Goal: Task Accomplishment & Management: Manage account settings

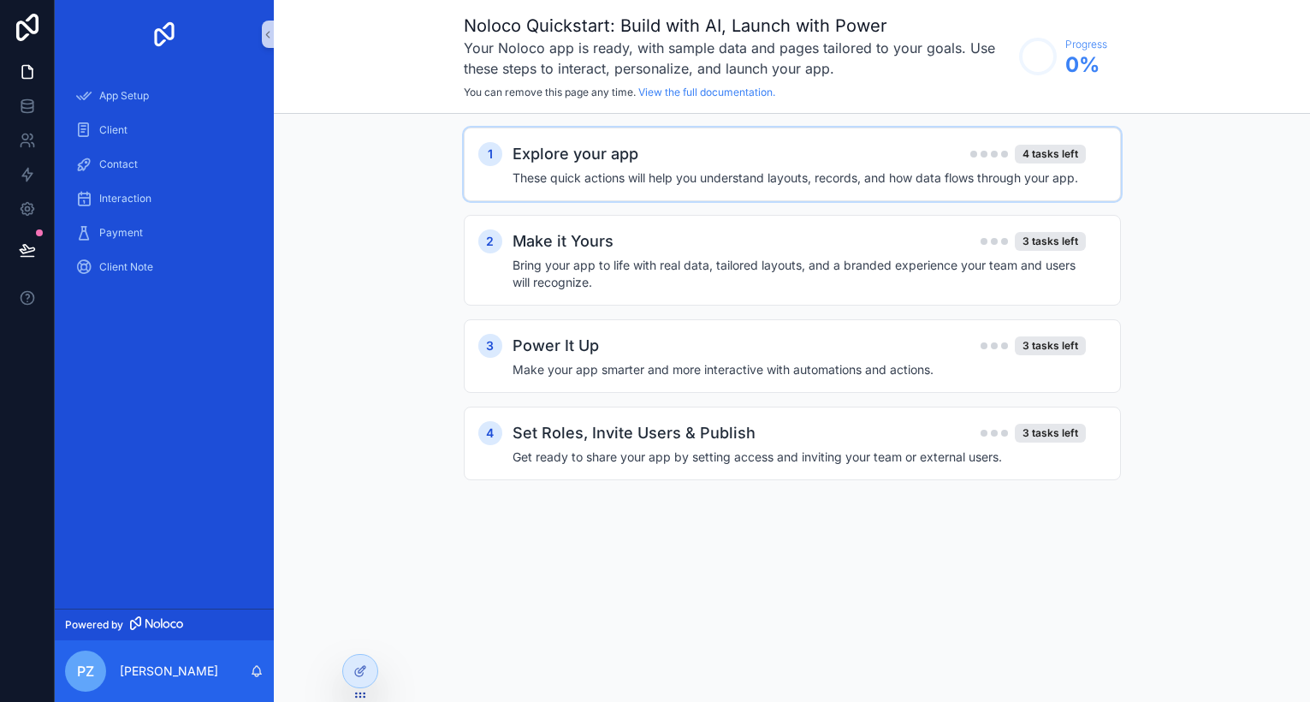
click at [647, 151] on div "Explore your app 4 tasks left" at bounding box center [799, 154] width 573 height 24
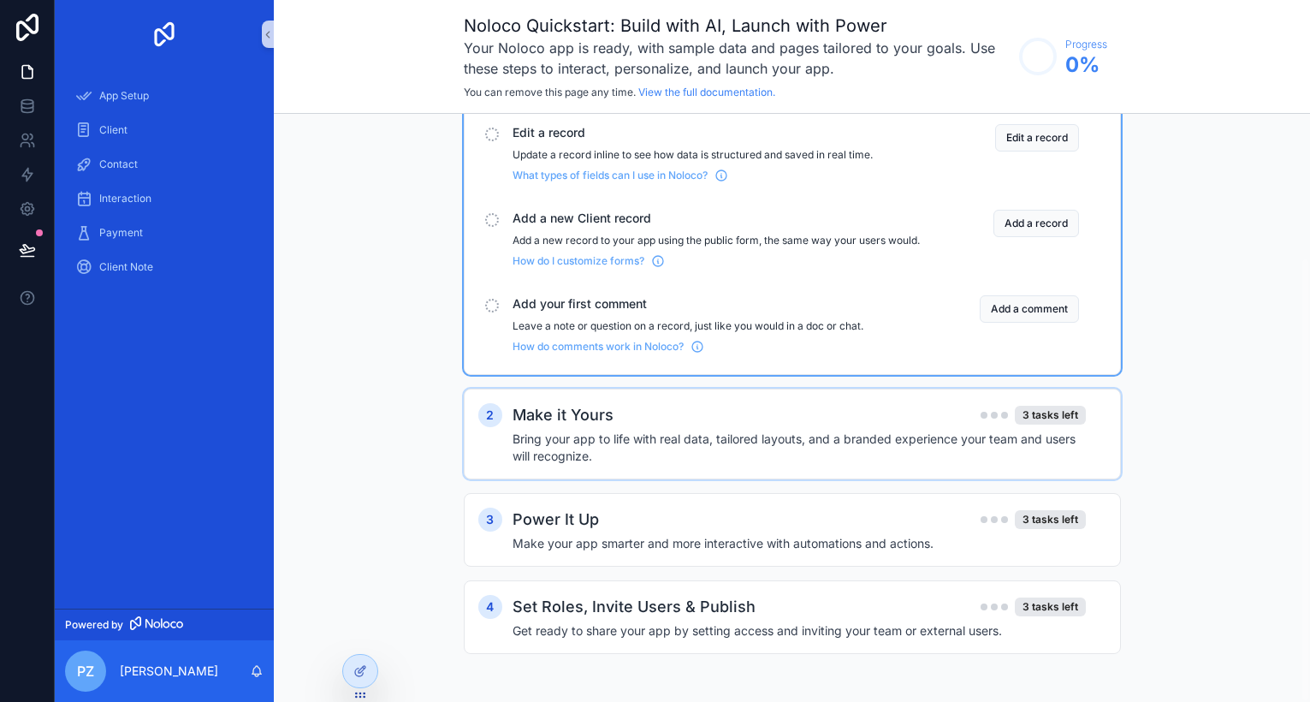
click at [694, 426] on div "Make it Yours 3 tasks left" at bounding box center [799, 415] width 573 height 24
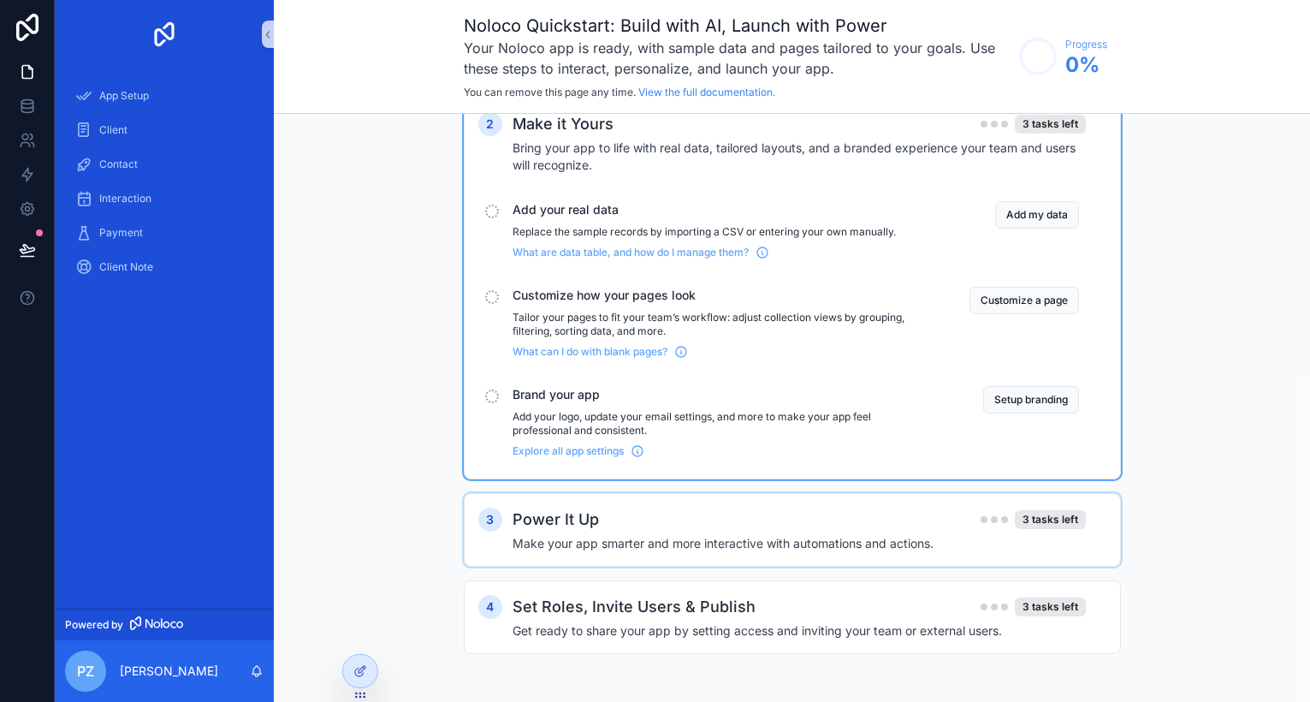
click at [664, 510] on div "Power It Up 3 tasks left" at bounding box center [799, 520] width 573 height 24
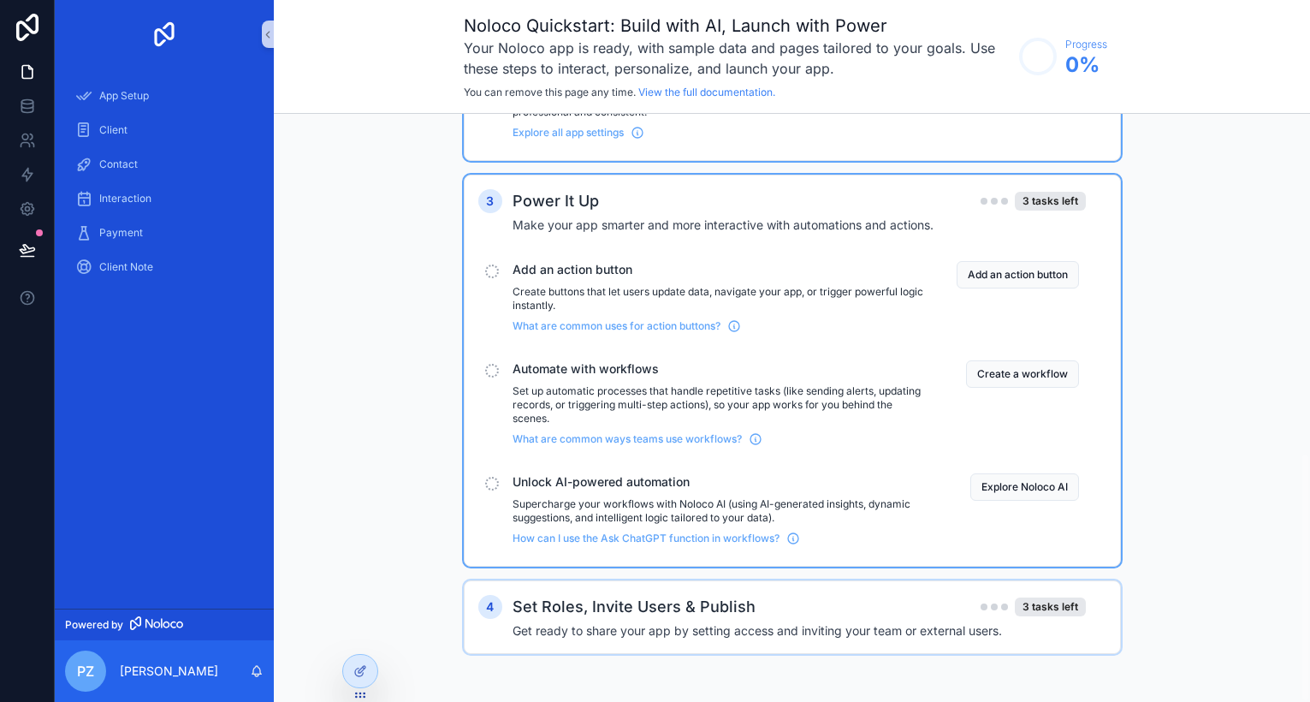
scroll to position [799, 0]
click at [26, 104] on icon at bounding box center [26, 102] width 11 height 4
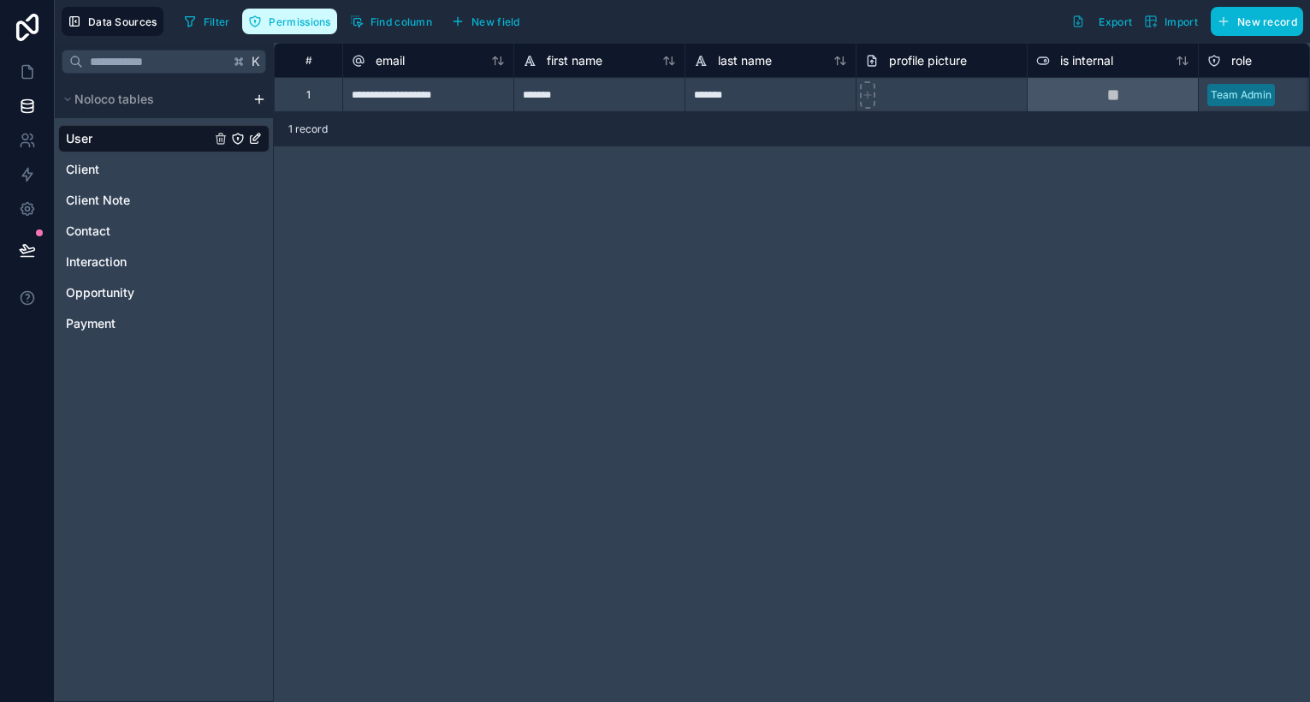
click at [310, 21] on span "Permissions" at bounding box center [300, 21] width 62 height 13
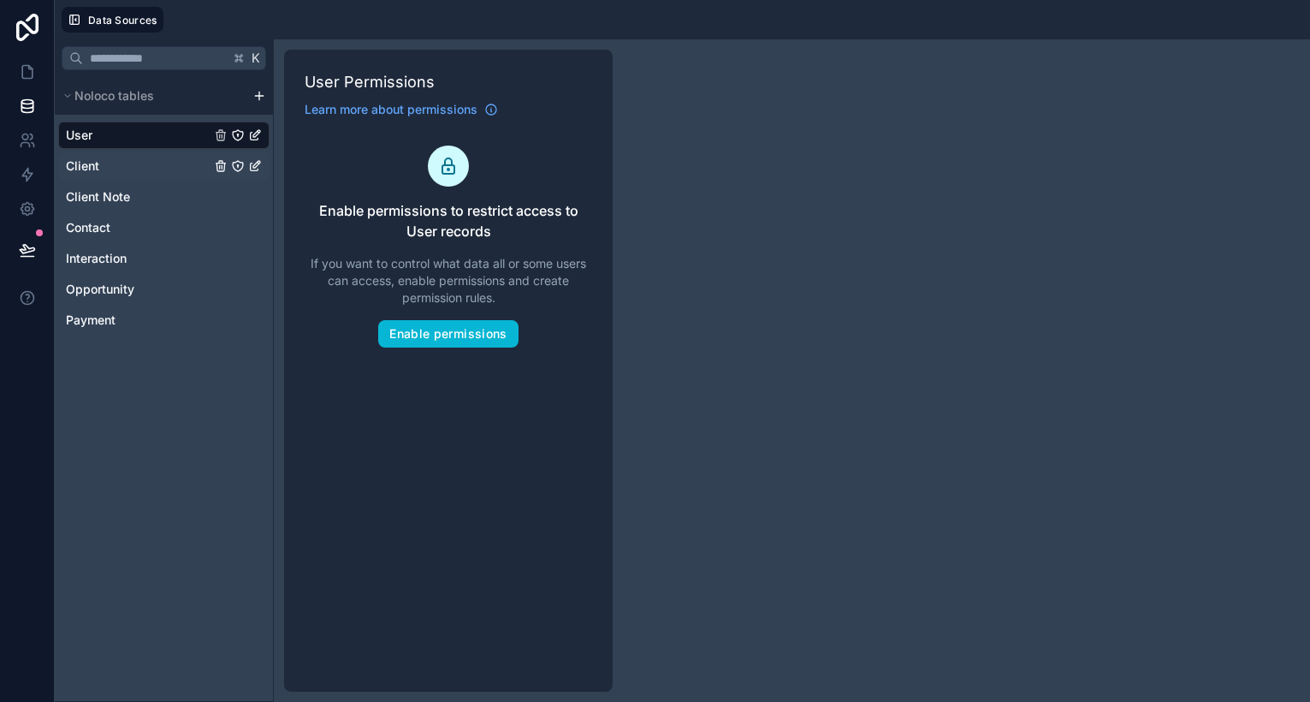
click at [146, 163] on div "Client" at bounding box center [163, 165] width 211 height 27
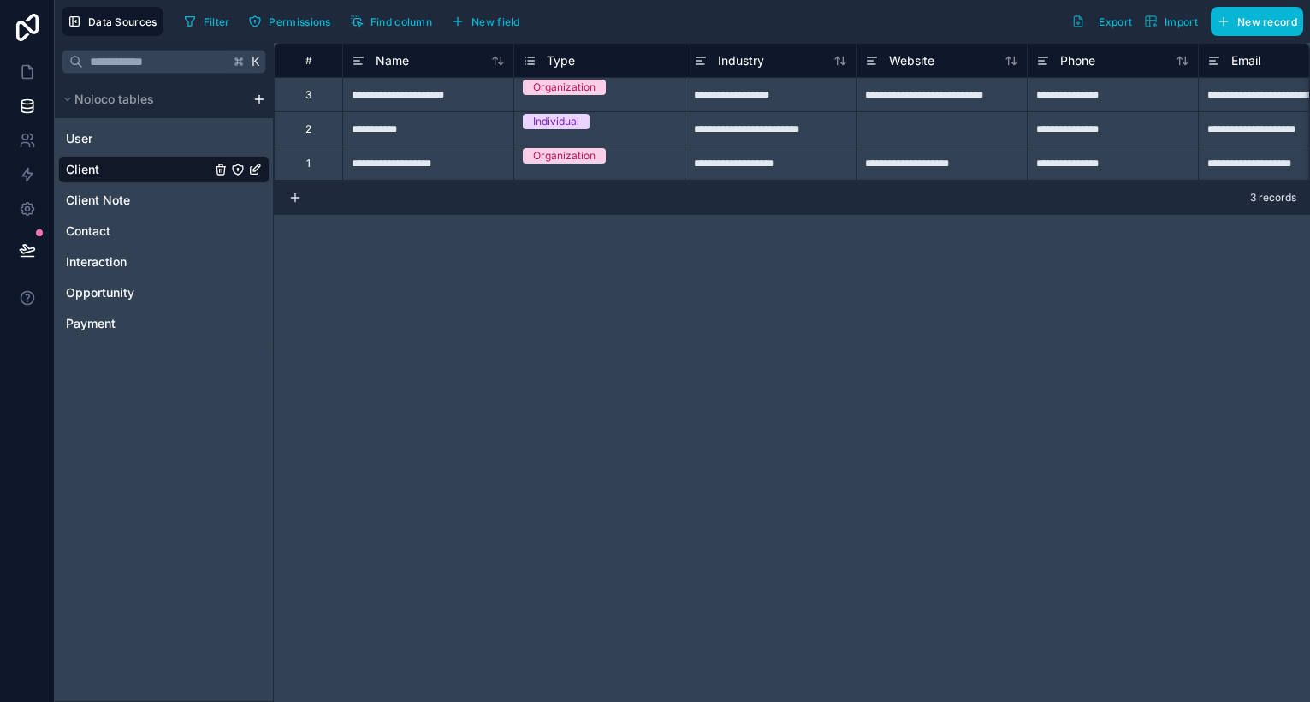
click at [435, 100] on div "**********" at bounding box center [427, 94] width 171 height 34
click at [469, 96] on input "**********" at bounding box center [428, 94] width 170 height 33
click at [514, 269] on div "**********" at bounding box center [792, 372] width 1037 height 659
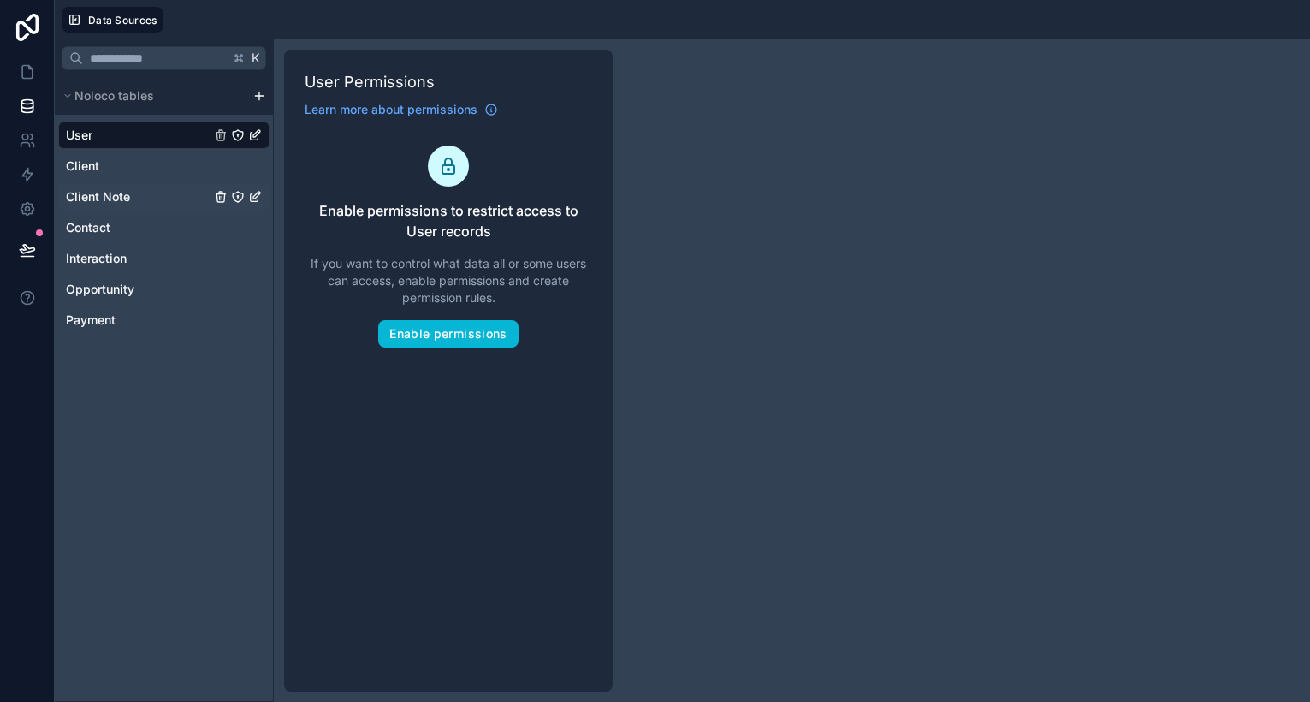
click at [143, 200] on div "Client Note" at bounding box center [163, 196] width 211 height 27
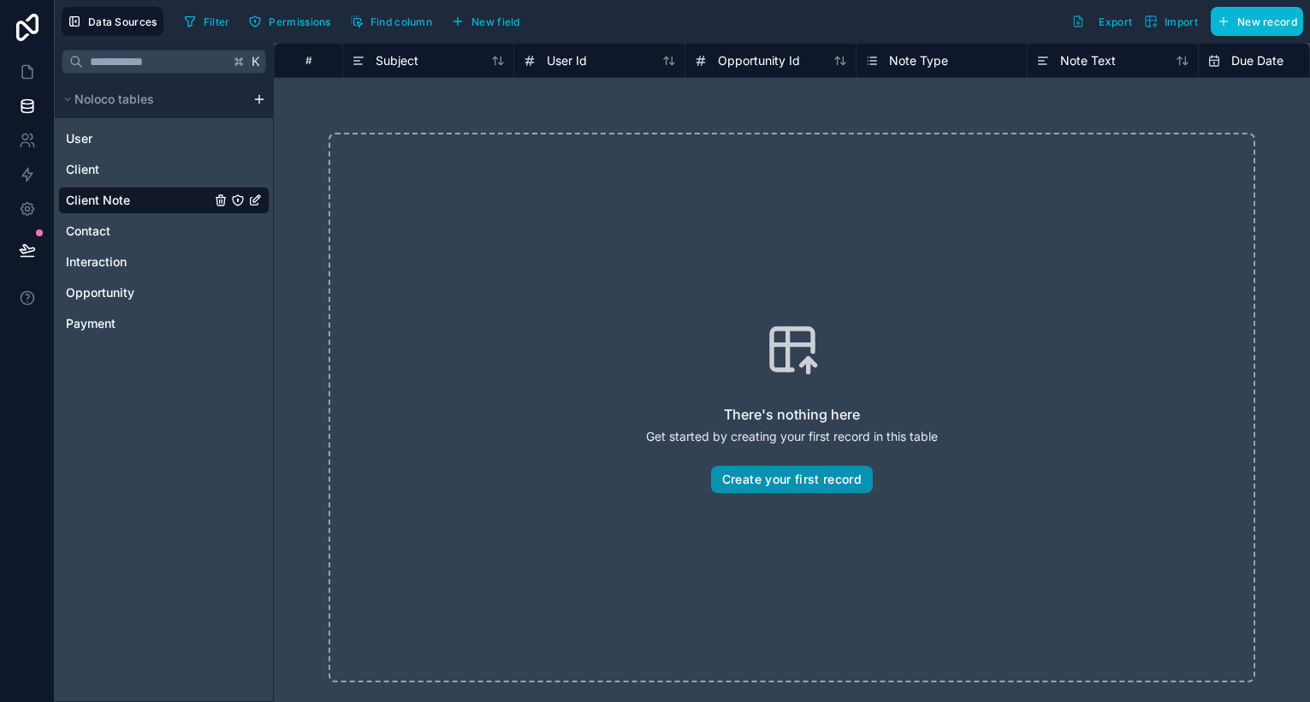
click at [827, 472] on button "Create your first record" at bounding box center [792, 479] width 162 height 27
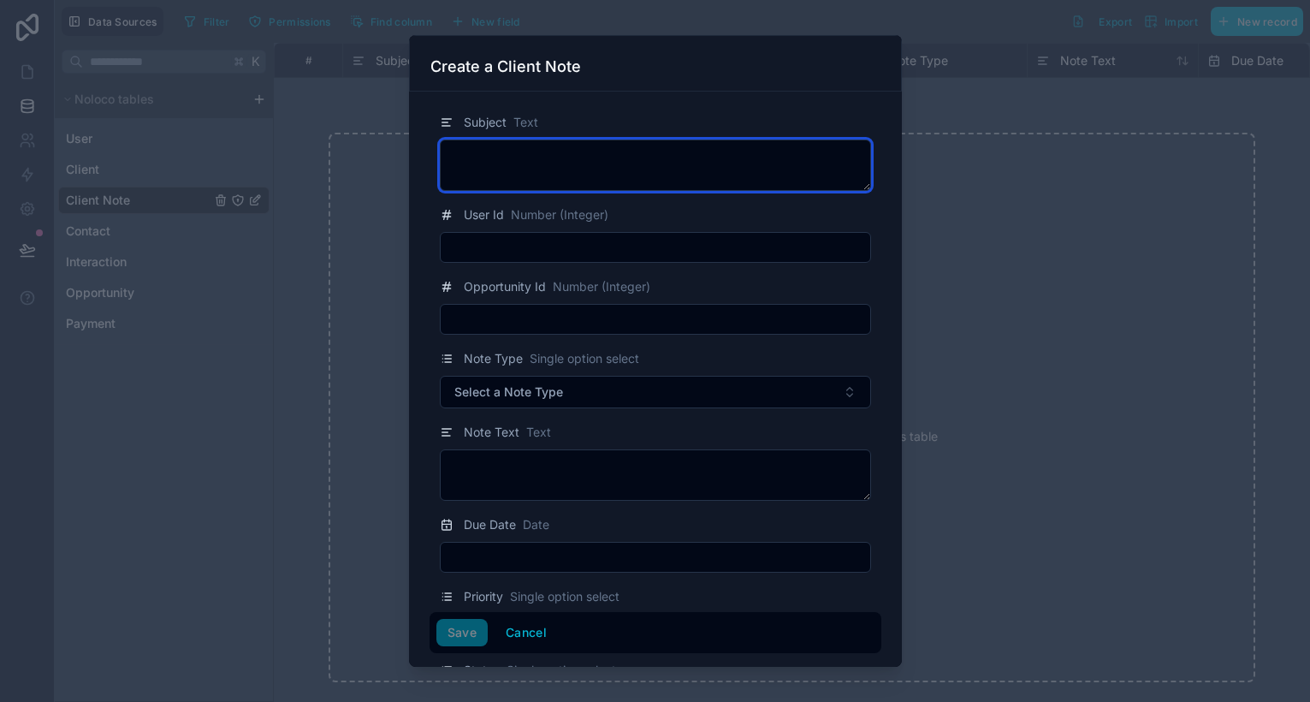
click at [569, 176] on textarea at bounding box center [655, 165] width 431 height 51
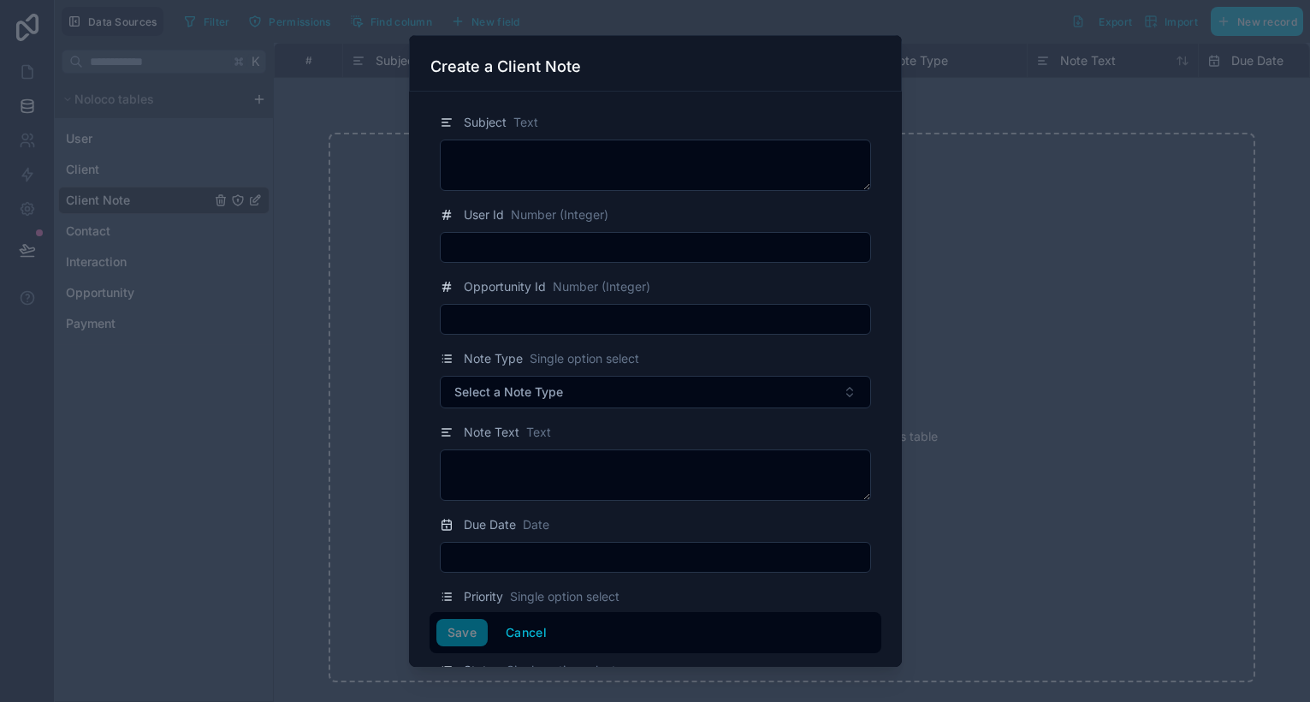
click at [569, 235] on div at bounding box center [655, 247] width 431 height 31
click at [569, 246] on input "text" at bounding box center [656, 247] width 430 height 24
click at [553, 305] on div at bounding box center [655, 319] width 431 height 31
click at [553, 318] on input "text" at bounding box center [656, 319] width 430 height 24
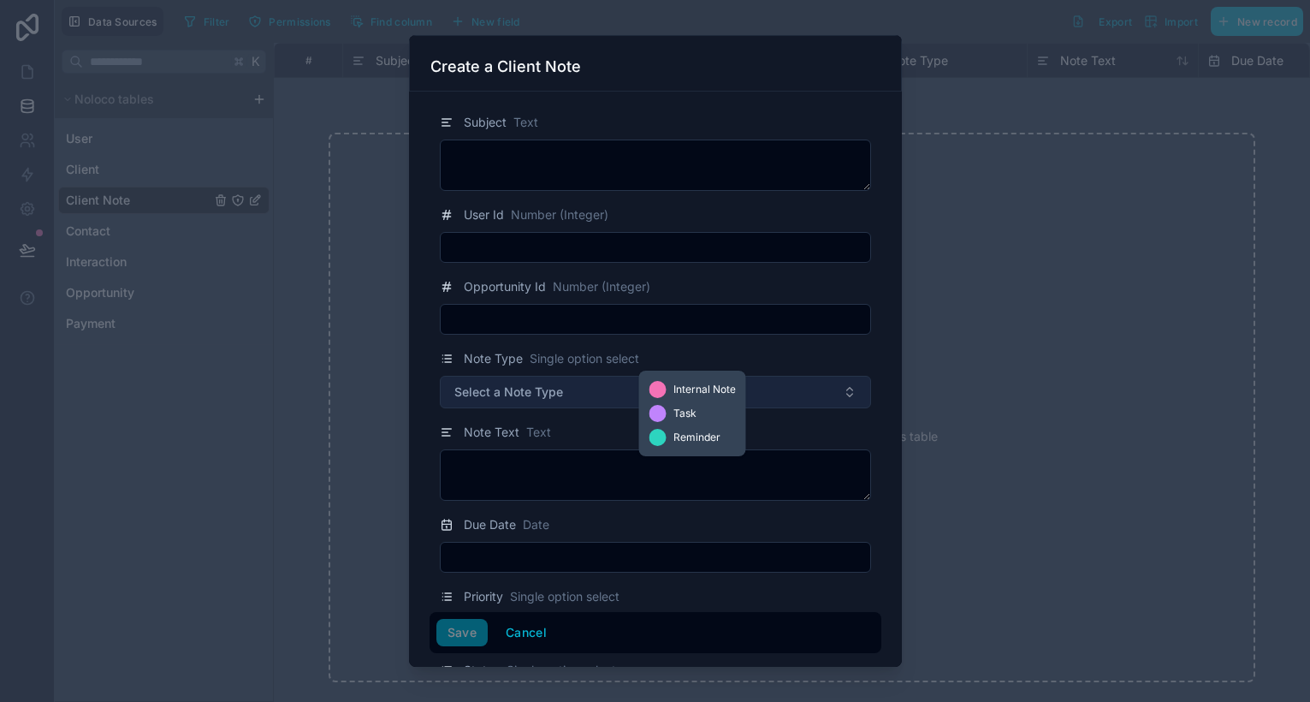
click at [539, 393] on span "Select a Note Type" at bounding box center [508, 391] width 109 height 17
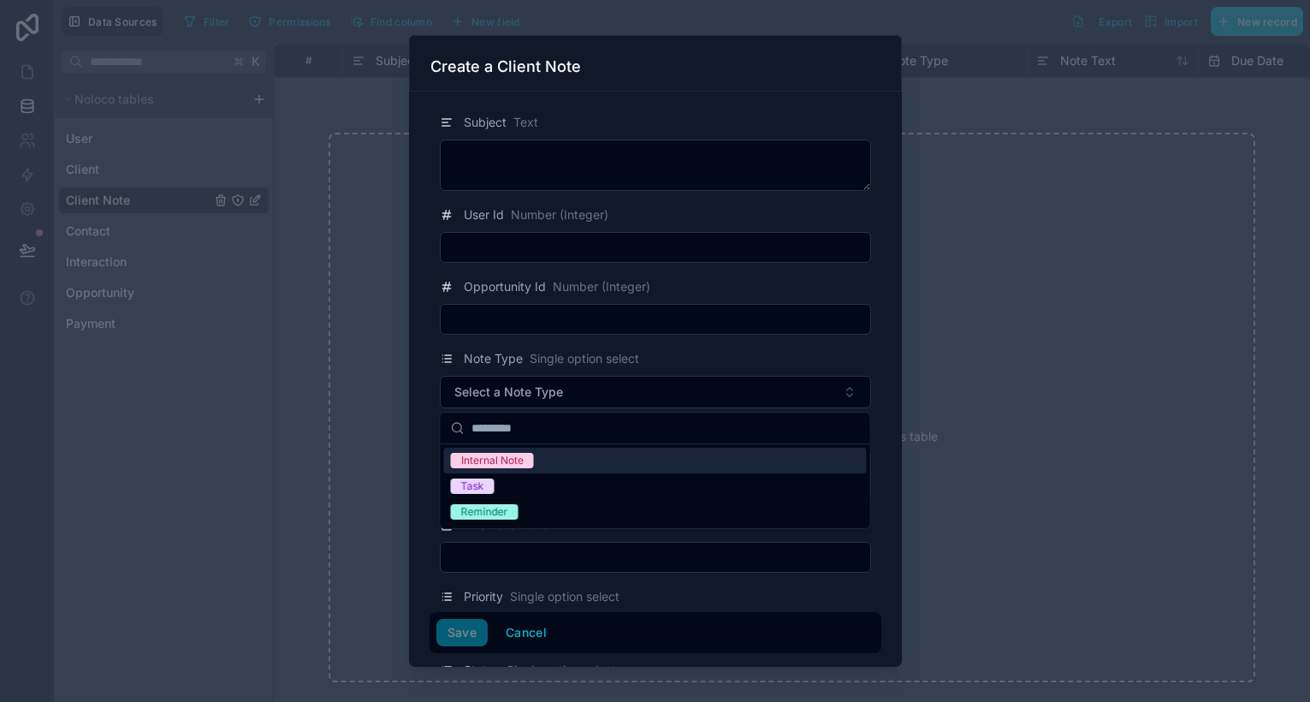
click at [516, 348] on div "Note Type Single option select" at bounding box center [539, 358] width 199 height 21
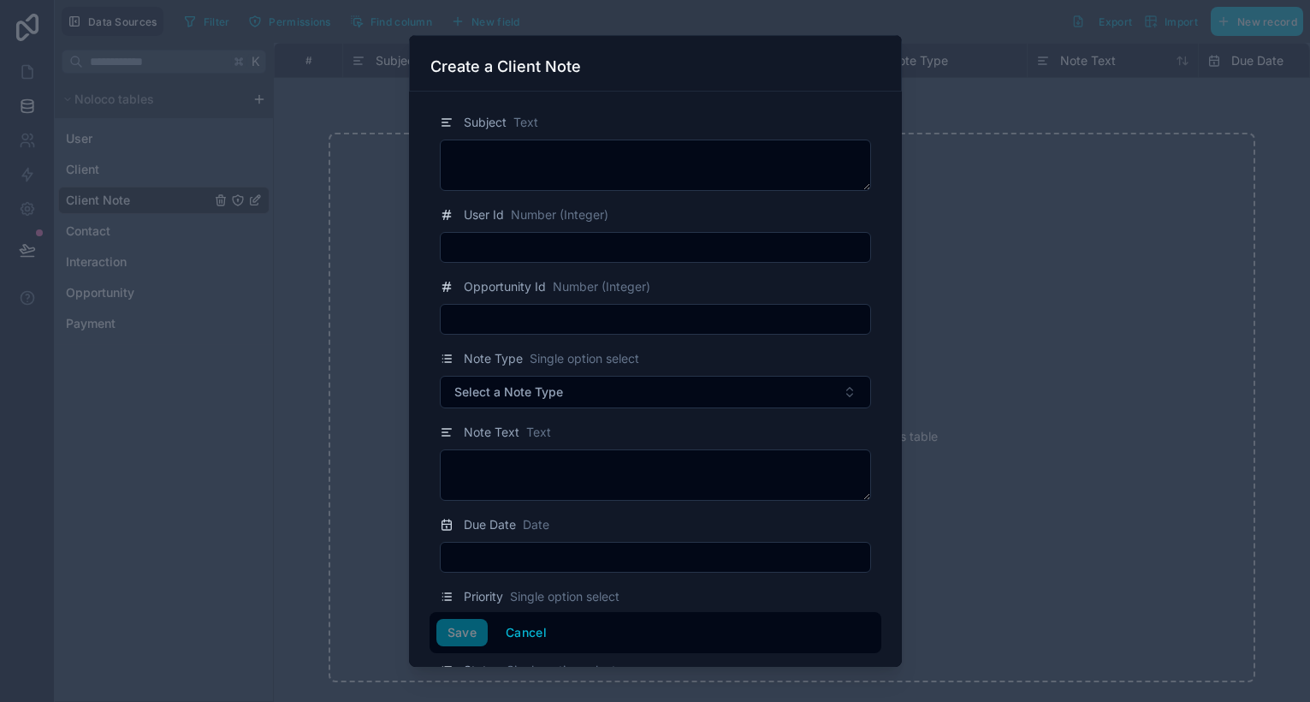
click at [520, 325] on input "text" at bounding box center [656, 319] width 430 height 24
click at [544, 472] on textarea at bounding box center [655, 474] width 431 height 51
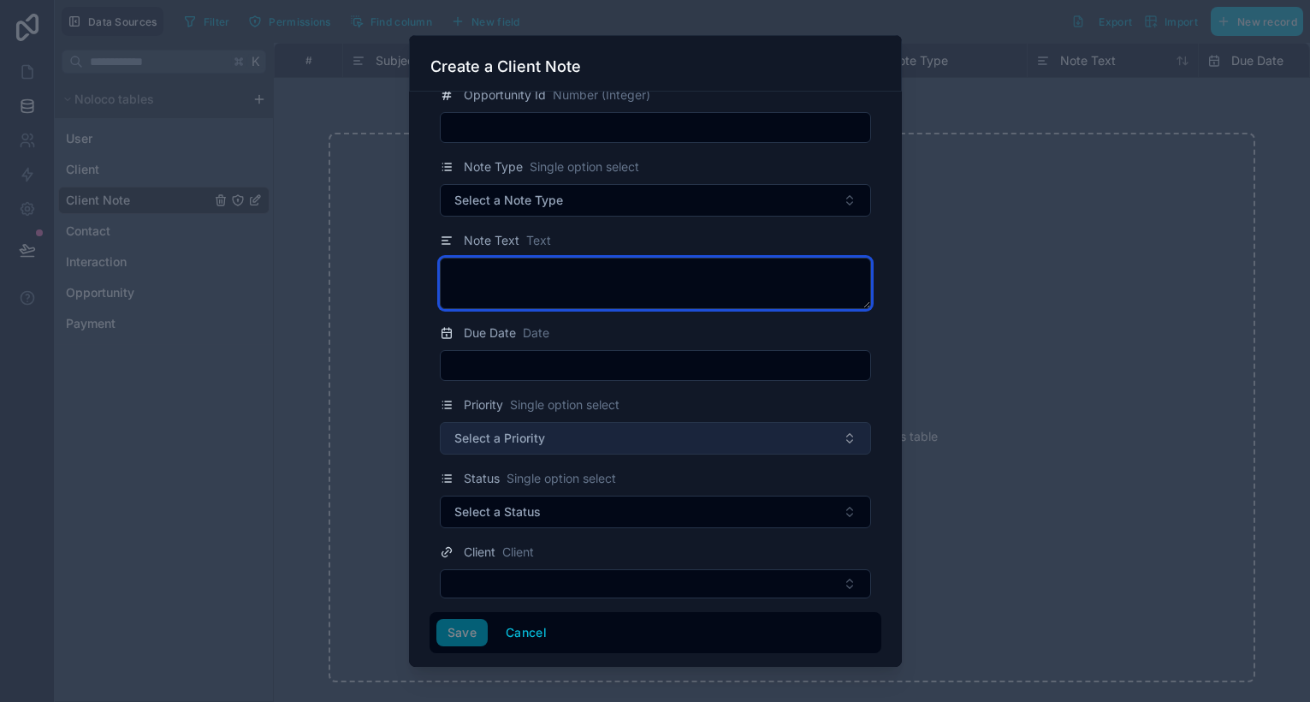
scroll to position [191, 0]
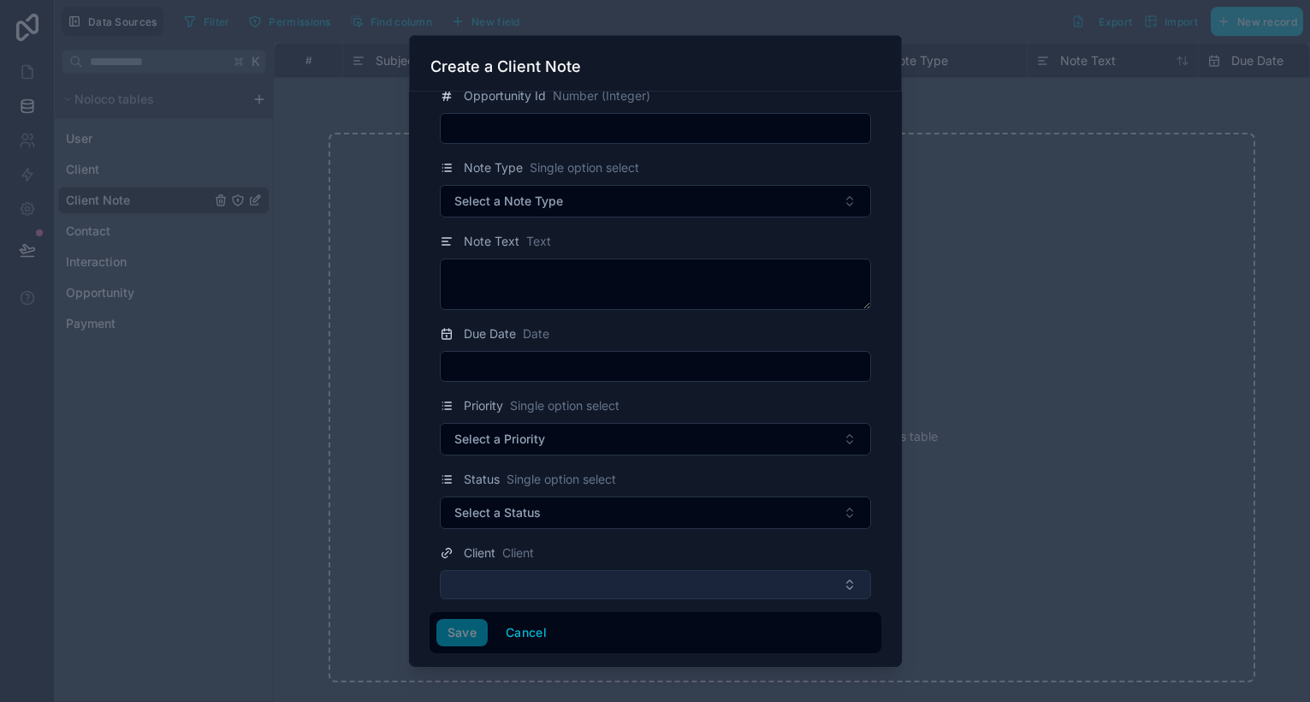
click at [511, 586] on button "Select Button" at bounding box center [655, 584] width 431 height 29
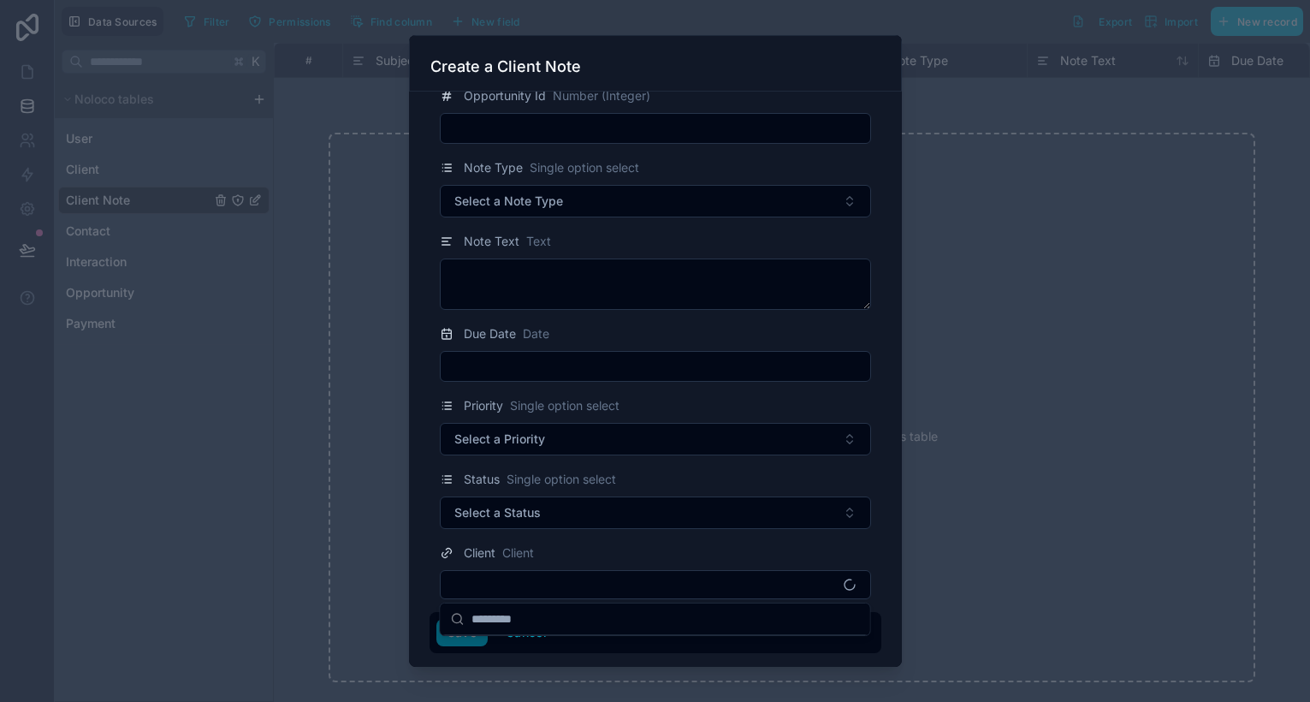
click at [363, 463] on div at bounding box center [655, 351] width 1310 height 702
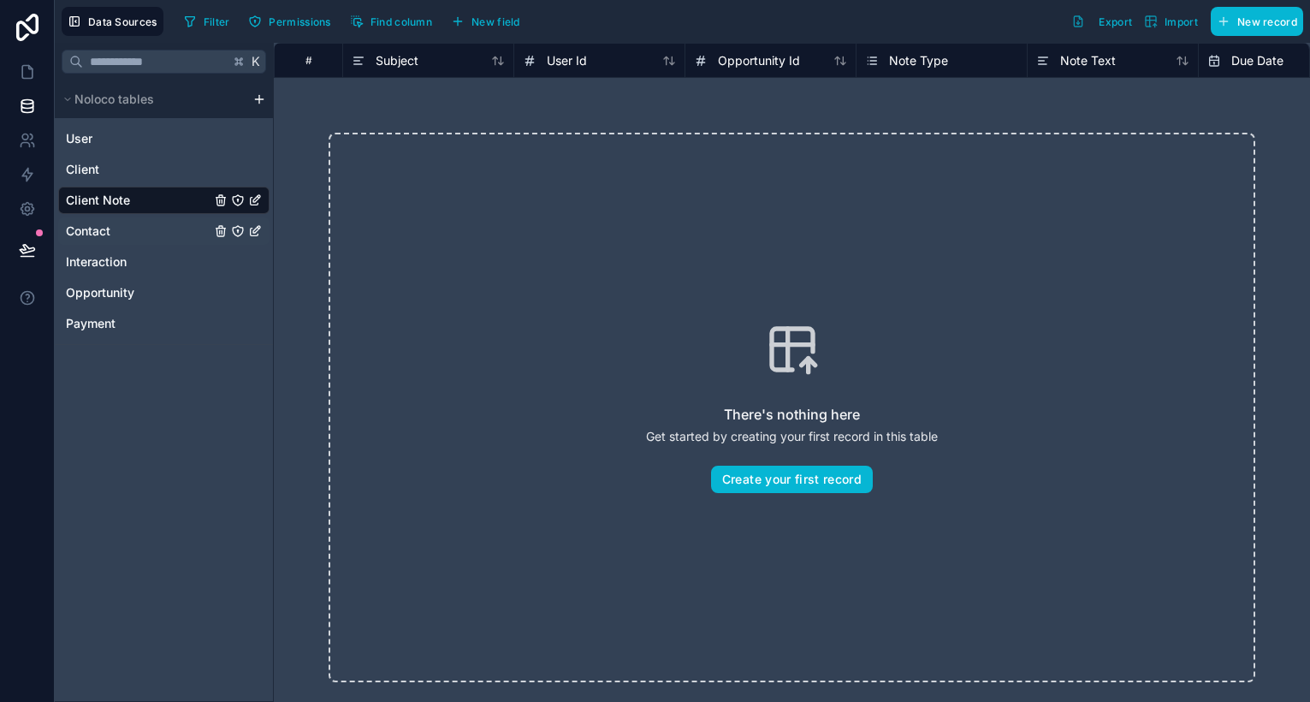
click at [175, 243] on div "Contact" at bounding box center [163, 230] width 211 height 27
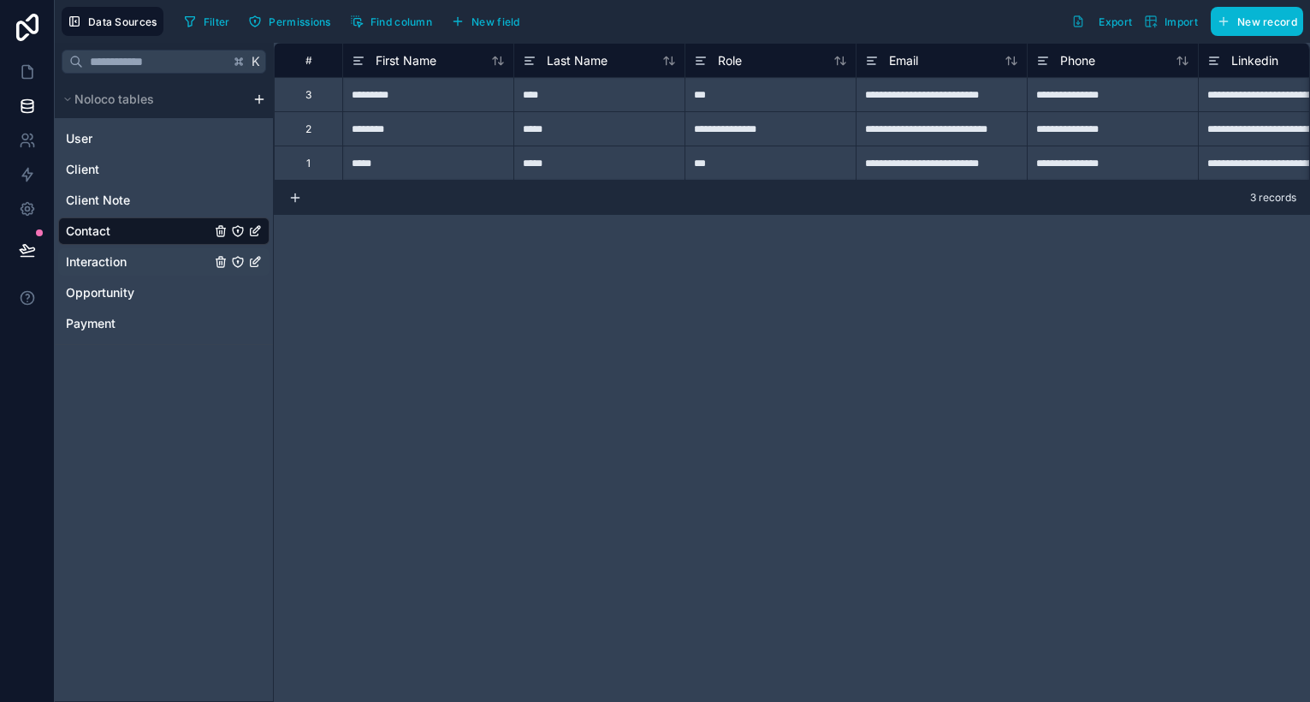
click at [151, 266] on div "Interaction" at bounding box center [163, 261] width 211 height 27
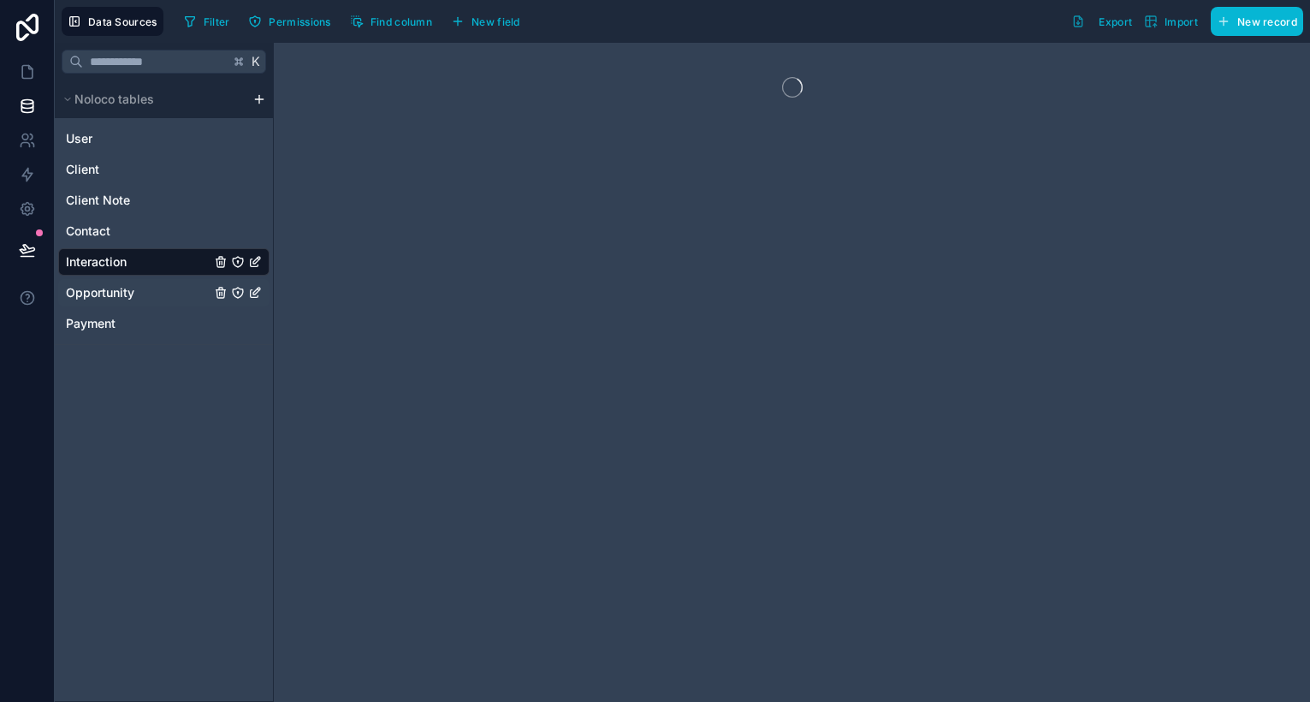
click at [146, 292] on div "Opportunity" at bounding box center [163, 292] width 211 height 27
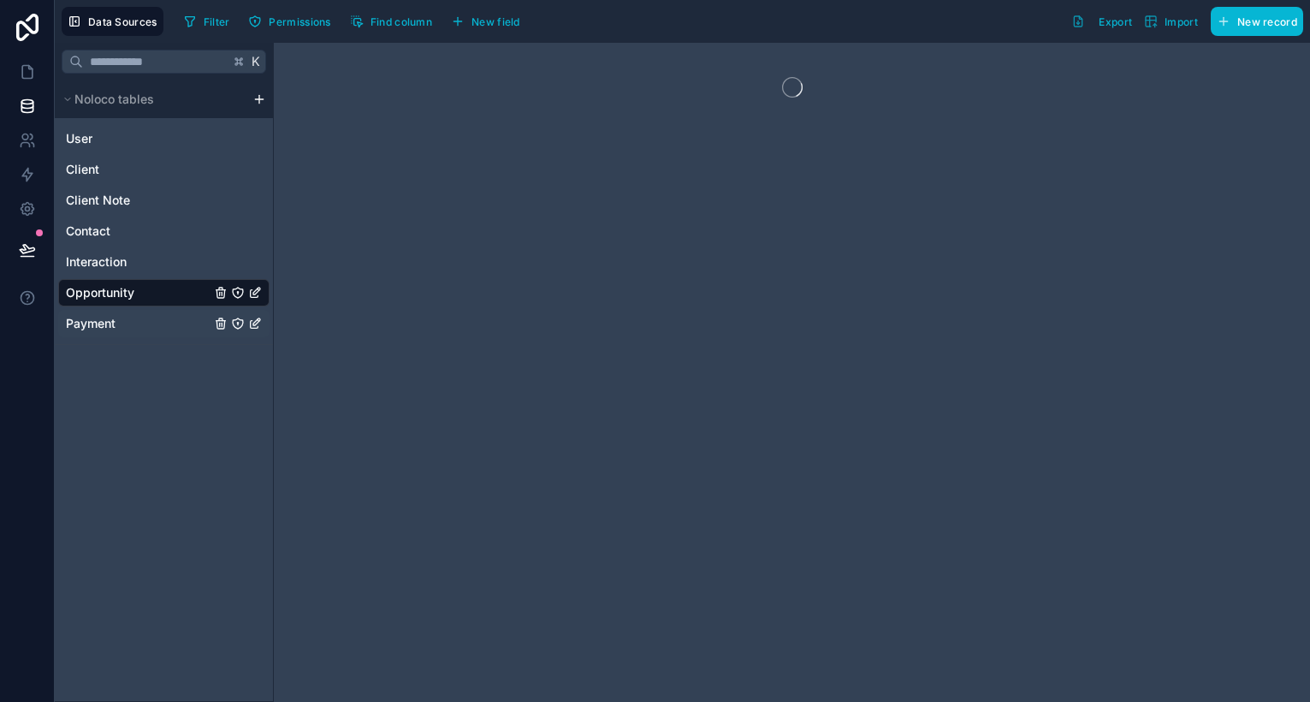
click at [146, 320] on div "Payment" at bounding box center [163, 323] width 211 height 27
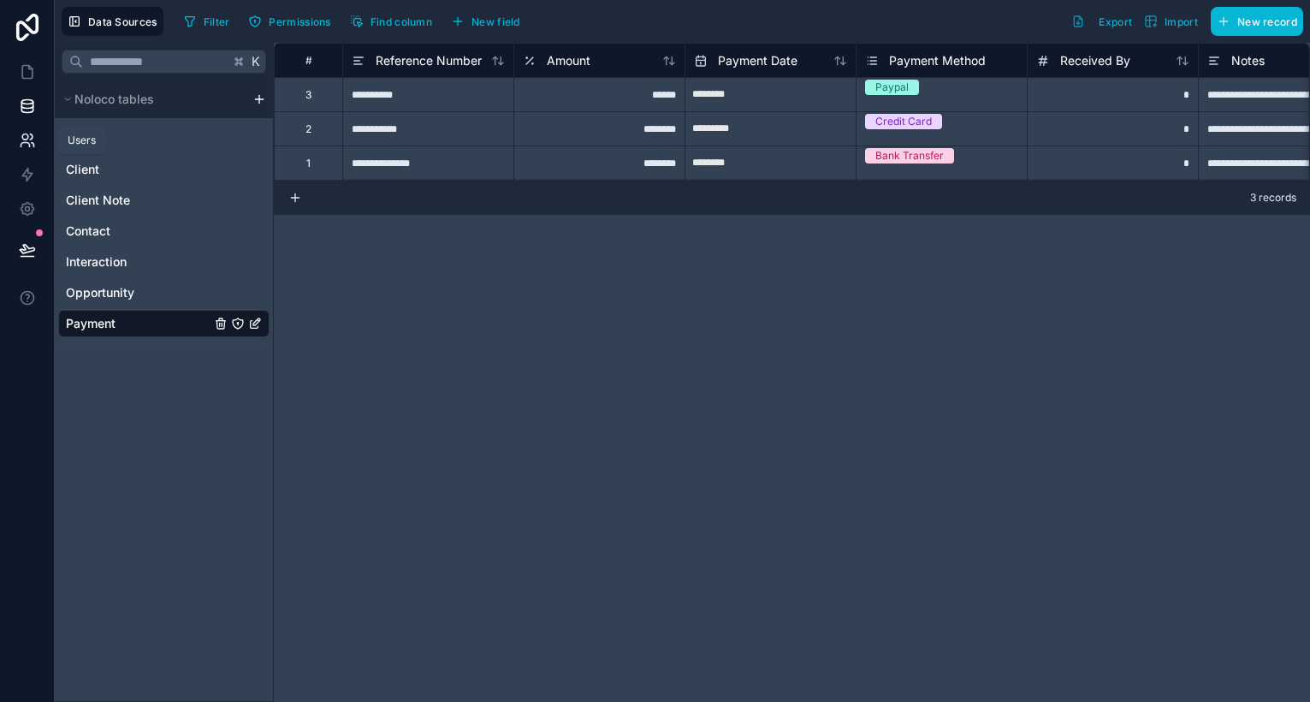
click at [27, 138] on icon at bounding box center [27, 140] width 17 height 17
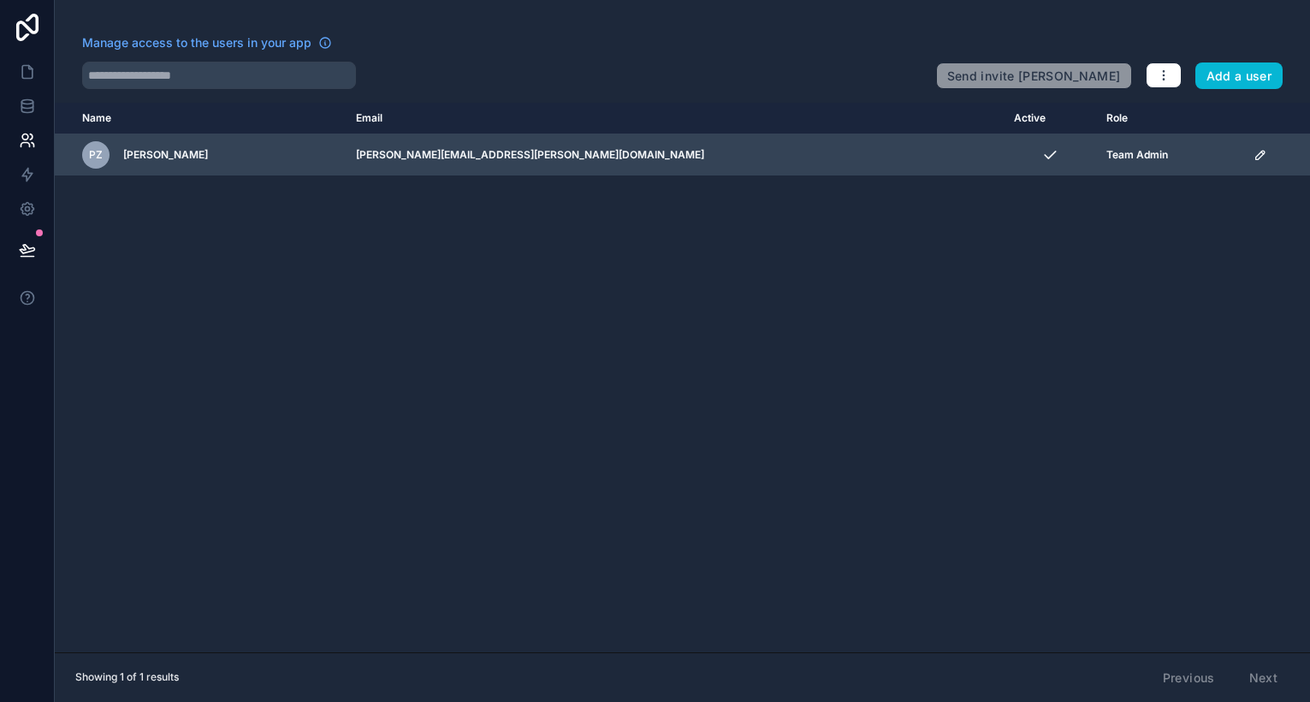
click at [171, 161] on span "[PERSON_NAME]" at bounding box center [165, 155] width 85 height 14
click at [1244, 147] on td "scrollable content" at bounding box center [1277, 155] width 67 height 42
click at [1254, 153] on icon "scrollable content" at bounding box center [1261, 155] width 14 height 14
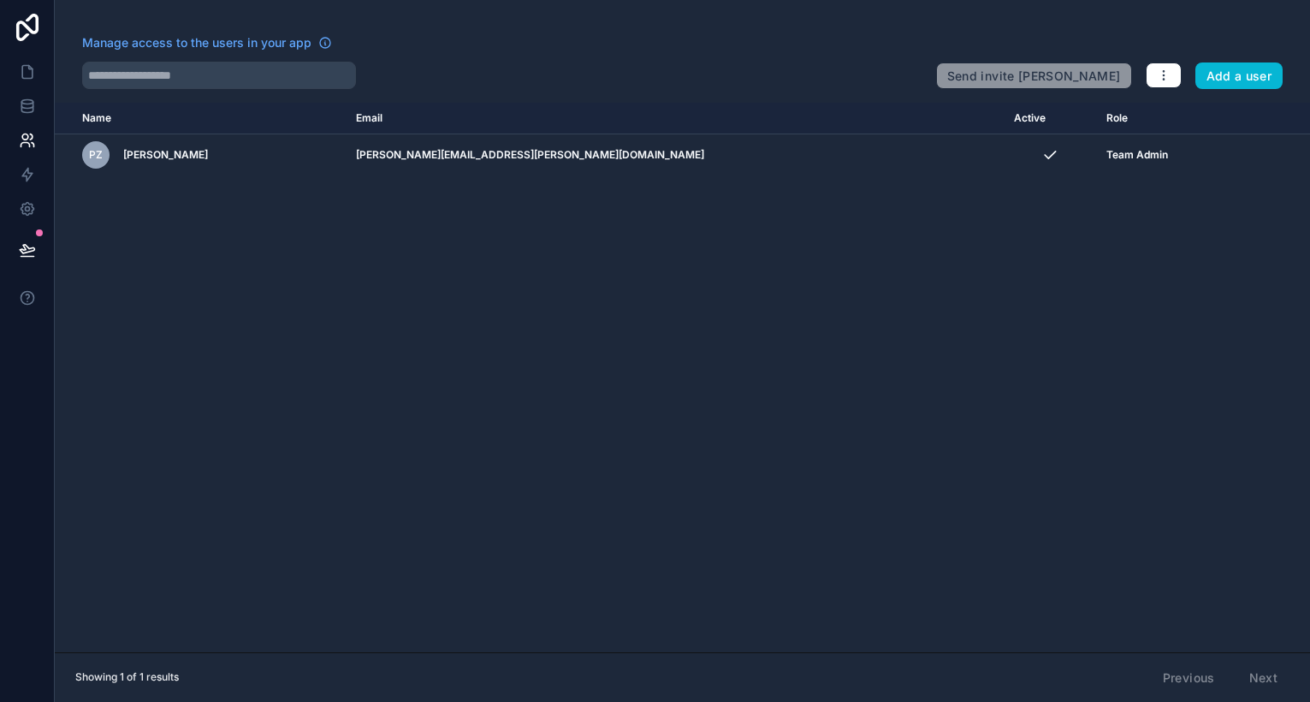
click at [887, 281] on div "Name Email Active Role [DOMAIN_NAME] PZ [PERSON_NAME] [PERSON_NAME][EMAIL_ADDRE…" at bounding box center [683, 378] width 1256 height 550
click at [26, 175] on icon at bounding box center [27, 175] width 10 height 13
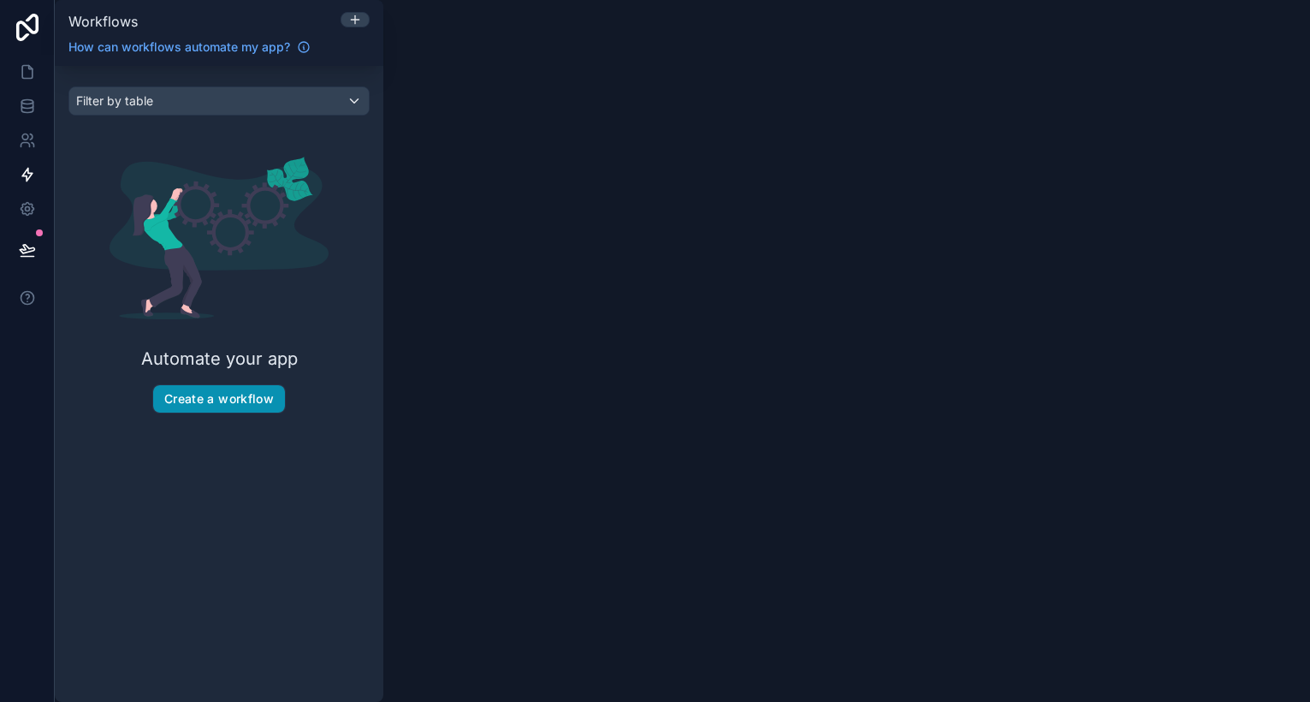
click at [243, 387] on button "Create a workflow" at bounding box center [219, 398] width 132 height 27
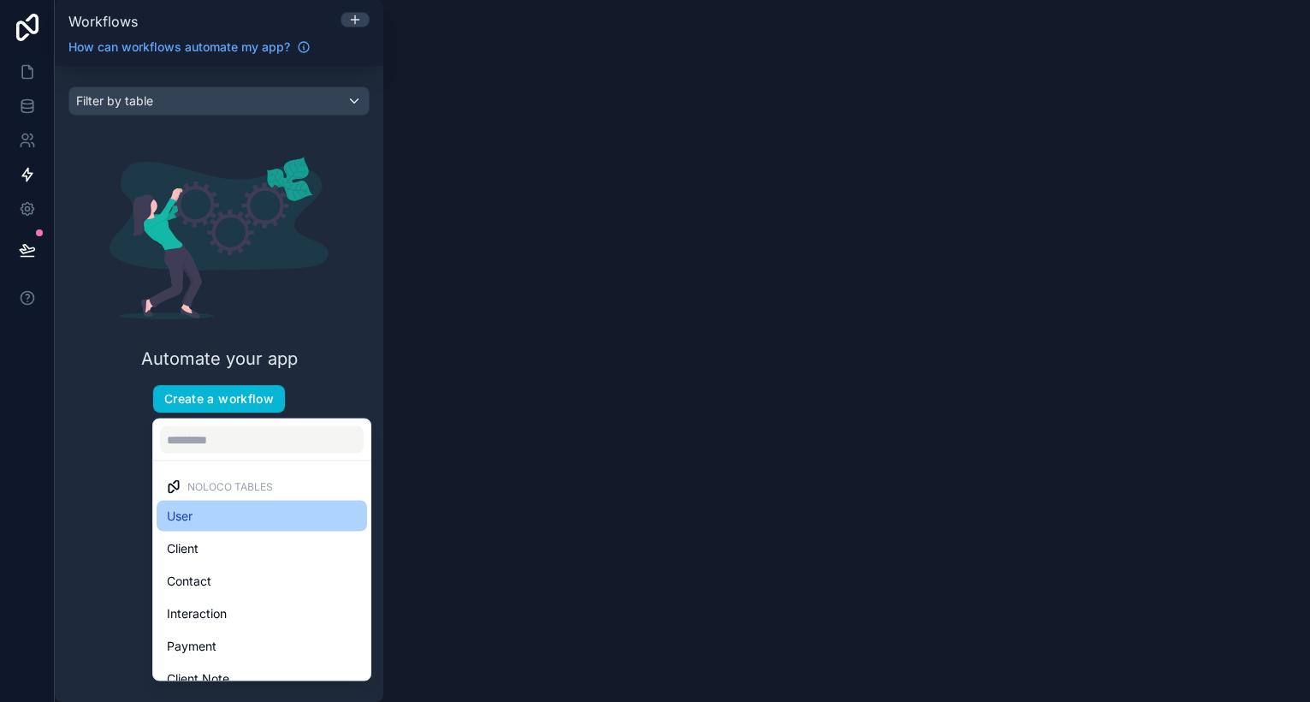
click at [237, 516] on div "User" at bounding box center [262, 516] width 190 height 21
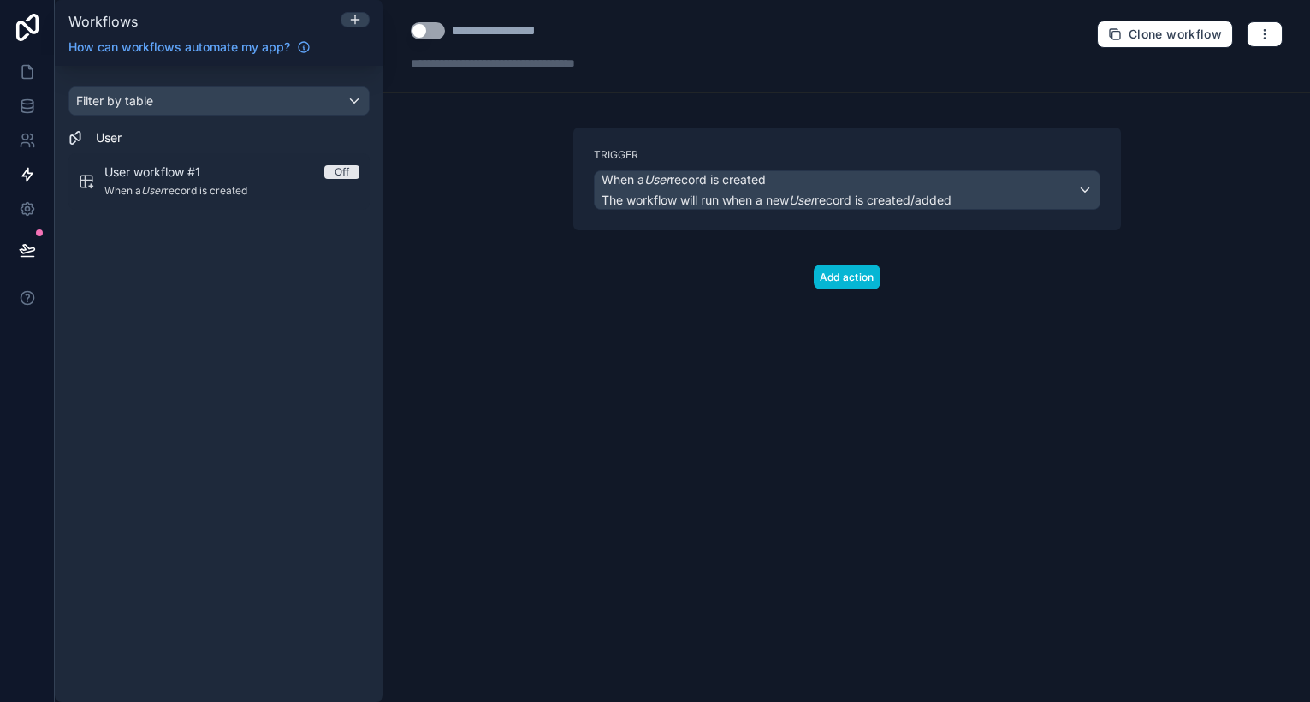
click at [713, 185] on span "When a User record is created" at bounding box center [684, 179] width 164 height 17
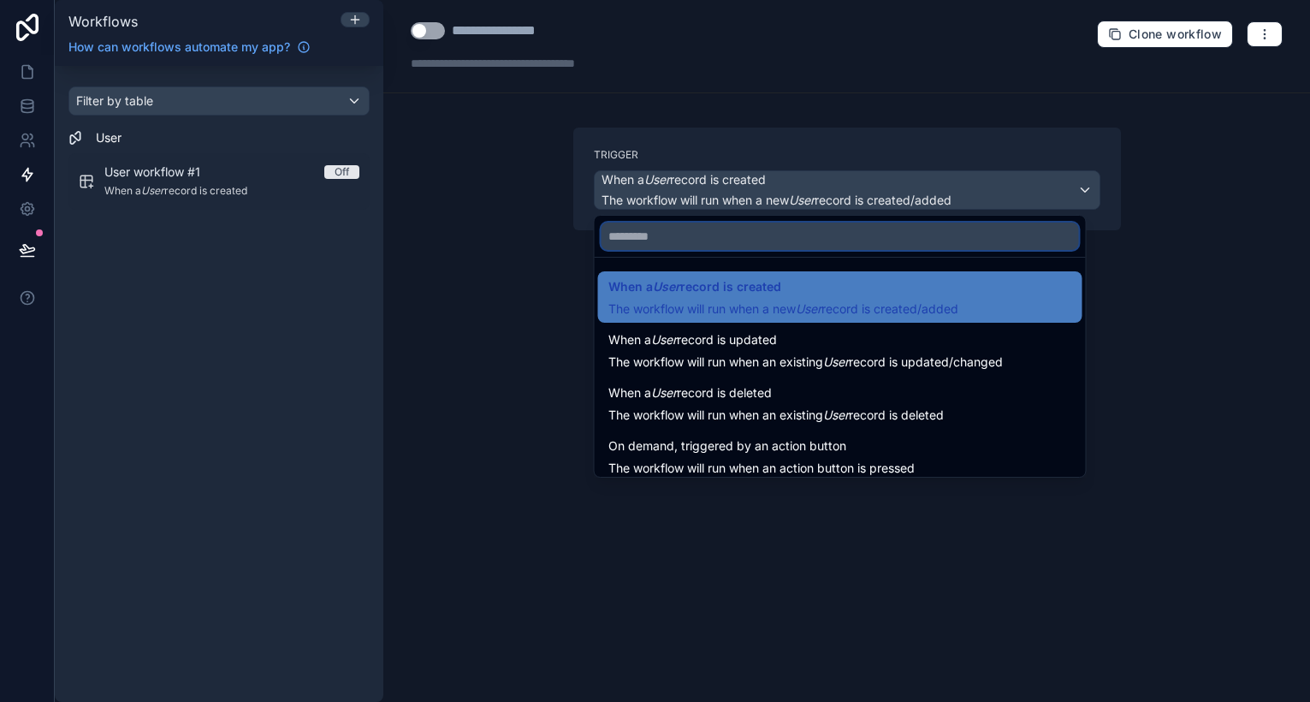
click at [690, 243] on input "text" at bounding box center [841, 236] width 478 height 27
click at [685, 132] on div at bounding box center [655, 351] width 1310 height 702
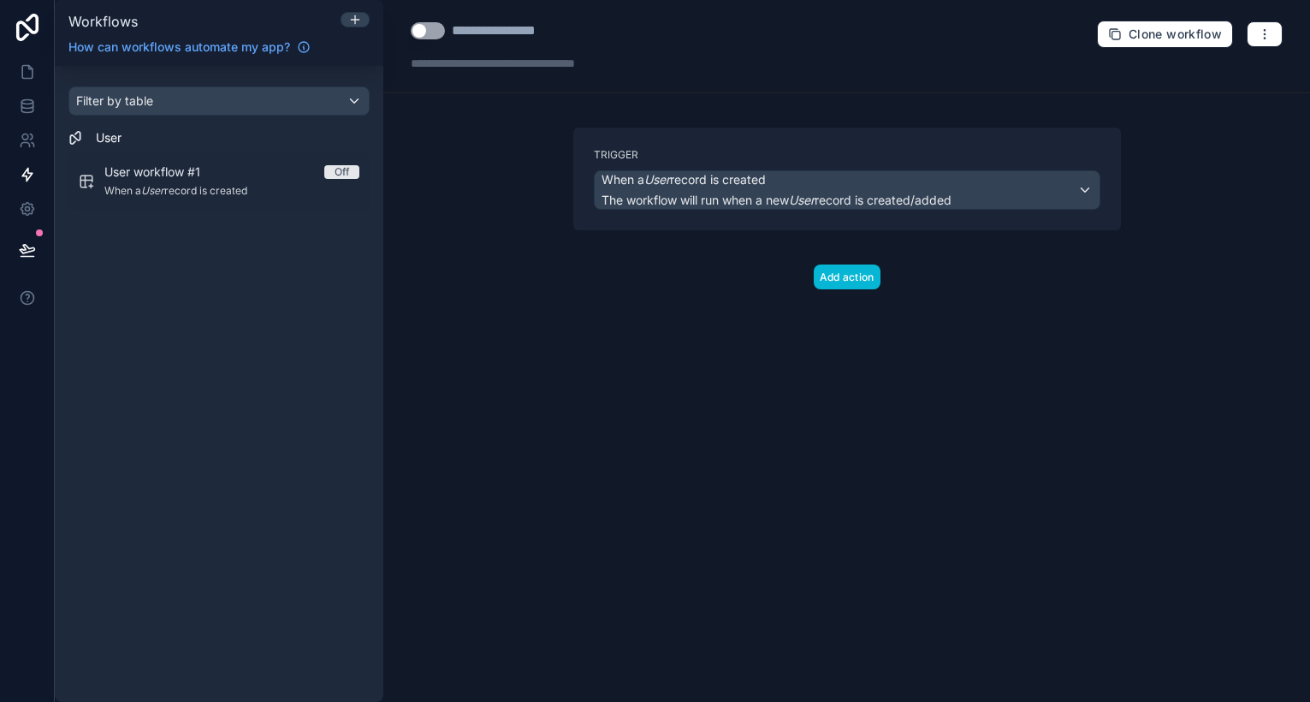
click at [610, 192] on span "The workflow will run when a new User record is created/added" at bounding box center [777, 200] width 350 height 17
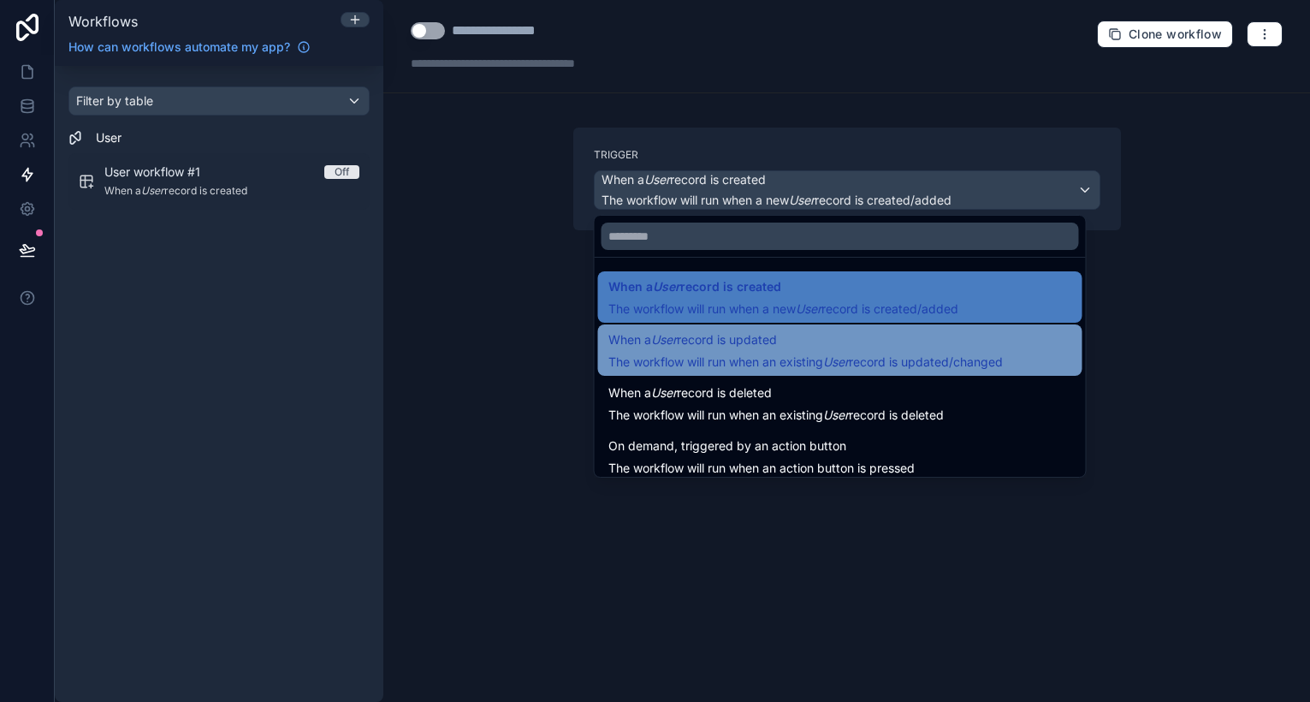
click at [640, 340] on span "When a User record is updated" at bounding box center [693, 340] width 169 height 21
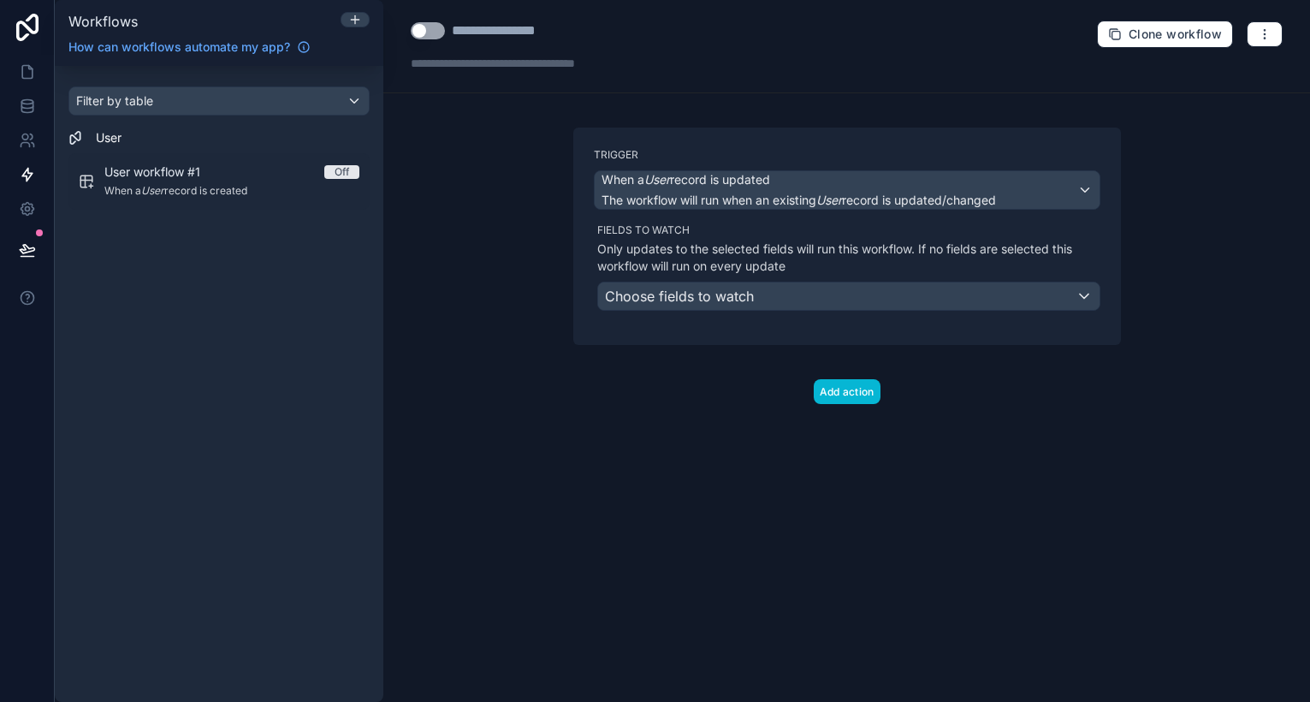
click at [656, 304] on span "Choose fields to watch" at bounding box center [679, 296] width 149 height 17
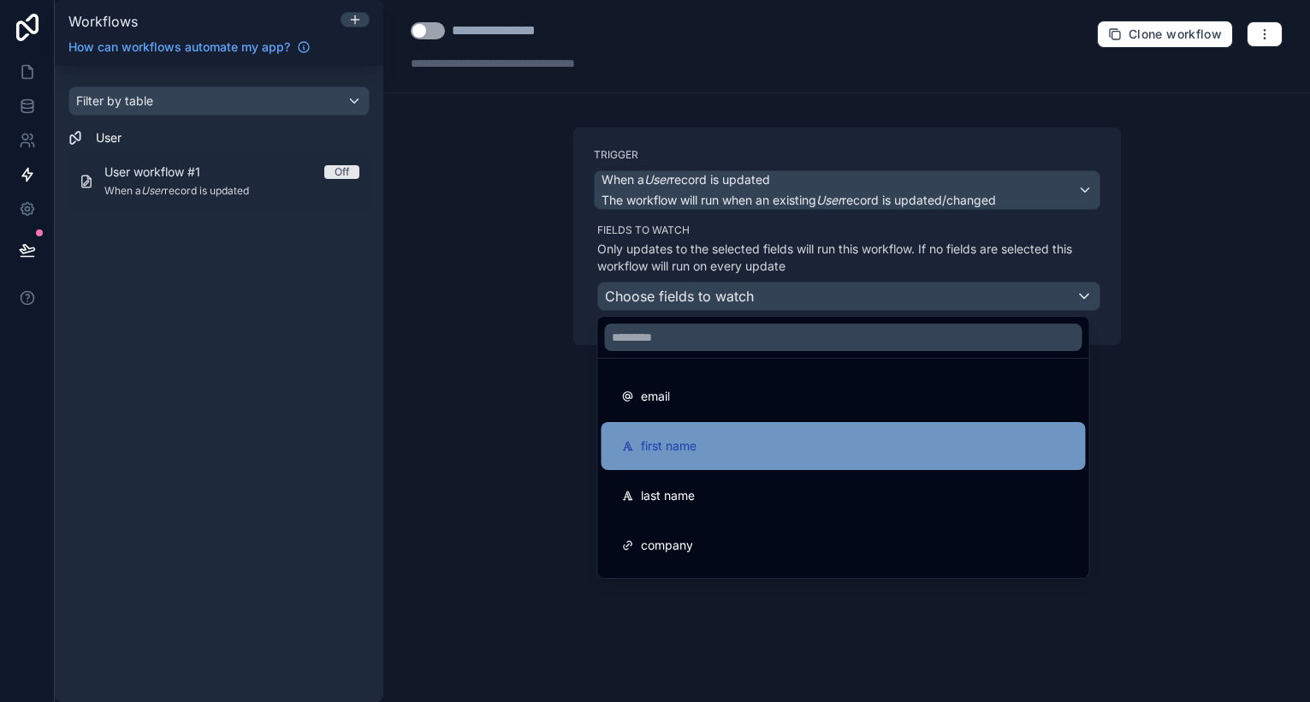
click at [656, 434] on div "first name" at bounding box center [844, 446] width 484 height 48
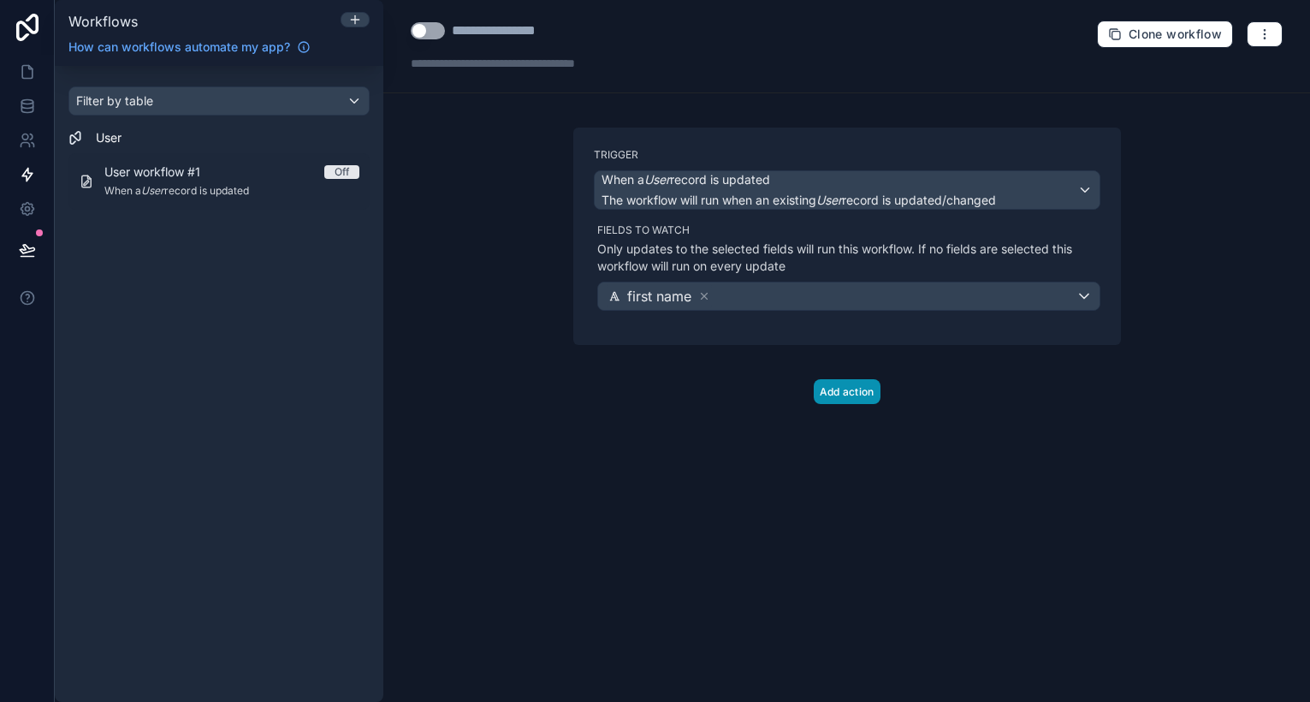
click at [827, 385] on button "Add action" at bounding box center [847, 391] width 67 height 25
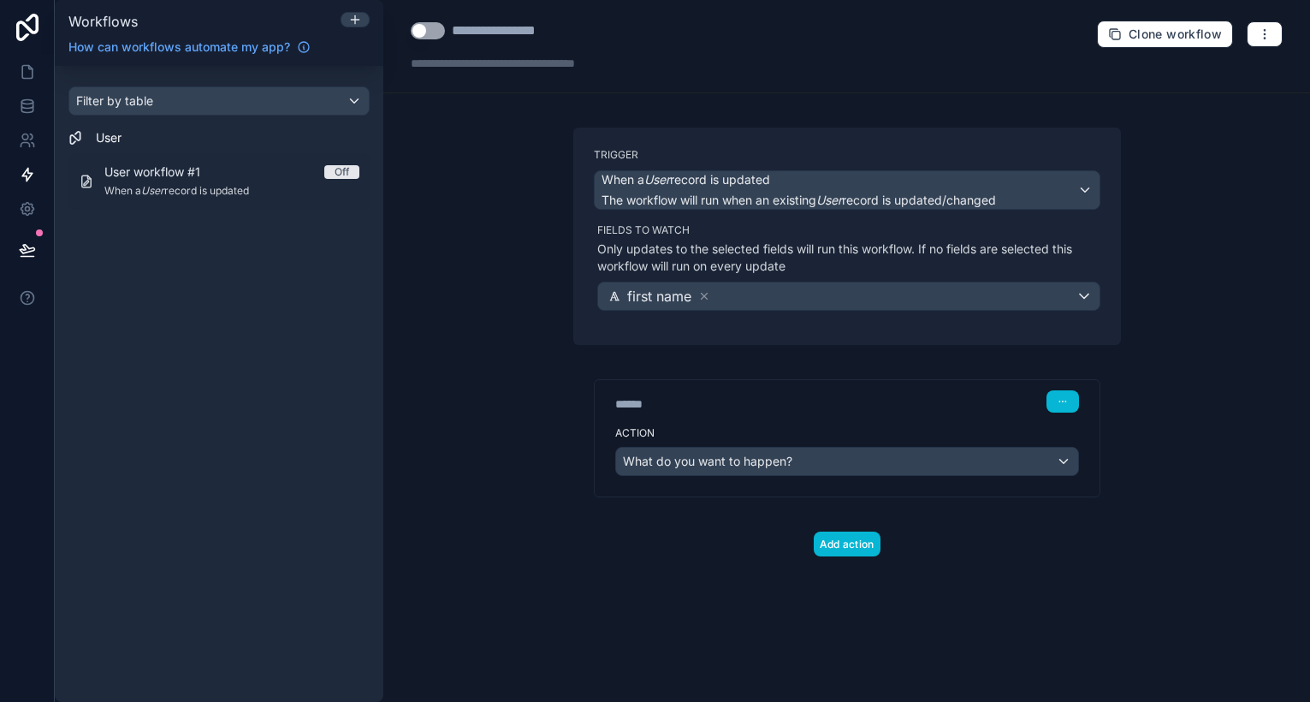
click at [662, 453] on span "What do you want to happen?" at bounding box center [707, 461] width 169 height 17
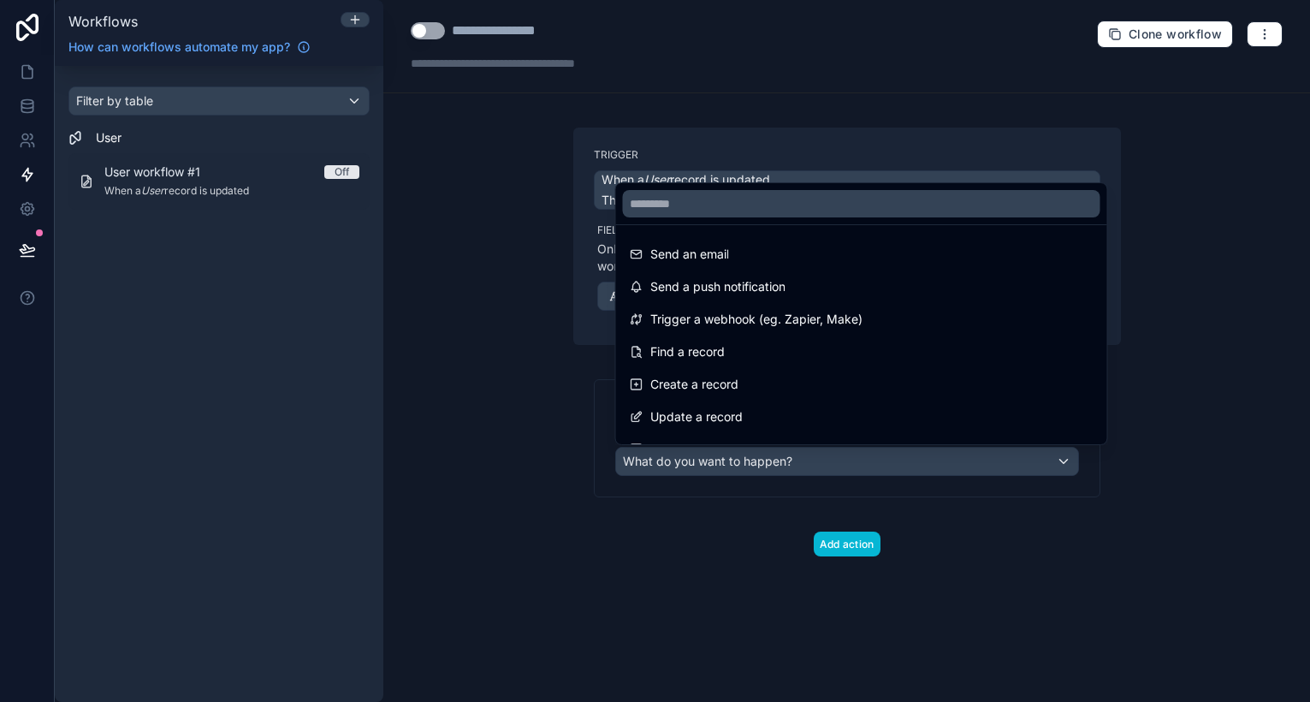
click at [662, 455] on div at bounding box center [655, 351] width 1310 height 702
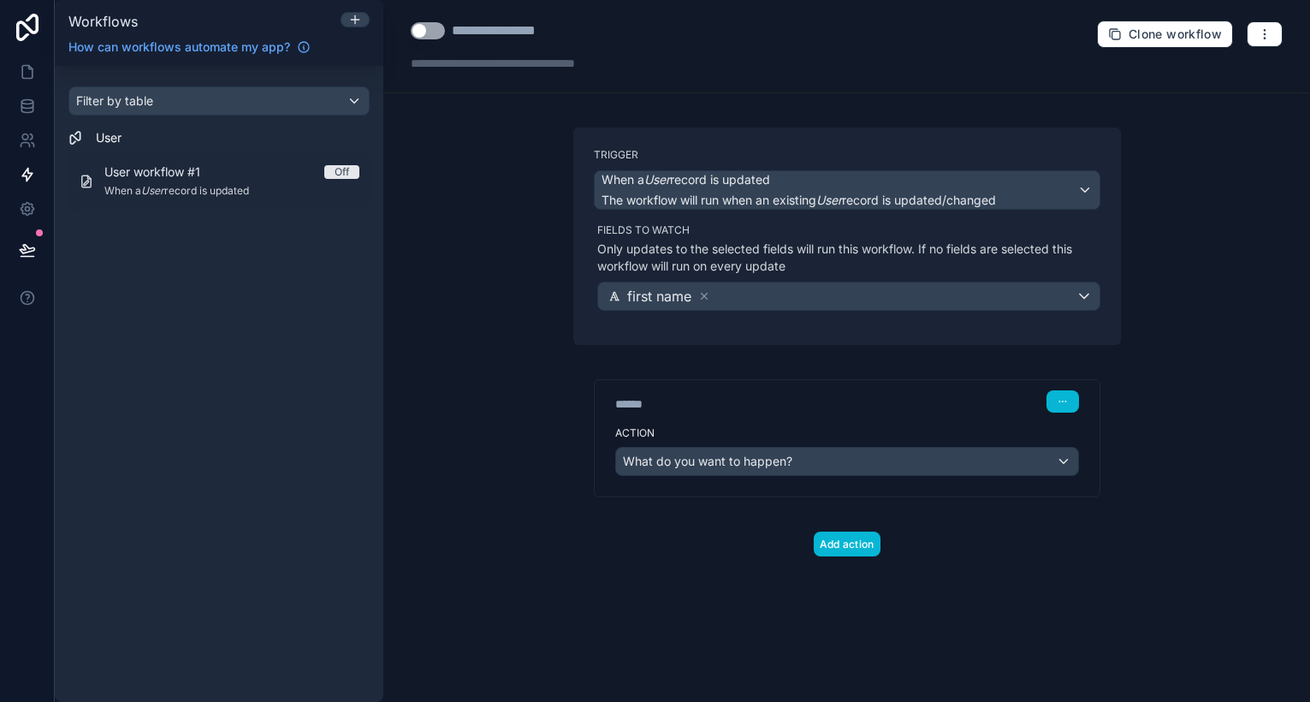
click at [658, 455] on span "What do you want to happen?" at bounding box center [707, 461] width 169 height 15
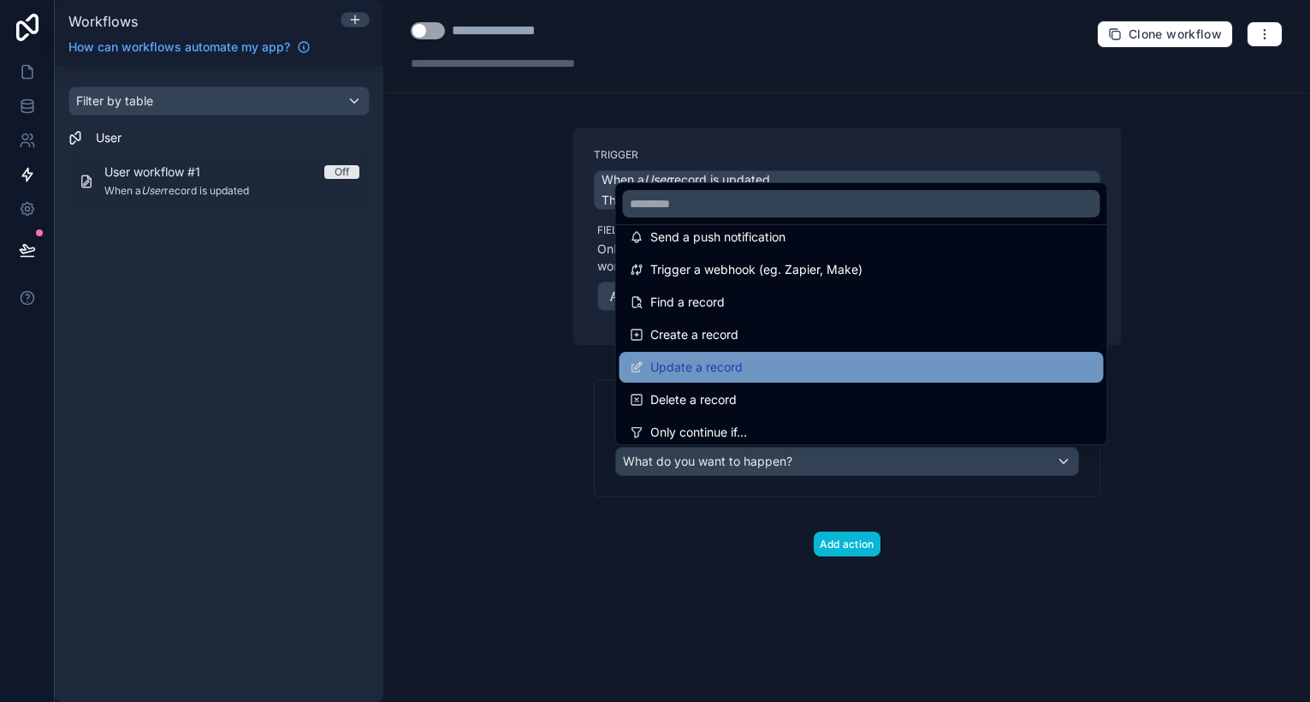
scroll to position [65, 0]
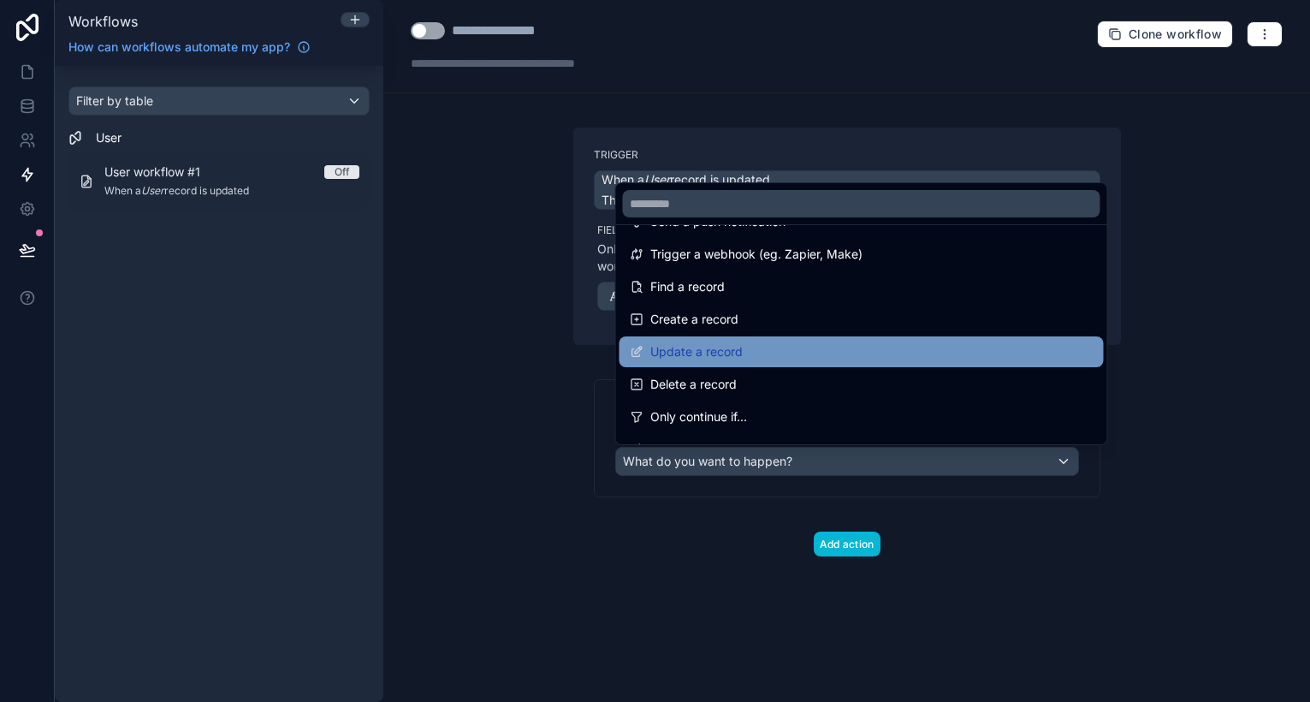
click at [701, 356] on span "Update a record" at bounding box center [697, 352] width 92 height 21
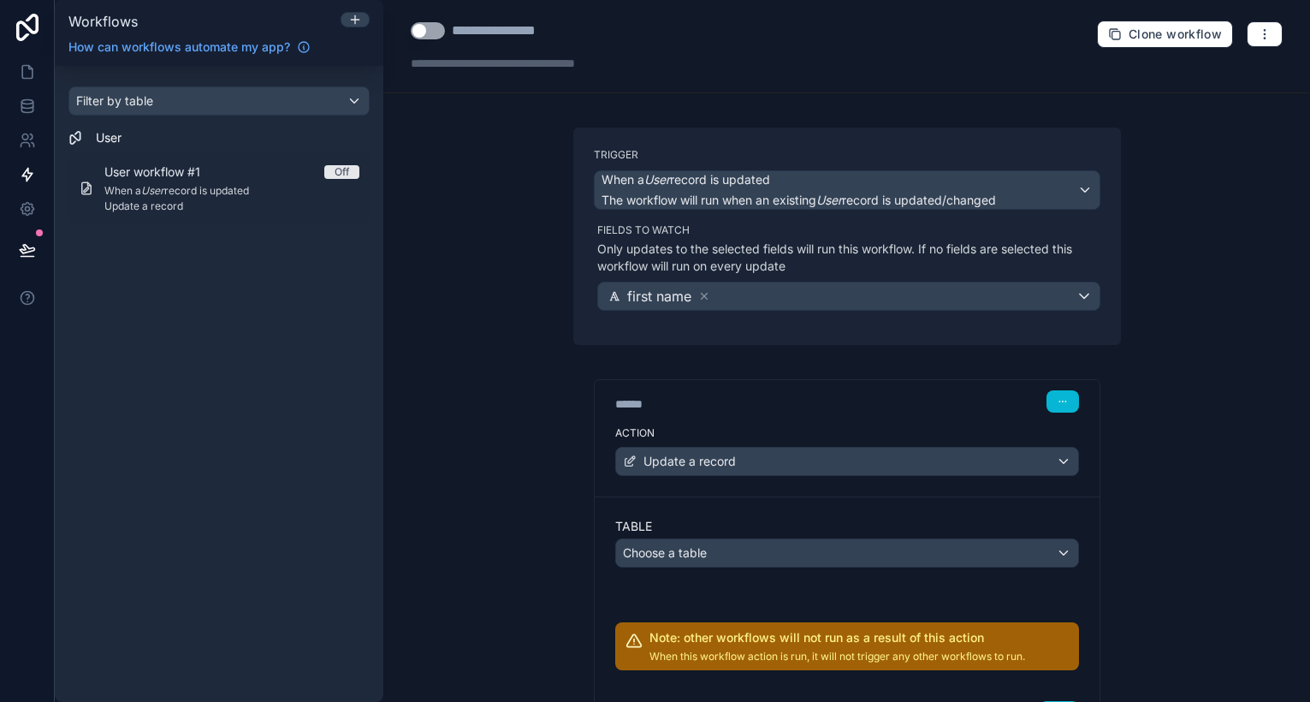
click at [652, 557] on span "Choose a table" at bounding box center [665, 552] width 84 height 15
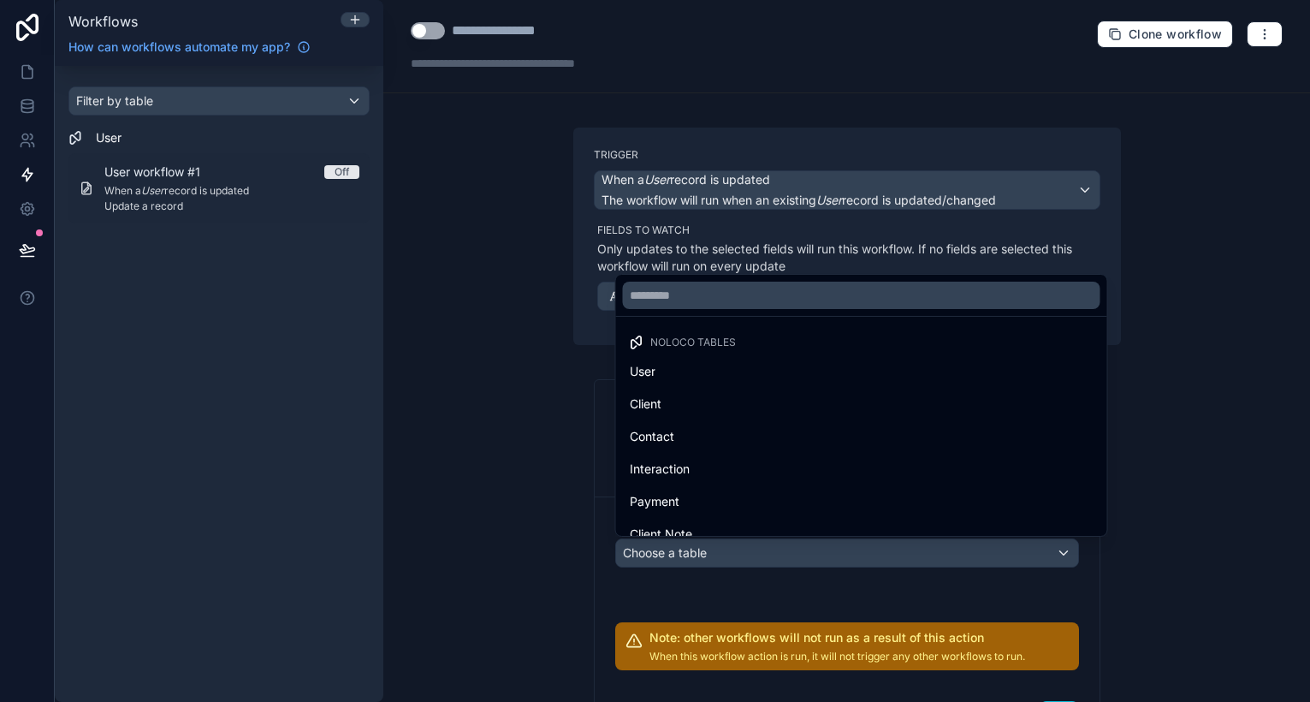
click at [668, 419] on ul "Noloco tables User Client Contact Interaction Payment Client Note Opportunity" at bounding box center [861, 426] width 491 height 219
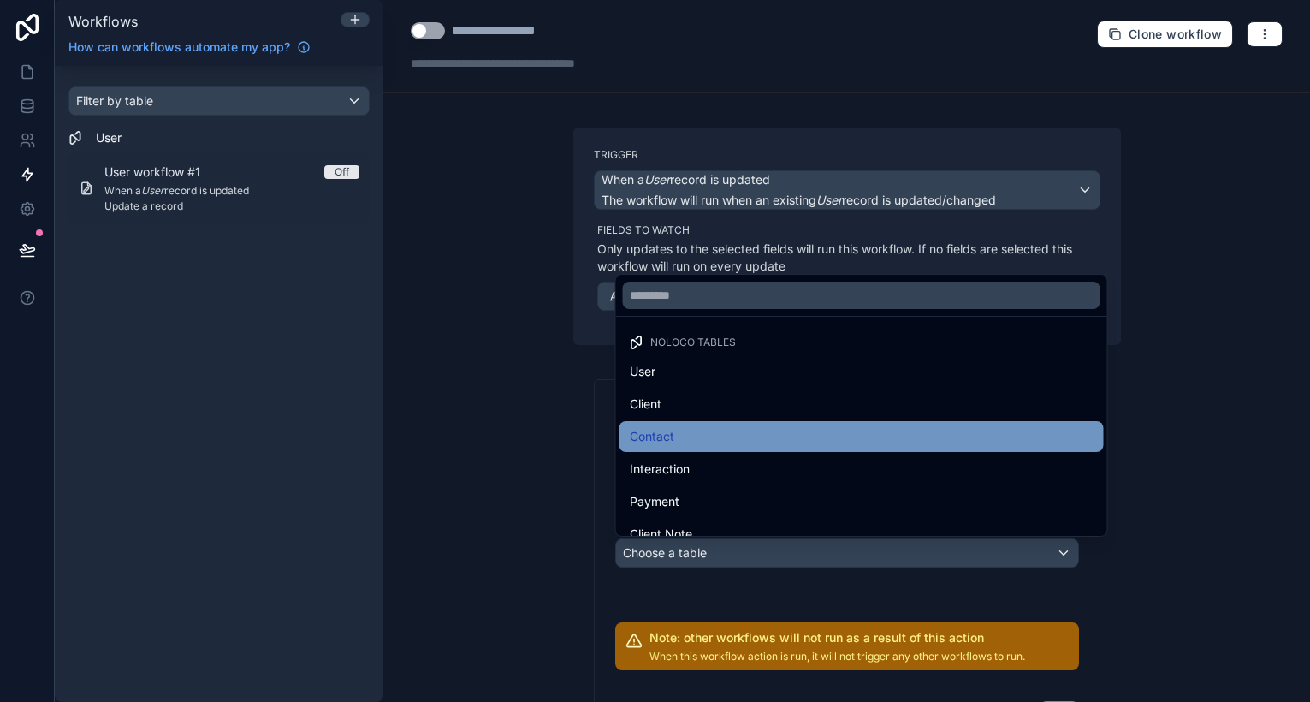
click at [668, 434] on span "Contact" at bounding box center [652, 436] width 45 height 21
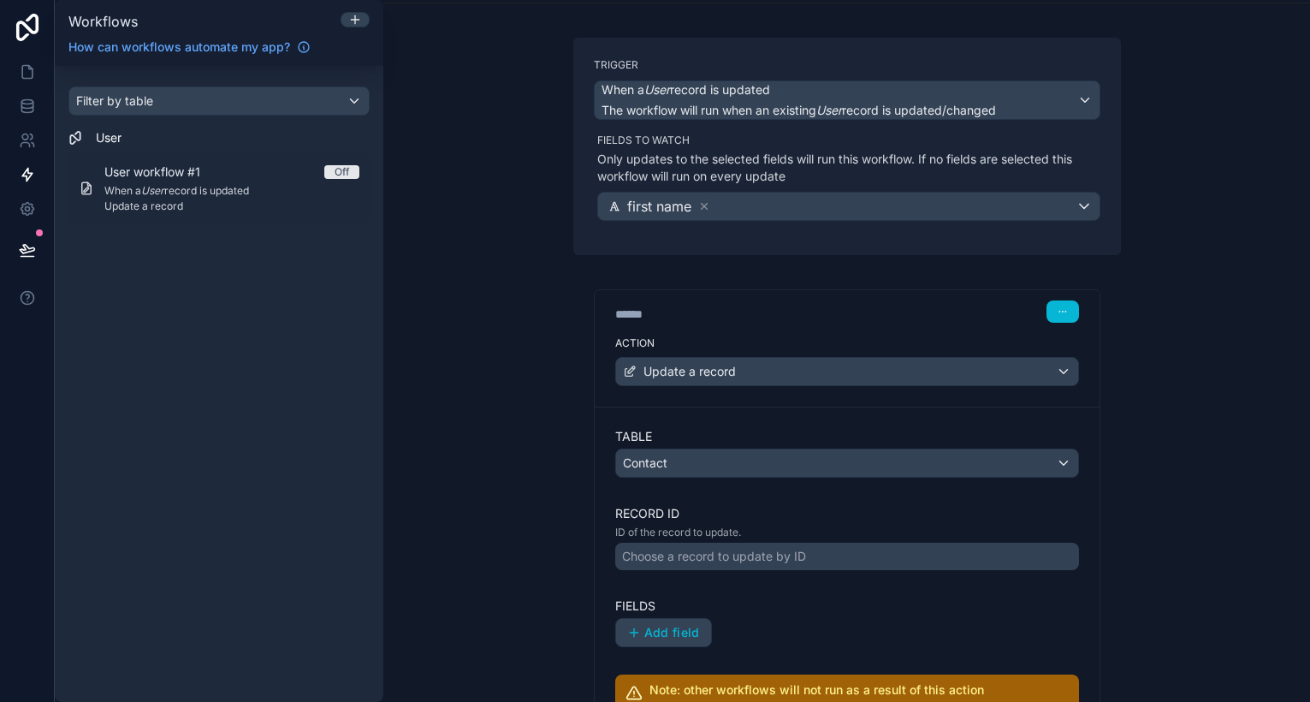
scroll to position [117, 0]
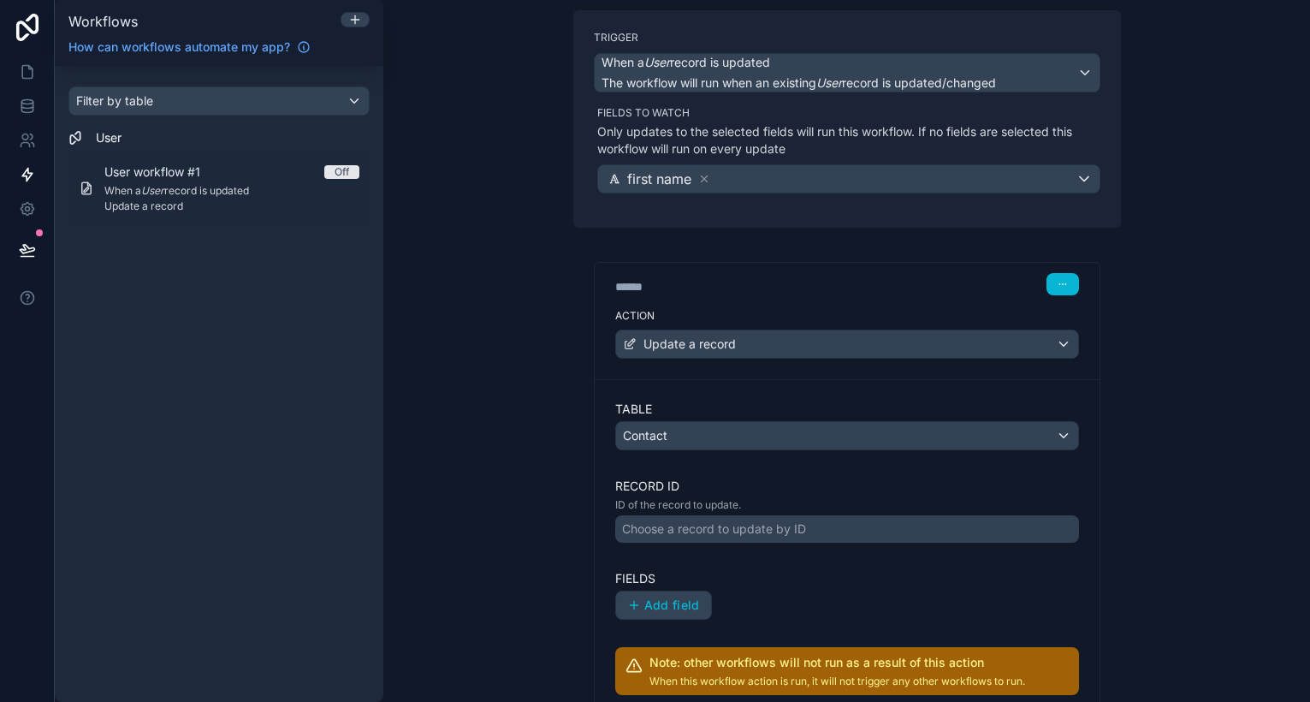
click at [680, 524] on div "Choose a record to update by ID" at bounding box center [714, 528] width 184 height 17
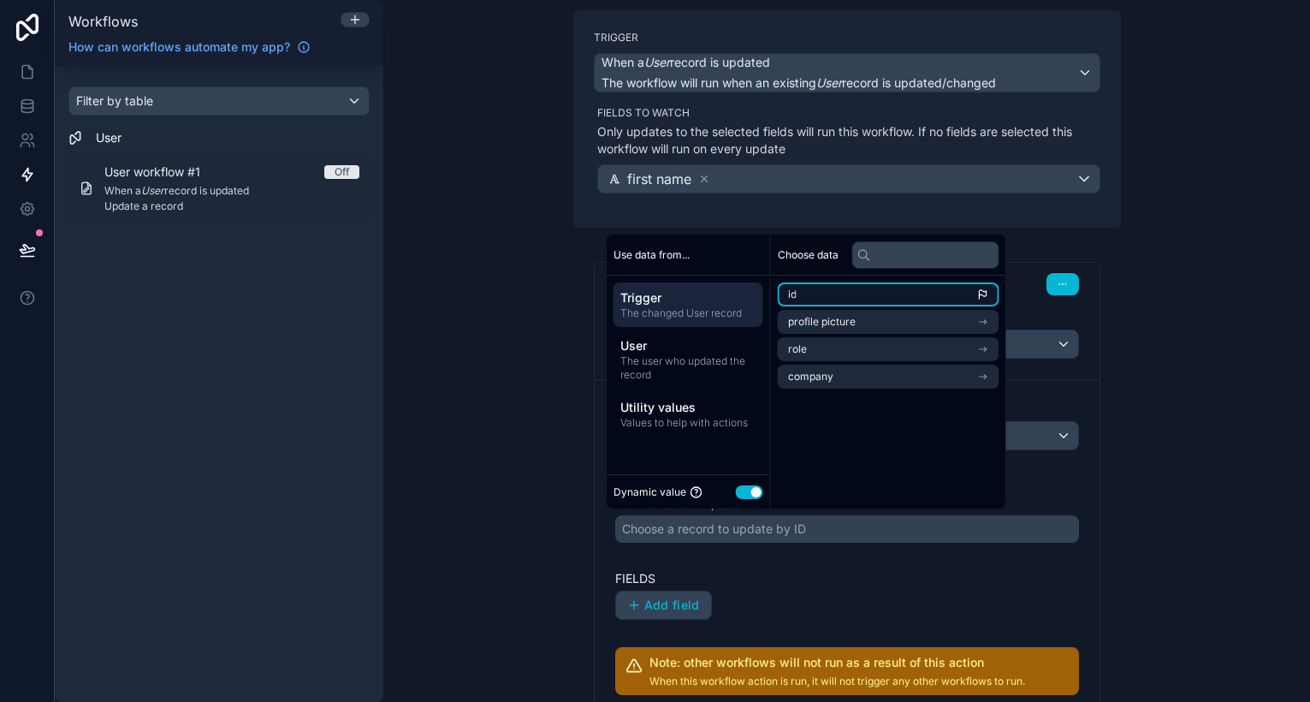
click at [805, 294] on li "id" at bounding box center [889, 294] width 222 height 24
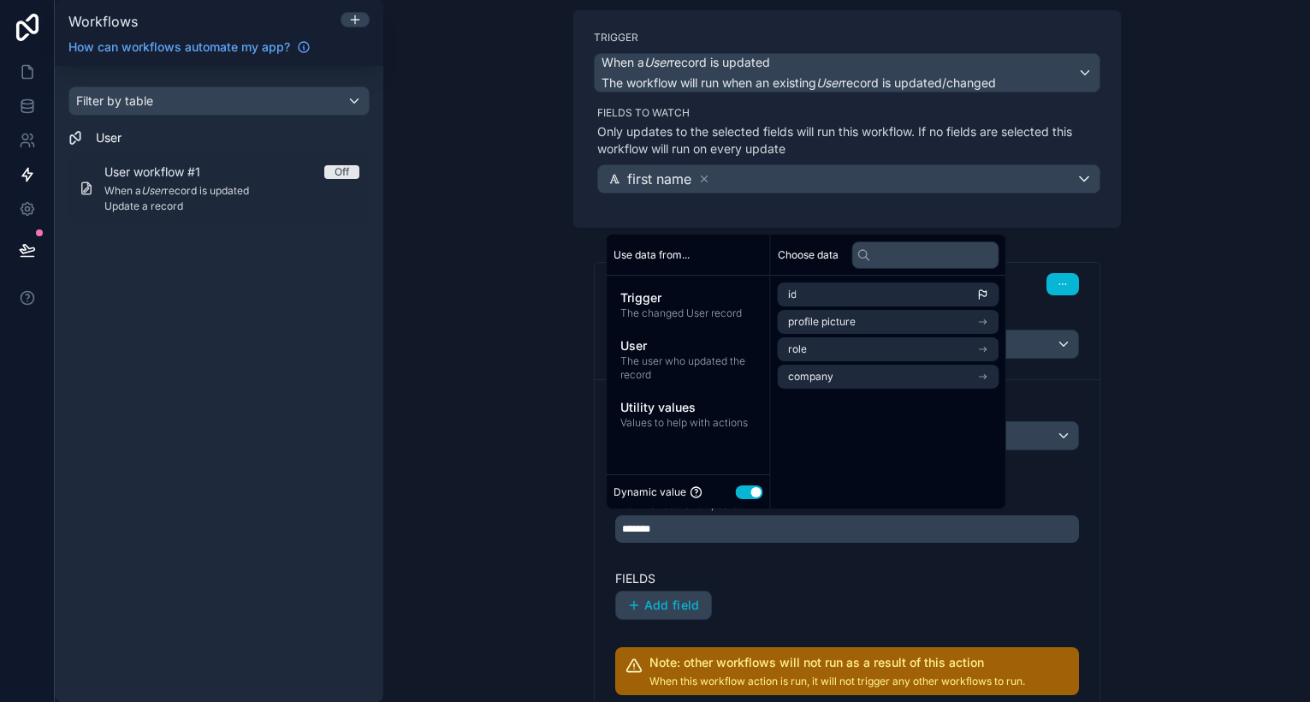
scroll to position [0, 0]
click at [779, 594] on div "Add field" at bounding box center [847, 605] width 464 height 29
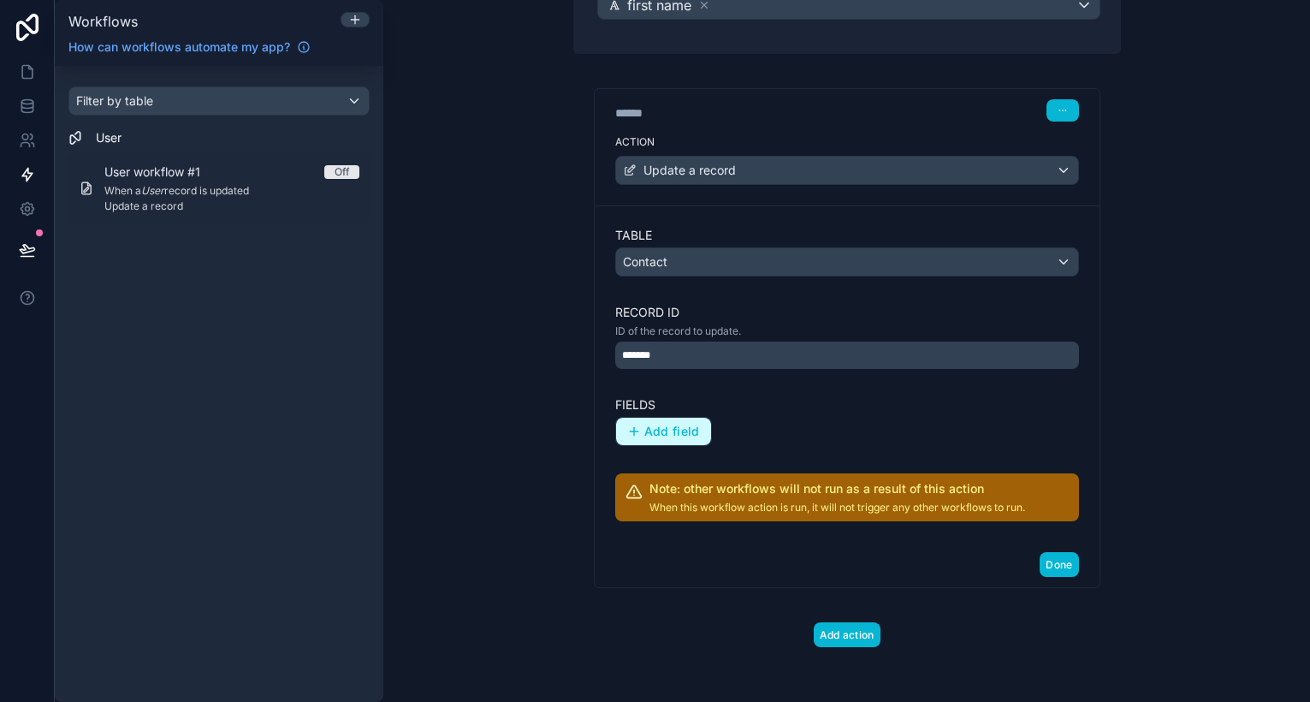
scroll to position [290, 0]
click at [689, 429] on span "Add field" at bounding box center [673, 432] width 56 height 15
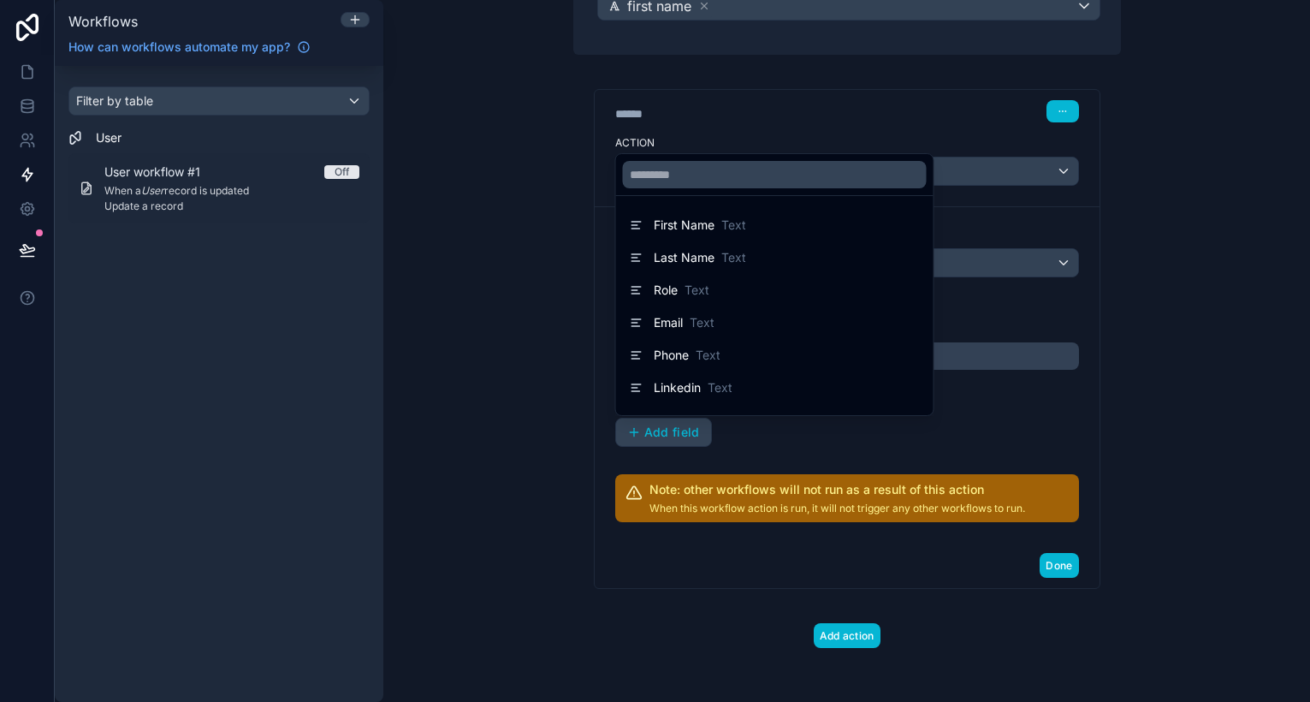
click at [550, 510] on div at bounding box center [655, 351] width 1310 height 702
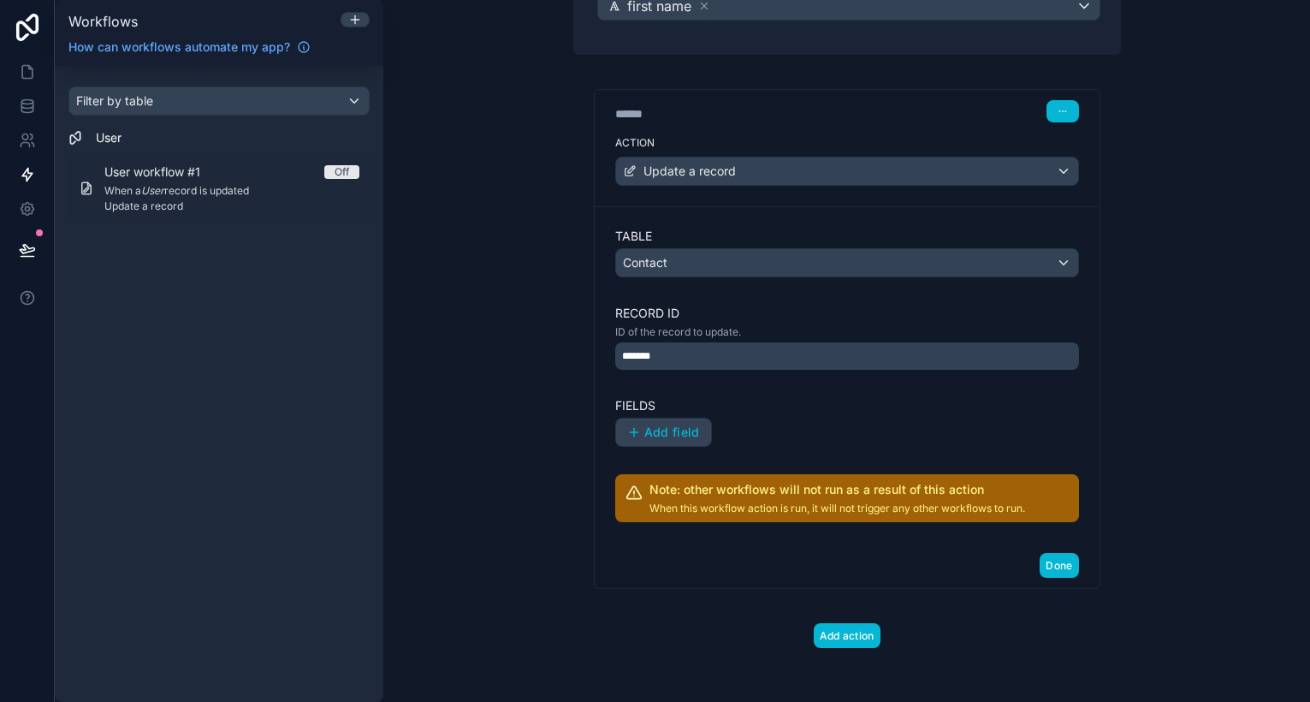
click at [860, 660] on div "Trigger When a User record is updated The workflow will run when an existing Us…" at bounding box center [847, 269] width 575 height 865
click at [857, 641] on button "Add action" at bounding box center [847, 635] width 67 height 25
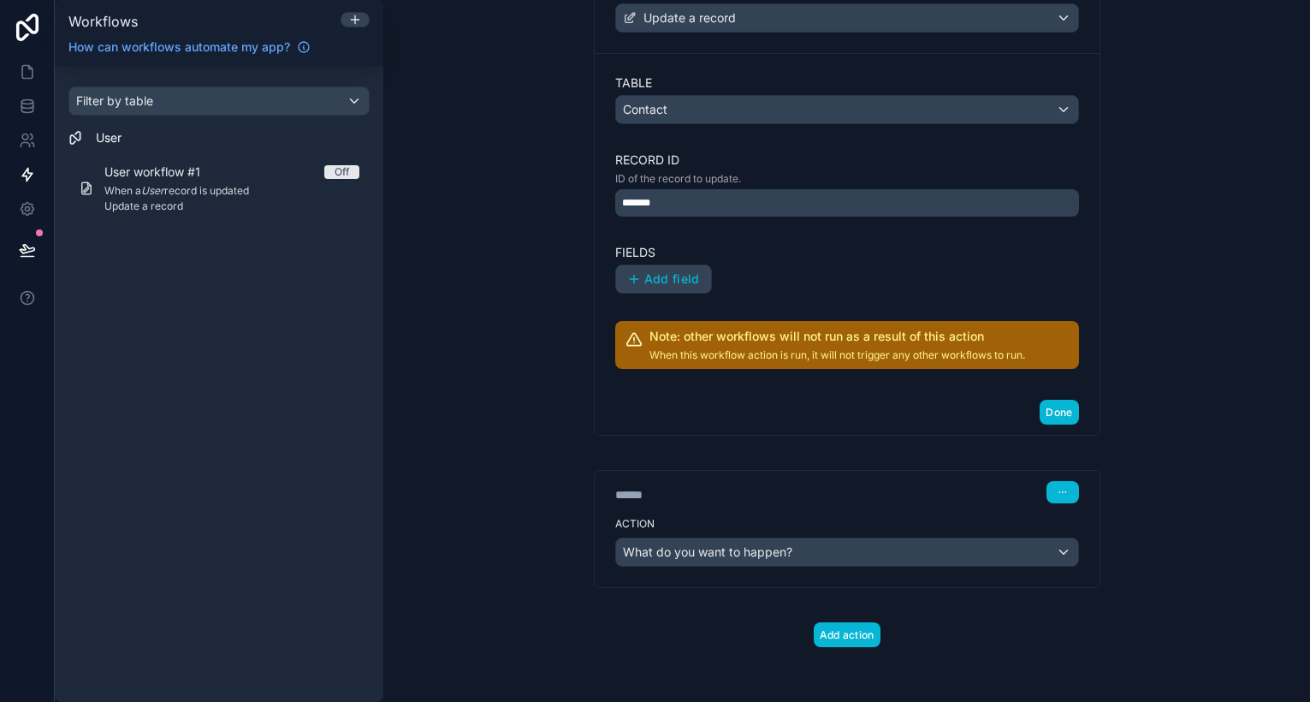
click at [789, 582] on div "Action What do you want to happen?" at bounding box center [847, 548] width 505 height 77
click at [789, 567] on div "Action What do you want to happen?" at bounding box center [847, 549] width 505 height 77
click at [789, 547] on span "What do you want to happen?" at bounding box center [707, 552] width 169 height 15
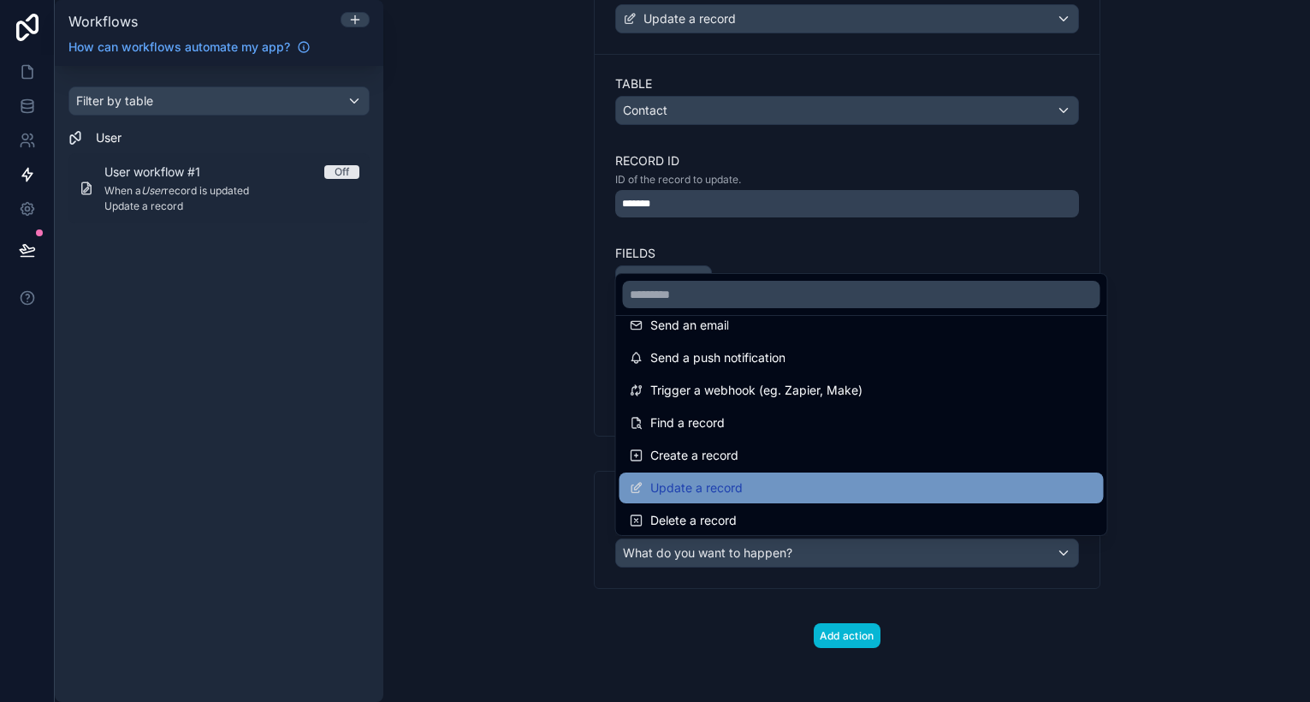
scroll to position [19, 0]
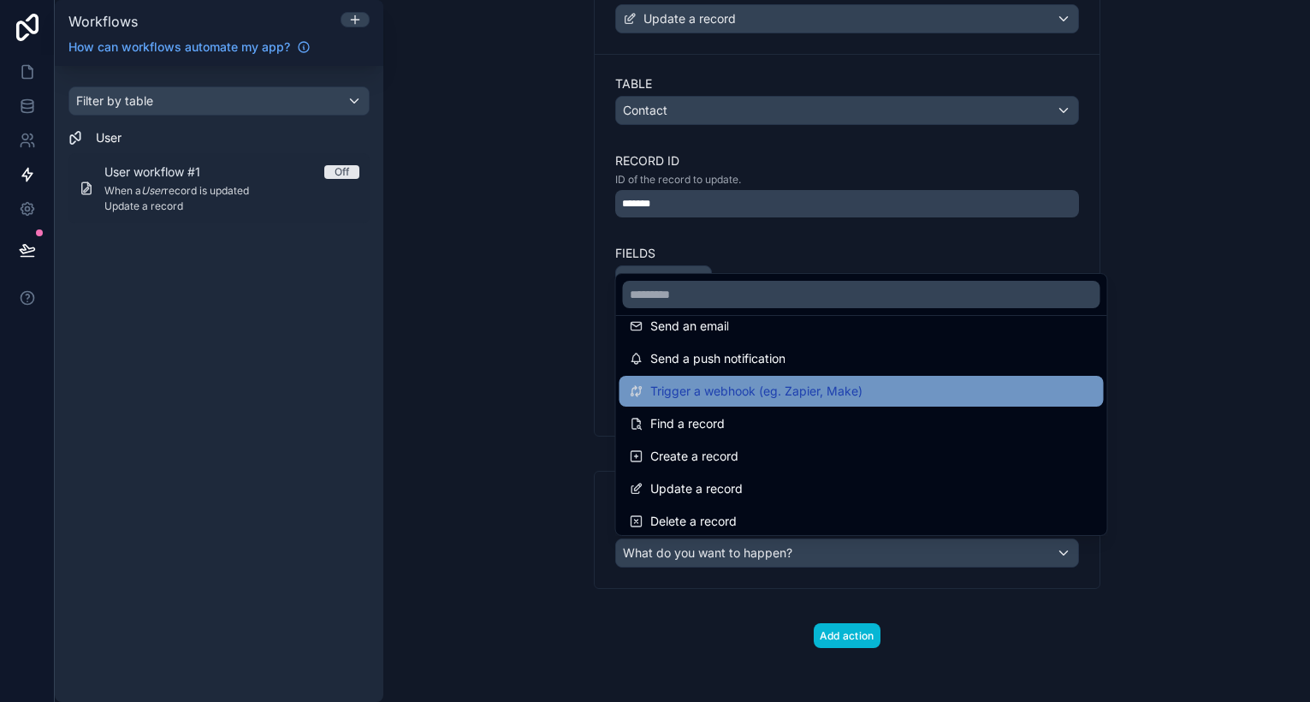
click at [692, 389] on span "Trigger a webhook (eg. Zapier, Make)" at bounding box center [757, 391] width 212 height 21
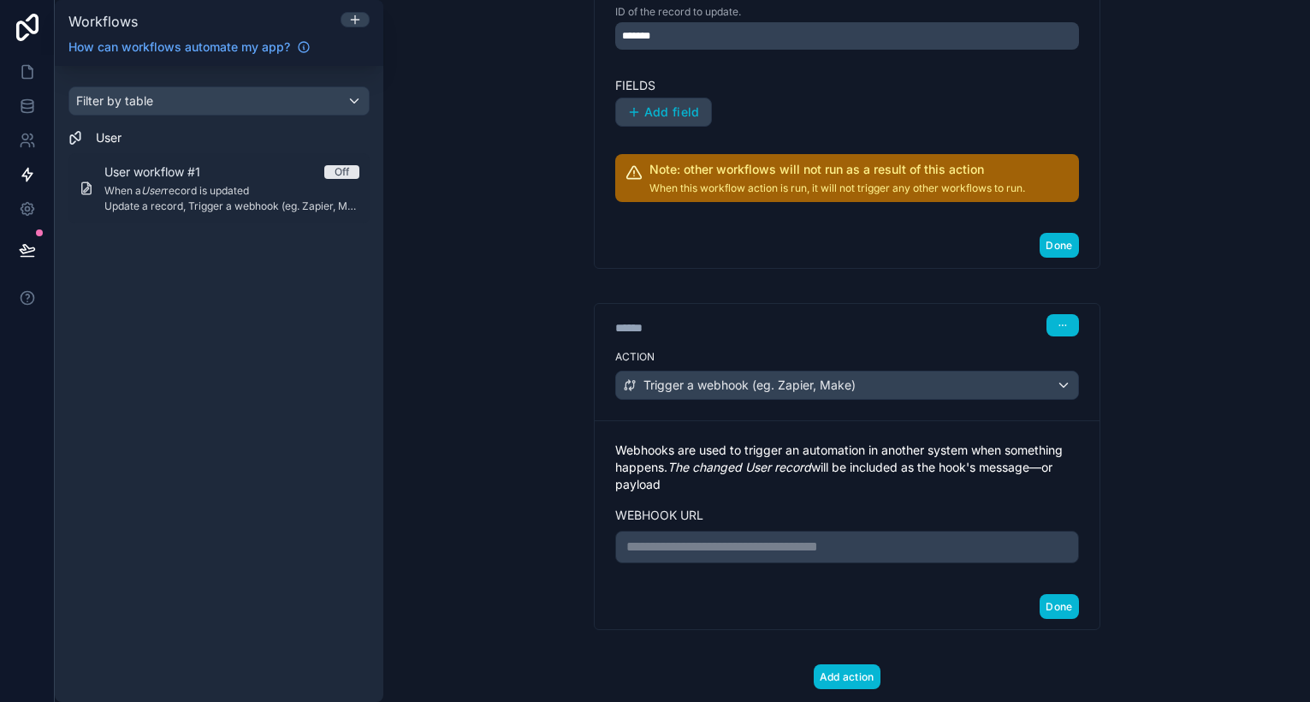
scroll to position [634, 0]
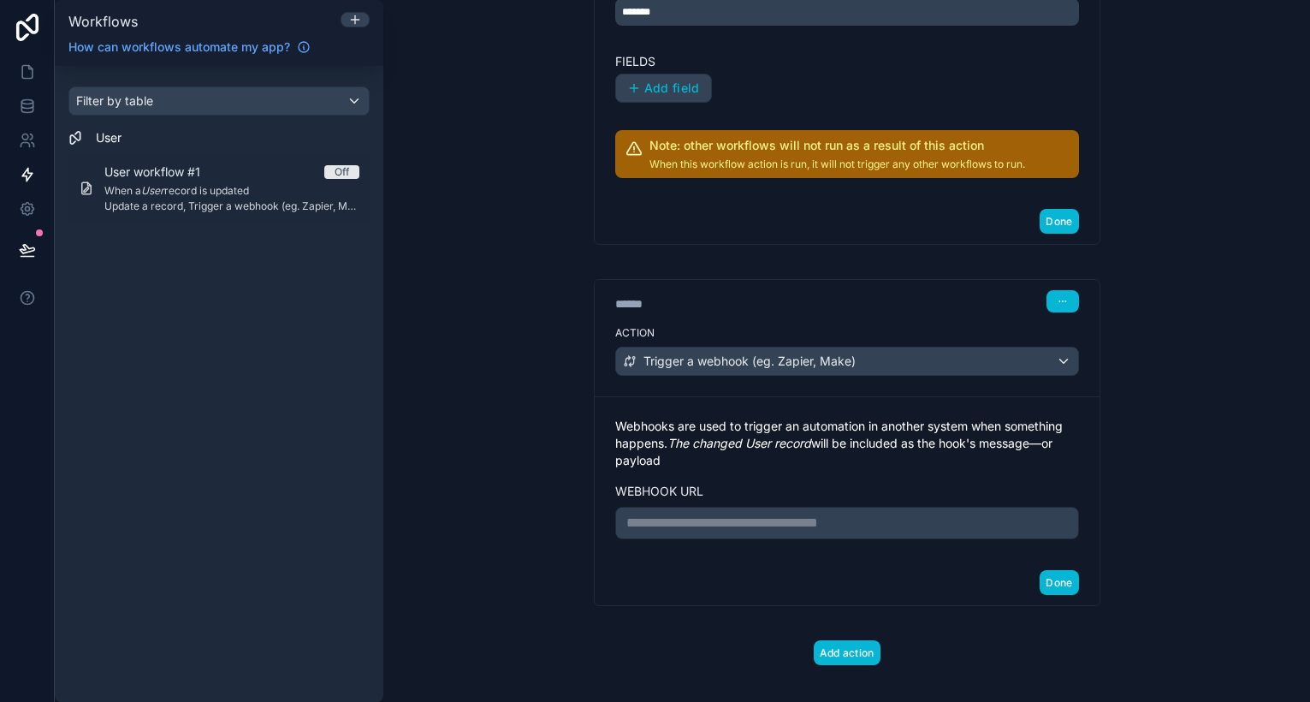
drag, startPoint x: 624, startPoint y: 424, endPoint x: 697, endPoint y: 453, distance: 78.4
click at [697, 452] on p "Webhooks are used to trigger an automation in another system when something hap…" at bounding box center [847, 443] width 464 height 51
click at [697, 453] on p "Webhooks are used to trigger an automation in another system when something hap…" at bounding box center [847, 443] width 464 height 51
drag, startPoint x: 710, startPoint y: 456, endPoint x: 630, endPoint y: 431, distance: 83.6
click at [631, 431] on p "Webhooks are used to trigger an automation in another system when something hap…" at bounding box center [847, 443] width 464 height 51
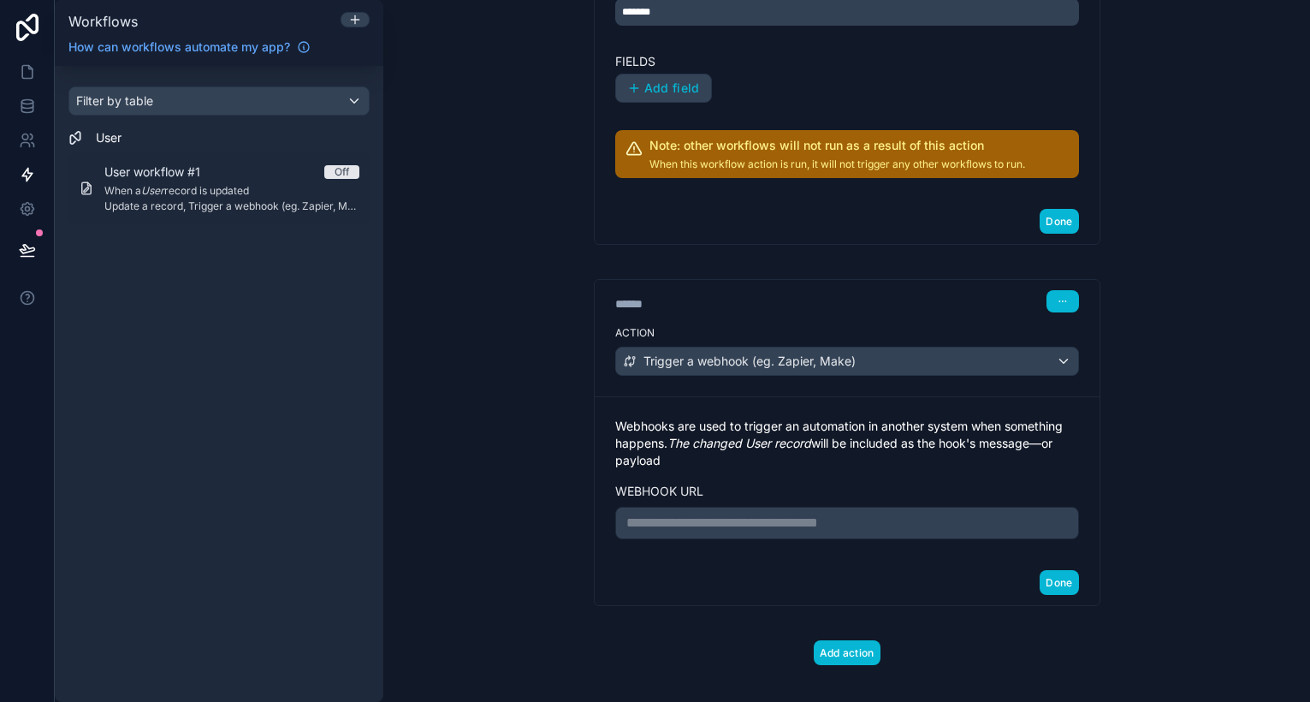
click at [630, 431] on p "Webhooks are used to trigger an automation in another system when something hap…" at bounding box center [847, 443] width 464 height 51
click at [702, 516] on p "**********" at bounding box center [848, 523] width 442 height 21
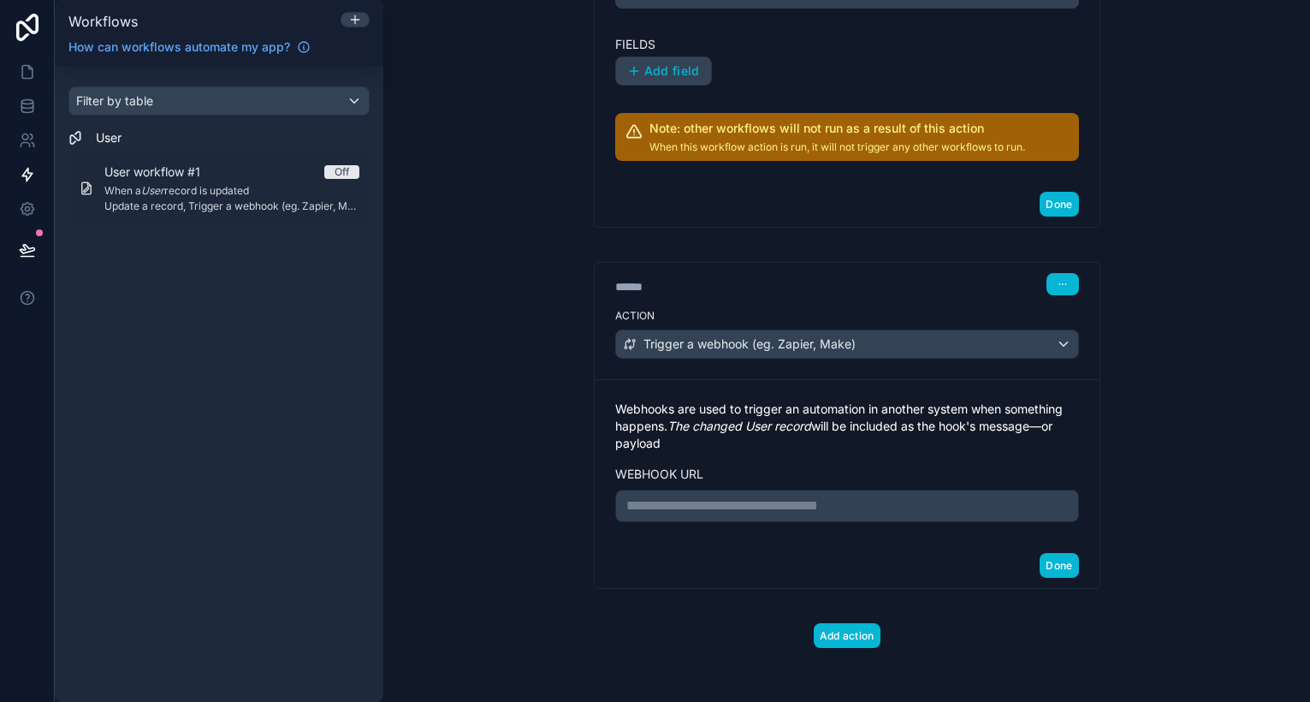
click at [680, 564] on div "Done" at bounding box center [847, 565] width 505 height 45
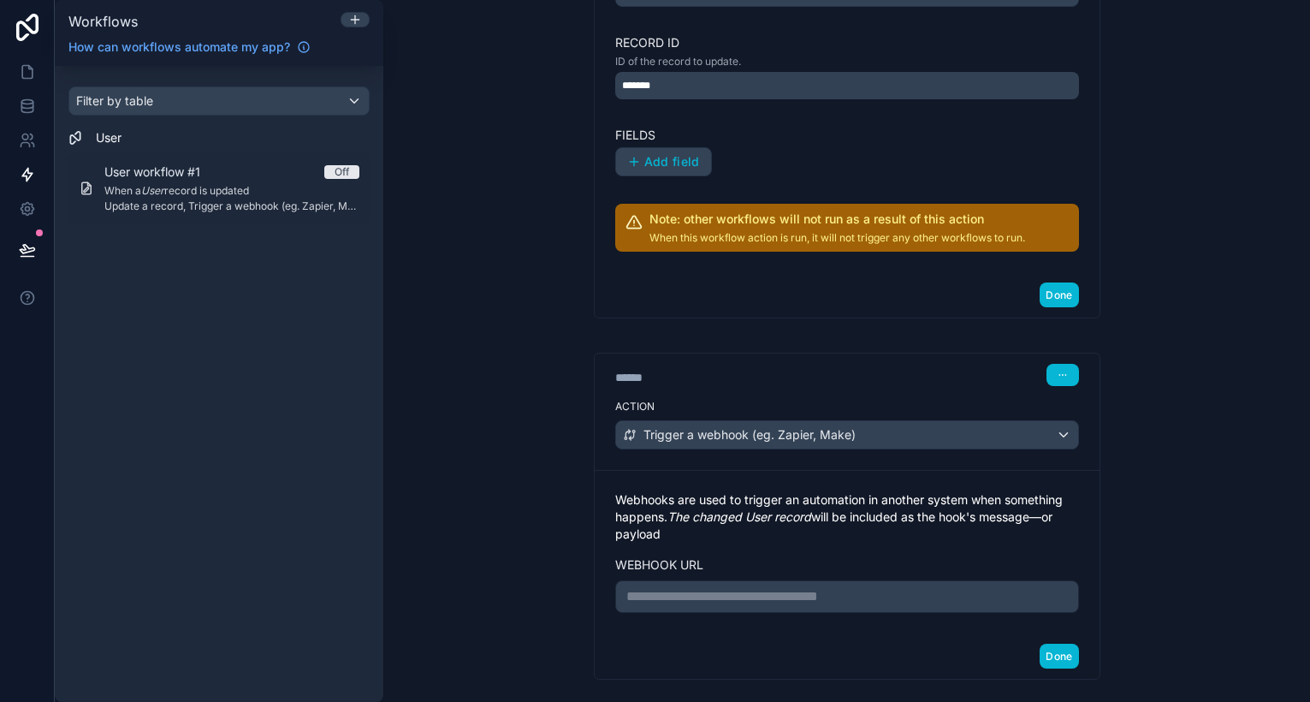
scroll to position [557, 0]
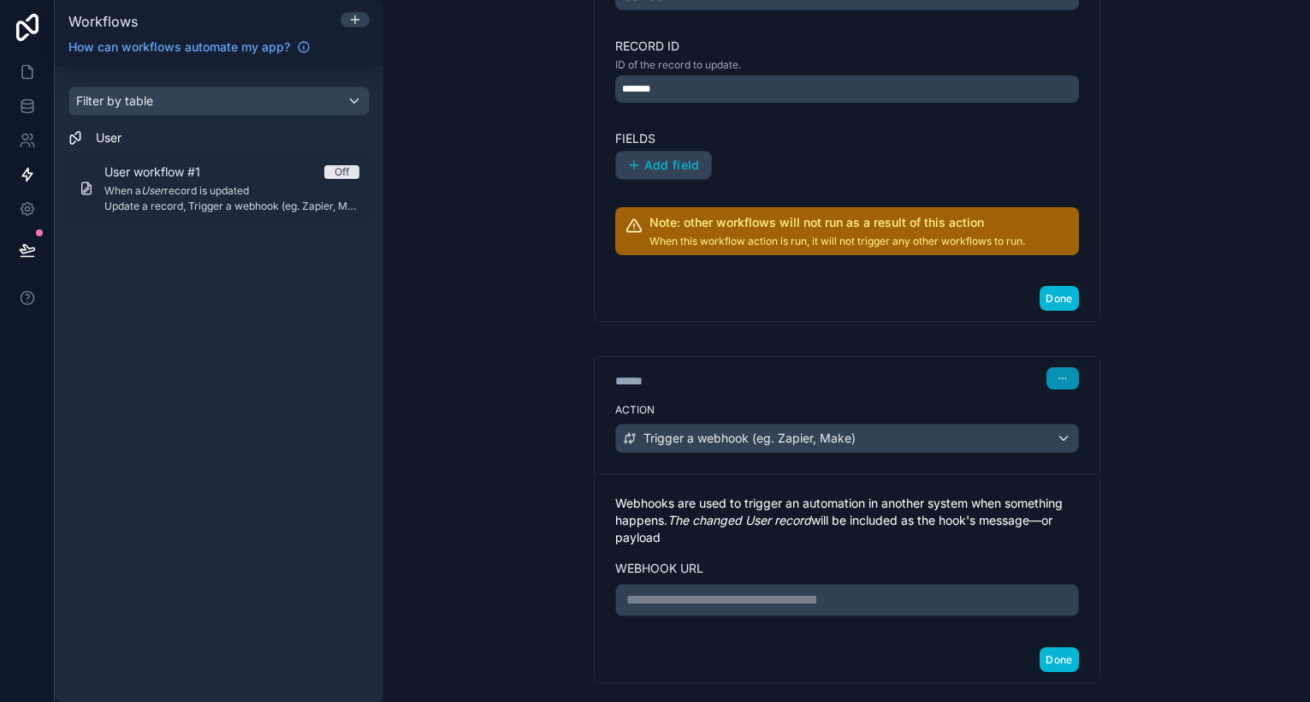
click at [1063, 371] on button "button" at bounding box center [1063, 378] width 33 height 22
click at [1075, 444] on button "Delete" at bounding box center [1103, 443] width 117 height 27
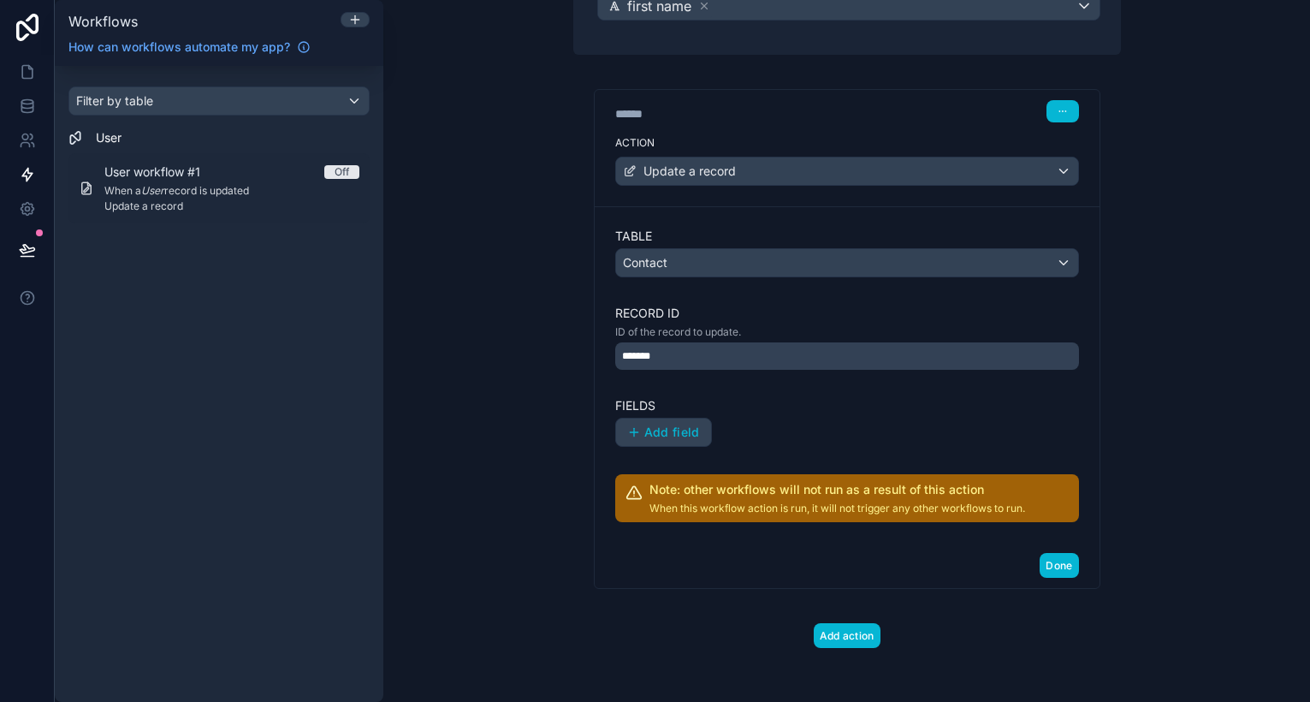
click at [861, 495] on h2 "Note: other workflows will not run as a result of this action" at bounding box center [838, 489] width 376 height 17
click at [688, 430] on span "Add field" at bounding box center [673, 432] width 56 height 15
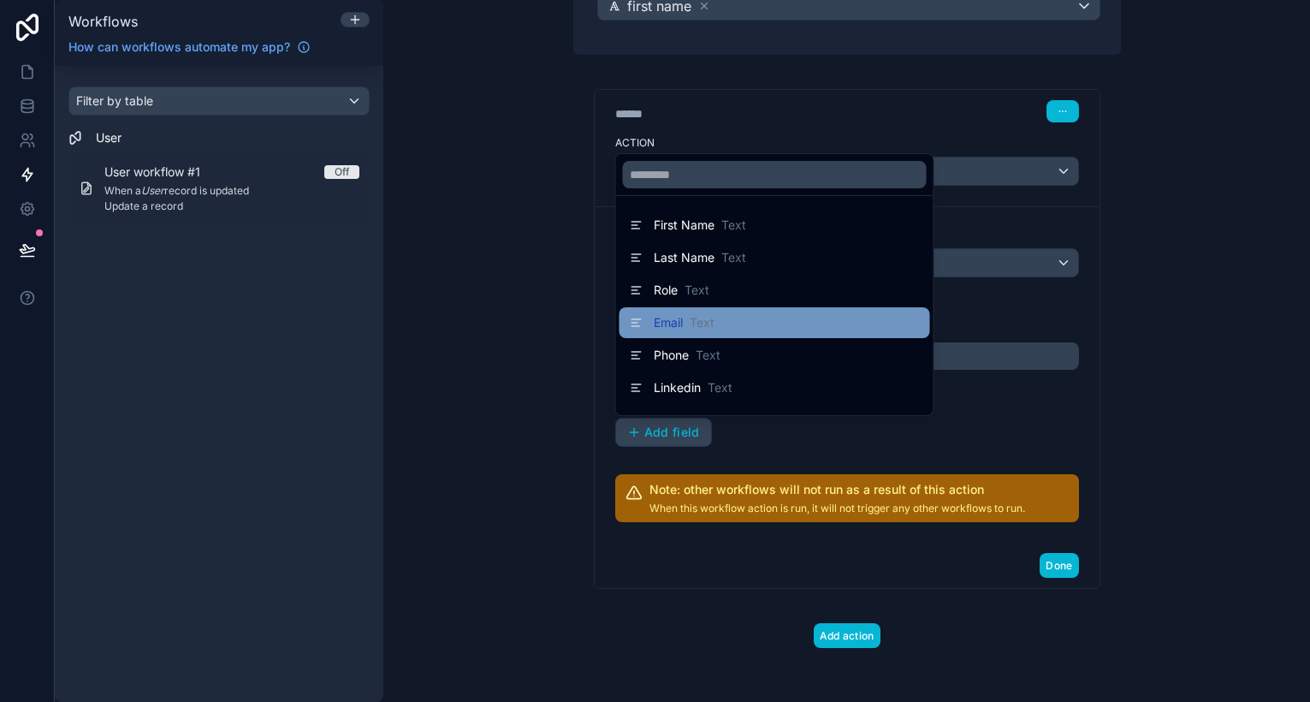
click at [686, 330] on div "Email Text" at bounding box center [684, 322] width 61 height 17
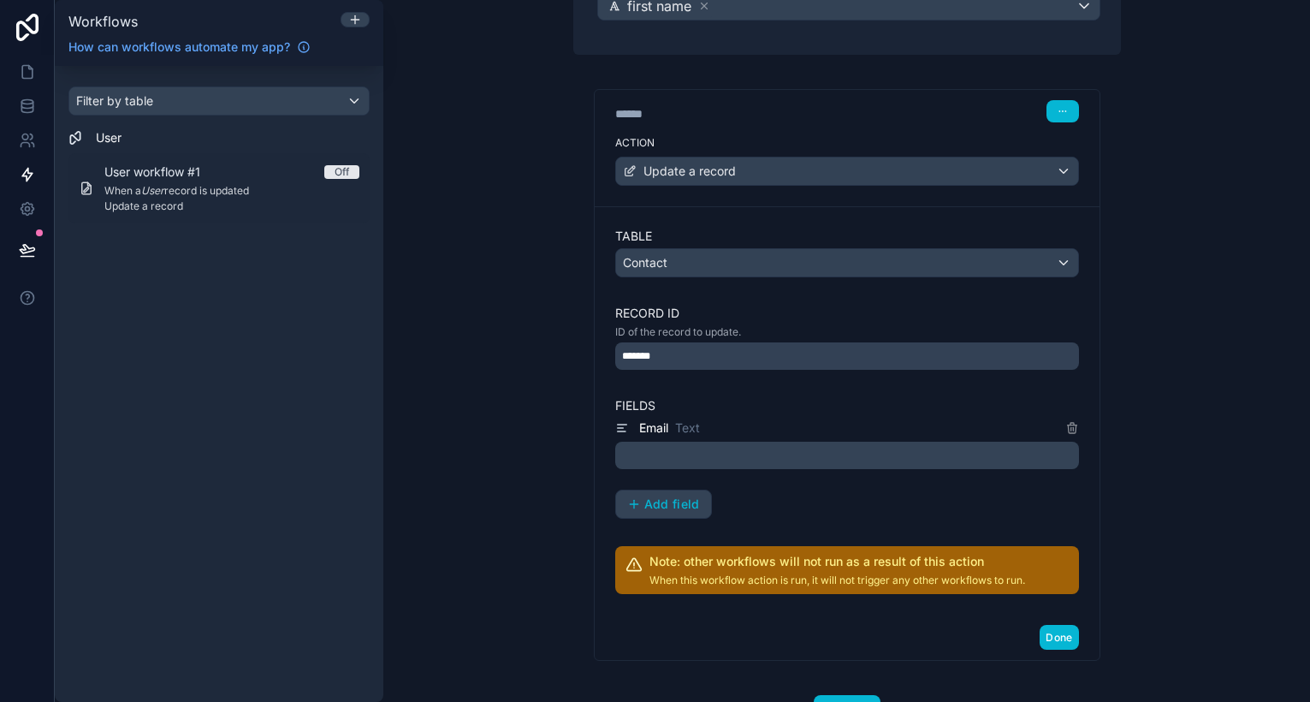
click at [734, 460] on p "﻿" at bounding box center [849, 455] width 454 height 21
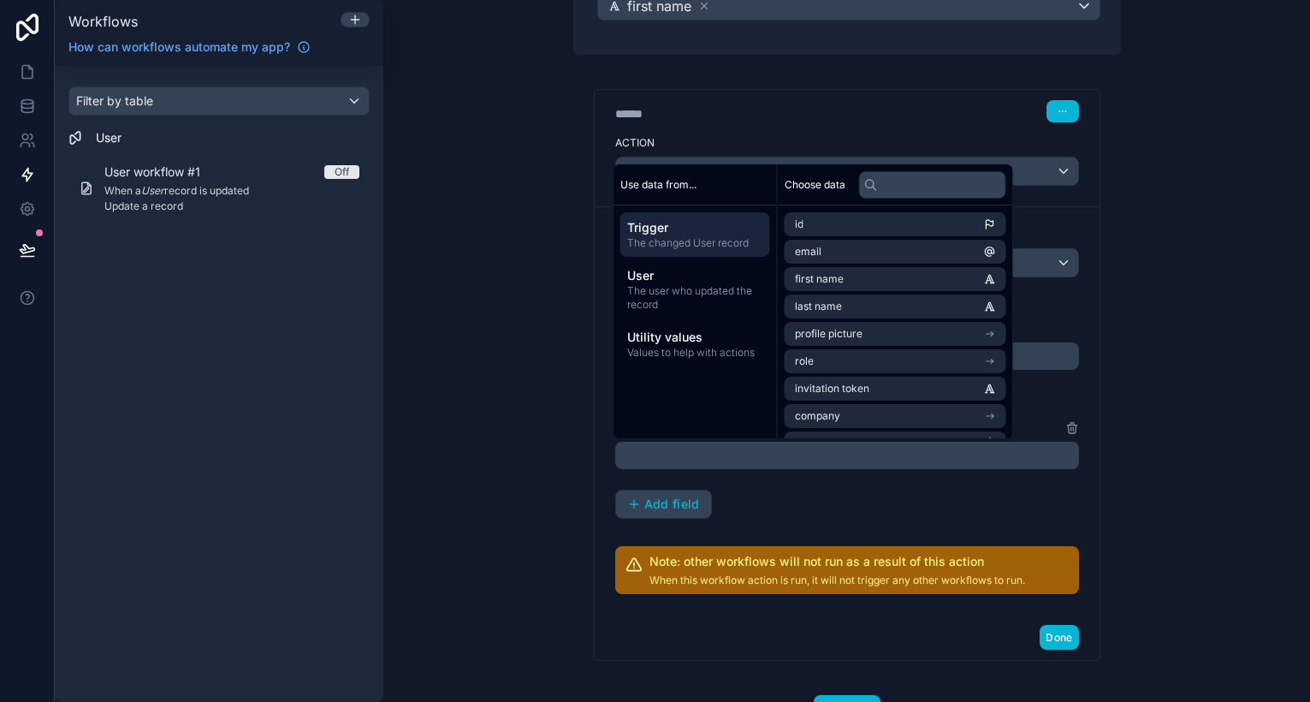
click at [765, 514] on div "Email Text ﻿ Add field" at bounding box center [847, 468] width 464 height 101
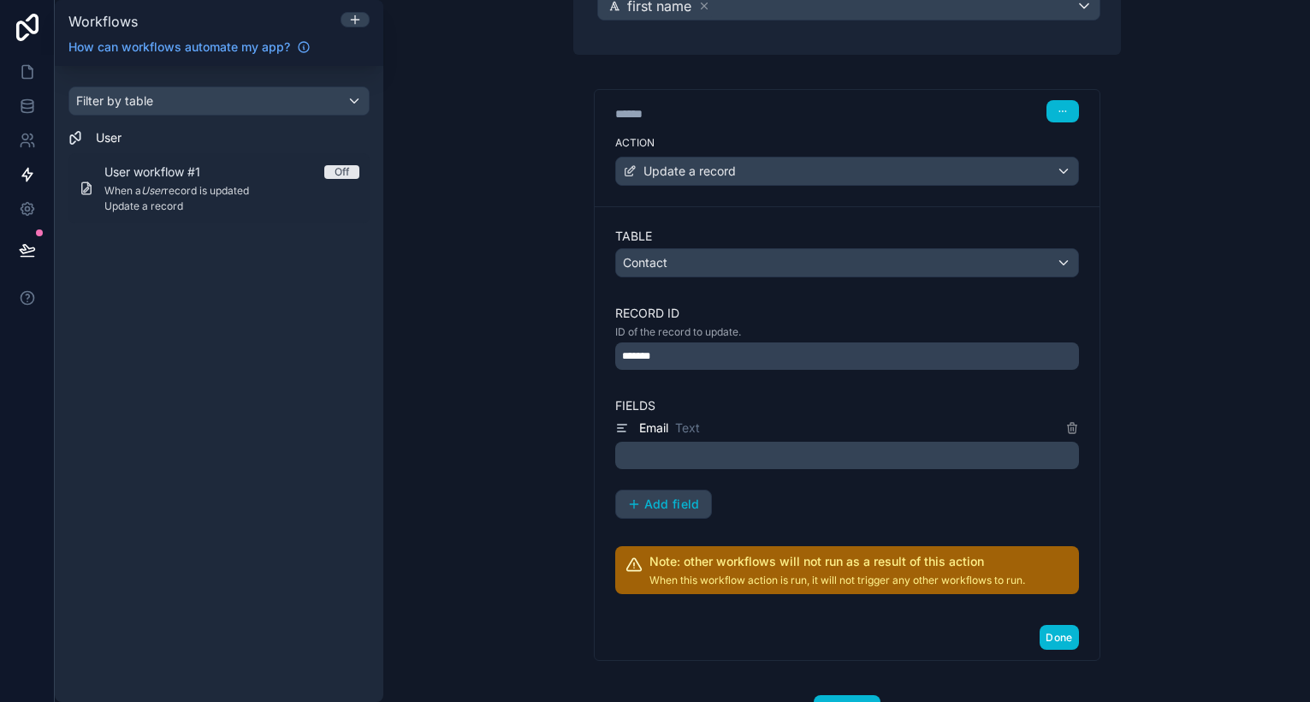
click at [887, 563] on h2 "Note: other workflows will not run as a result of this action" at bounding box center [838, 561] width 376 height 17
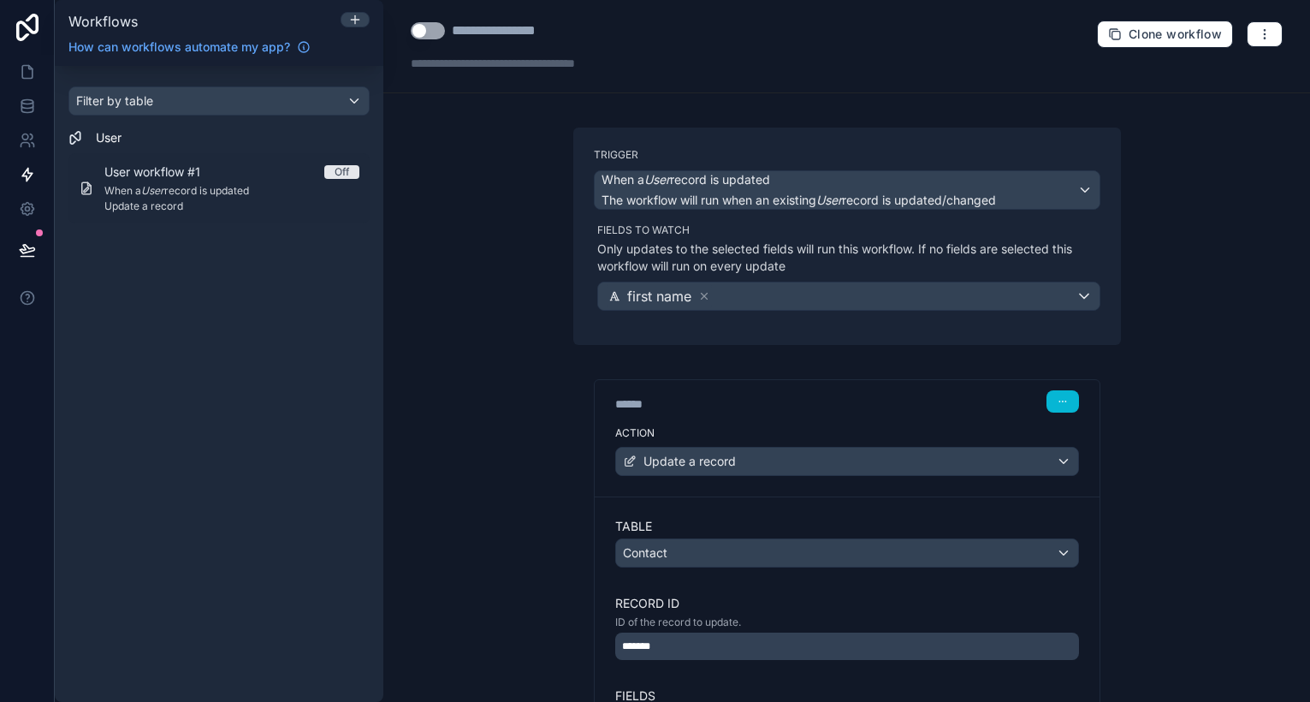
scroll to position [0, 0]
click at [1062, 394] on button "button" at bounding box center [1063, 401] width 33 height 22
click at [1059, 472] on icon at bounding box center [1059, 467] width 14 height 14
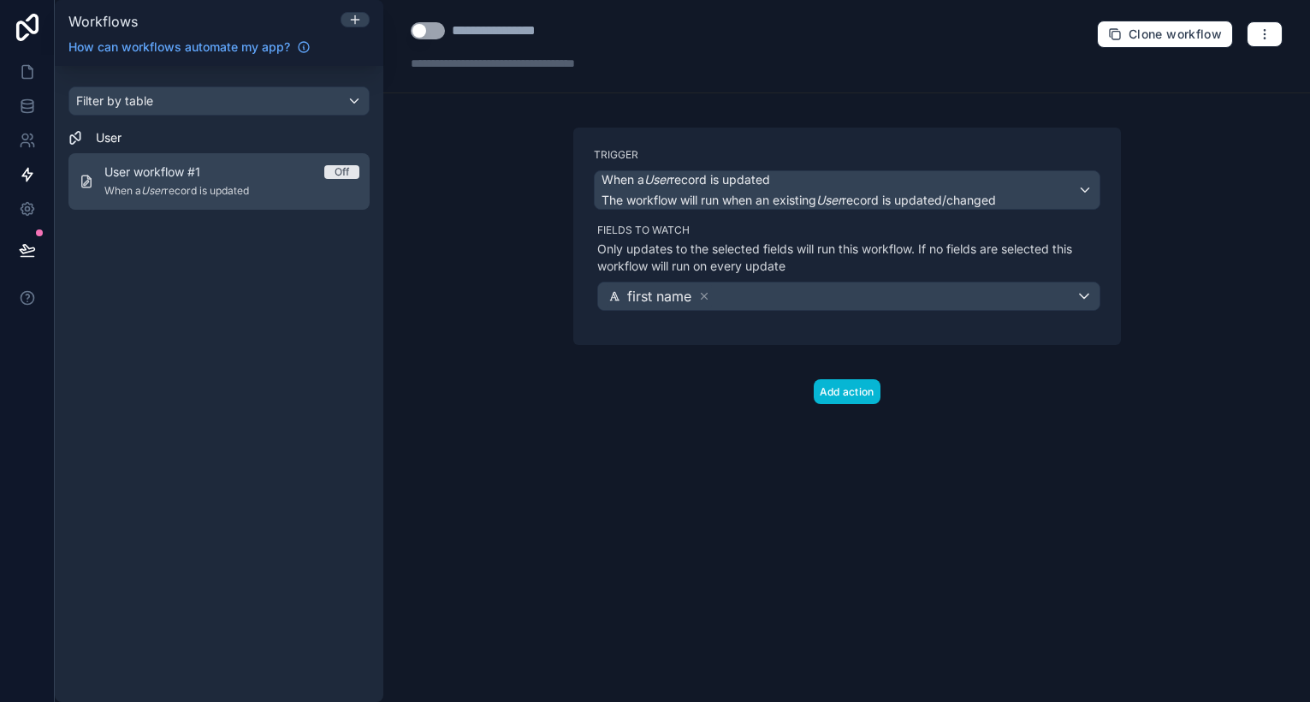
click at [176, 192] on span "When a User record is updated" at bounding box center [231, 191] width 255 height 14
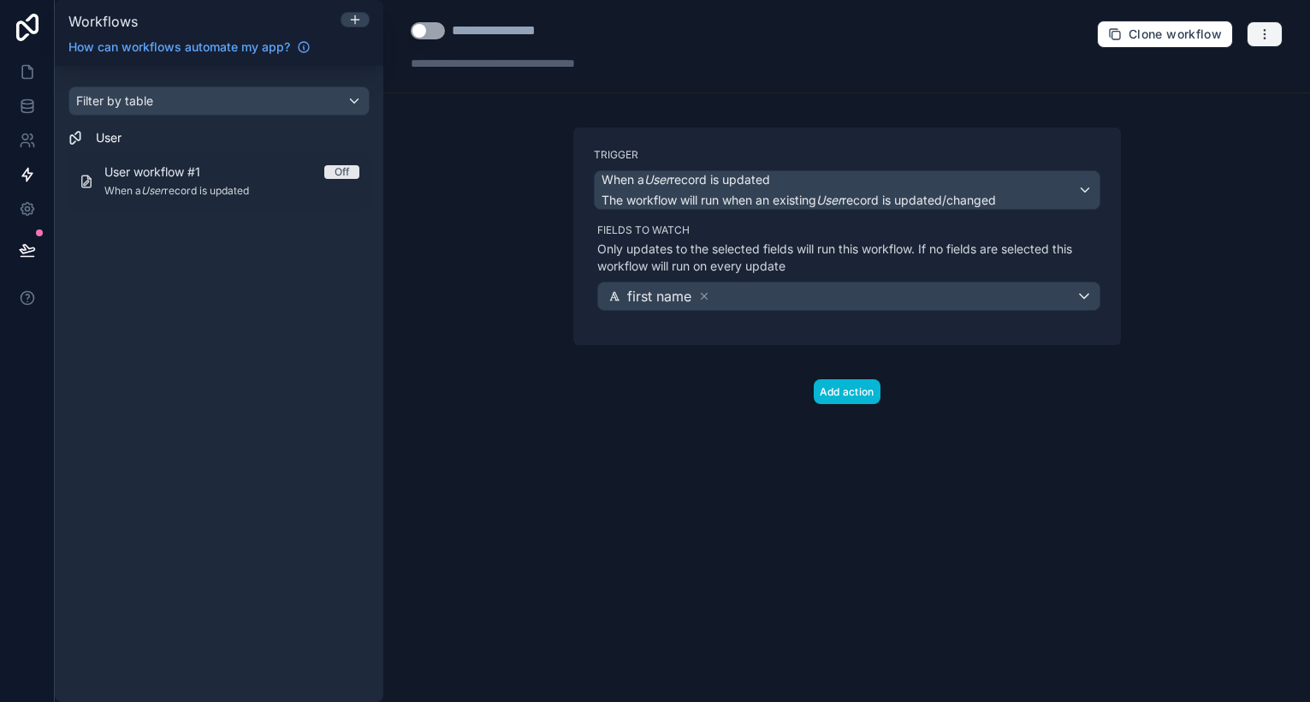
click at [1266, 33] on icon "button" at bounding box center [1265, 34] width 14 height 14
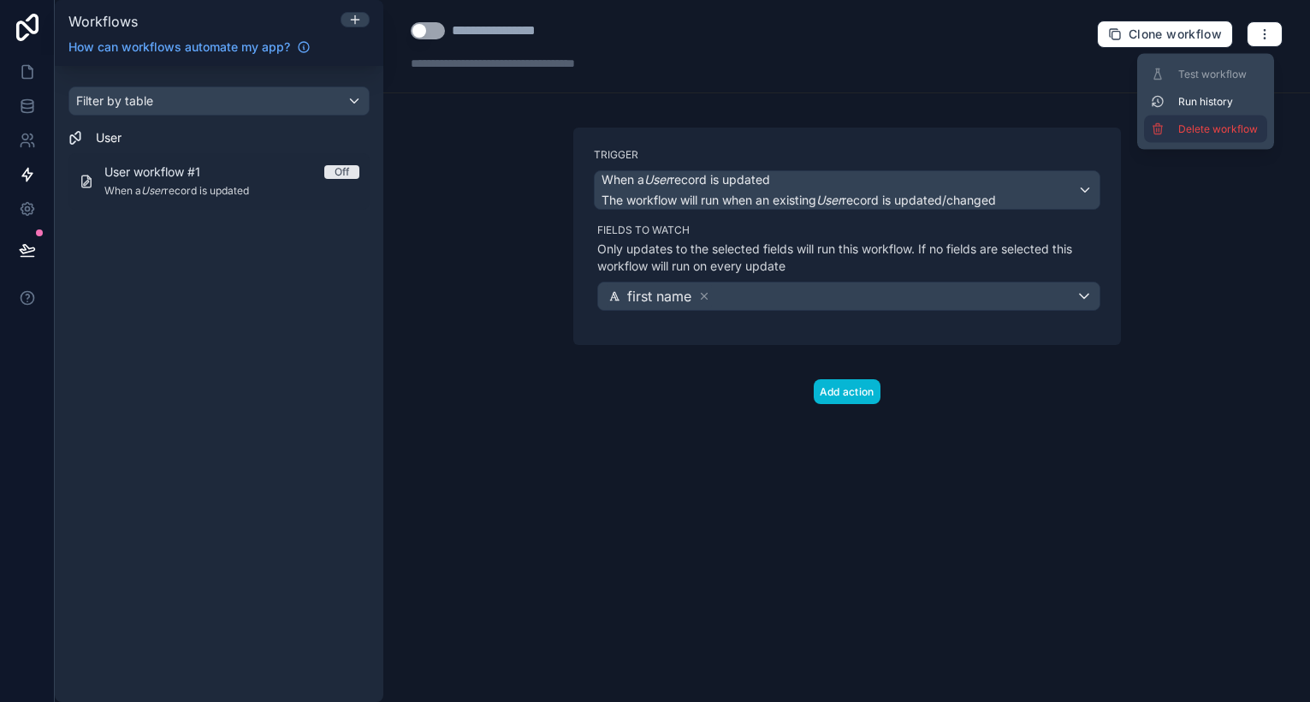
click at [1222, 123] on span "Delete workflow" at bounding box center [1220, 129] width 82 height 14
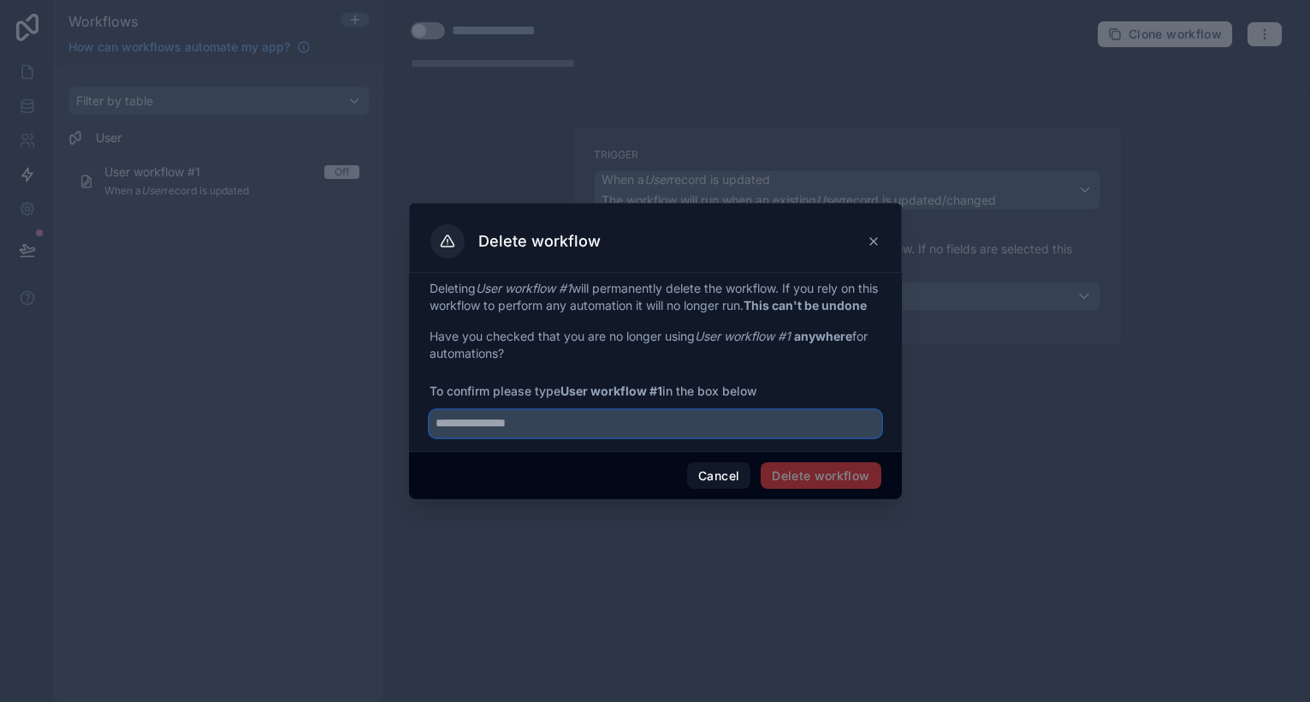
click at [745, 437] on input "text" at bounding box center [656, 423] width 452 height 27
type input "**********"
click at [836, 487] on button "Delete workflow" at bounding box center [821, 475] width 120 height 27
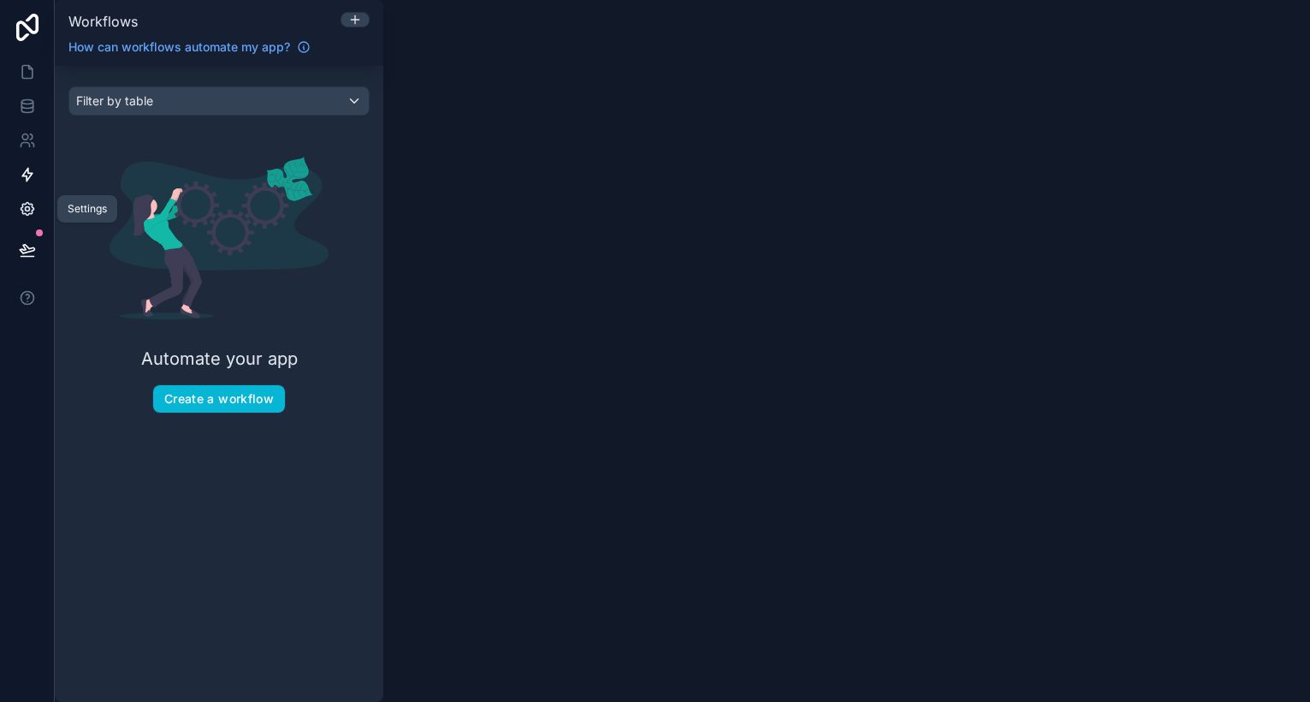
click at [31, 211] on icon at bounding box center [27, 208] width 17 height 17
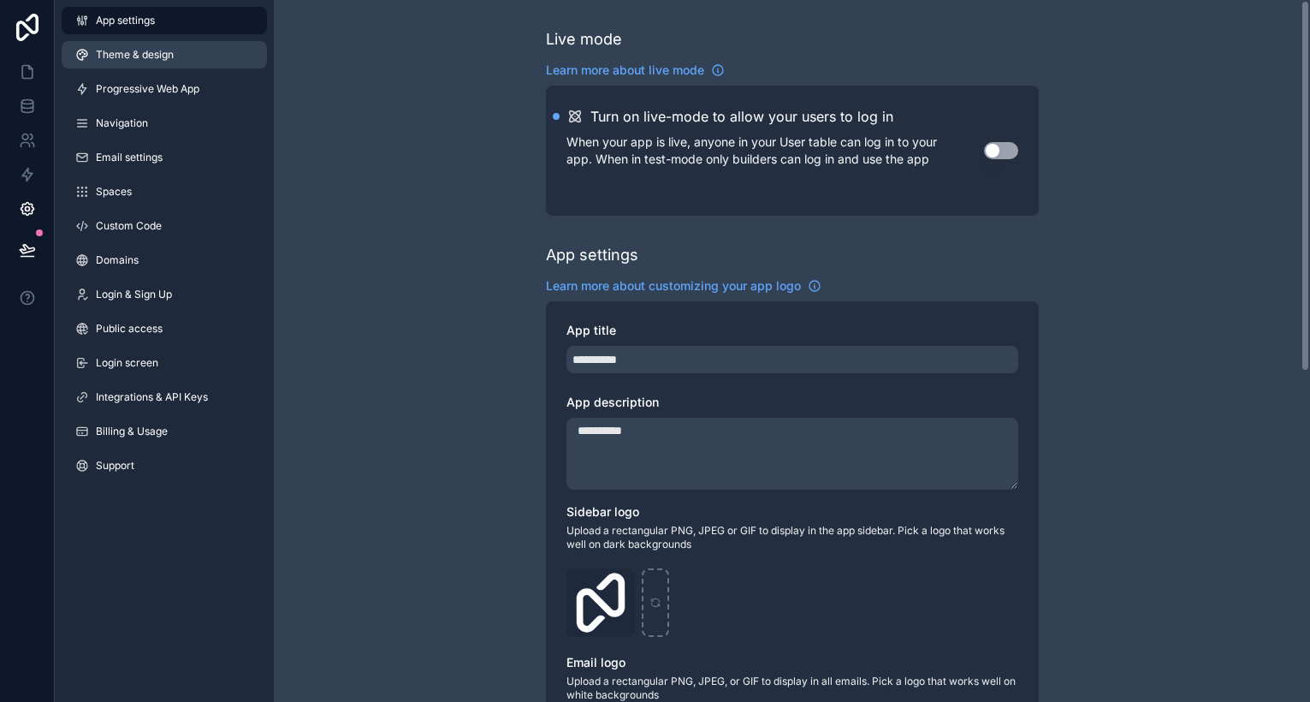
click at [170, 47] on link "Theme & design" at bounding box center [164, 54] width 205 height 27
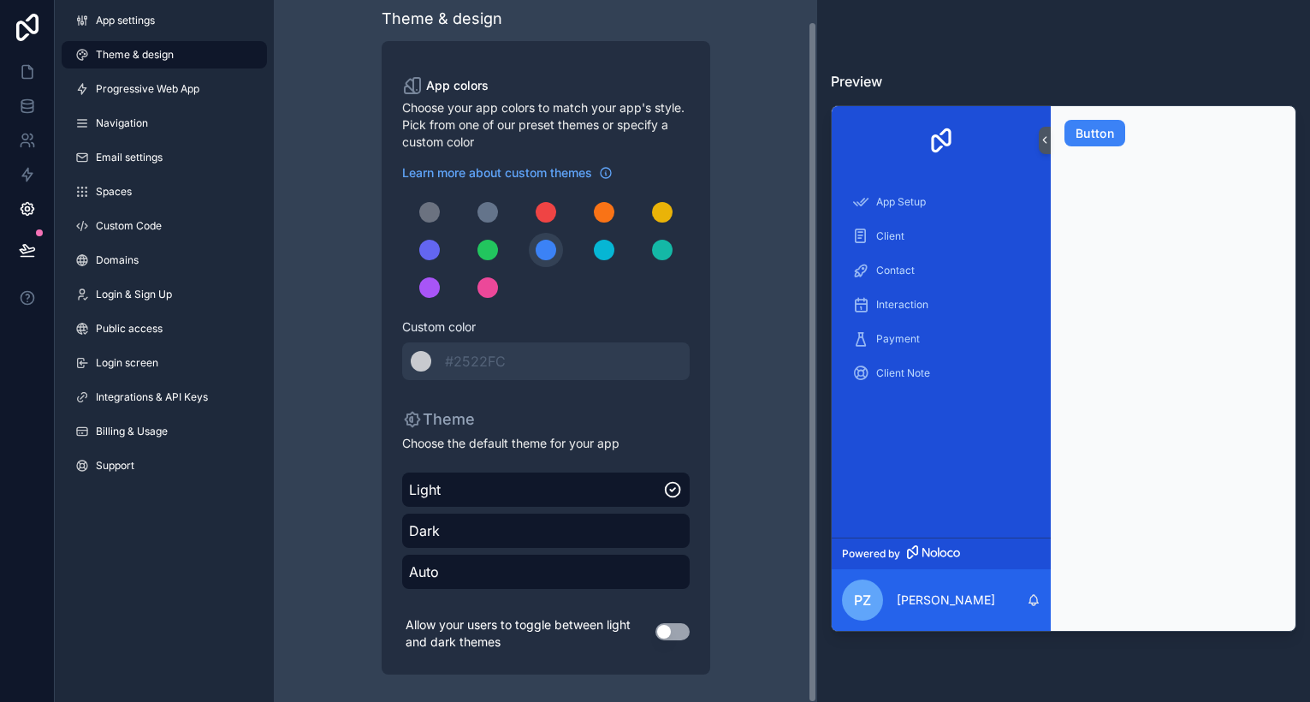
scroll to position [21, 0]
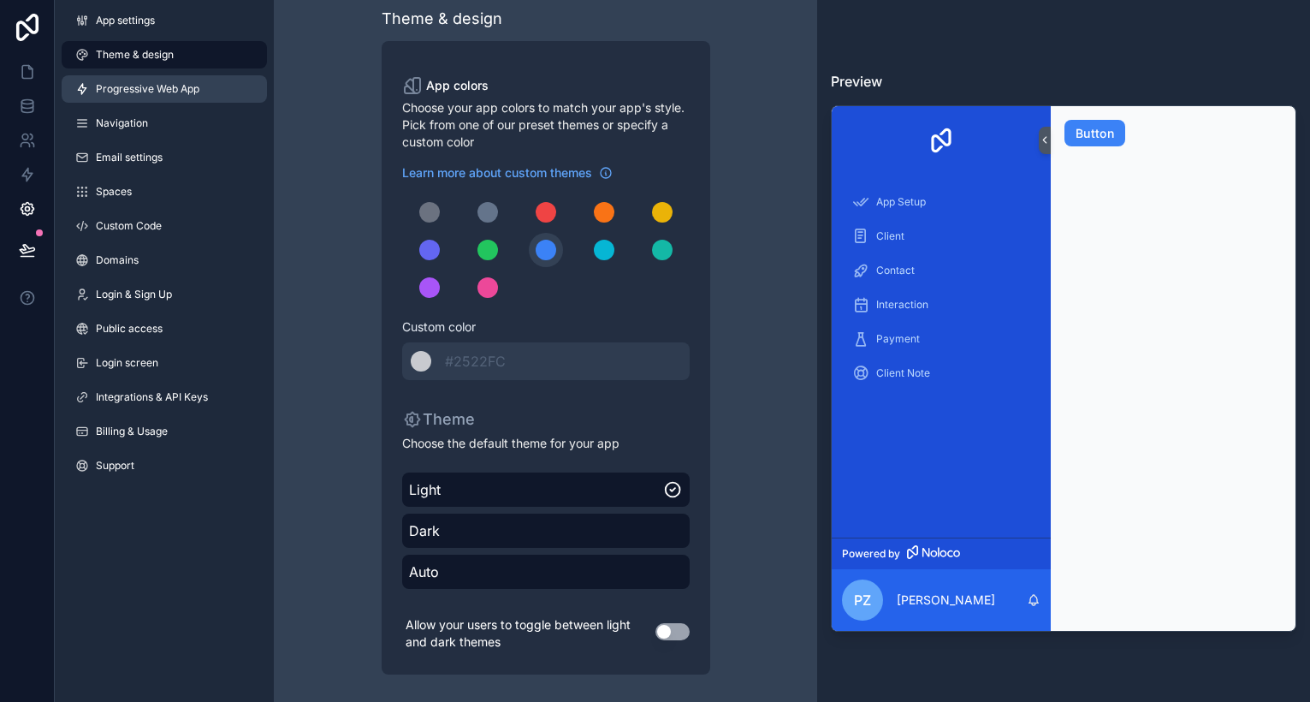
click at [172, 81] on link "Progressive Web App" at bounding box center [164, 88] width 205 height 27
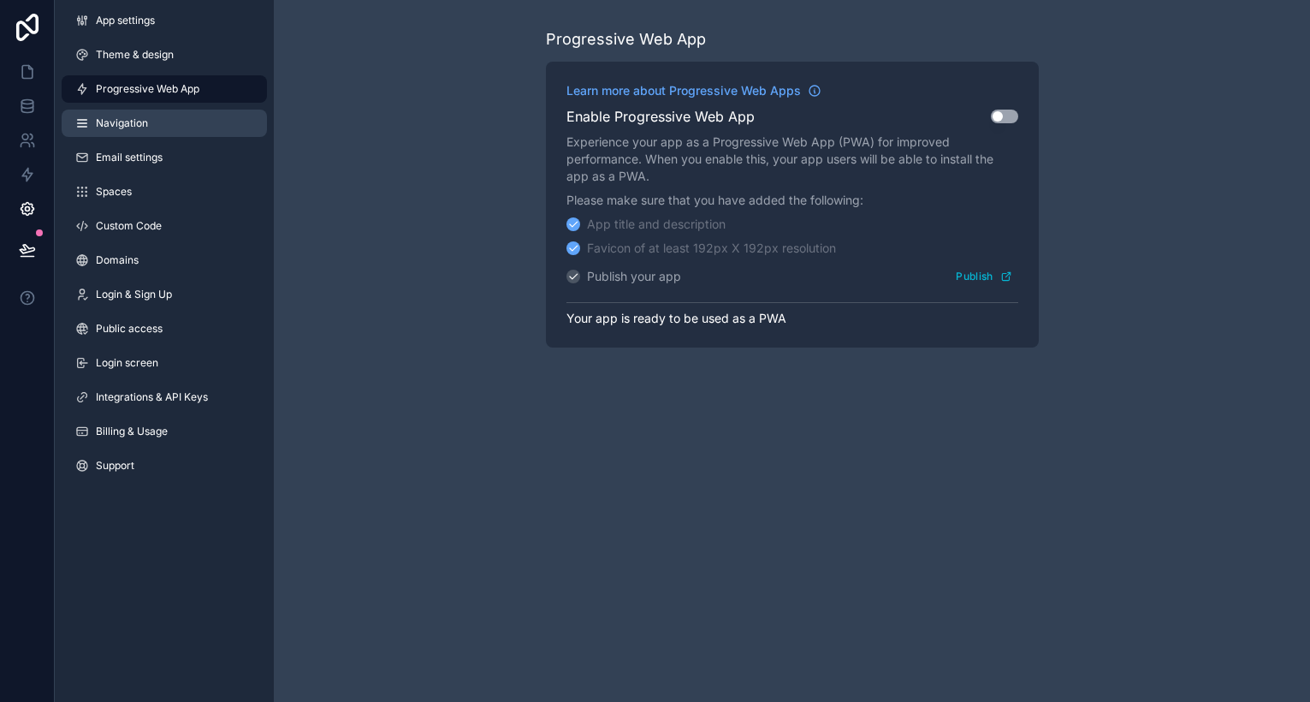
click at [159, 127] on link "Navigation" at bounding box center [164, 123] width 205 height 27
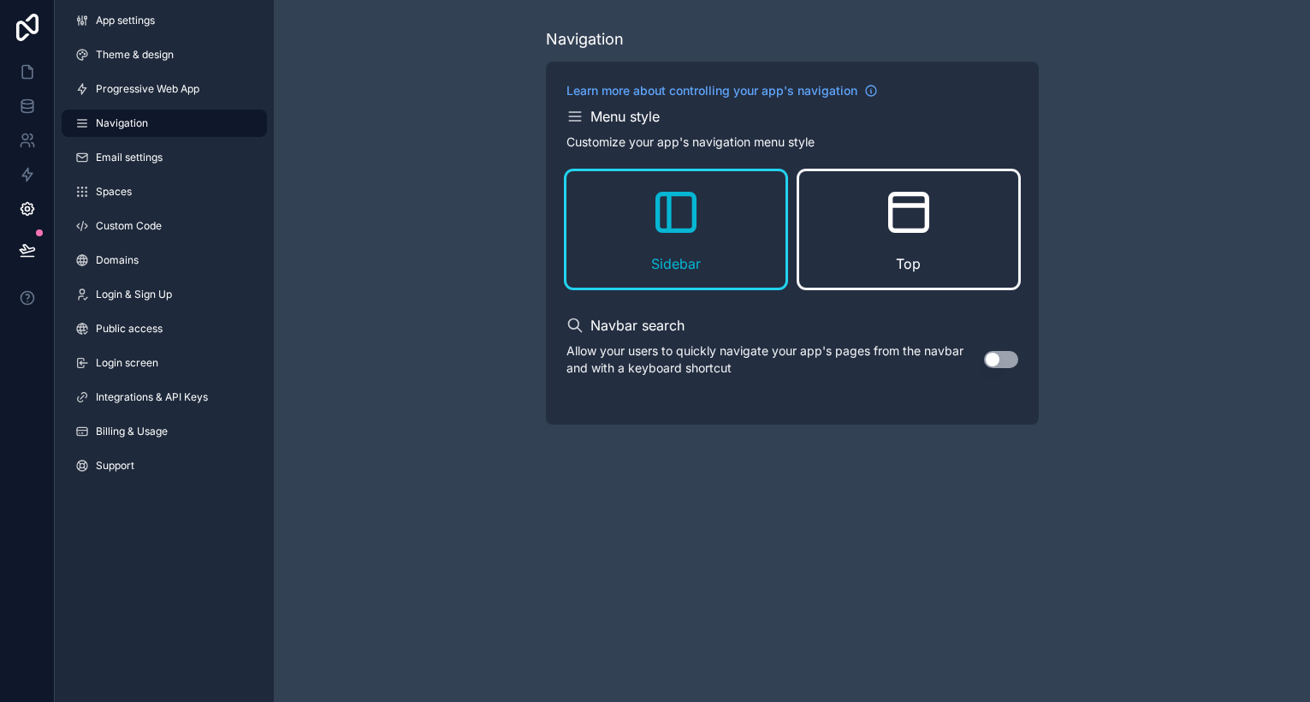
click at [837, 243] on div "Top" at bounding box center [908, 229] width 219 height 116
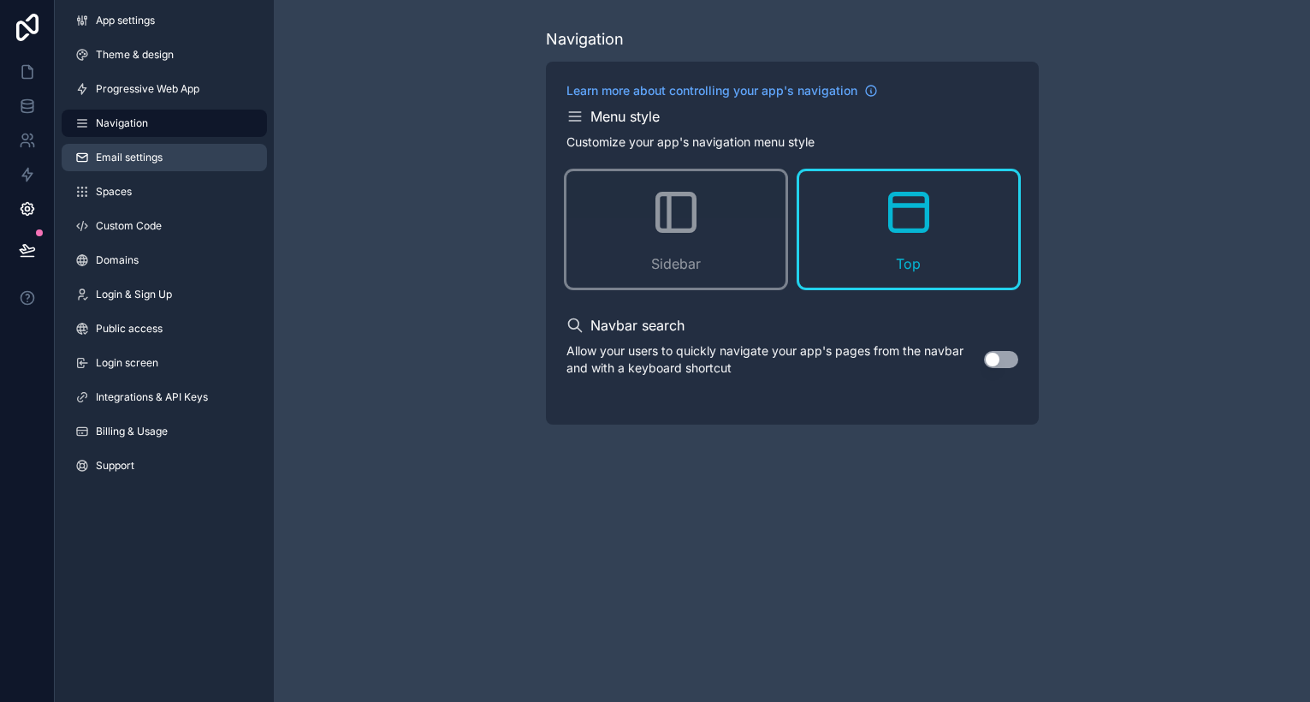
click at [229, 153] on link "Email settings" at bounding box center [164, 157] width 205 height 27
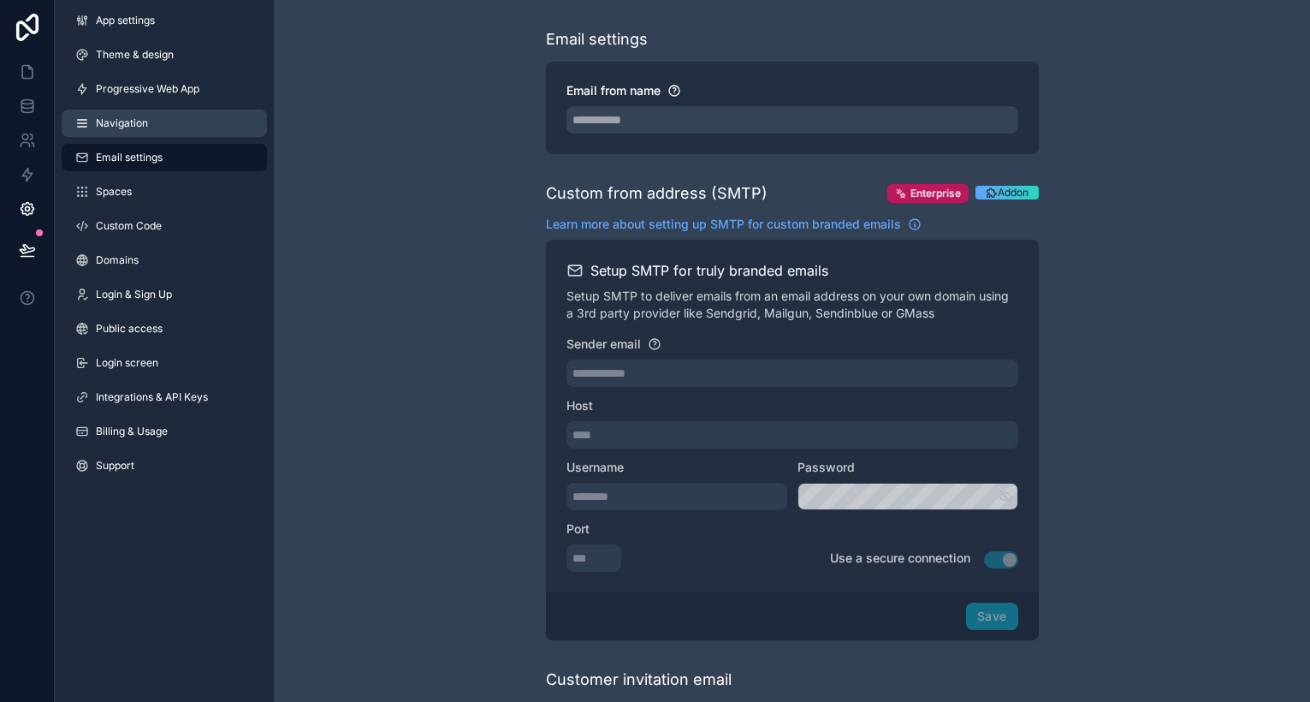
click at [228, 124] on link "Navigation" at bounding box center [164, 123] width 205 height 27
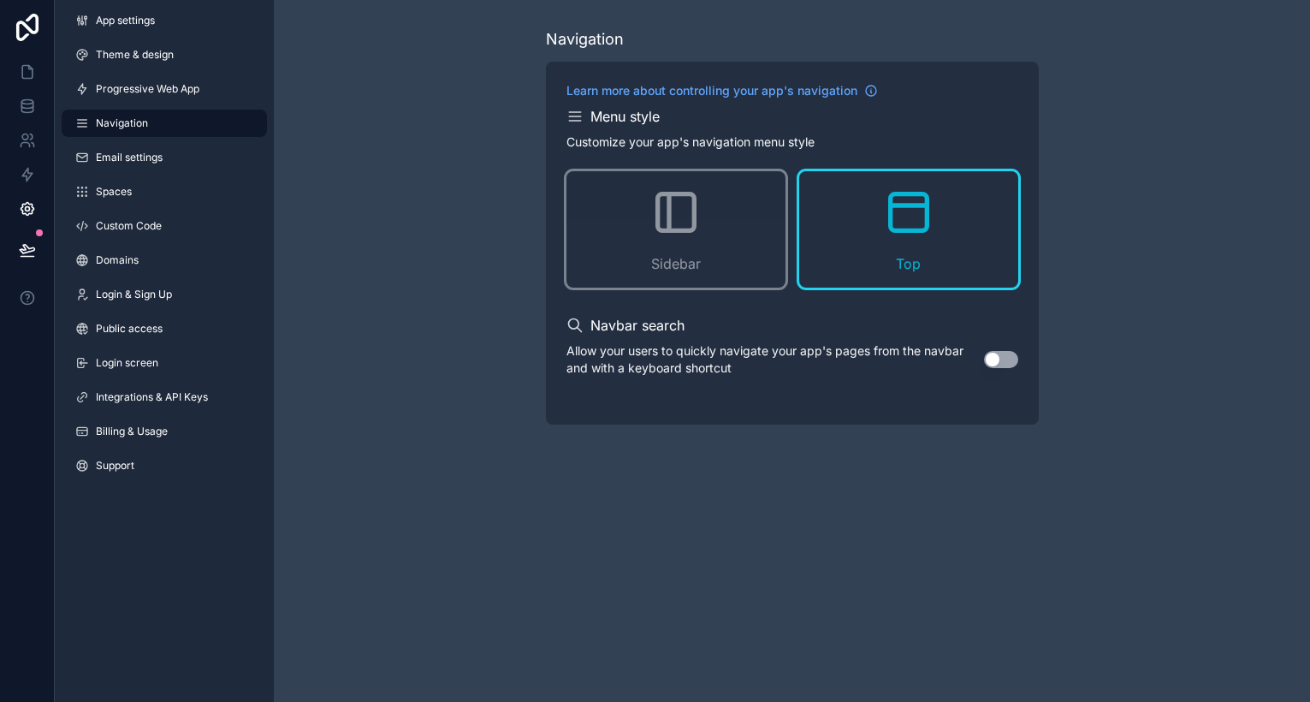
click at [852, 214] on div "Top" at bounding box center [908, 229] width 219 height 116
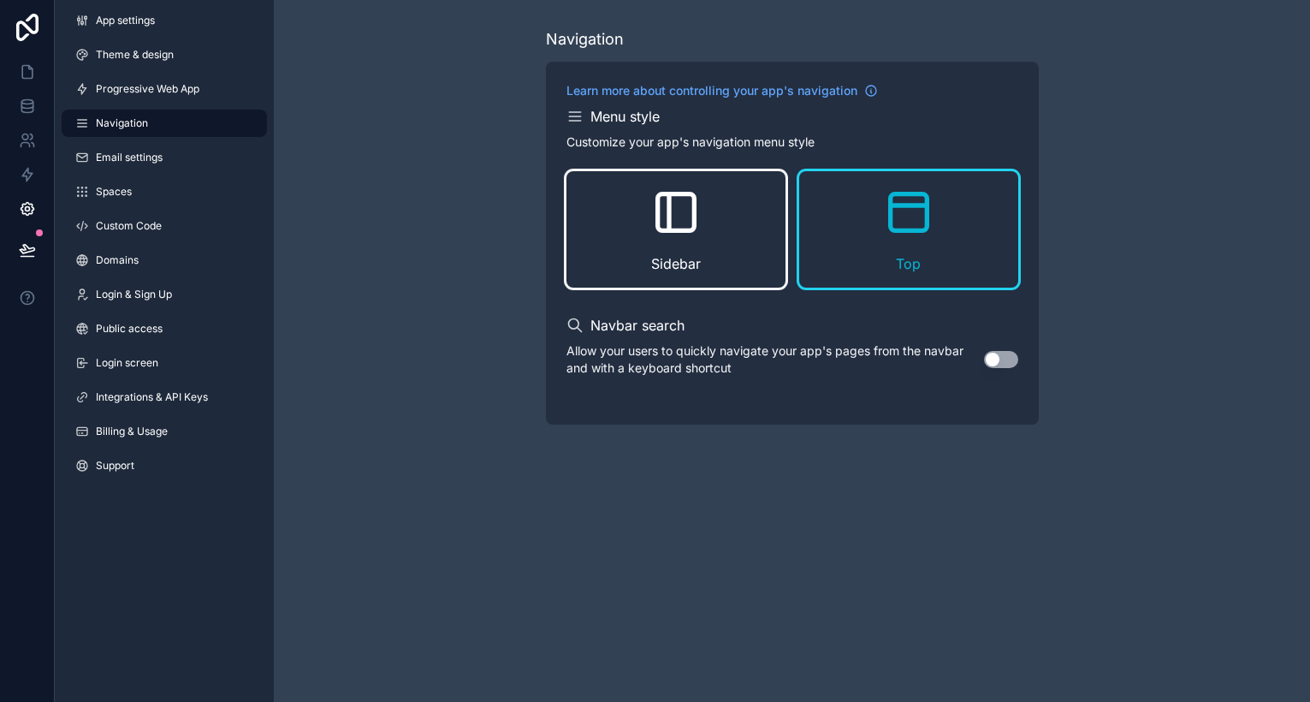
click at [740, 224] on div "Sidebar" at bounding box center [676, 229] width 219 height 116
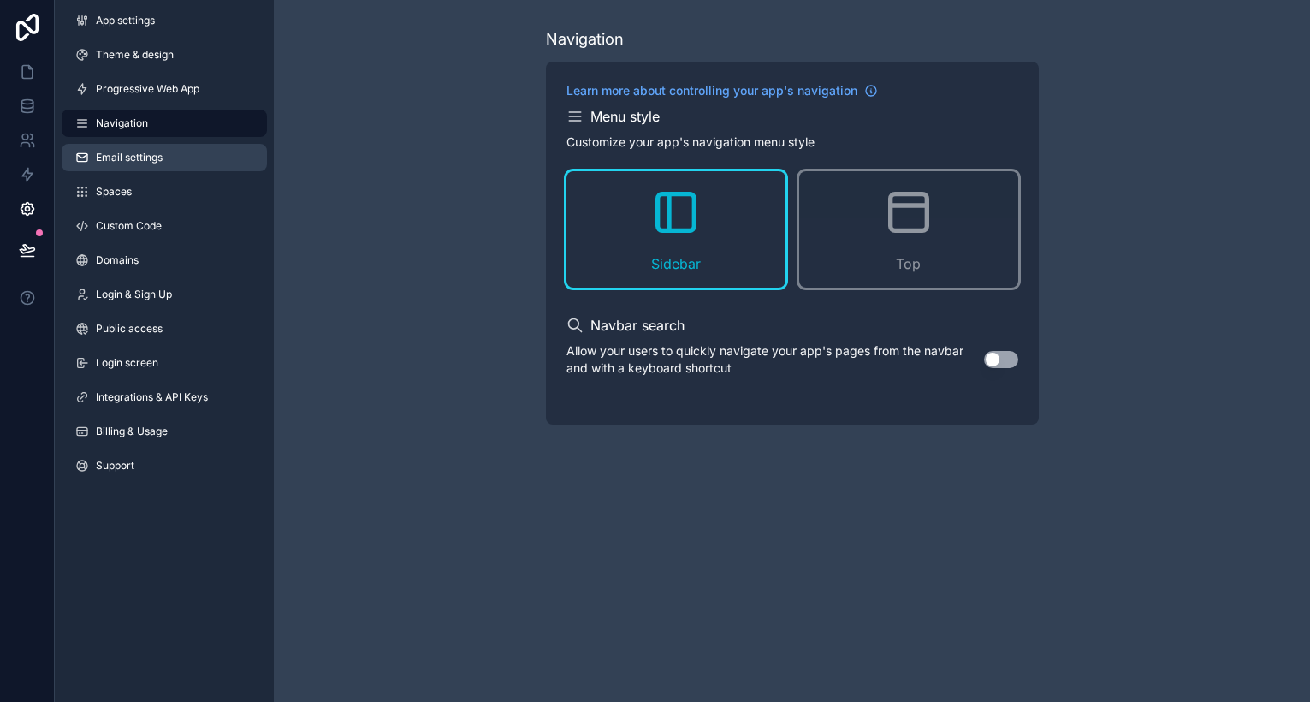
click at [162, 158] on span "Email settings" at bounding box center [129, 158] width 67 height 14
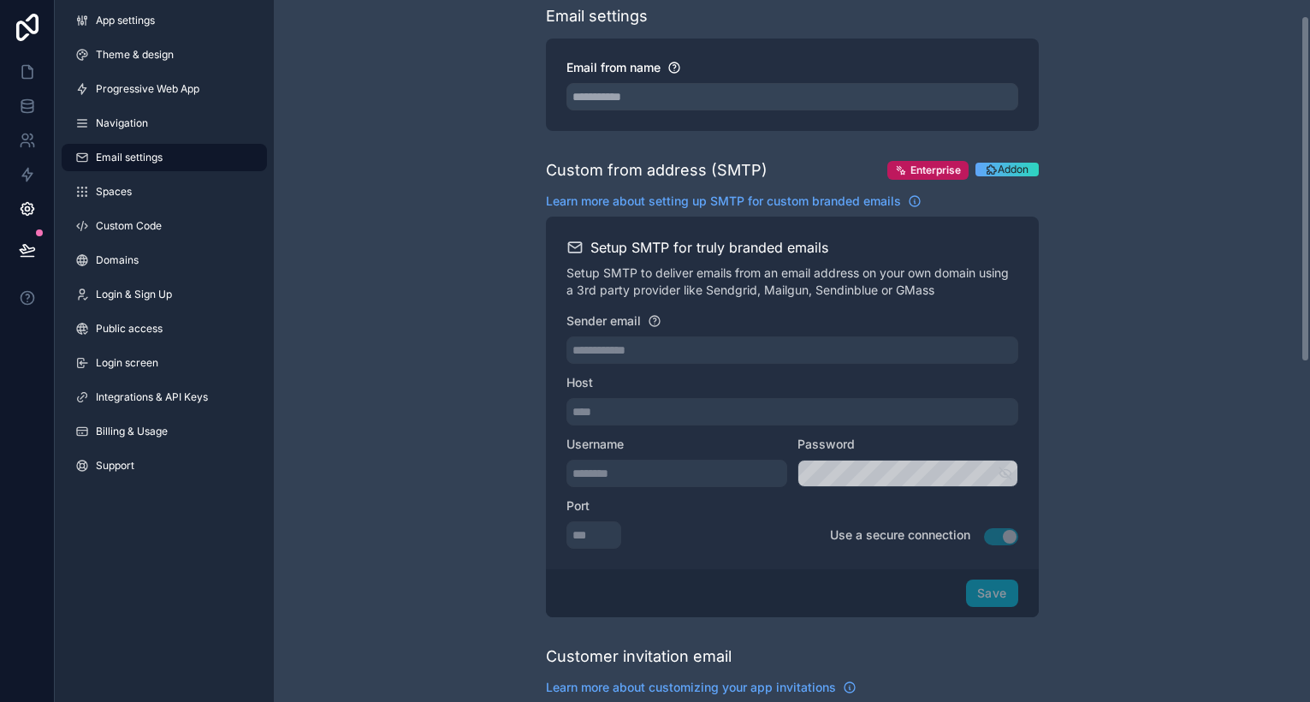
scroll to position [33, 0]
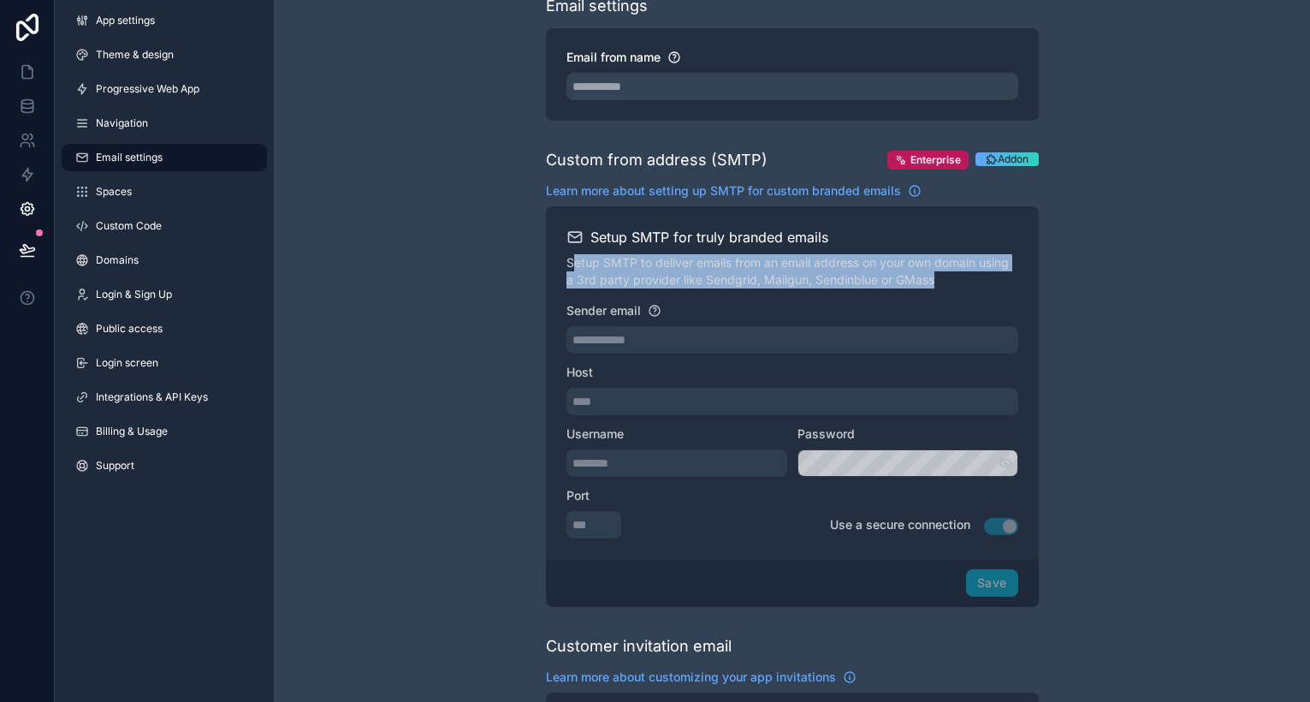
drag, startPoint x: 571, startPoint y: 268, endPoint x: 675, endPoint y: 291, distance: 107.0
click at [675, 291] on div "Setup SMTP for truly branded emails Setup SMTP to deliver emails from an email …" at bounding box center [792, 382] width 493 height 353
click at [675, 283] on p "Setup SMTP to deliver emails from an email address on your own domain using a 3…" at bounding box center [793, 271] width 452 height 34
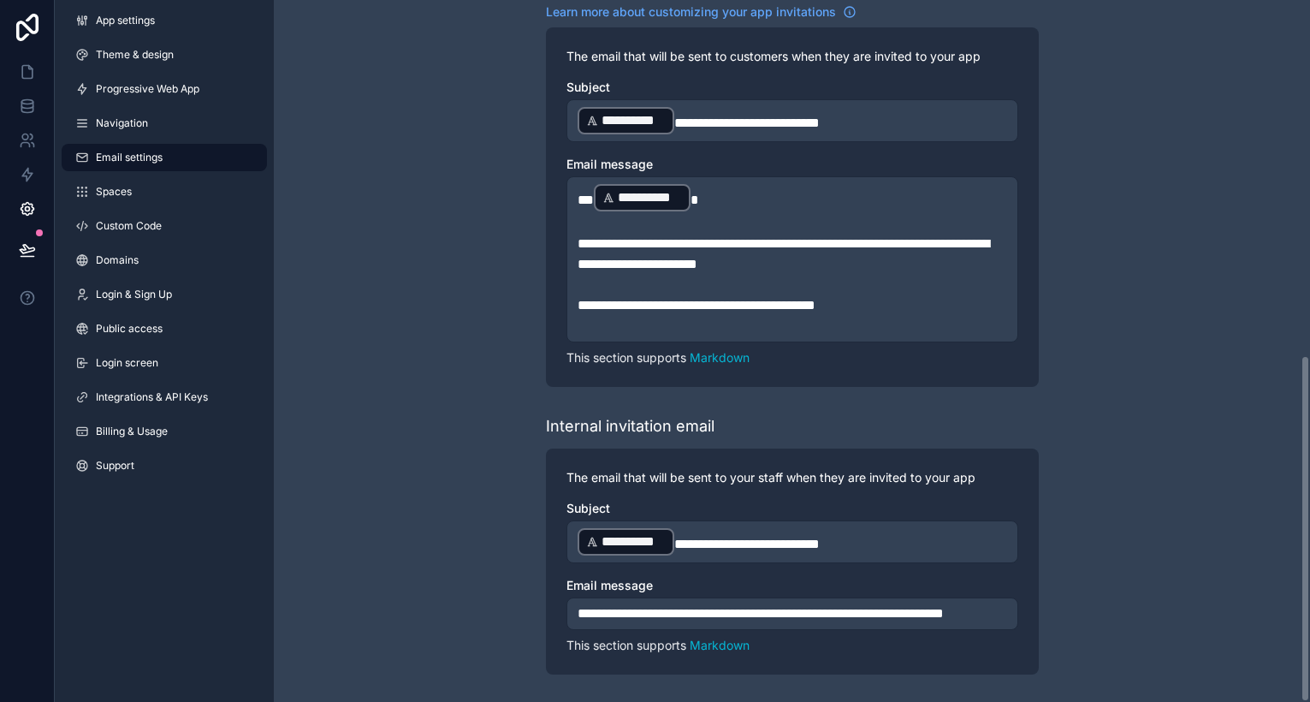
scroll to position [718, 0]
click at [153, 202] on link "Spaces" at bounding box center [164, 191] width 205 height 27
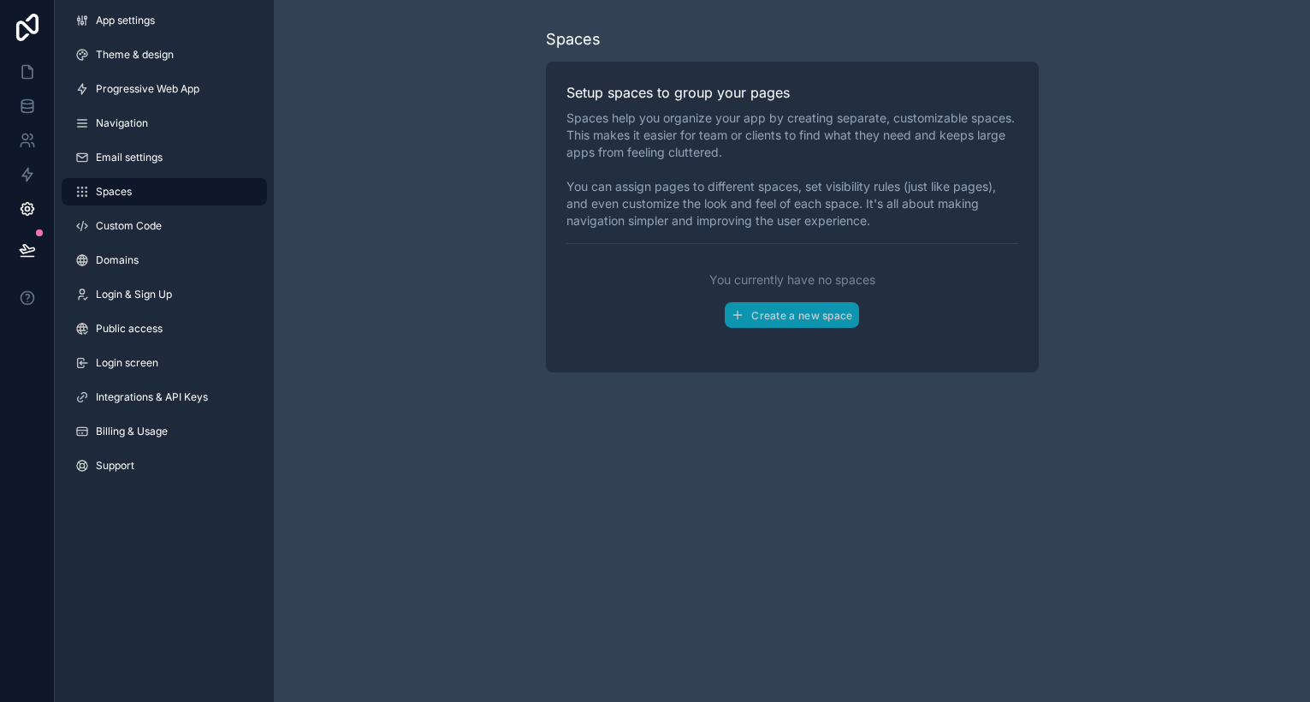
click at [669, 198] on p "Spaces help you organize your app by creating separate, customizable spaces. Th…" at bounding box center [793, 170] width 452 height 120
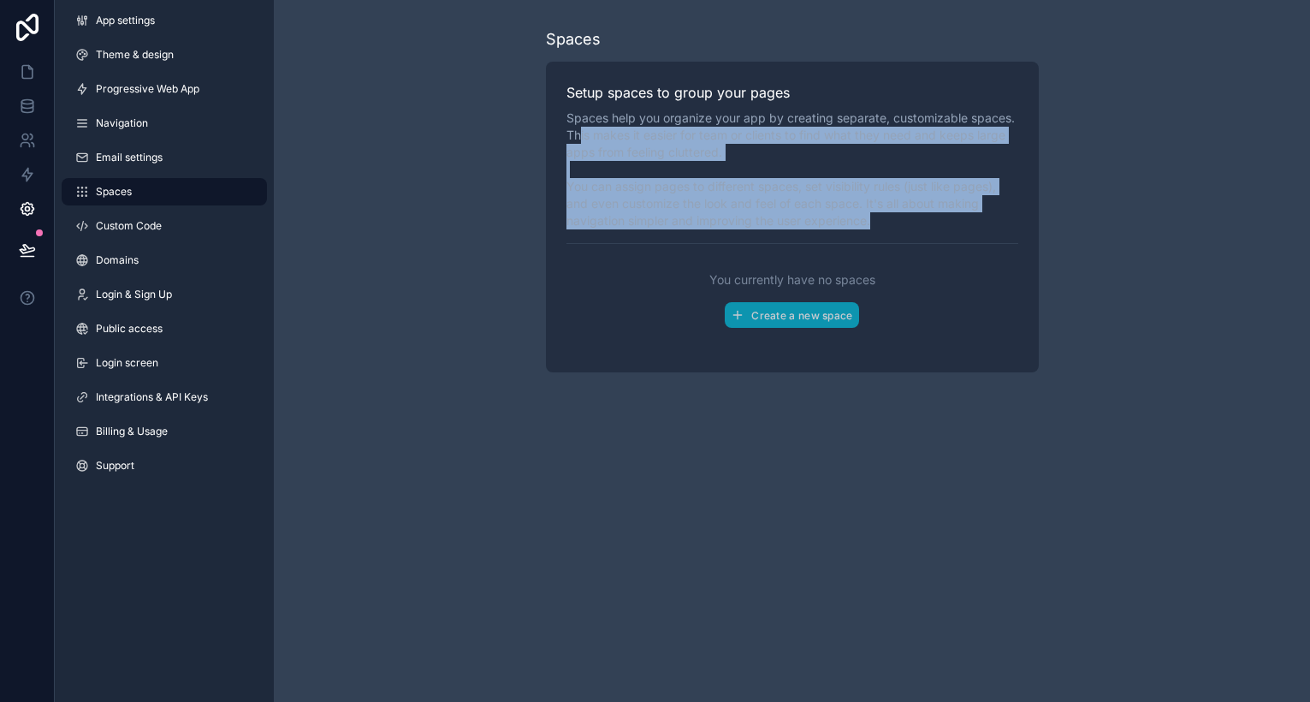
drag, startPoint x: 697, startPoint y: 229, endPoint x: 573, endPoint y: 128, distance: 159.9
click at [573, 128] on div "Setup spaces to group your pages Spaces help you organize your app by creating …" at bounding box center [792, 217] width 493 height 311
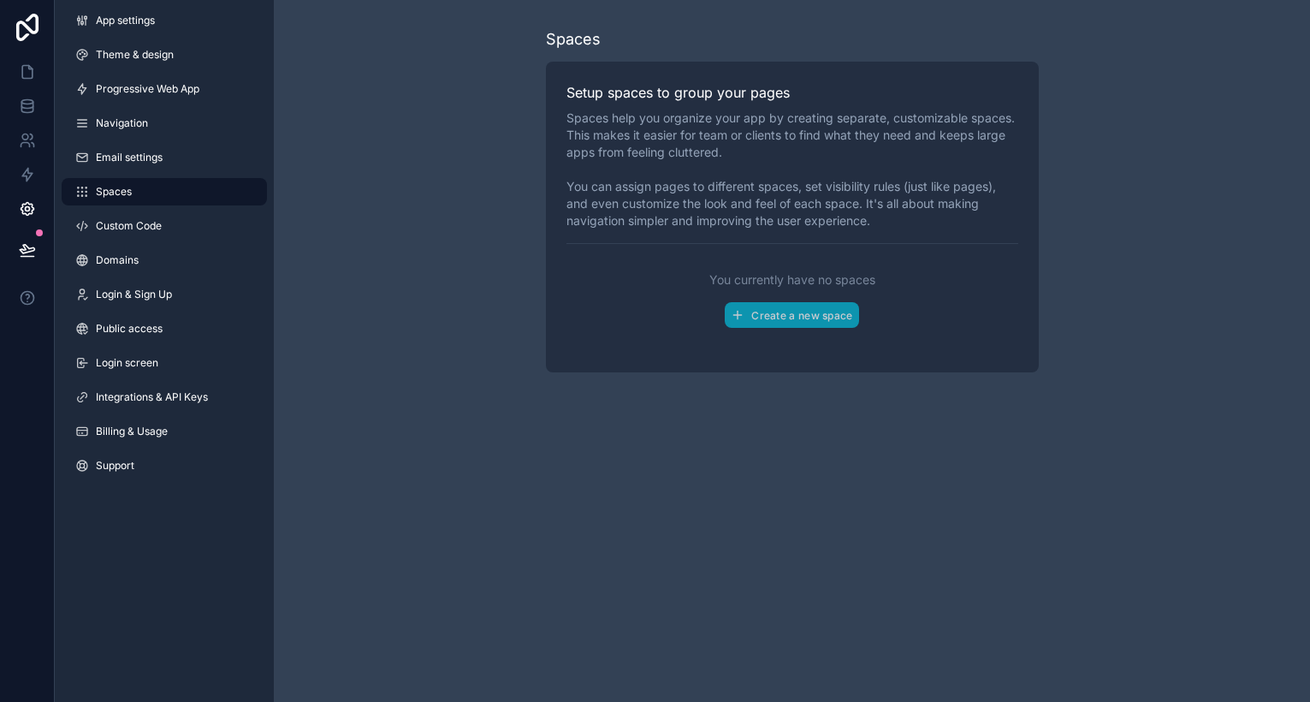
click at [569, 120] on p "Spaces help you organize your app by creating separate, customizable spaces. Th…" at bounding box center [793, 170] width 452 height 120
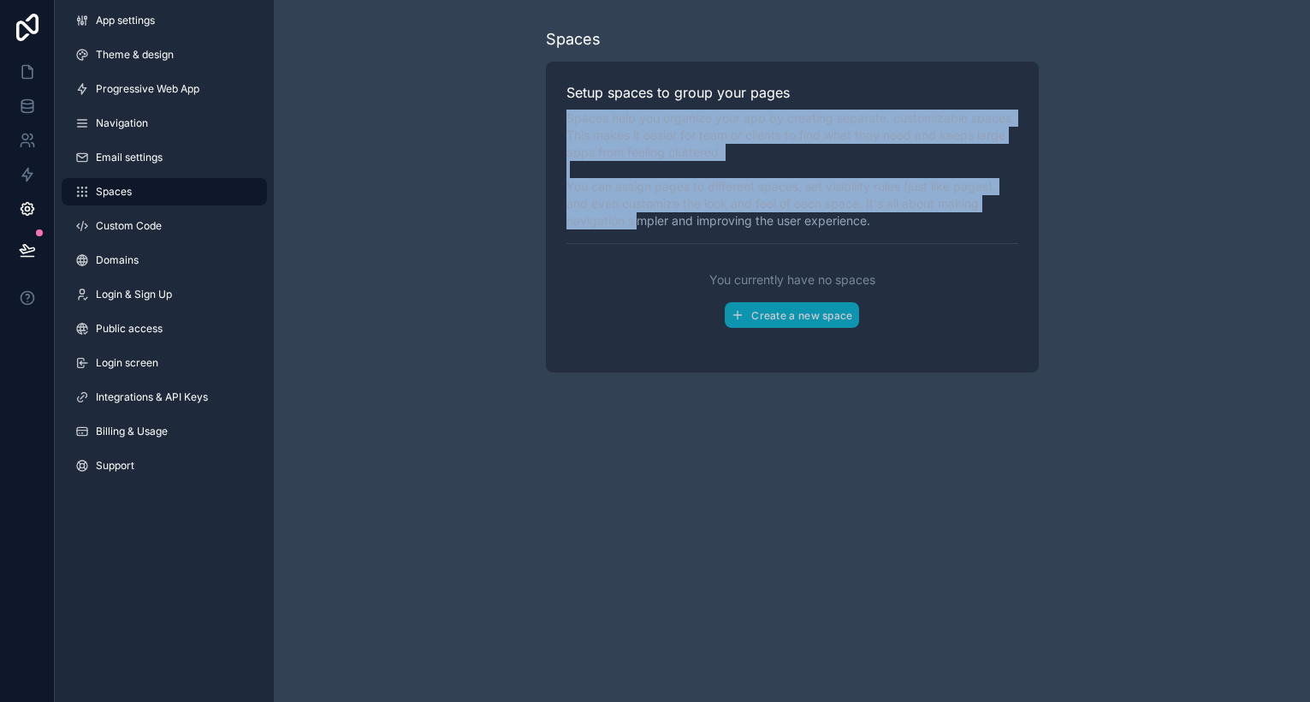
drag, startPoint x: 568, startPoint y: 116, endPoint x: 638, endPoint y: 218, distance: 123.2
click at [638, 218] on p "Spaces help you organize your app by creating separate, customizable spaces. Th…" at bounding box center [793, 170] width 452 height 120
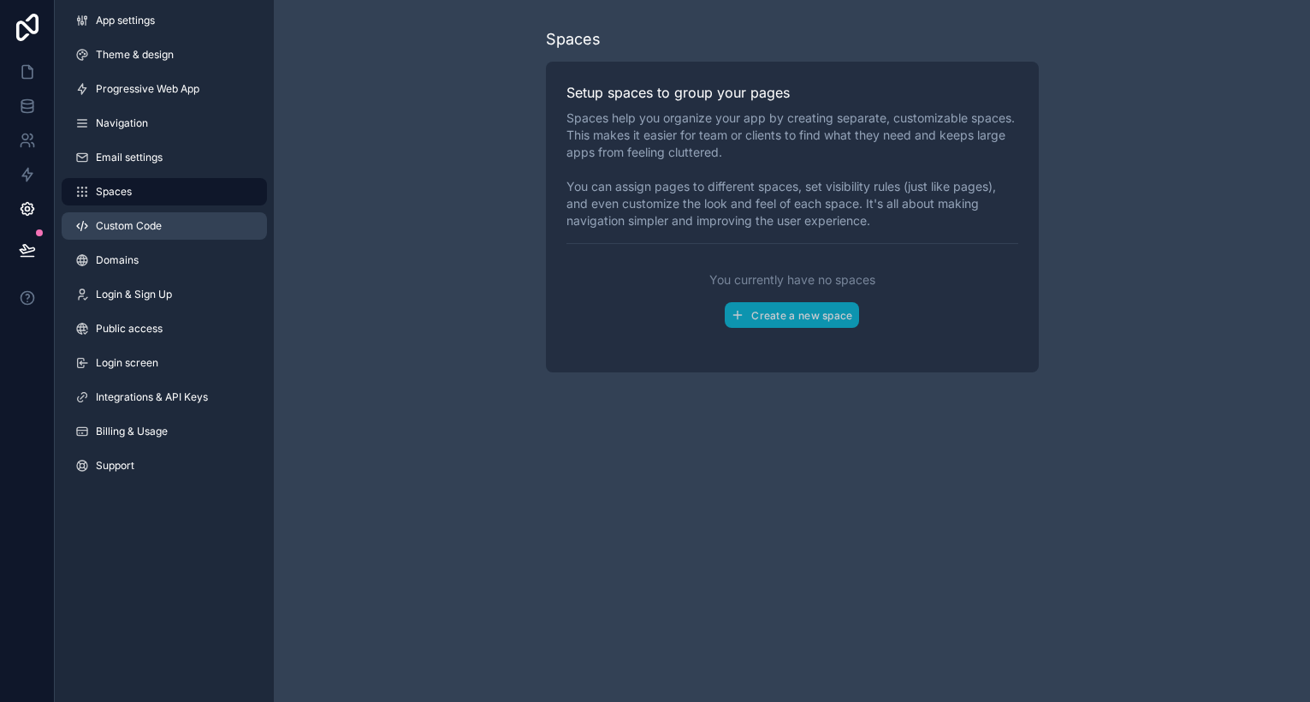
click at [110, 231] on span "Custom Code" at bounding box center [129, 226] width 66 height 14
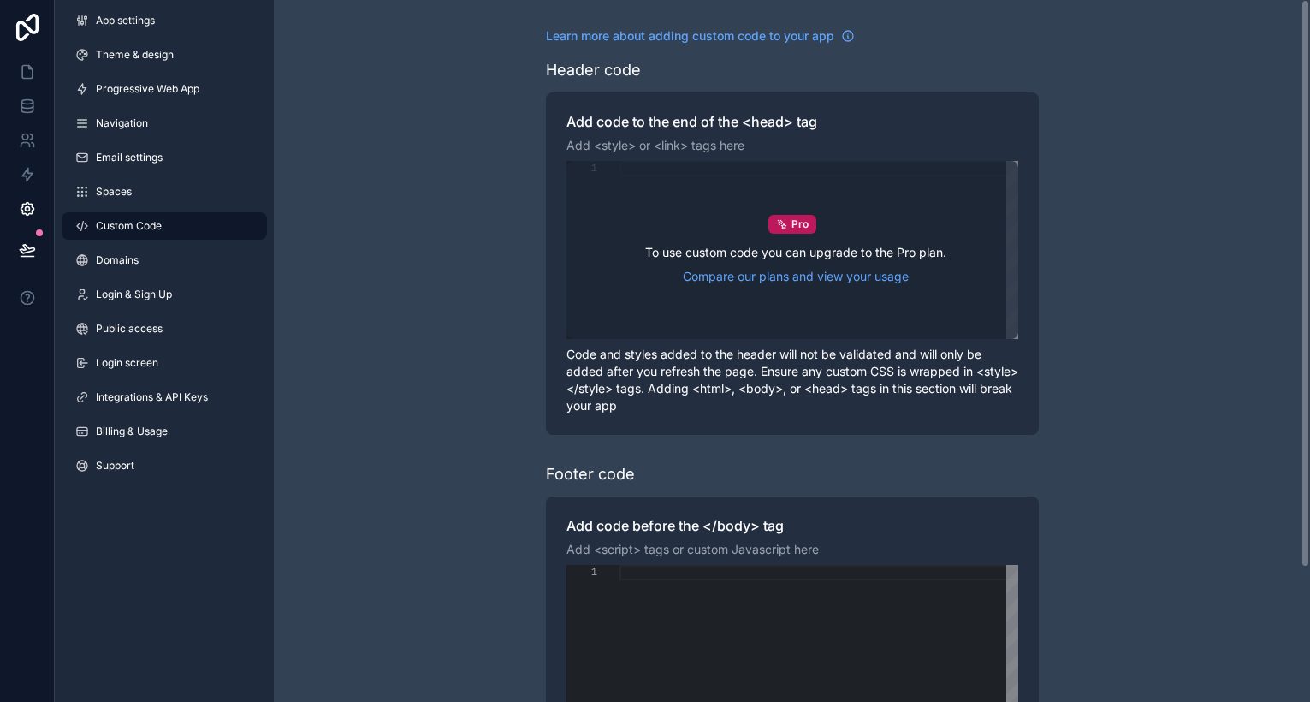
click at [670, 262] on div "To use custom code you can upgrade to the Pro plan. Compare our plans and view …" at bounding box center [795, 264] width 301 height 41
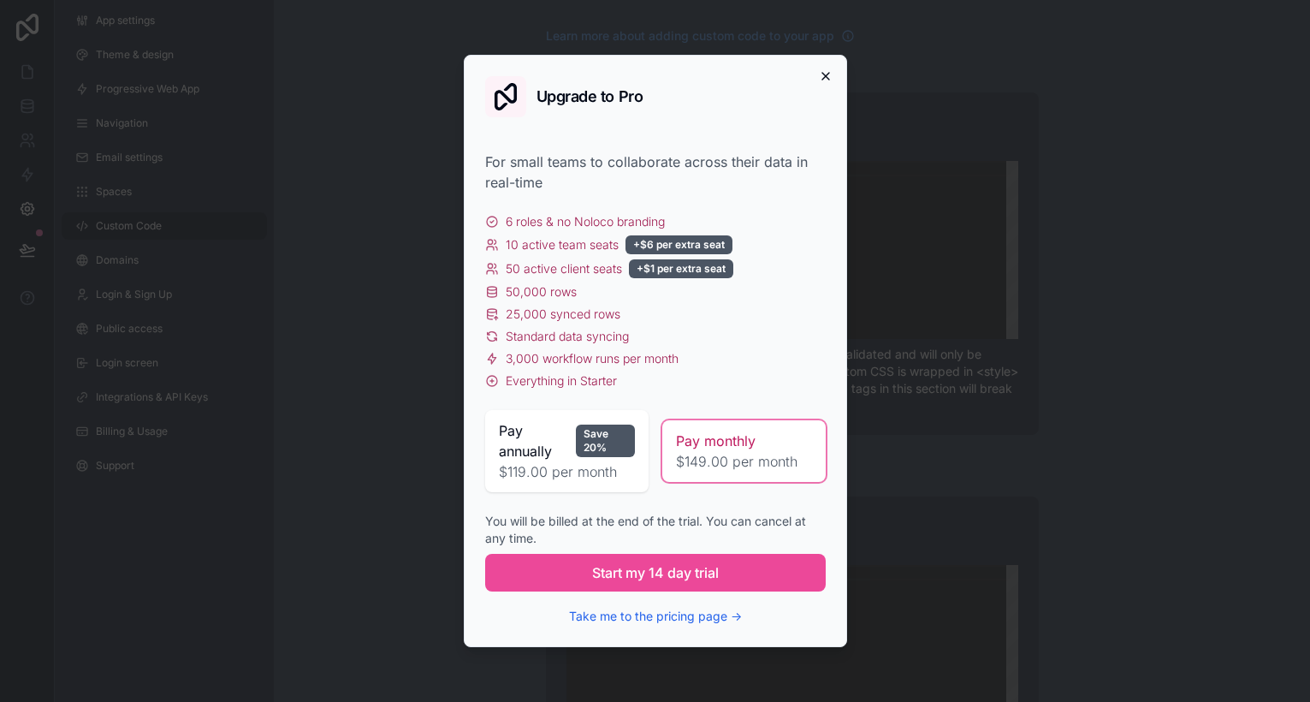
click at [829, 76] on icon "button" at bounding box center [826, 76] width 14 height 14
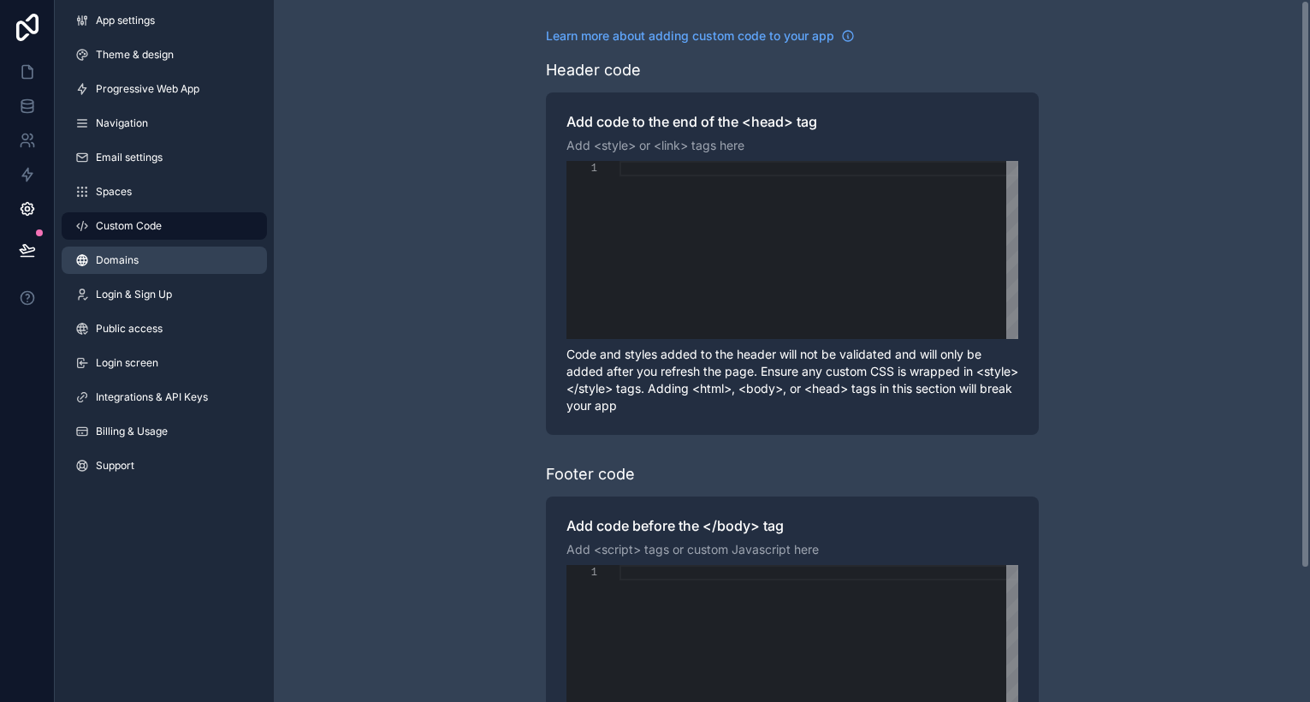
click at [122, 260] on span "Domains" at bounding box center [117, 260] width 43 height 14
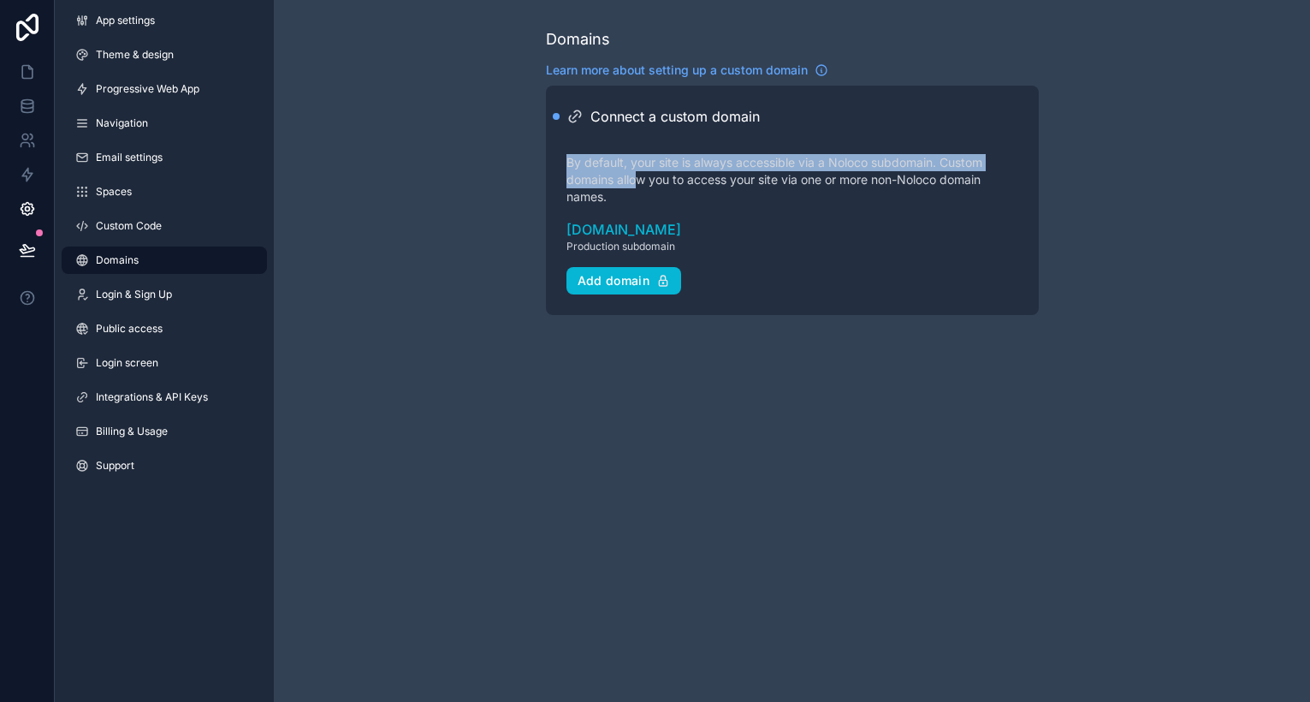
drag, startPoint x: 561, startPoint y: 165, endPoint x: 640, endPoint y: 187, distance: 81.6
click at [640, 186] on div "Connect a custom domain By default, your site is always accessible via a Noloco…" at bounding box center [792, 200] width 493 height 229
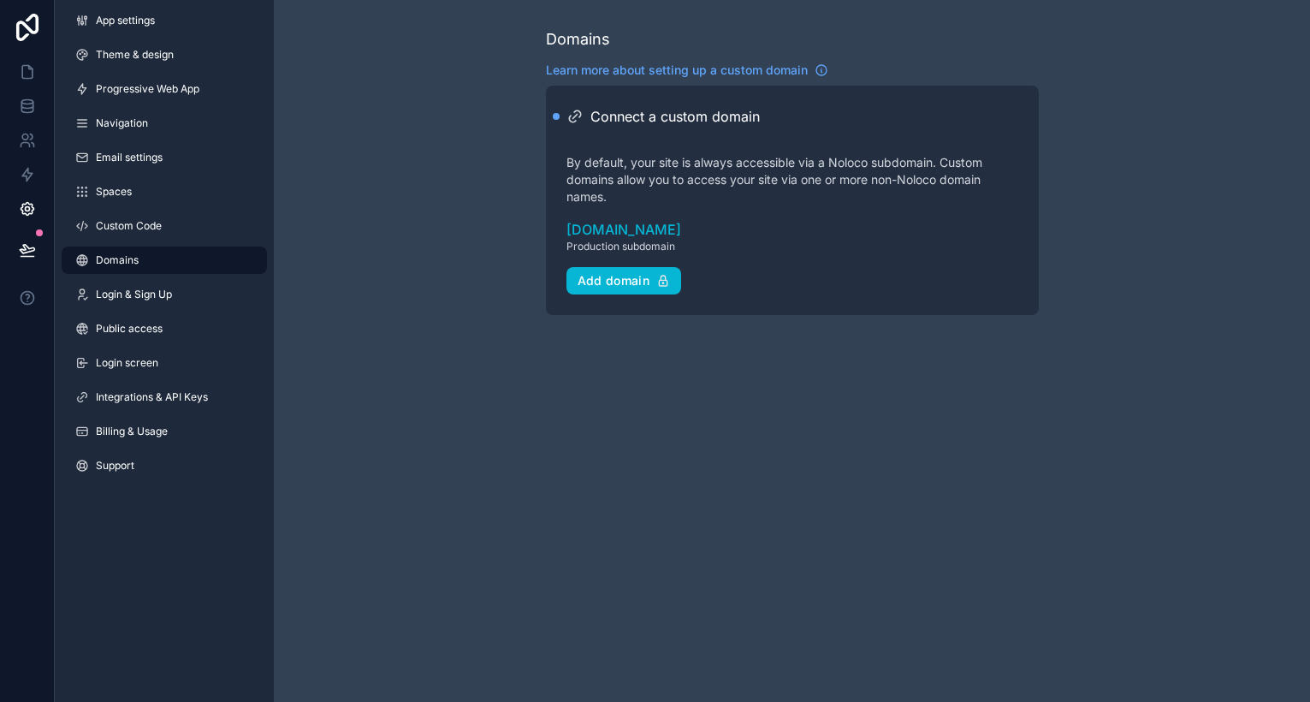
click at [640, 187] on p "By default, your site is always accessible via a Noloco subdomain. Custom domai…" at bounding box center [793, 179] width 452 height 51
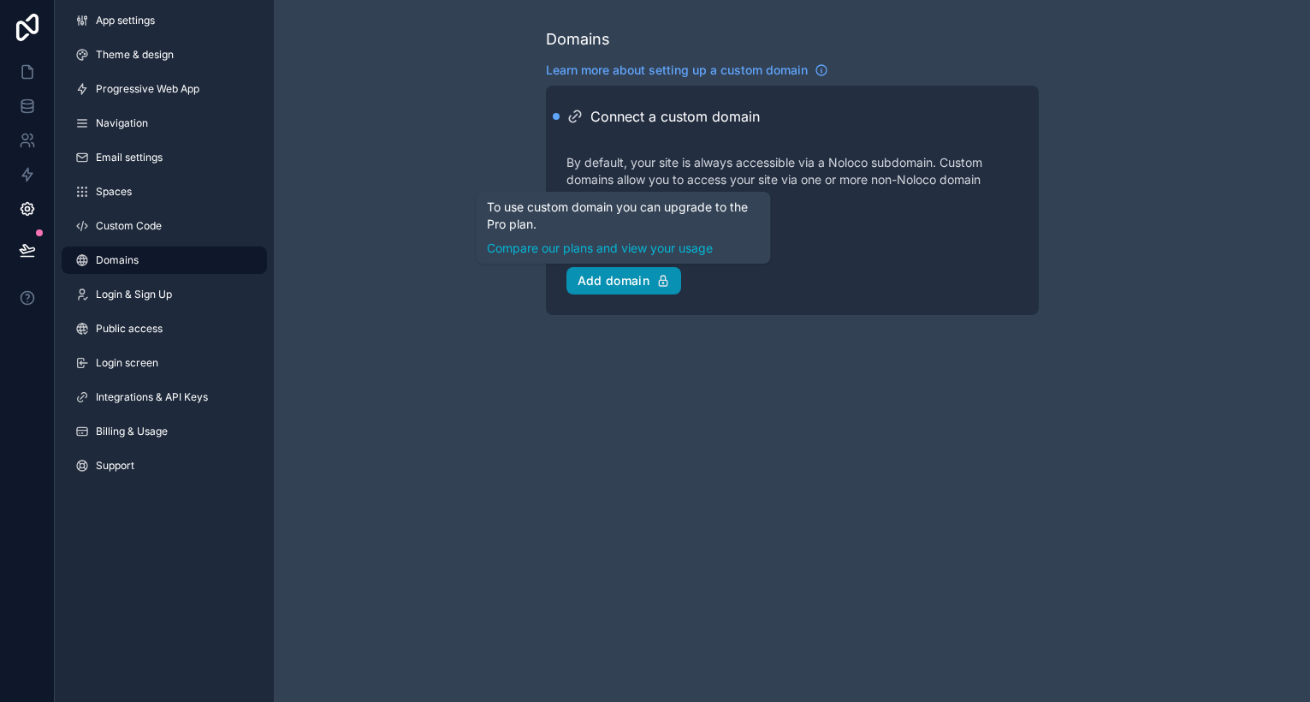
click at [619, 281] on div "Add domain" at bounding box center [624, 280] width 93 height 15
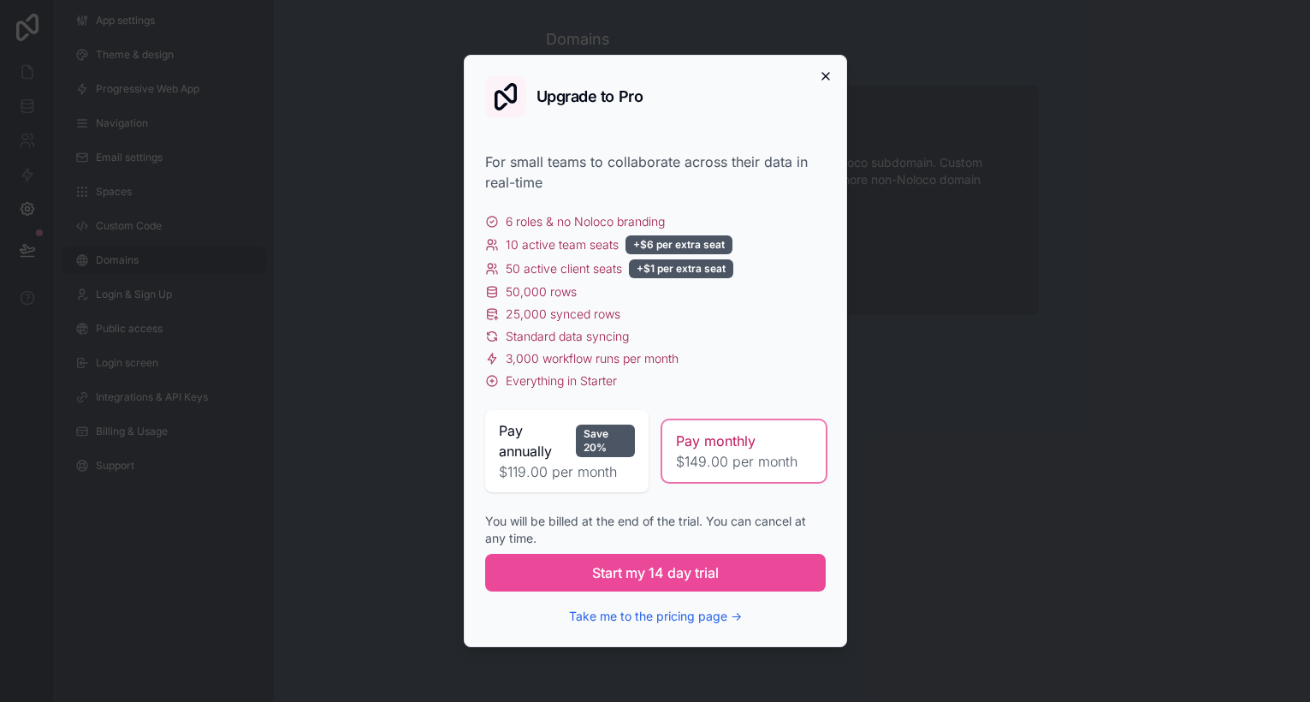
click at [827, 73] on icon "button" at bounding box center [826, 76] width 14 height 14
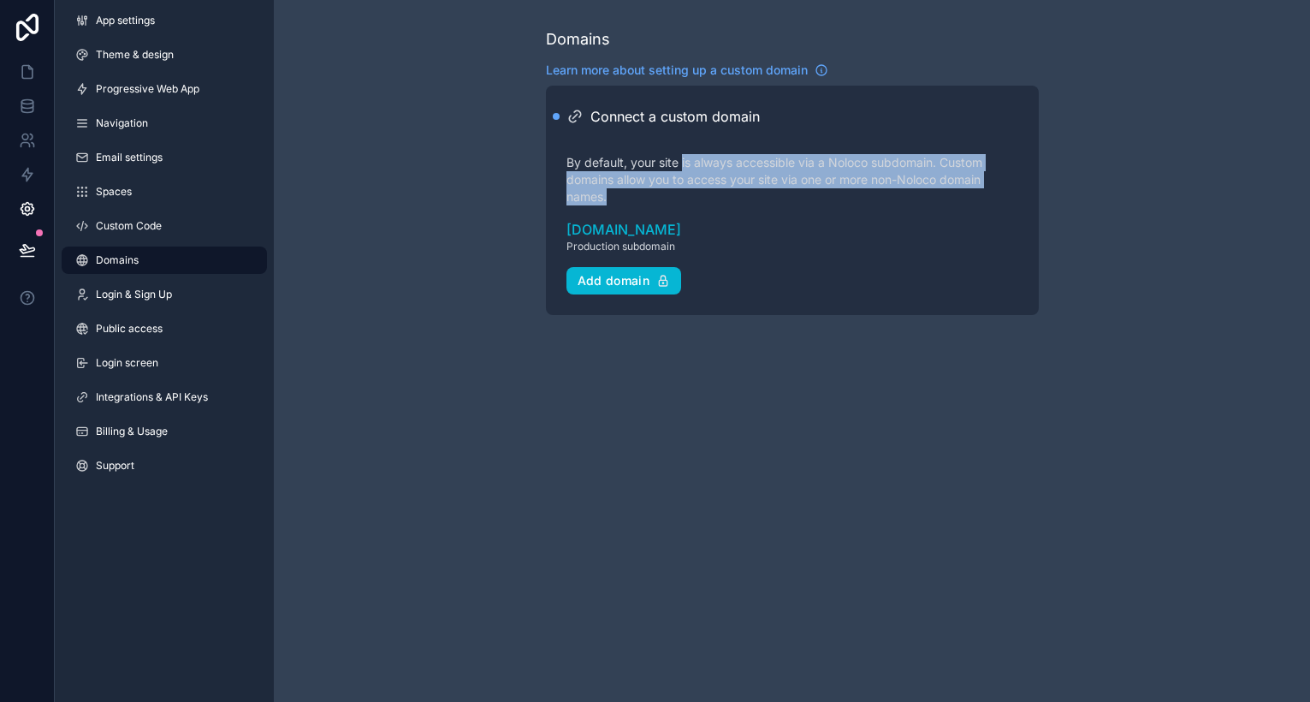
drag, startPoint x: 682, startPoint y: 165, endPoint x: 754, endPoint y: 190, distance: 76.1
click at [754, 190] on p "By default, your site is always accessible via a Noloco subdomain. Custom domai…" at bounding box center [793, 179] width 452 height 51
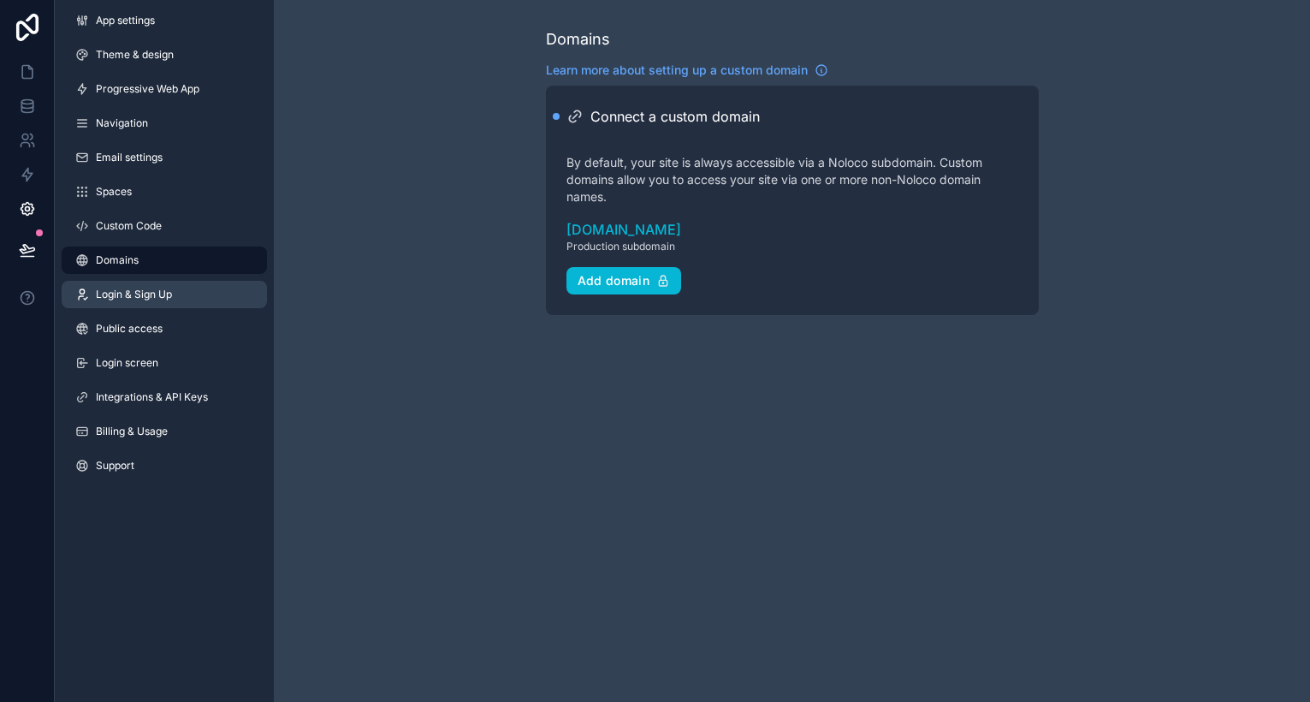
click at [137, 300] on span "Login & Sign Up" at bounding box center [134, 295] width 76 height 14
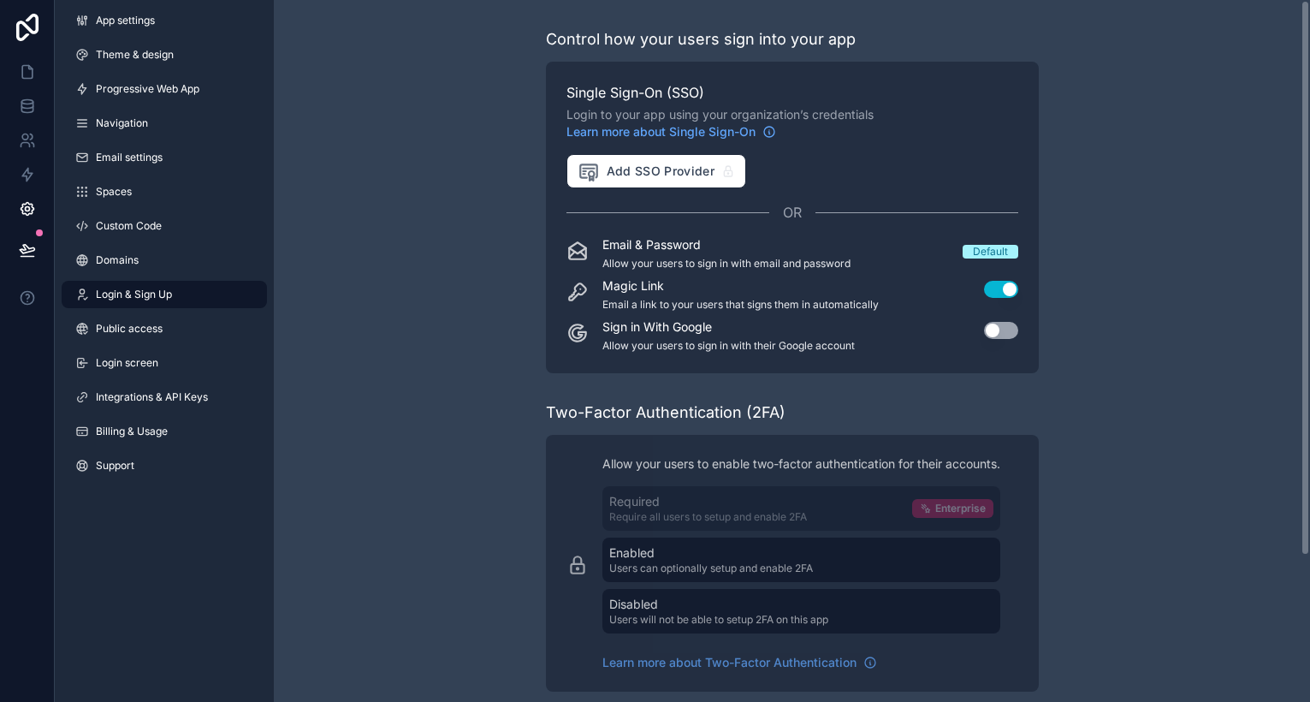
click at [481, 297] on div "Control how your users sign into your app Single Sign-On (SSO) Login to your ap…" at bounding box center [792, 443] width 1037 height 887
drag, startPoint x: 601, startPoint y: 284, endPoint x: 880, endPoint y: 287, distance: 279.0
click at [880, 285] on div "Magic Link Email a link to your users that signs them in automatically Use sett…" at bounding box center [793, 294] width 452 height 34
click at [880, 287] on div "Magic Link Email a link to your users that signs them in automatically Use sett…" at bounding box center [793, 294] width 452 height 34
click at [979, 249] on div "Default" at bounding box center [990, 252] width 35 height 14
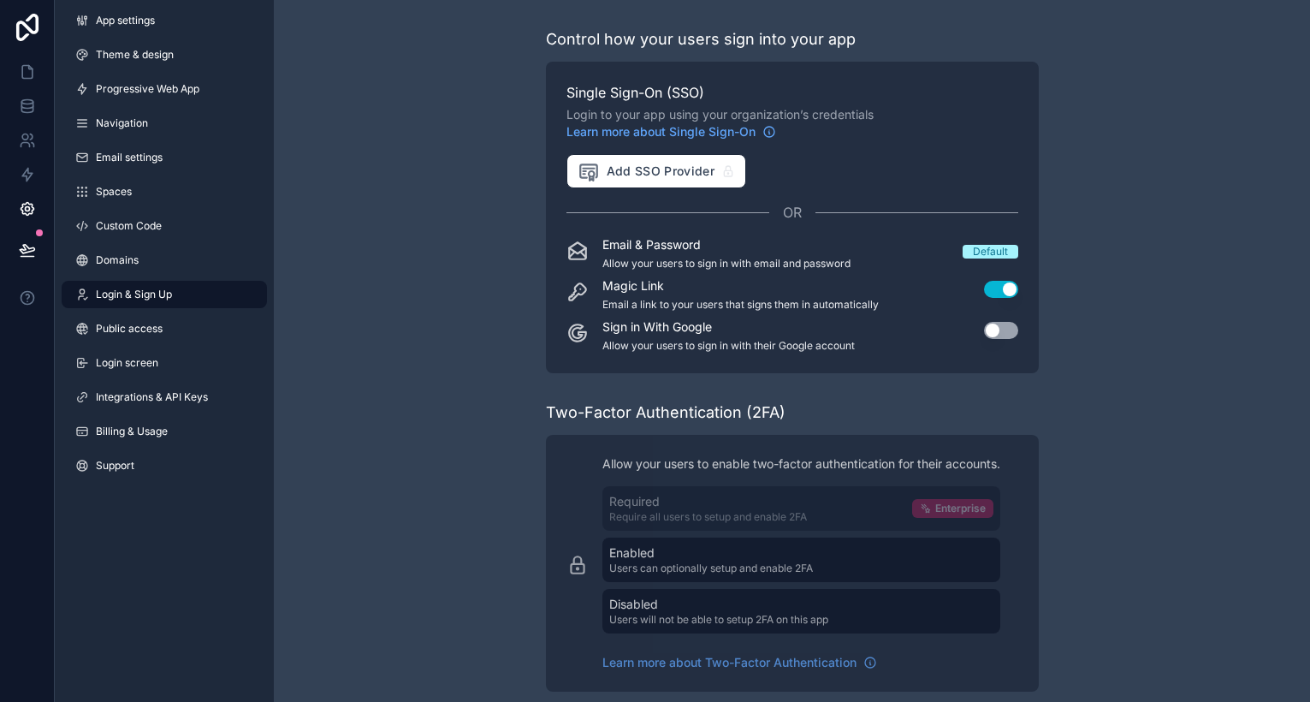
click at [1002, 332] on button "Use setting" at bounding box center [1001, 330] width 34 height 17
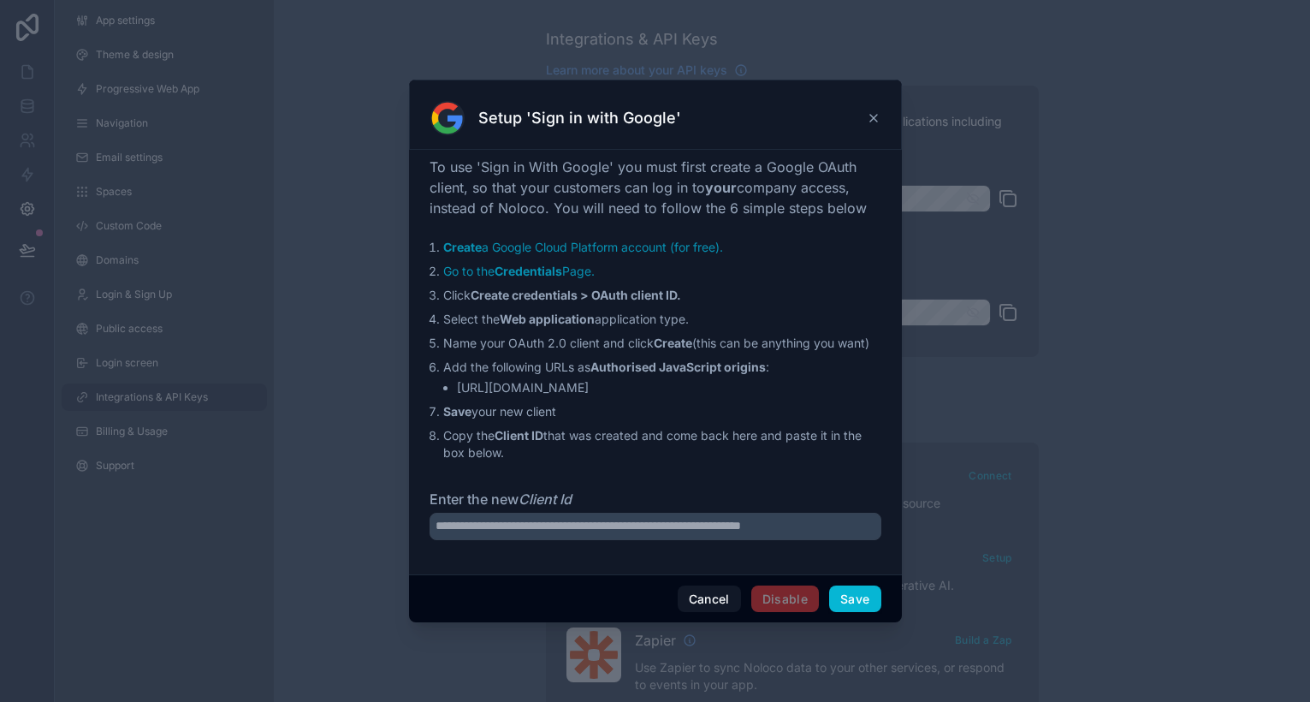
click at [875, 121] on icon at bounding box center [874, 118] width 14 height 14
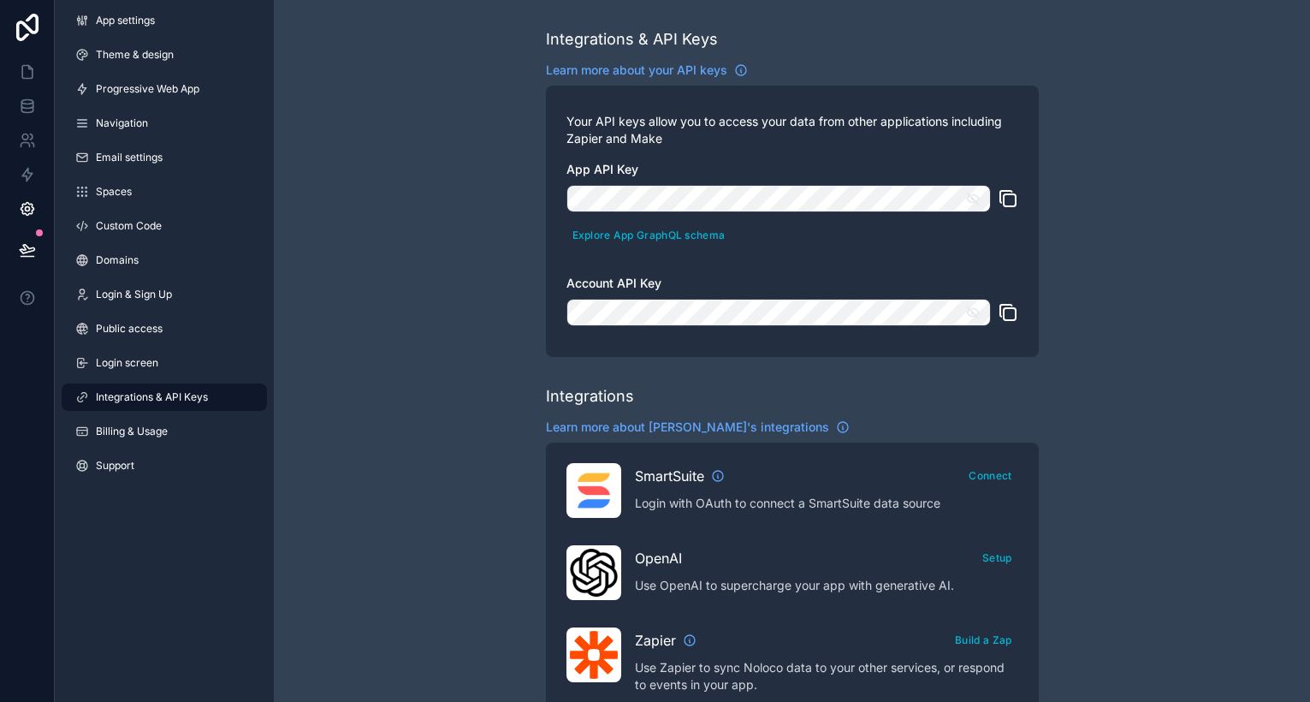
click at [977, 307] on icon "scrollable content" at bounding box center [972, 312] width 15 height 15
click at [971, 188] on button "scrollable content" at bounding box center [978, 198] width 26 height 27
click at [781, 259] on div "App API Key Explore App GraphQL schema Account API Key" at bounding box center [793, 248] width 452 height 175
click at [157, 359] on span "Login screen" at bounding box center [127, 363] width 62 height 14
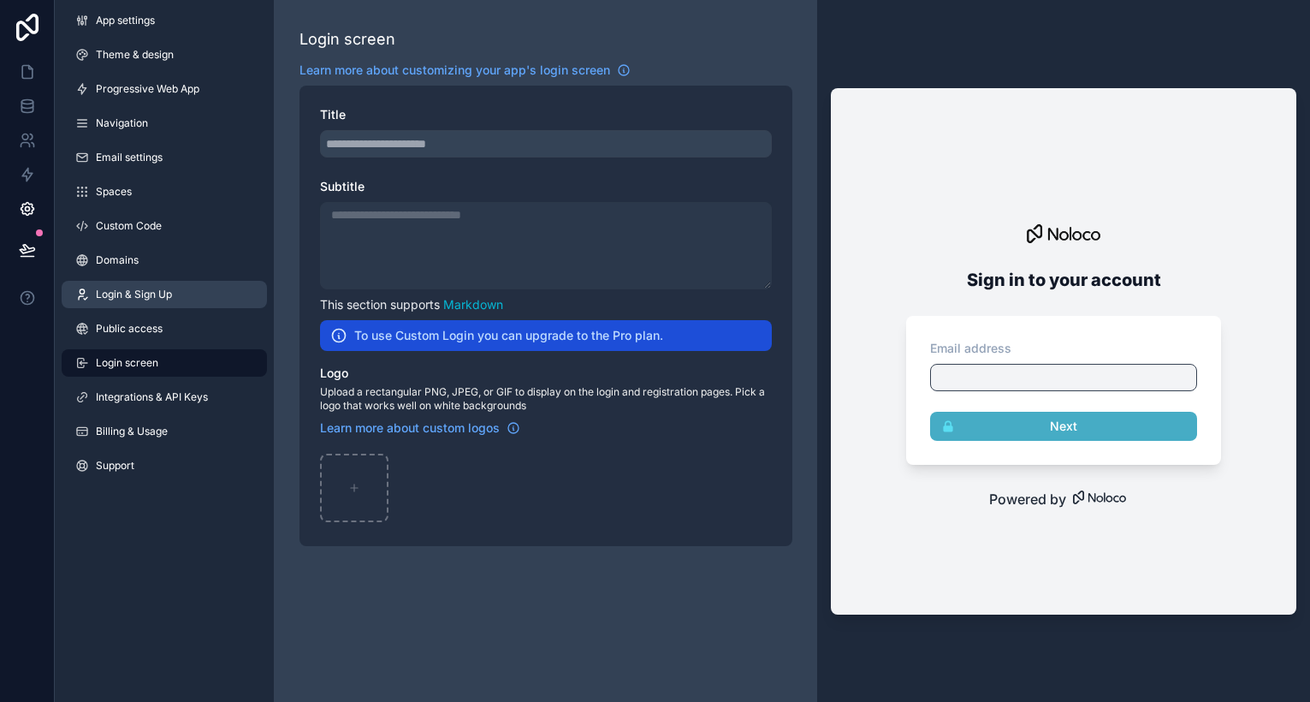
click at [182, 300] on link "Login & Sign Up" at bounding box center [164, 294] width 205 height 27
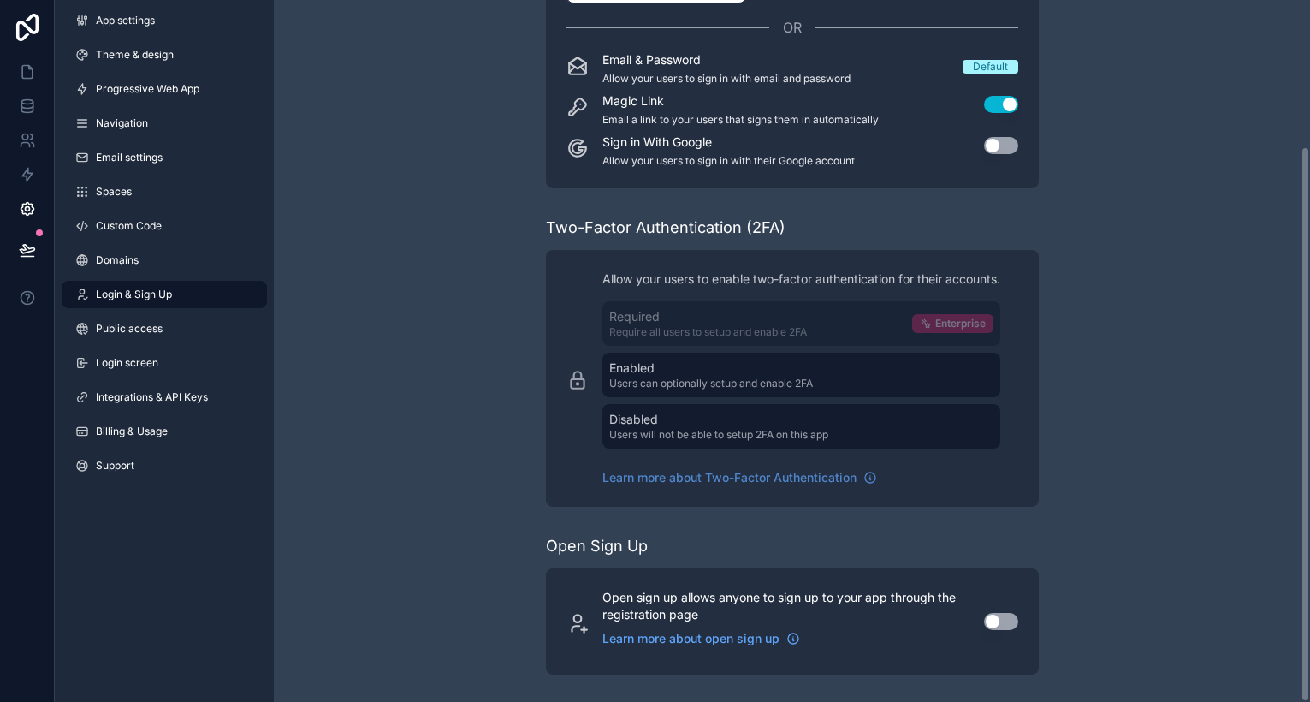
scroll to position [185, 0]
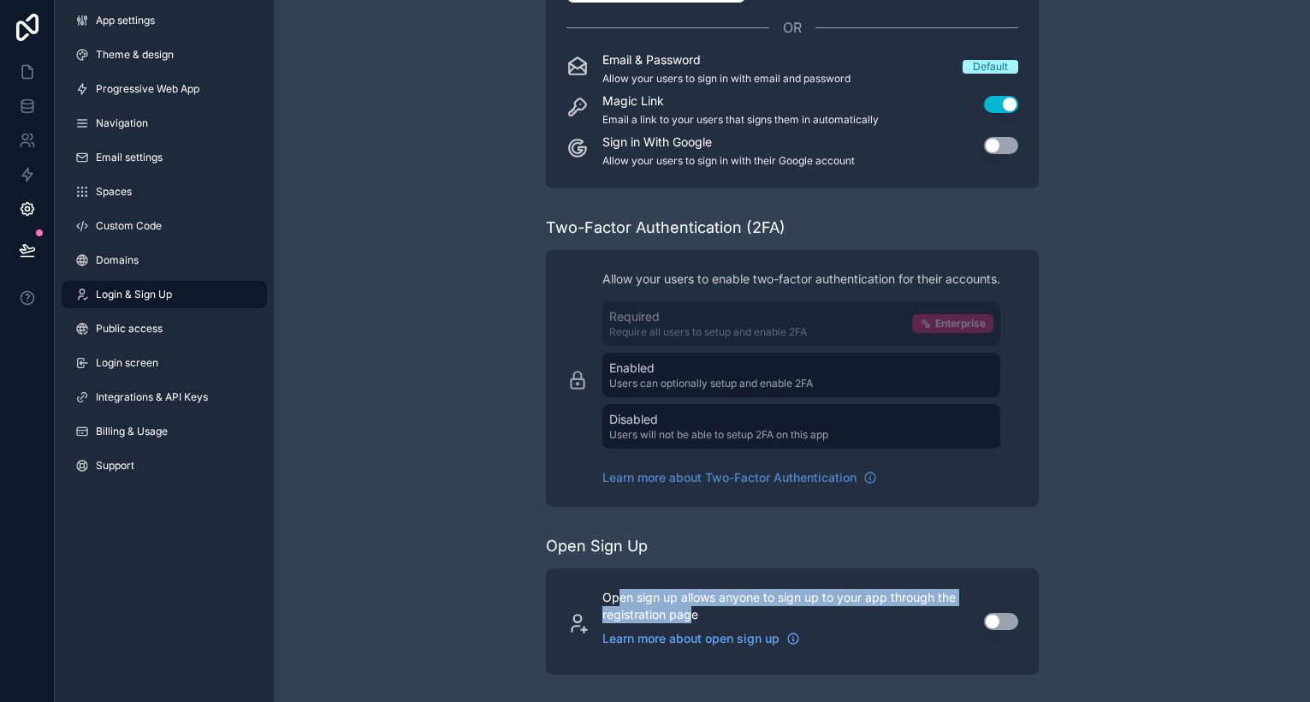
drag, startPoint x: 620, startPoint y: 597, endPoint x: 688, endPoint y: 607, distance: 69.1
click at [688, 607] on p "Open sign up allows anyone to sign up to your app through the registration page" at bounding box center [783, 606] width 361 height 34
drag, startPoint x: 609, startPoint y: 594, endPoint x: 700, endPoint y: 606, distance: 92.4
click at [700, 606] on p "Open sign up allows anyone to sign up to your app through the registration page" at bounding box center [783, 606] width 361 height 34
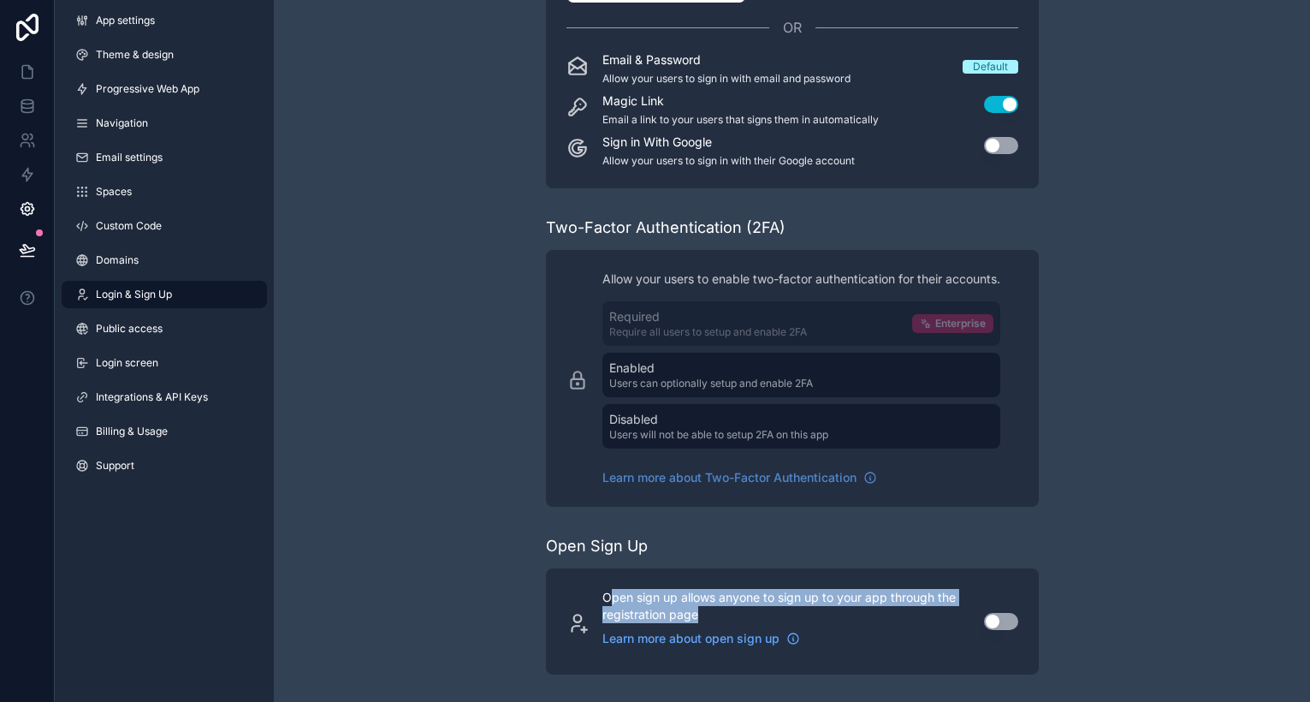
click at [700, 606] on p "Open sign up allows anyone to sign up to your app through the registration page" at bounding box center [783, 606] width 361 height 34
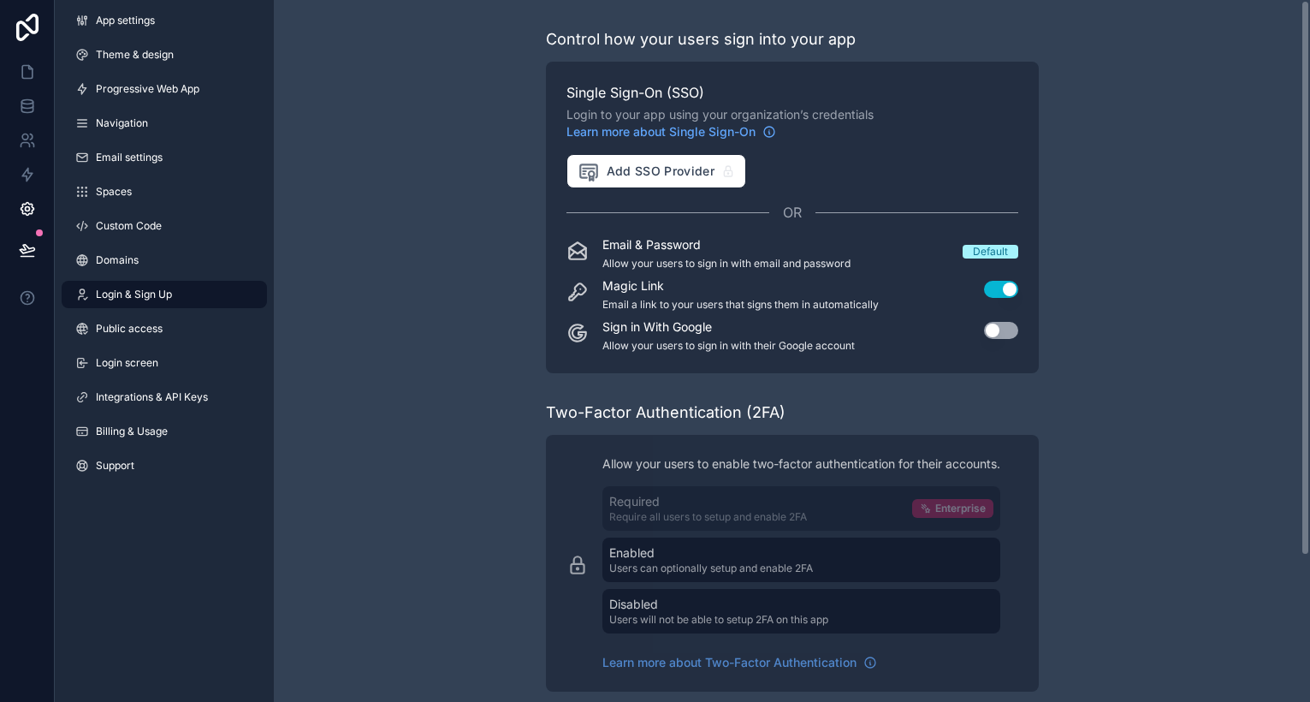
scroll to position [0, 0]
click at [183, 336] on link "Public access" at bounding box center [164, 328] width 205 height 27
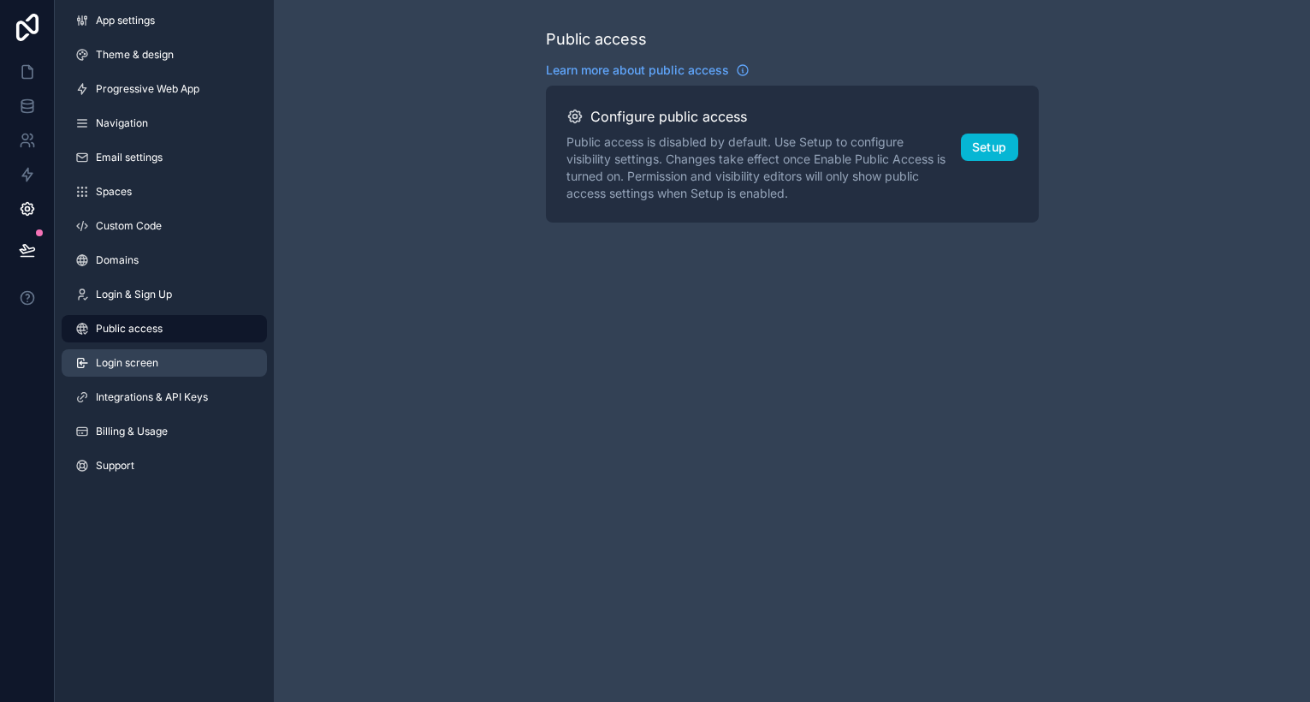
click at [147, 367] on span "Login screen" at bounding box center [127, 363] width 62 height 14
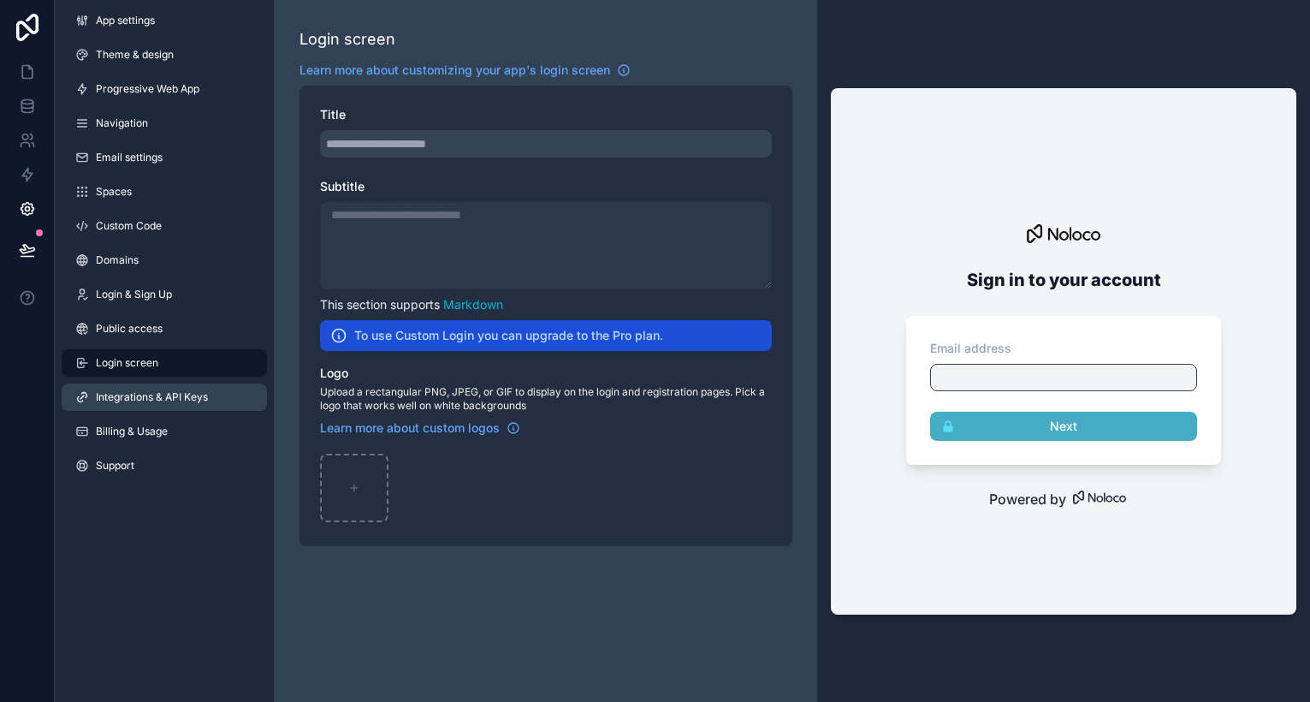
click at [178, 392] on span "Integrations & API Keys" at bounding box center [152, 397] width 112 height 14
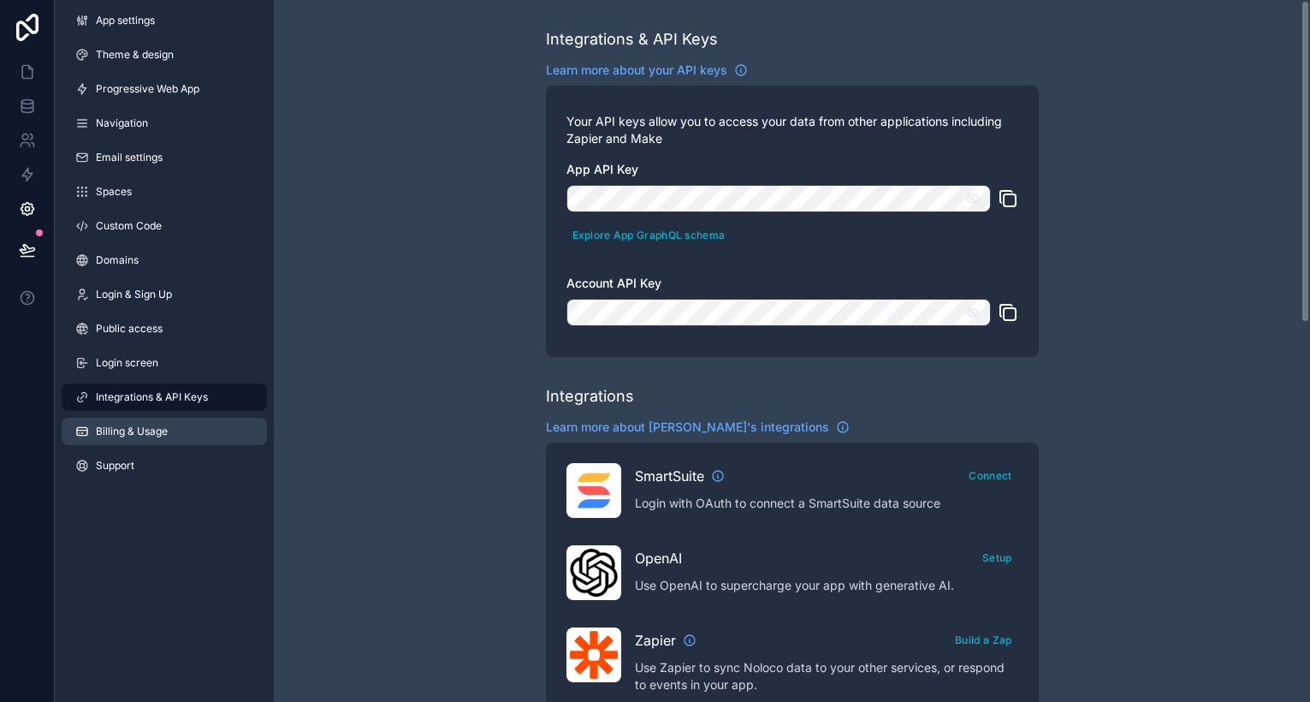
click at [162, 421] on link "Billing & Usage" at bounding box center [164, 431] width 205 height 27
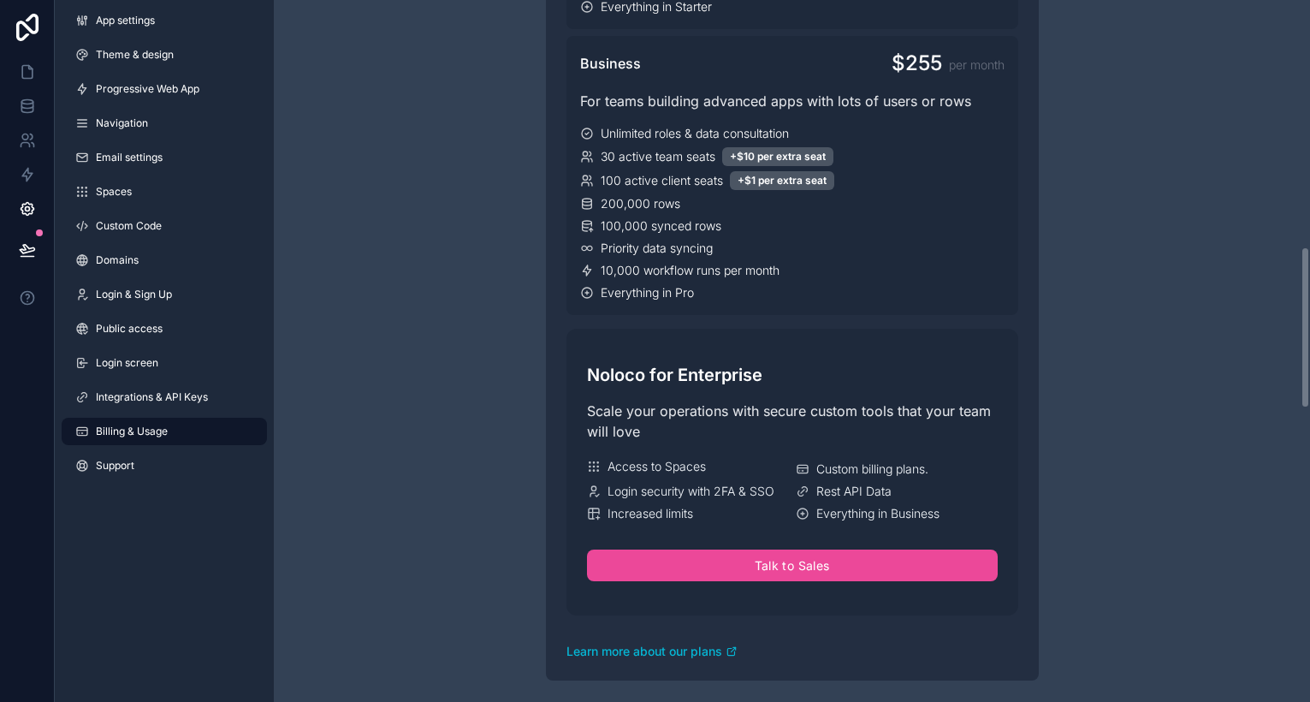
scroll to position [1080, 0]
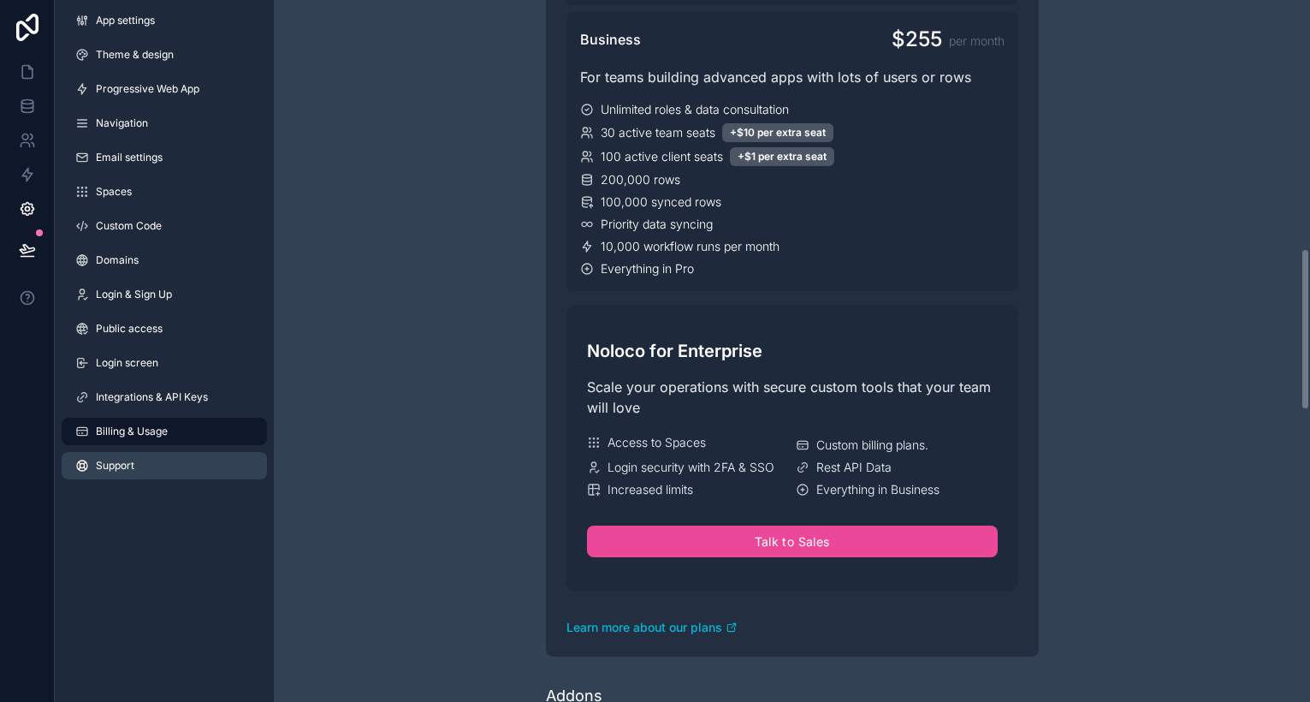
click at [138, 478] on link "Support" at bounding box center [164, 465] width 205 height 27
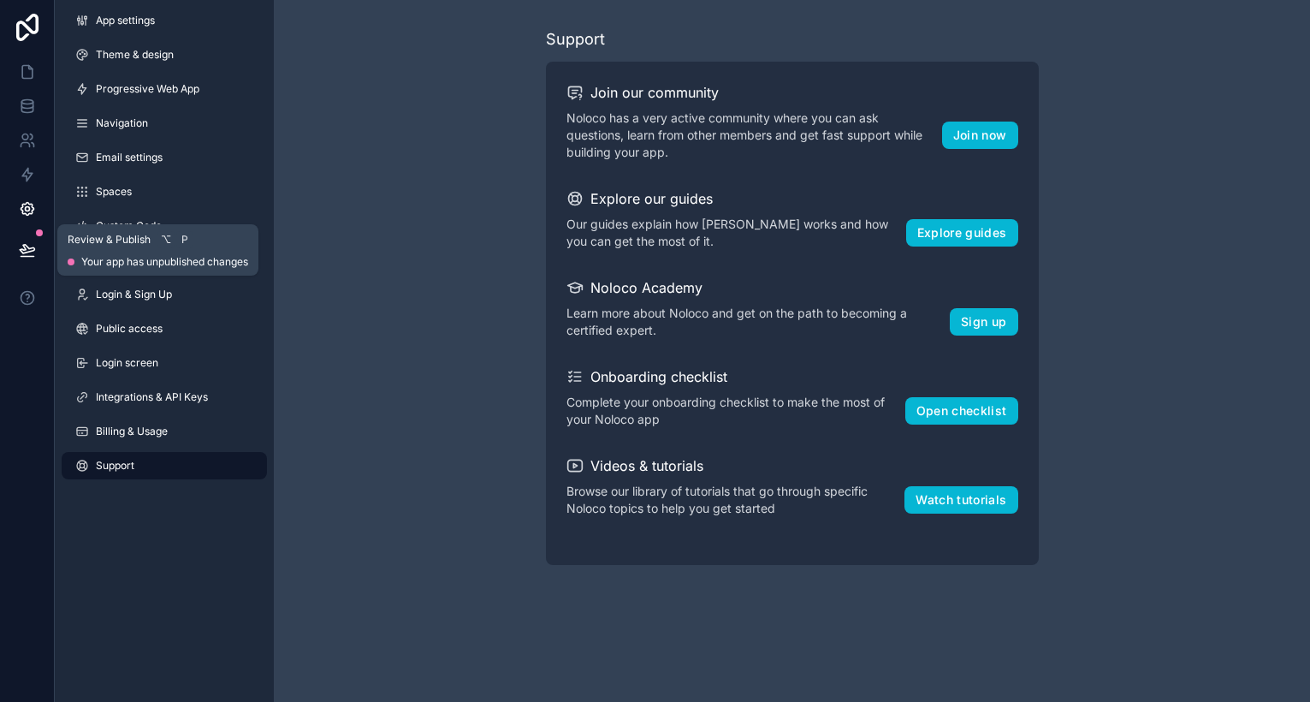
click at [21, 252] on icon at bounding box center [27, 249] width 15 height 9
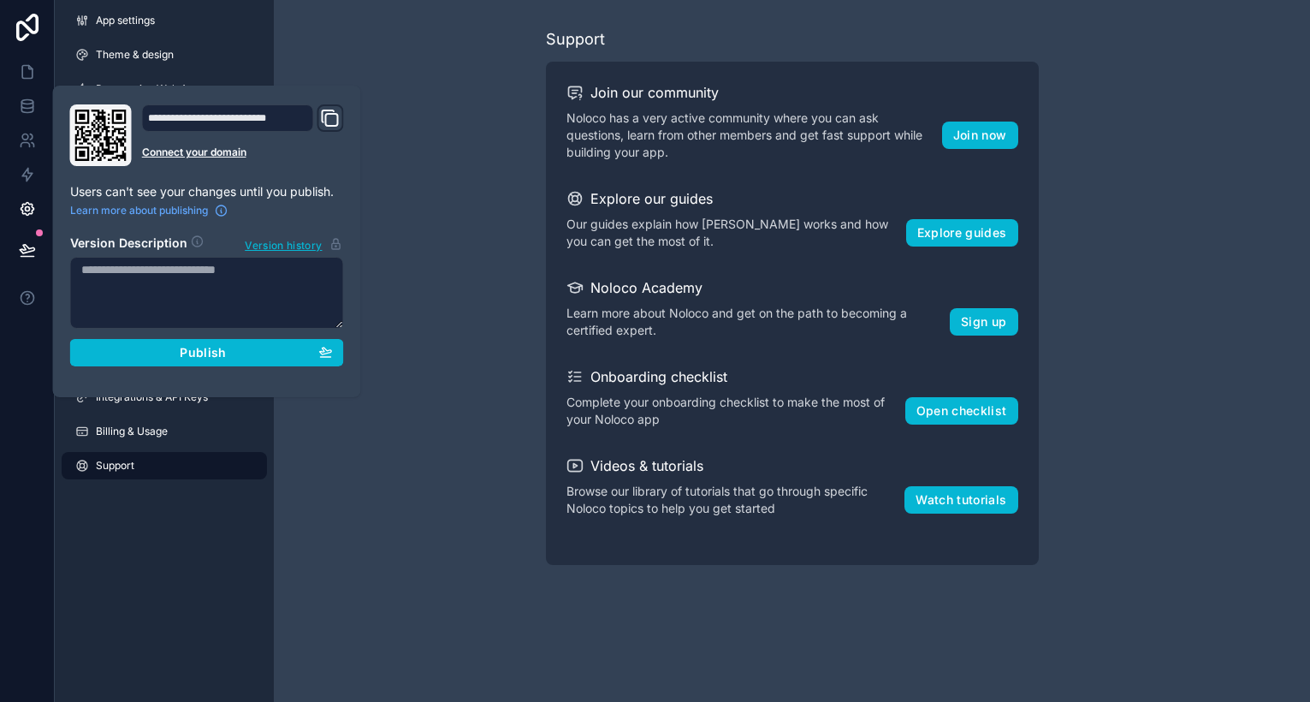
click at [431, 169] on div "Support Join our community Noloco has a very active community where you can ask…" at bounding box center [792, 296] width 1037 height 592
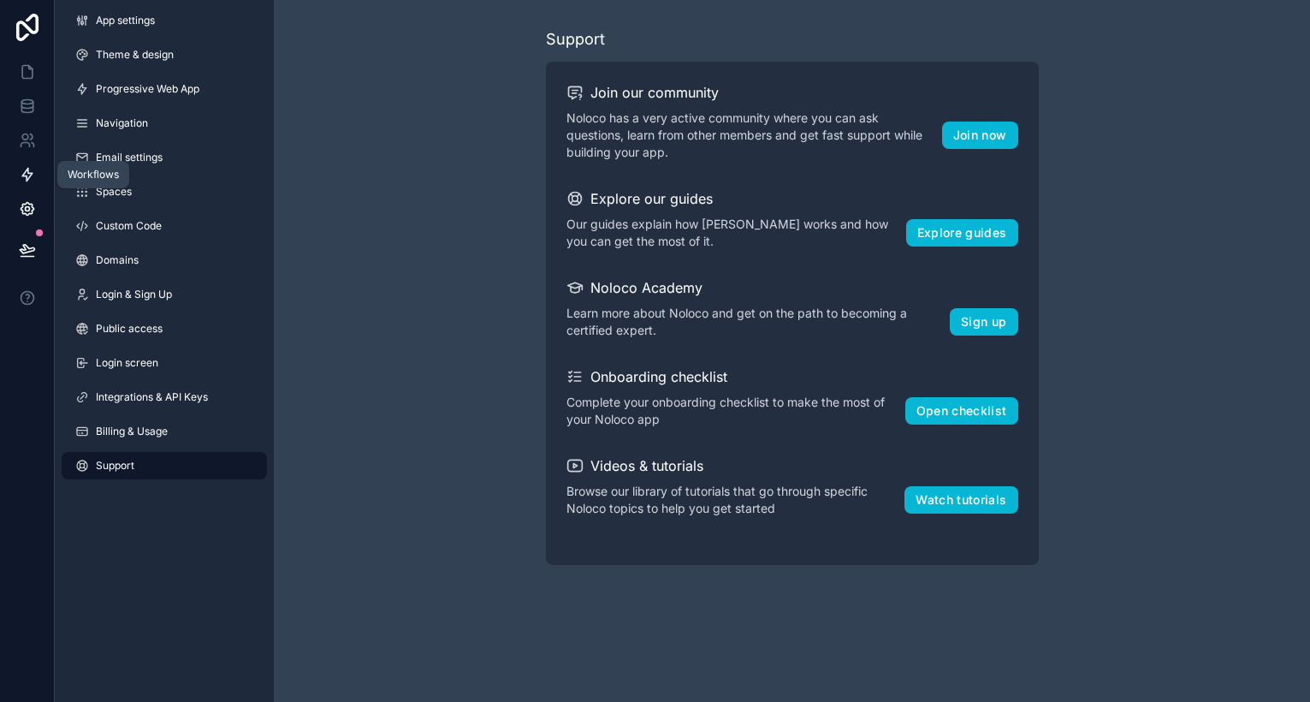
click at [33, 172] on icon at bounding box center [27, 174] width 17 height 17
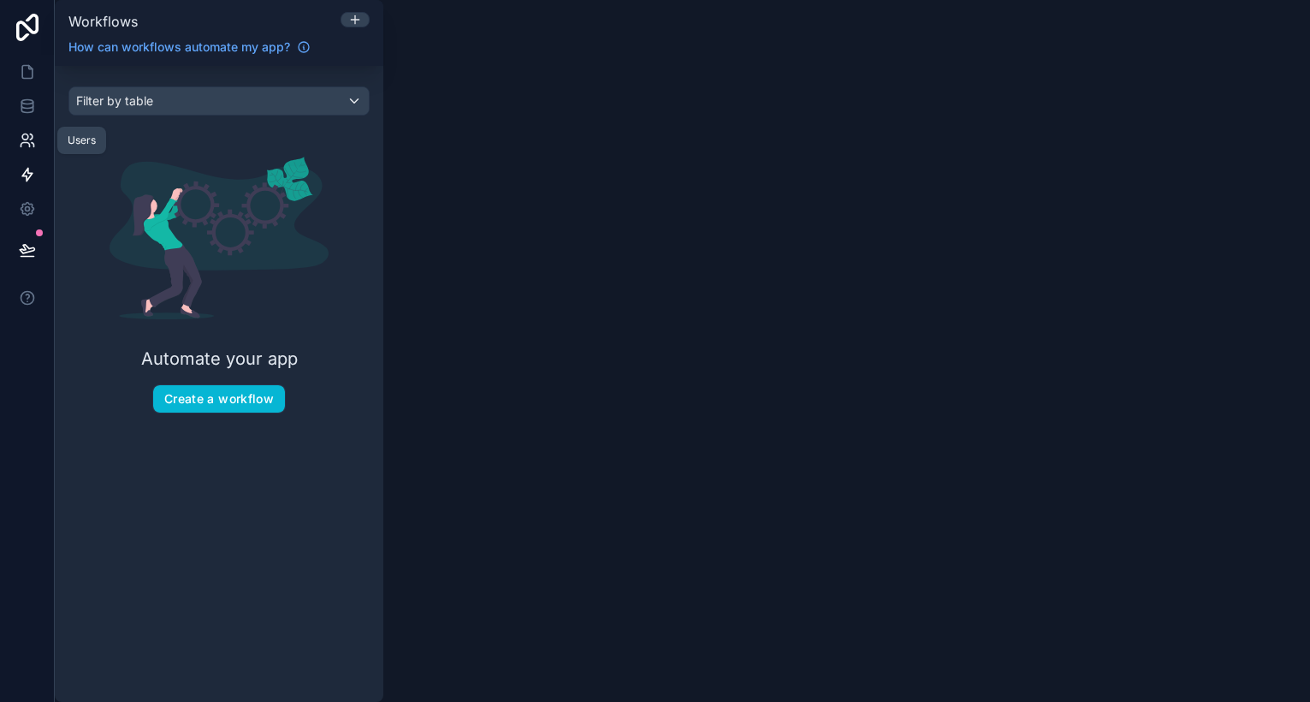
click at [29, 141] on icon at bounding box center [27, 140] width 17 height 17
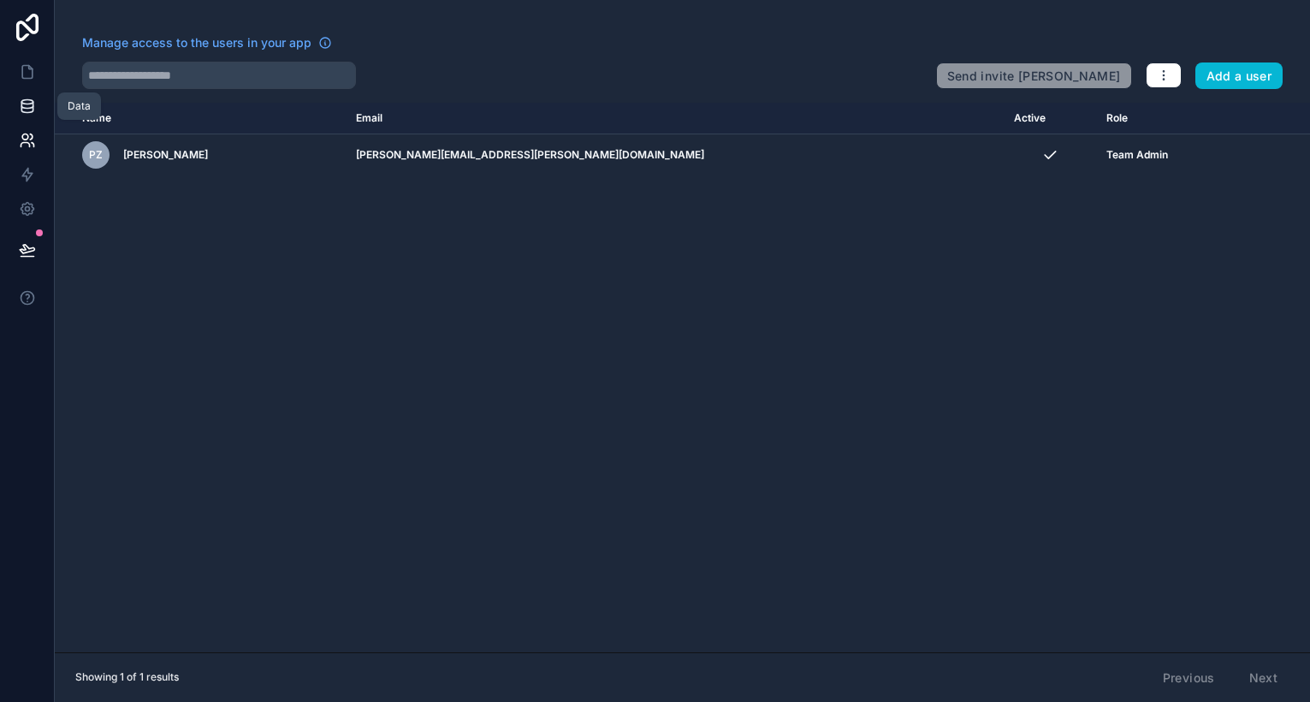
click at [31, 106] on icon at bounding box center [27, 106] width 17 height 17
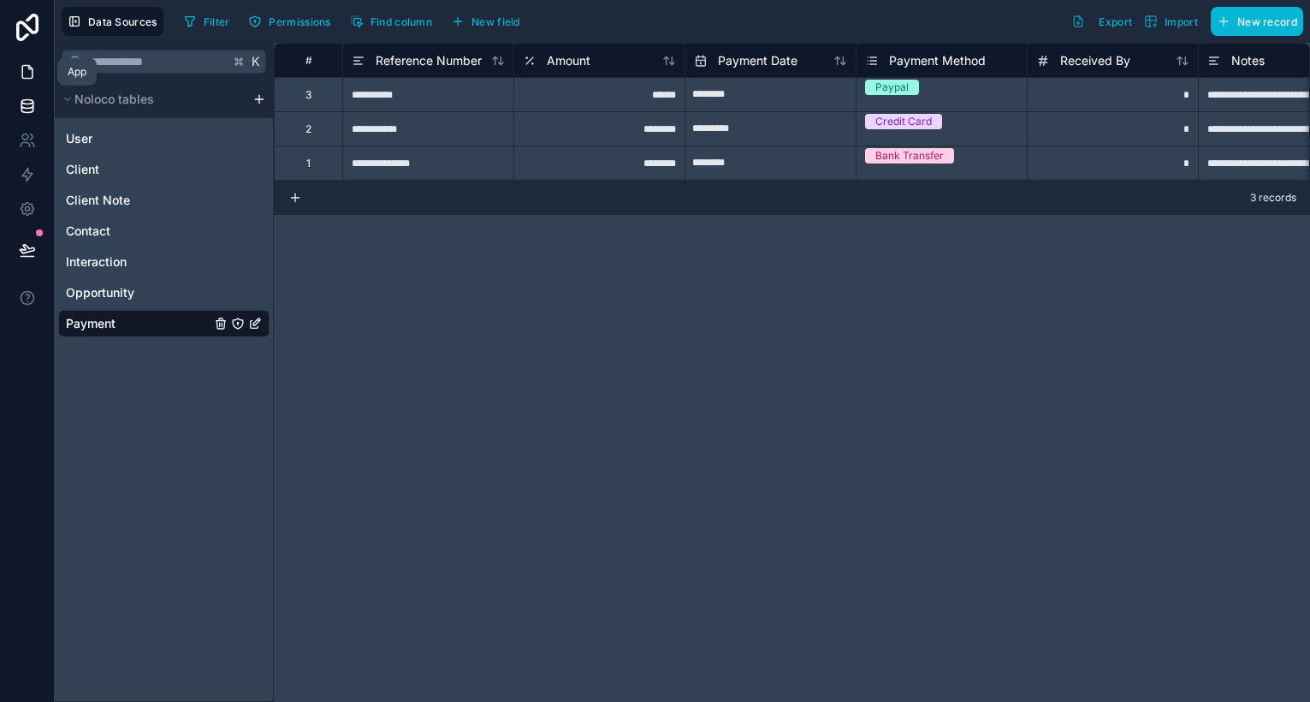
click at [36, 67] on link at bounding box center [27, 72] width 54 height 34
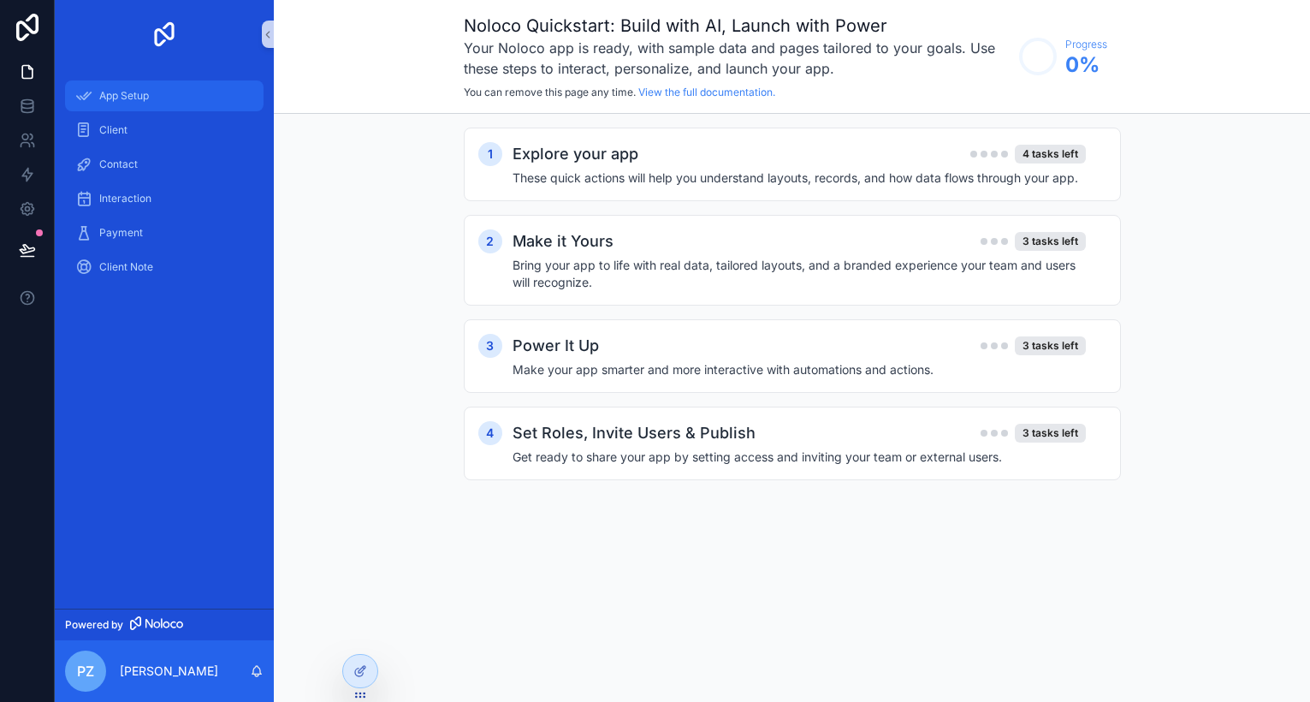
click at [133, 99] on span "App Setup" at bounding box center [124, 96] width 50 height 14
click at [151, 140] on div "Client" at bounding box center [164, 129] width 178 height 27
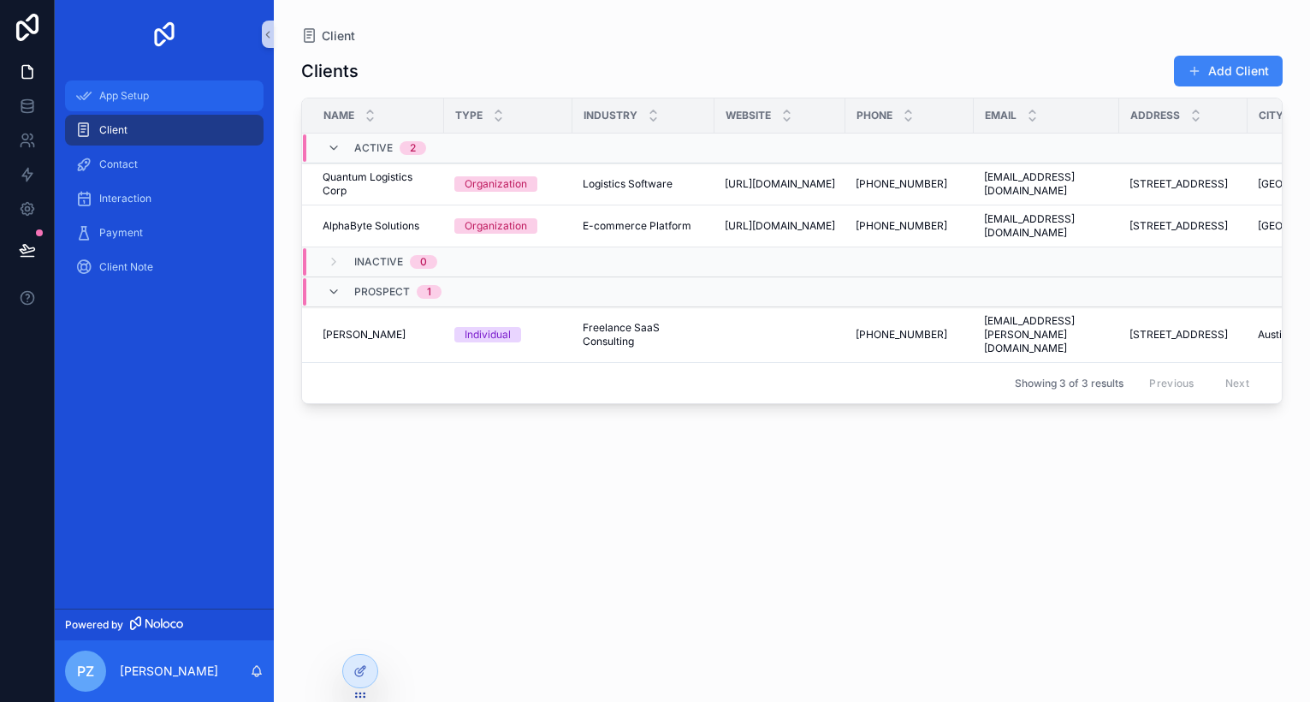
click at [132, 94] on span "App Setup" at bounding box center [124, 96] width 50 height 14
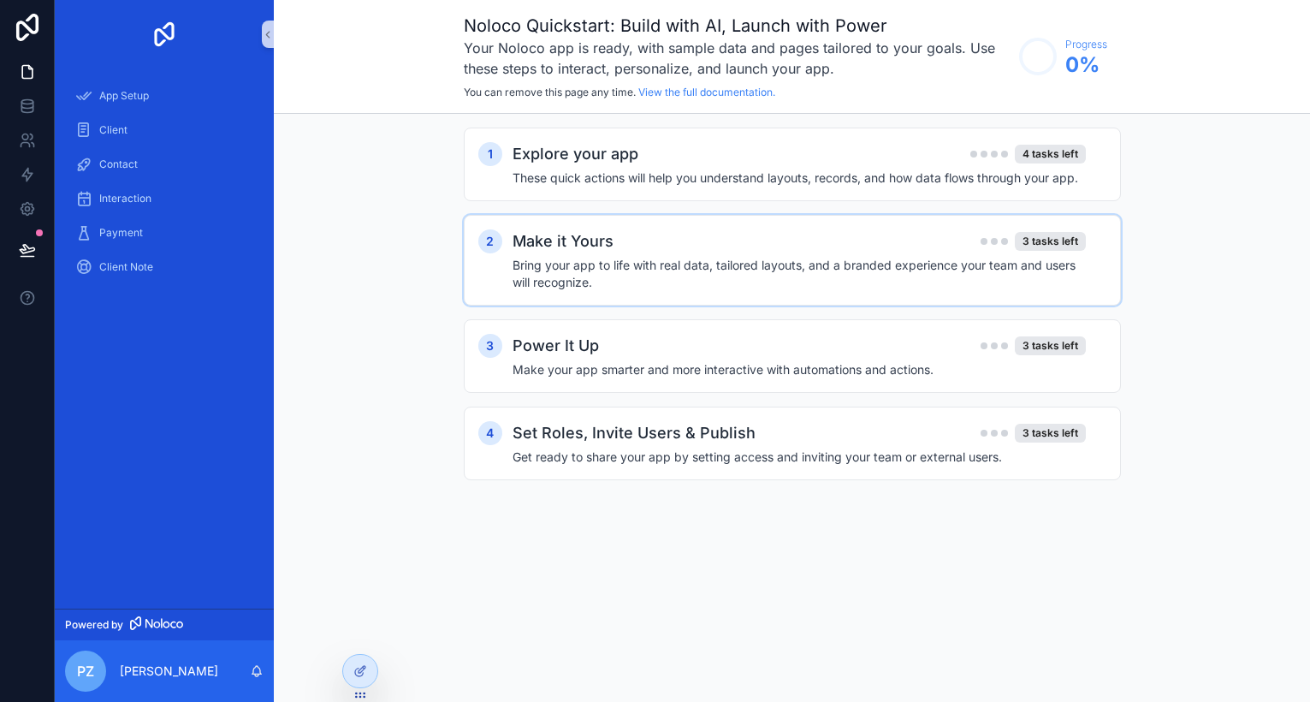
click at [564, 288] on h4 "Bring your app to life with real data, tailored layouts, and a branded experien…" at bounding box center [799, 274] width 573 height 34
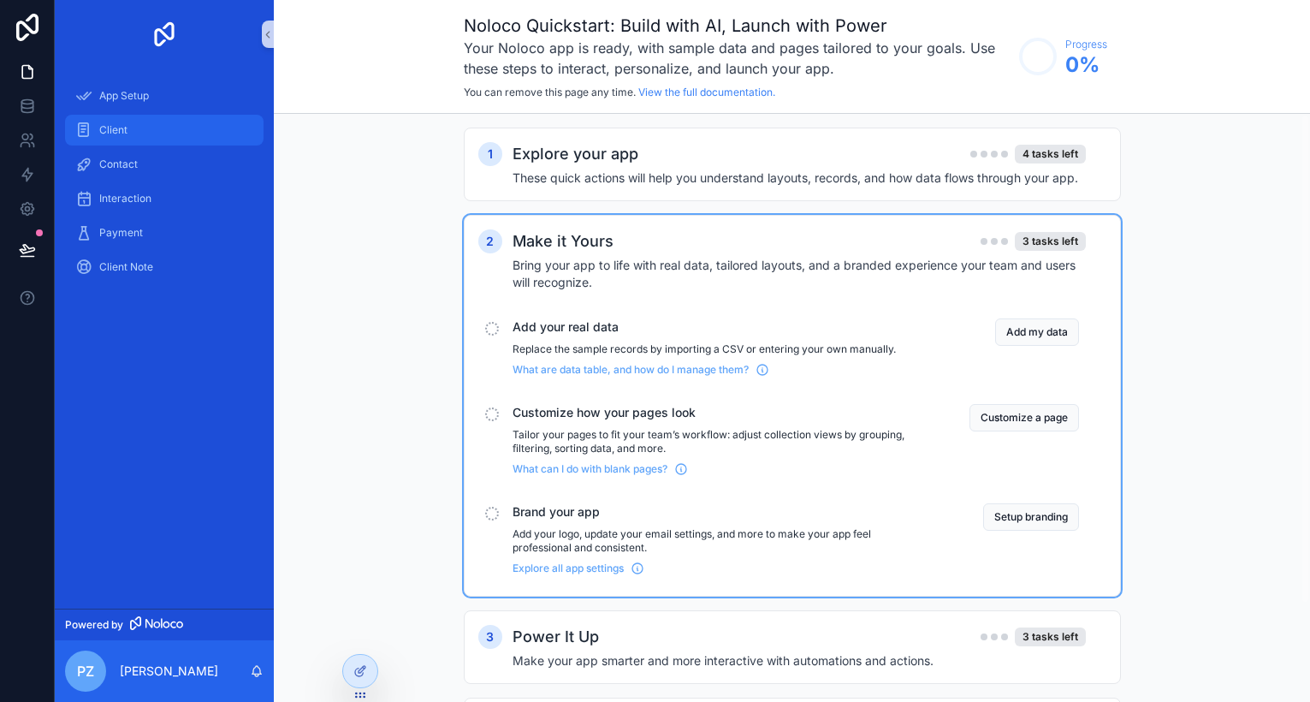
click at [125, 134] on span "Client" at bounding box center [113, 130] width 28 height 14
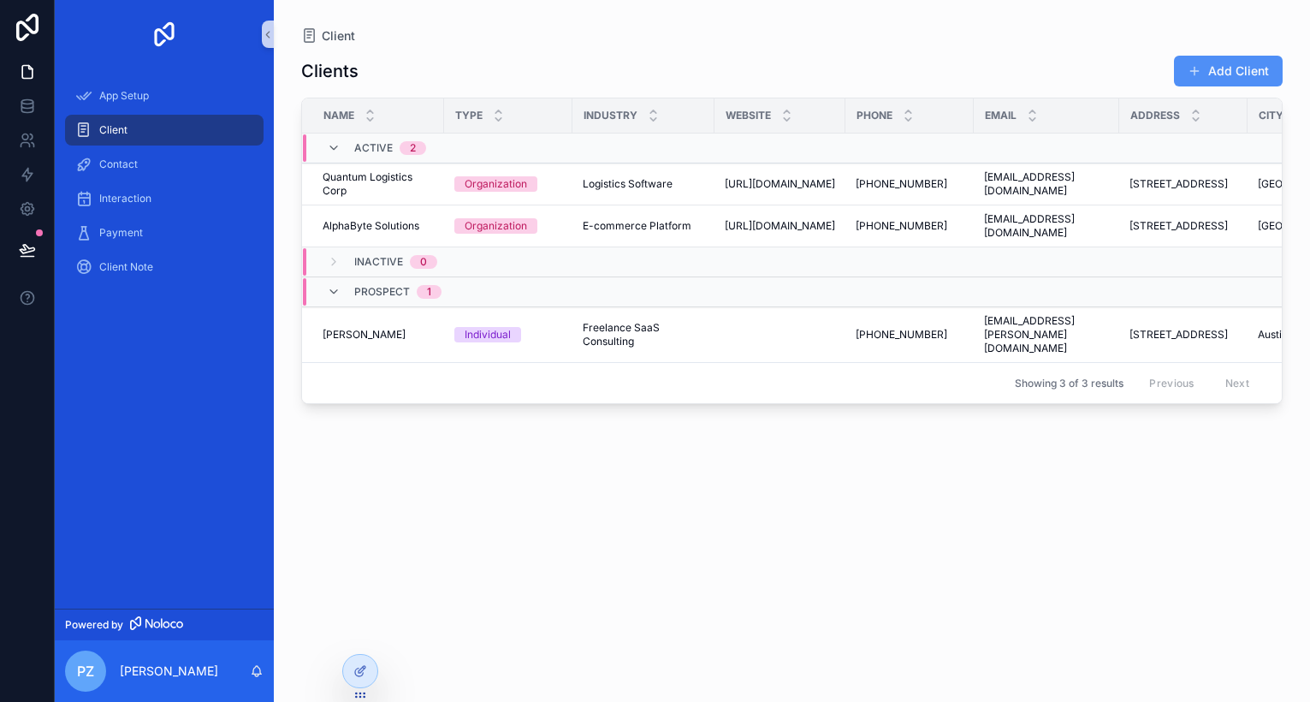
click at [1231, 70] on button "Add Client" at bounding box center [1228, 71] width 109 height 31
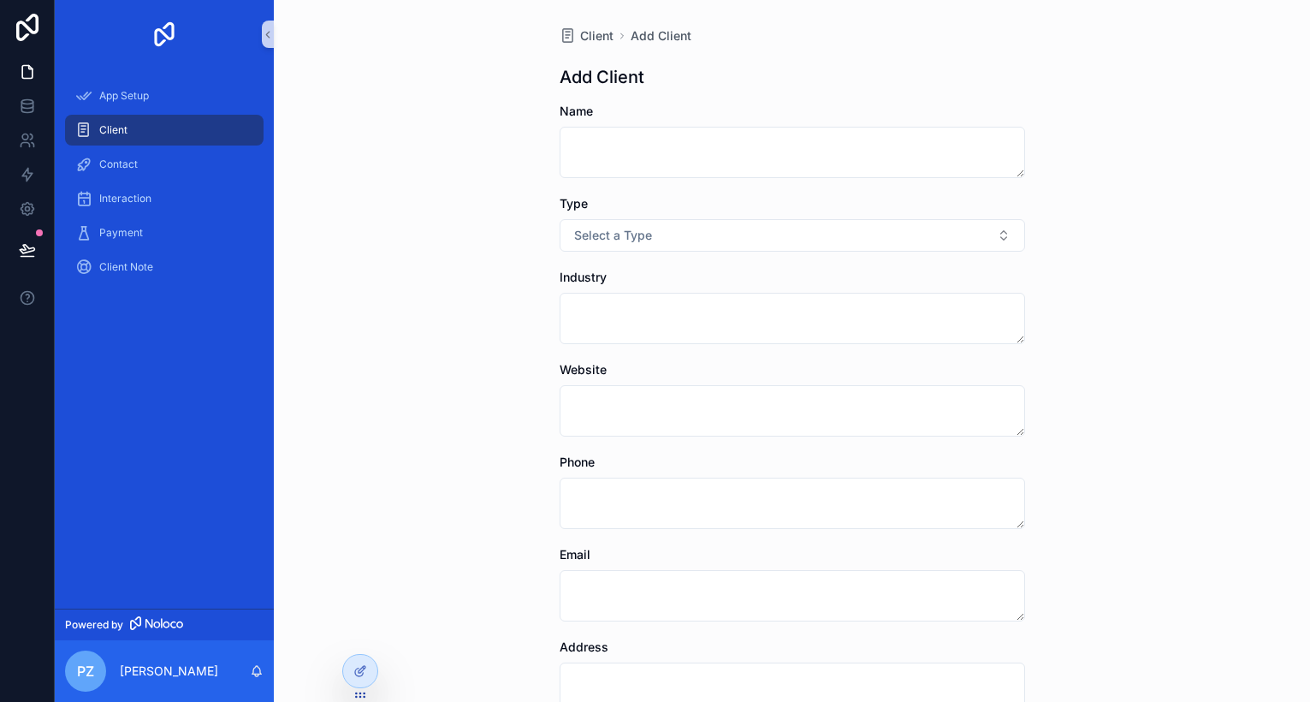
click at [157, 139] on div "Client" at bounding box center [164, 129] width 178 height 27
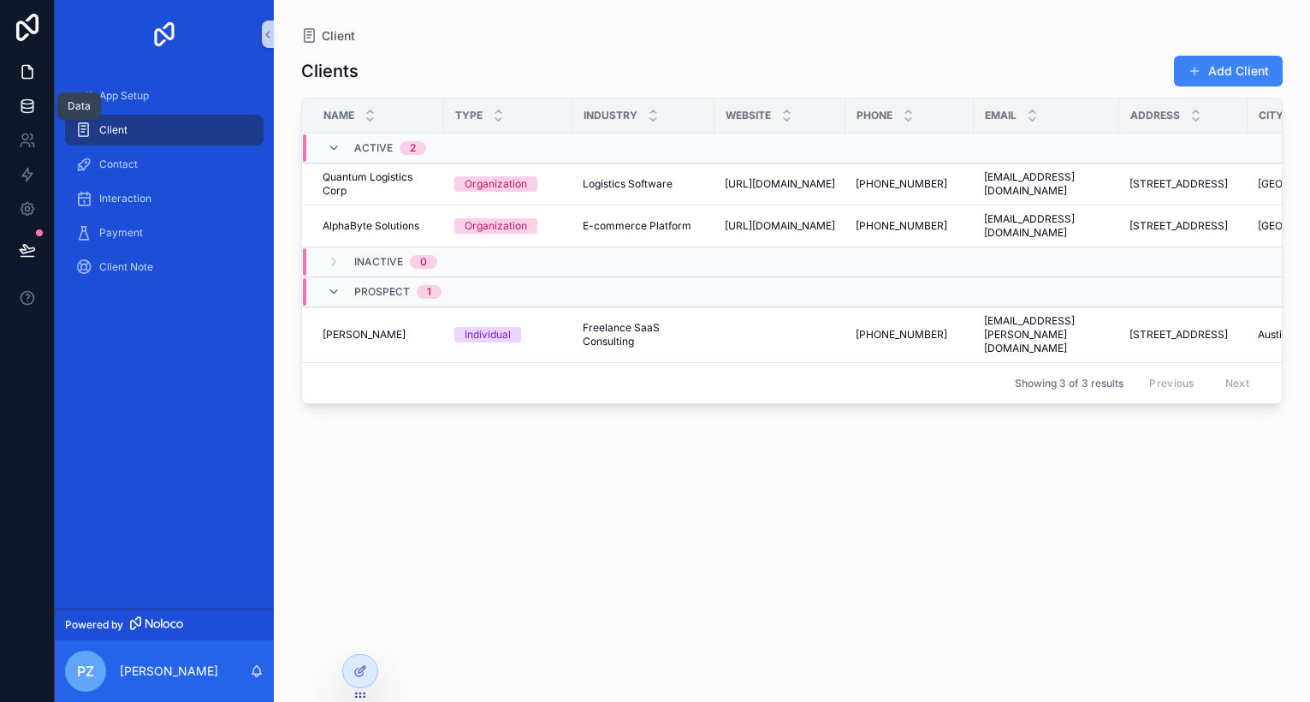
click at [27, 107] on icon at bounding box center [27, 106] width 17 height 17
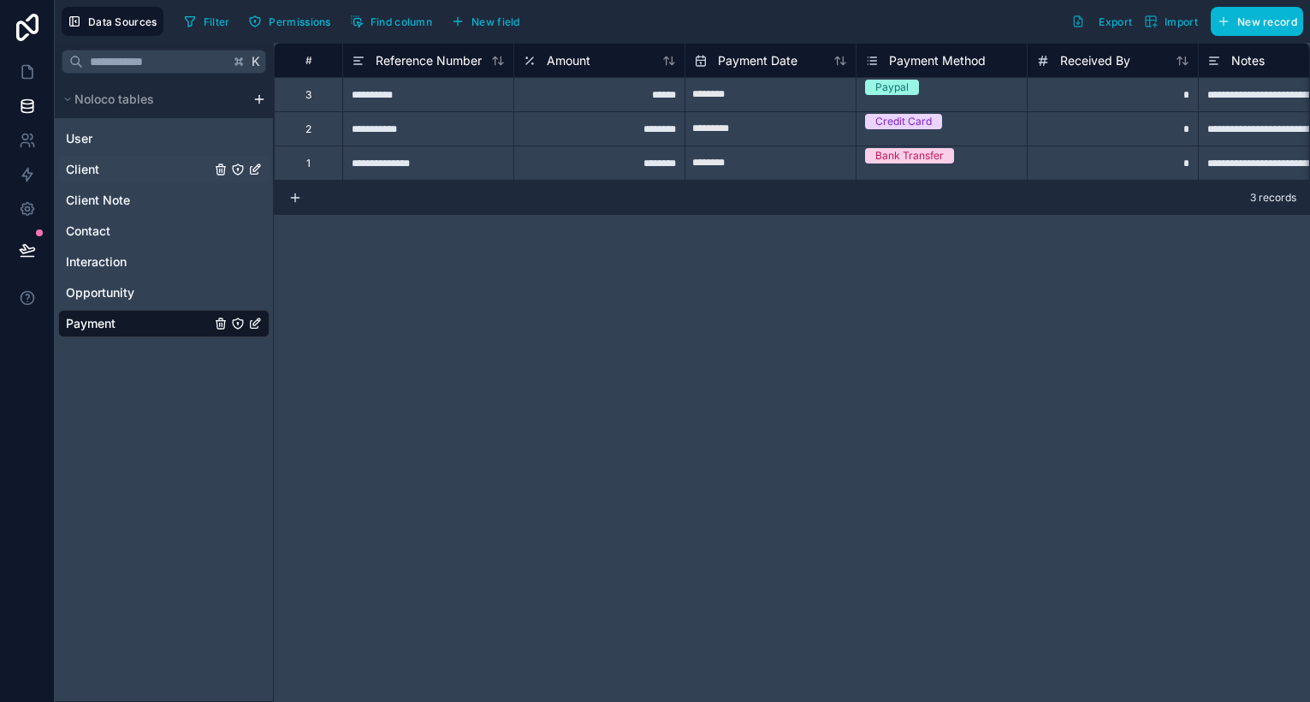
click at [122, 173] on div "Client" at bounding box center [163, 169] width 211 height 27
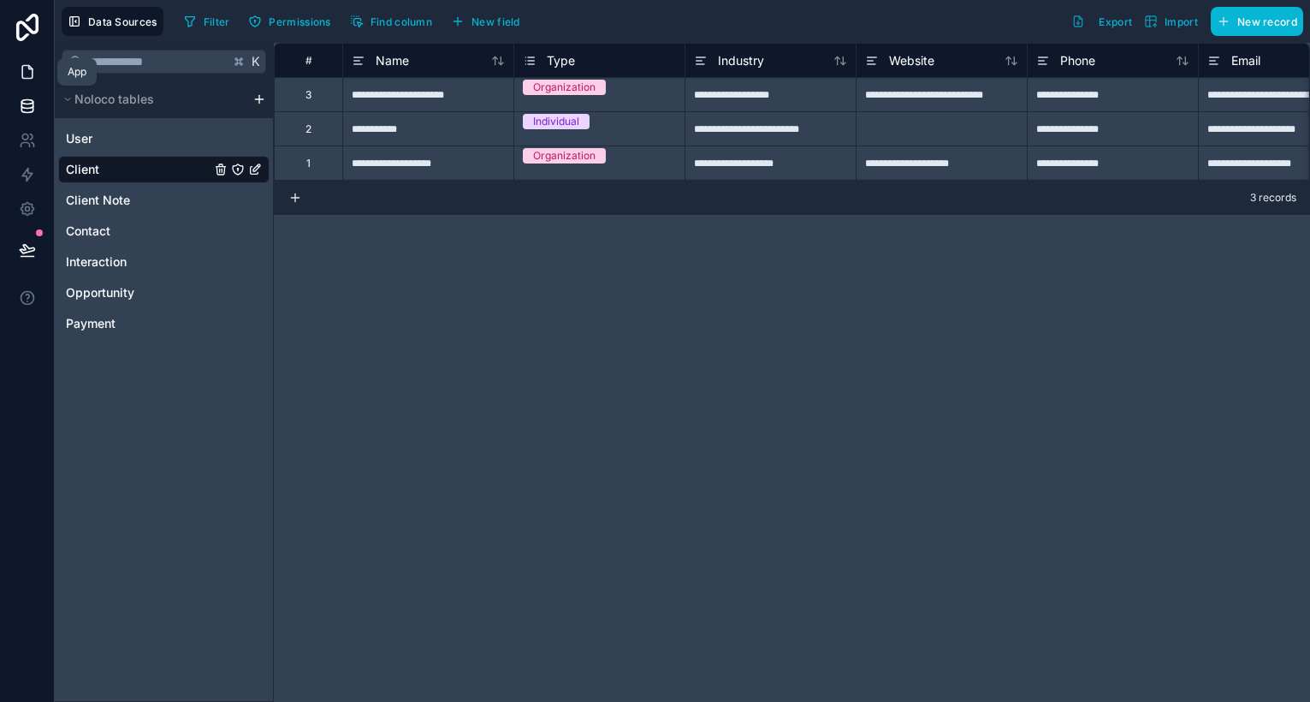
click at [24, 75] on icon at bounding box center [27, 71] width 17 height 17
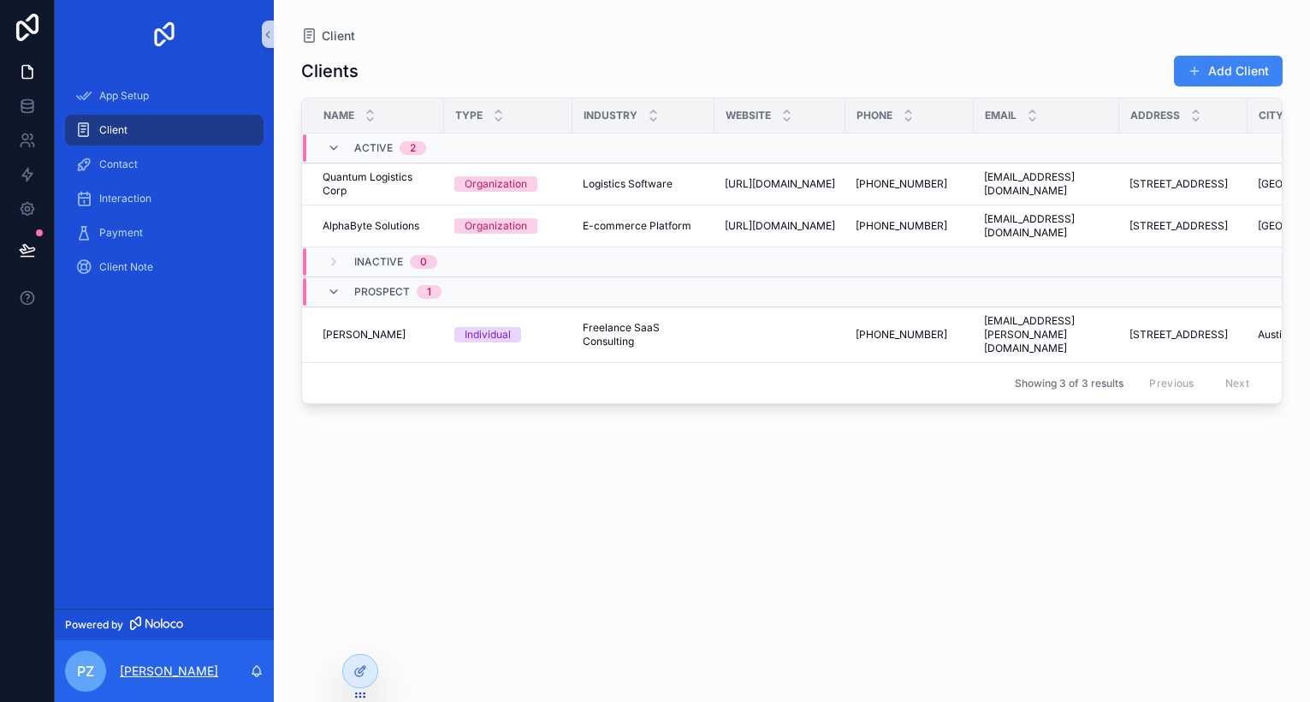
click at [132, 664] on p "[PERSON_NAME]" at bounding box center [169, 670] width 98 height 17
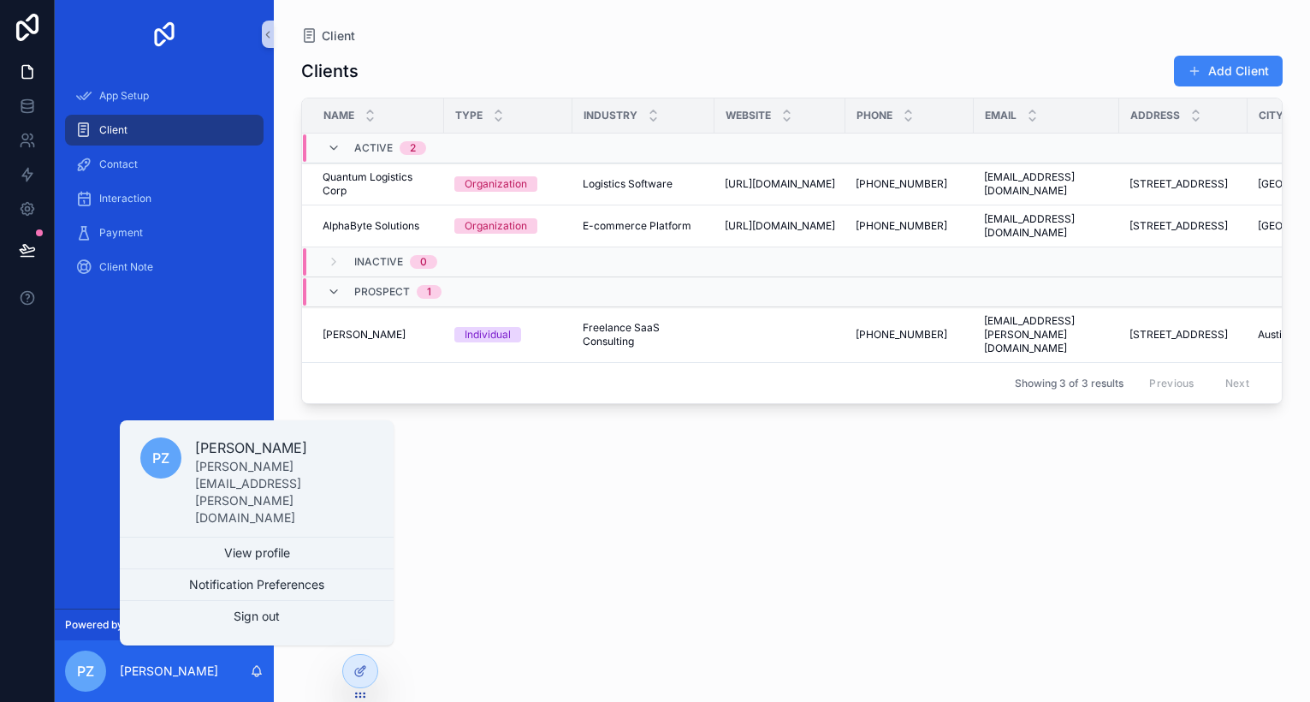
click at [84, 610] on link "Powered by" at bounding box center [164, 625] width 219 height 32
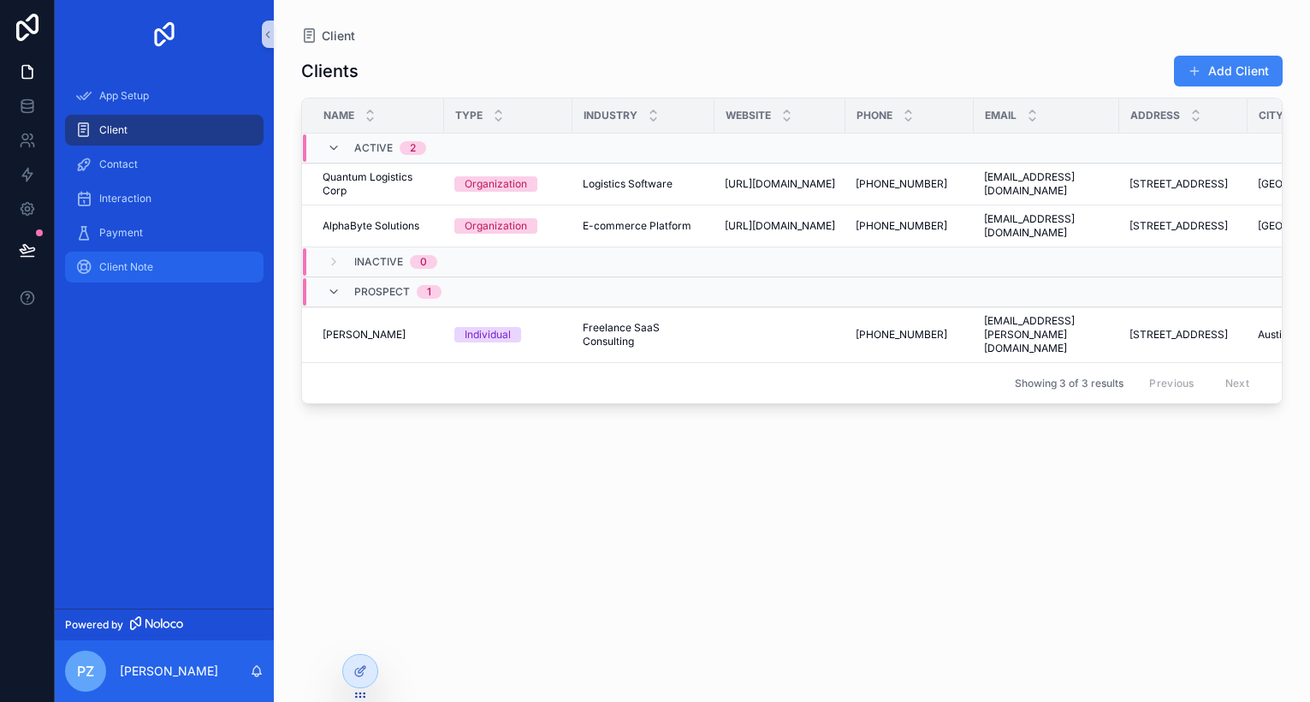
click at [137, 277] on div "Client Note" at bounding box center [164, 266] width 178 height 27
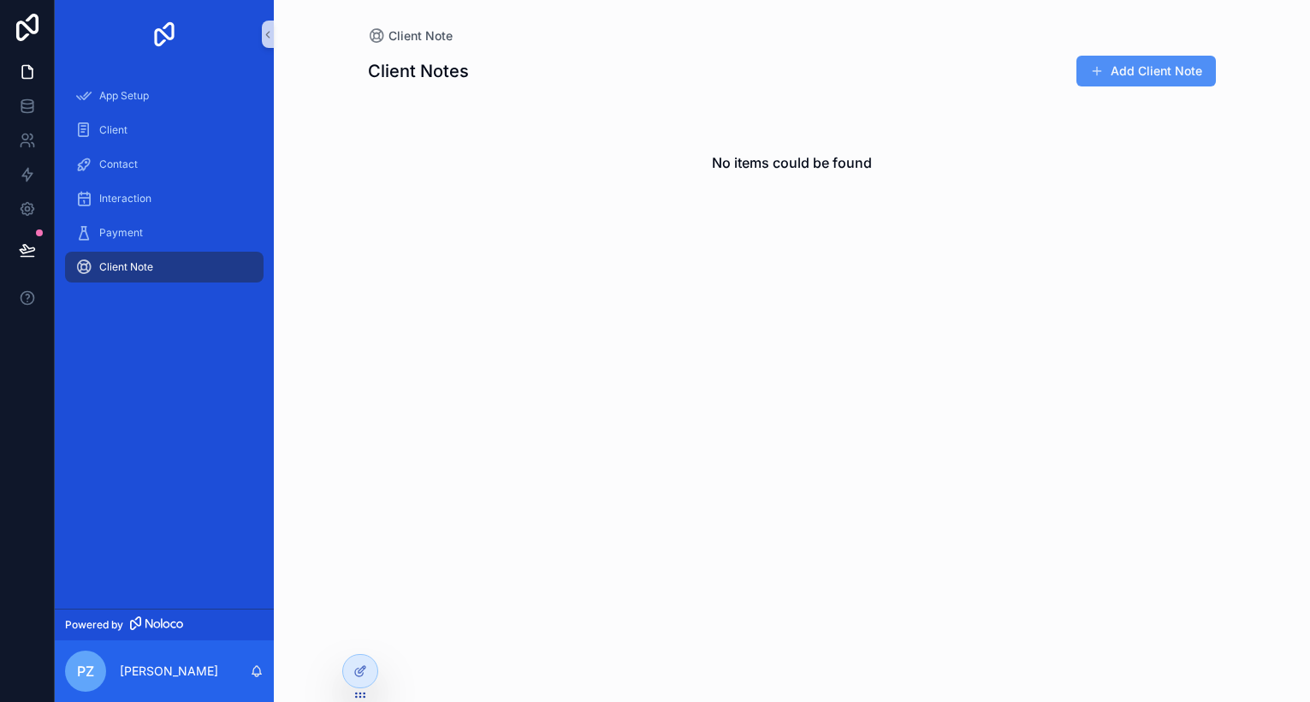
click at [1136, 70] on button "Add Client Note" at bounding box center [1147, 71] width 140 height 31
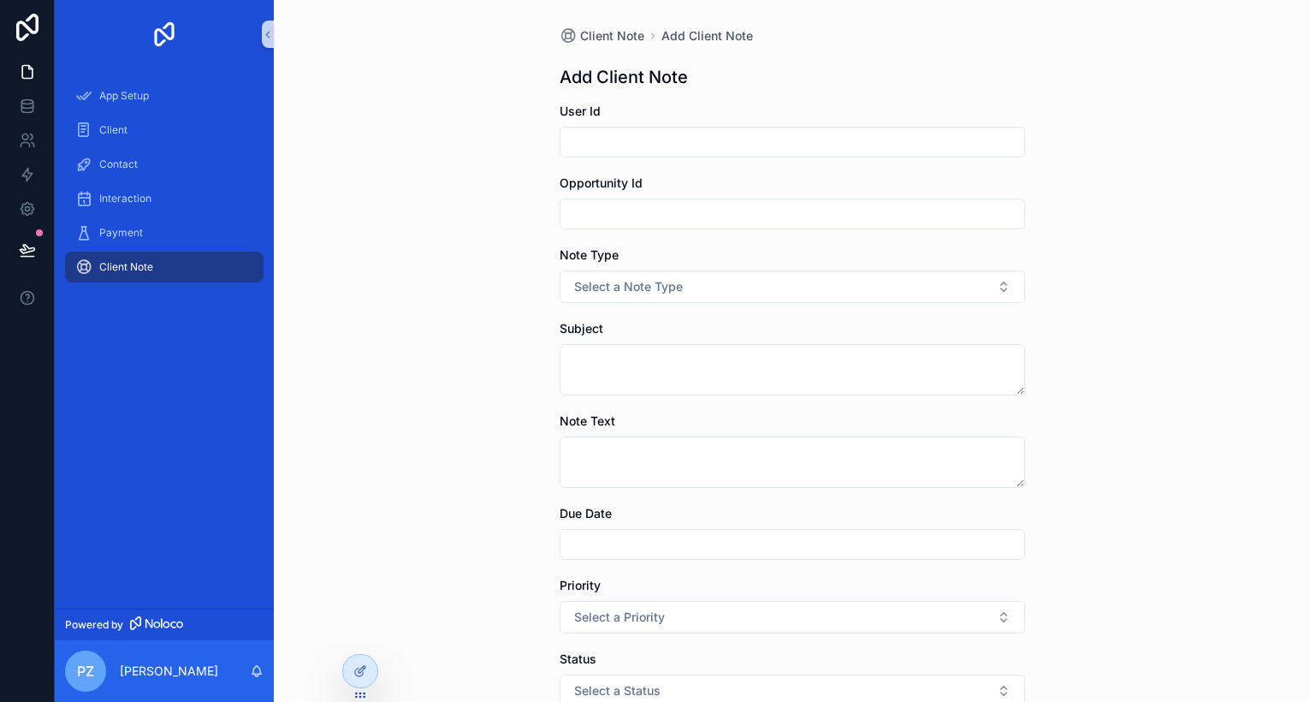
click at [798, 145] on input "scrollable content" at bounding box center [793, 142] width 464 height 24
click at [736, 225] on input "scrollable content" at bounding box center [793, 214] width 464 height 24
click at [219, 232] on div "Payment" at bounding box center [164, 232] width 178 height 27
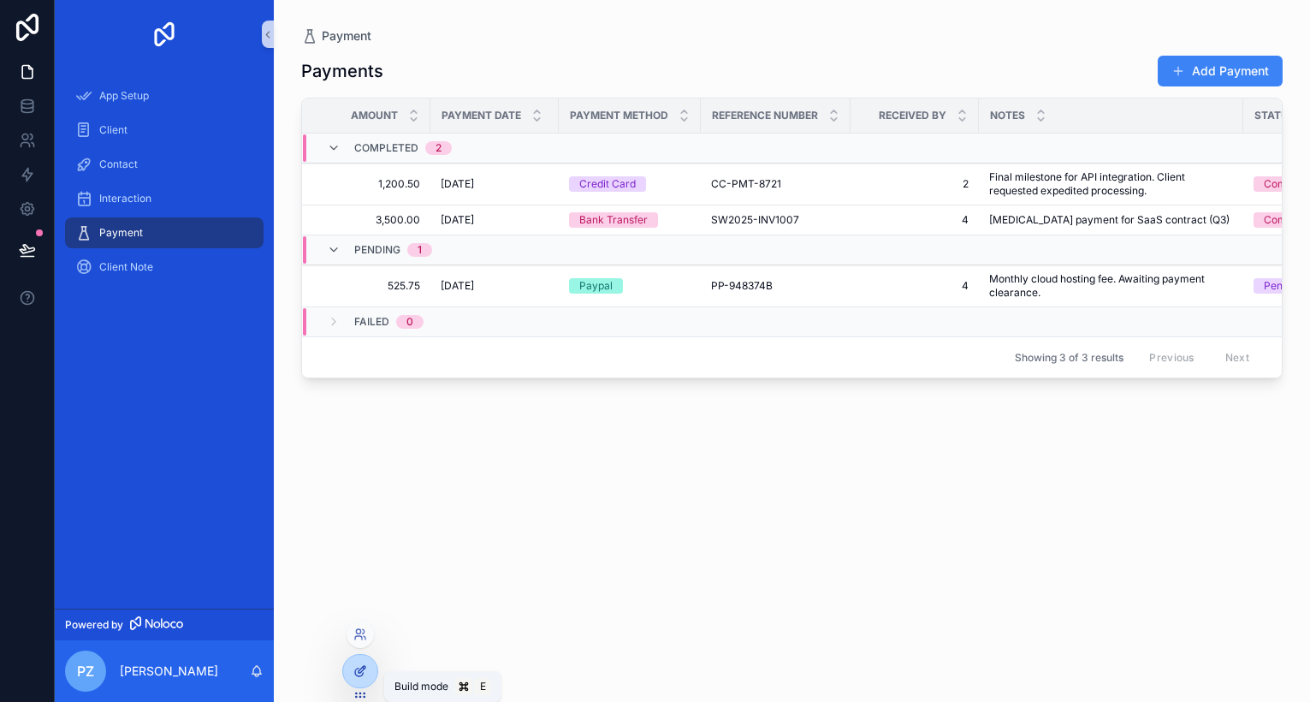
click at [359, 673] on icon at bounding box center [362, 669] width 7 height 7
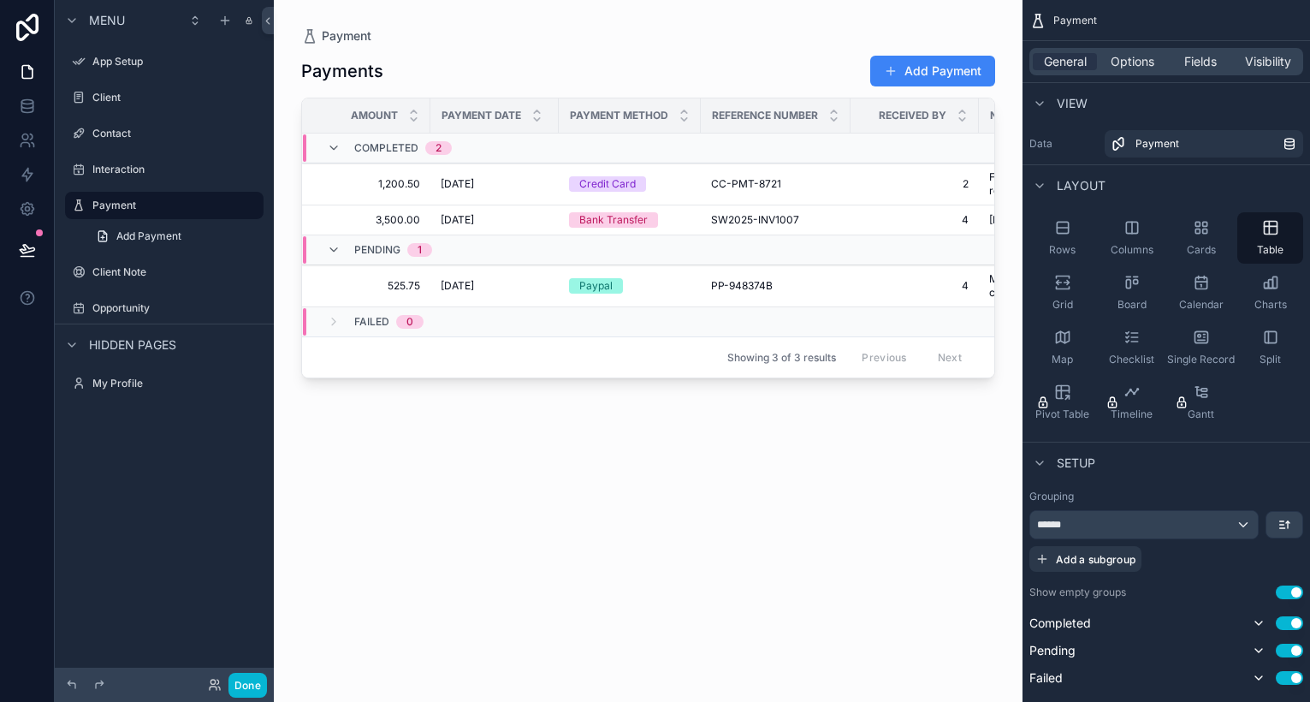
click at [411, 460] on div "scrollable content" at bounding box center [648, 340] width 749 height 681
click at [342, 454] on div "Payments Add Payment Amount Payment Date Payment Method Reference Number Receiv…" at bounding box center [648, 363] width 694 height 637
click at [240, 683] on button "Done" at bounding box center [248, 685] width 39 height 25
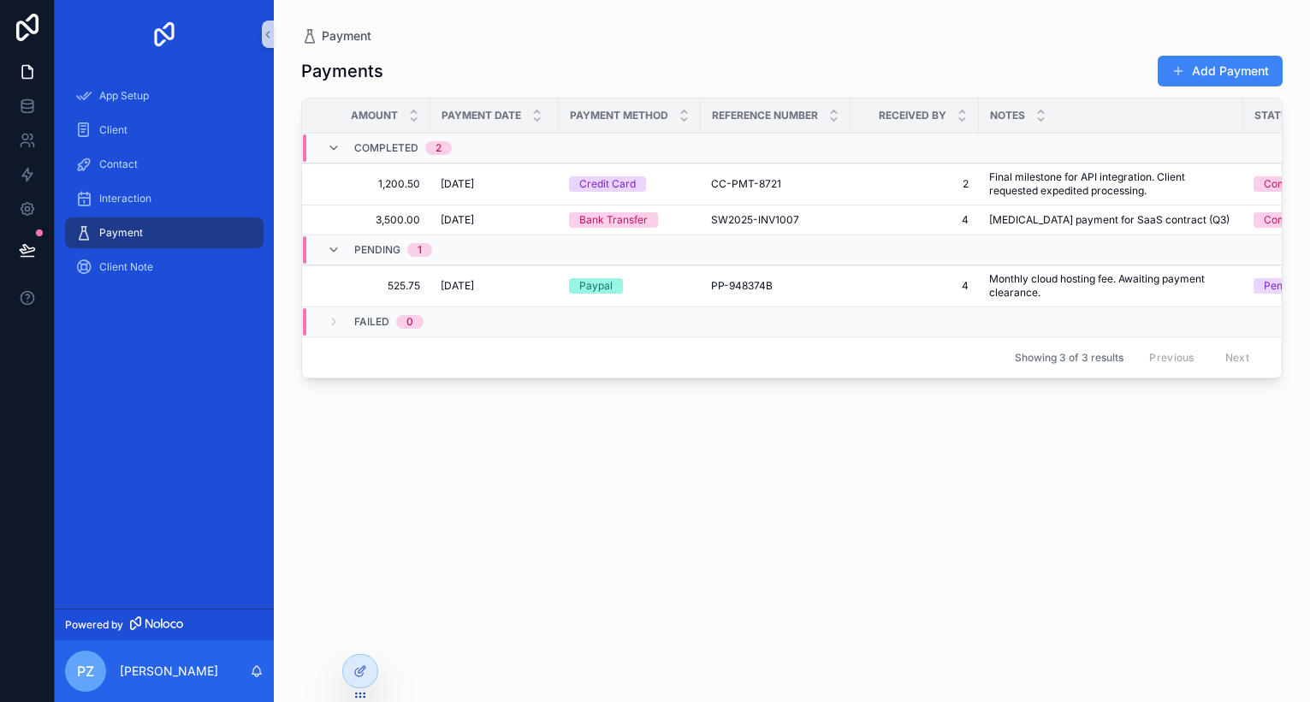
click at [160, 478] on div "App Setup Client Contact Interaction Payment Client Note" at bounding box center [164, 338] width 219 height 540
click at [354, 667] on icon at bounding box center [360, 671] width 14 height 14
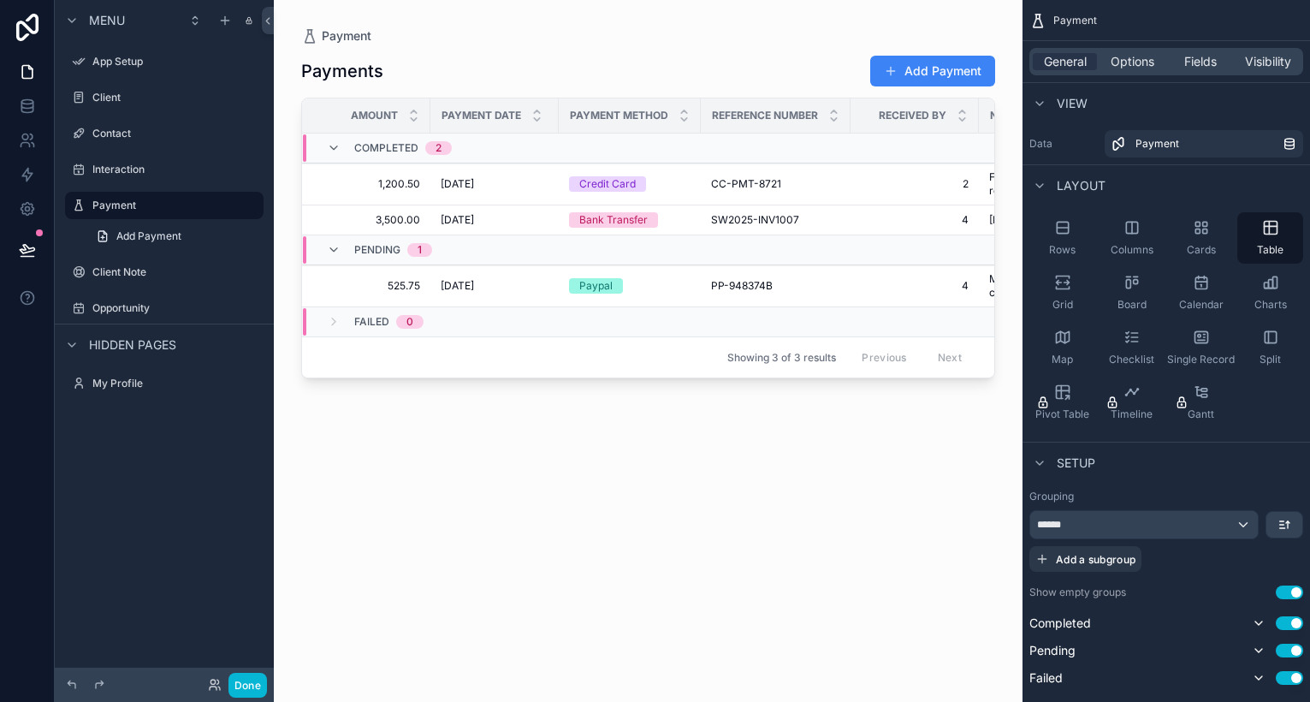
click at [155, 406] on div "Menu App Setup Client Contact Interaction Payment Add Payment Client Note Oppor…" at bounding box center [683, 351] width 1256 height 702
click at [118, 93] on label "Client" at bounding box center [160, 98] width 137 height 14
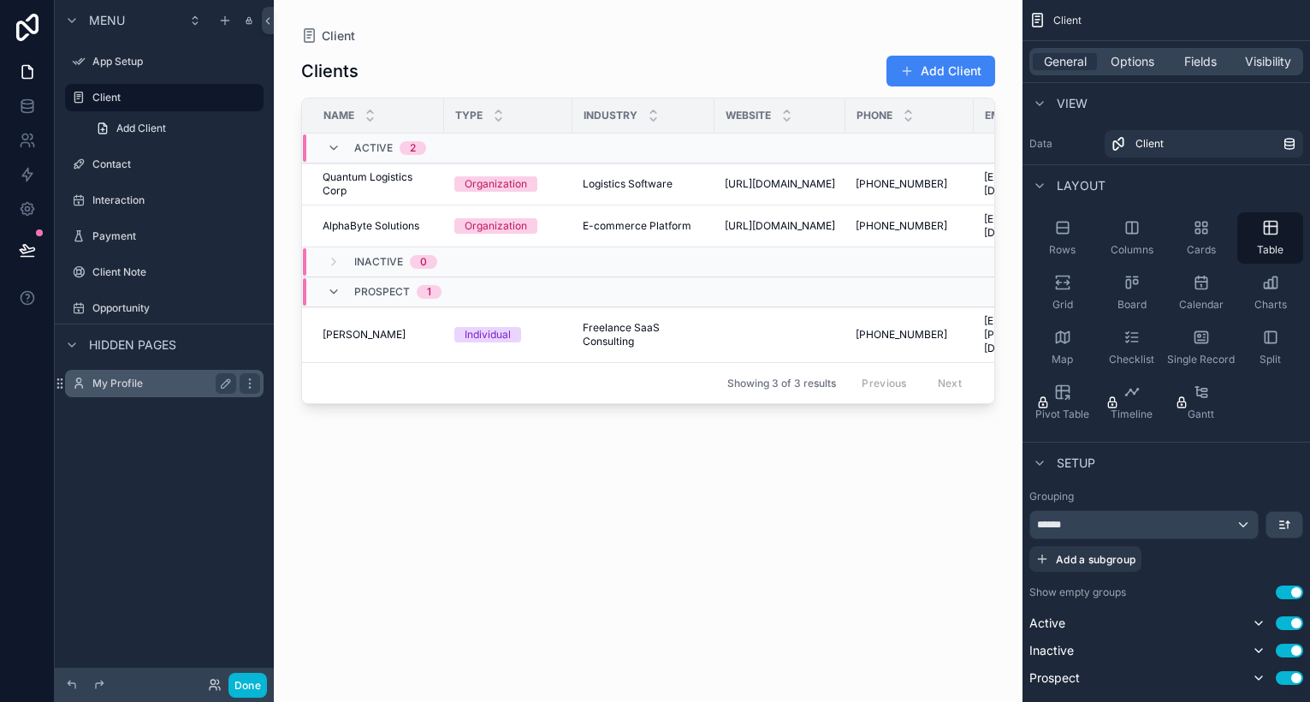
click at [121, 384] on label "My Profile" at bounding box center [160, 384] width 137 height 14
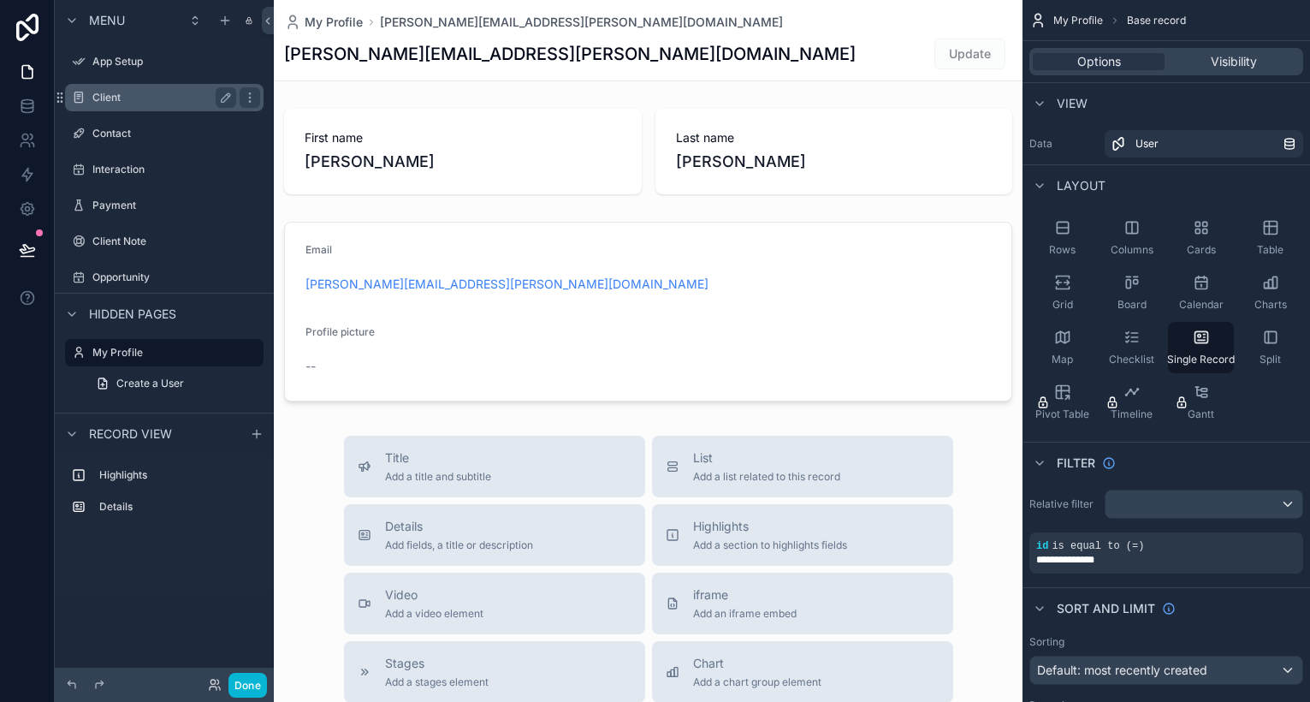
click at [118, 95] on label "Client" at bounding box center [160, 98] width 137 height 14
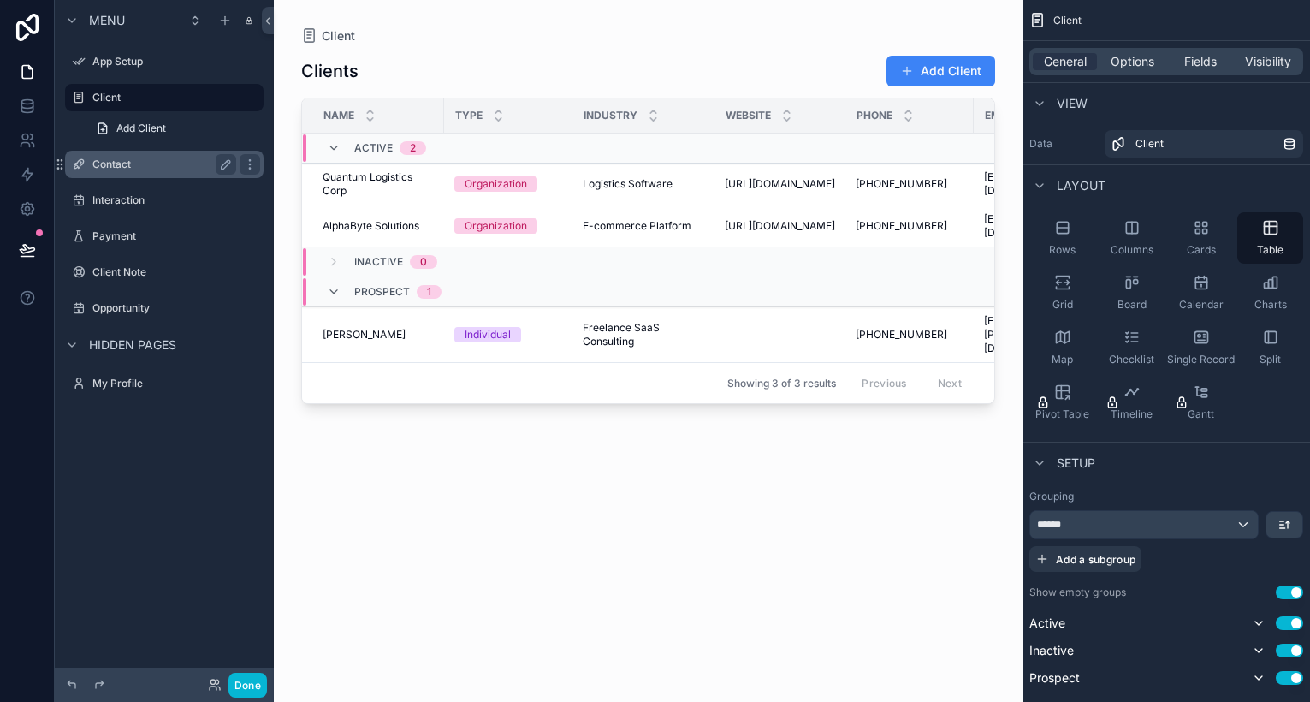
click at [120, 165] on label "Contact" at bounding box center [160, 164] width 137 height 14
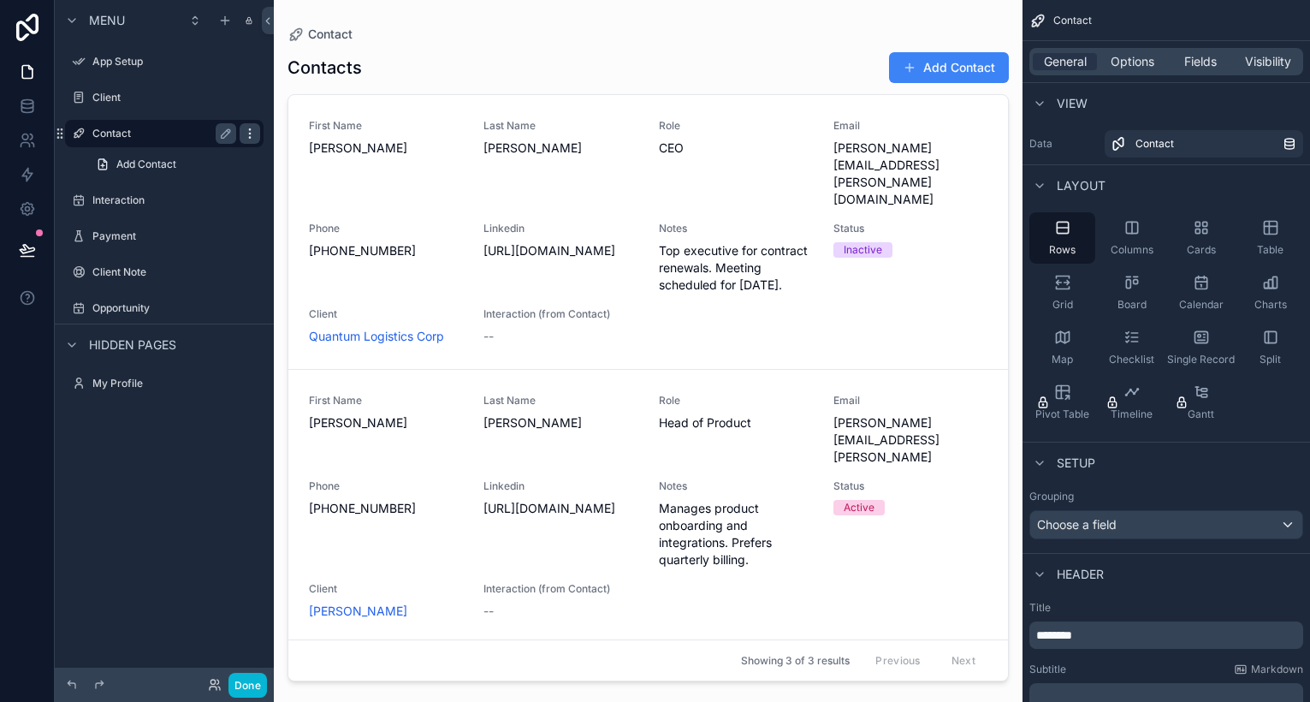
click at [243, 135] on icon "scrollable content" at bounding box center [250, 134] width 14 height 14
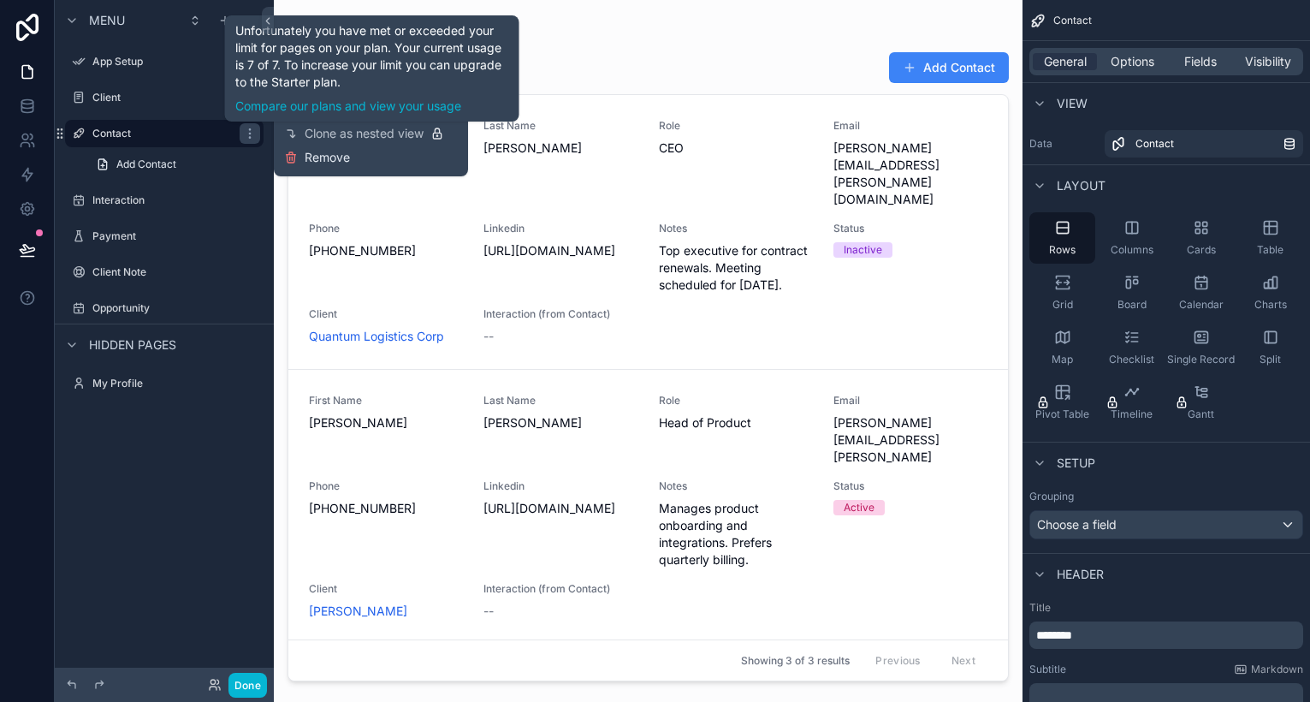
click at [317, 155] on span "Remove" at bounding box center [327, 157] width 45 height 17
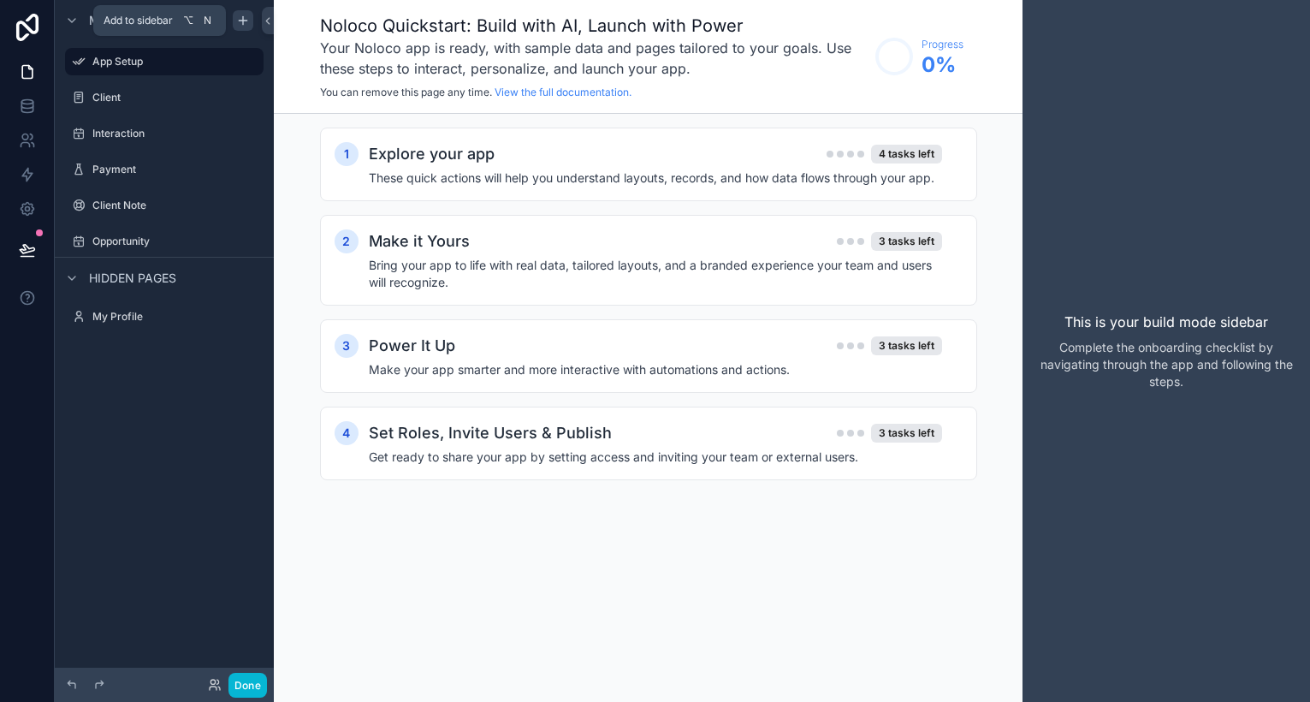
click at [246, 27] on icon "scrollable content" at bounding box center [243, 21] width 14 height 14
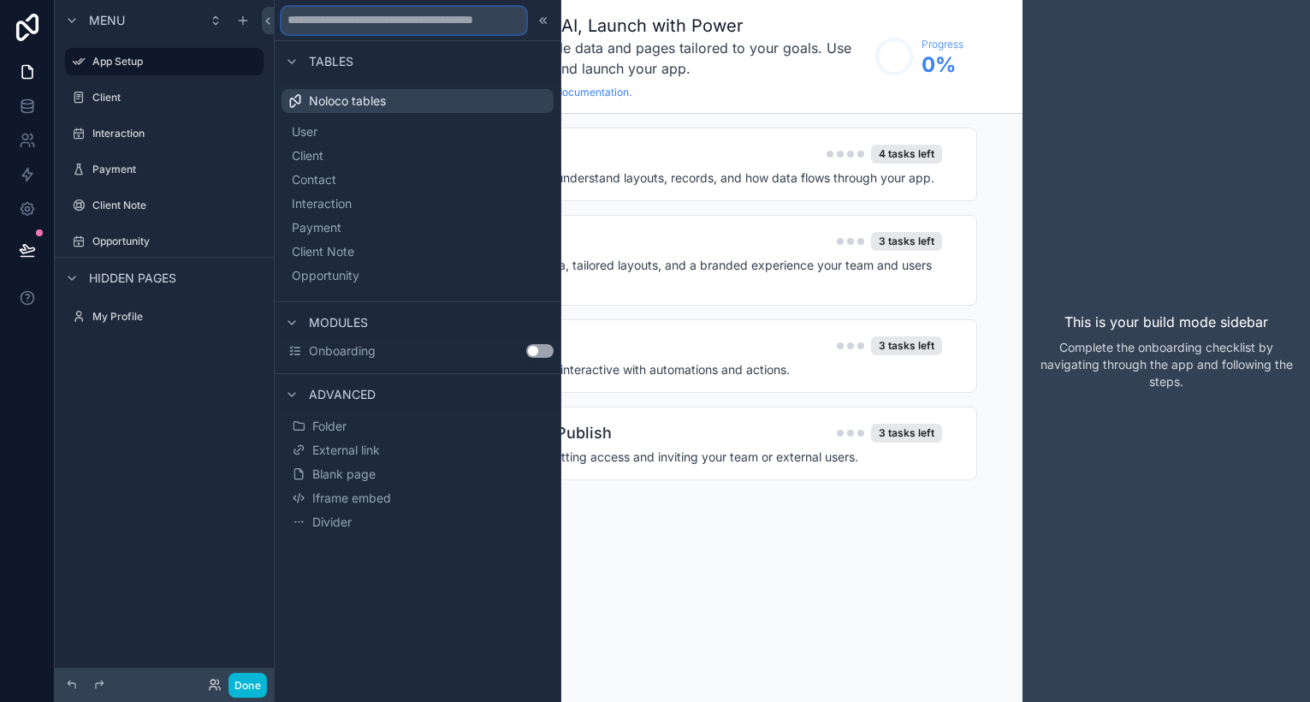
click at [361, 17] on input "text" at bounding box center [404, 20] width 245 height 27
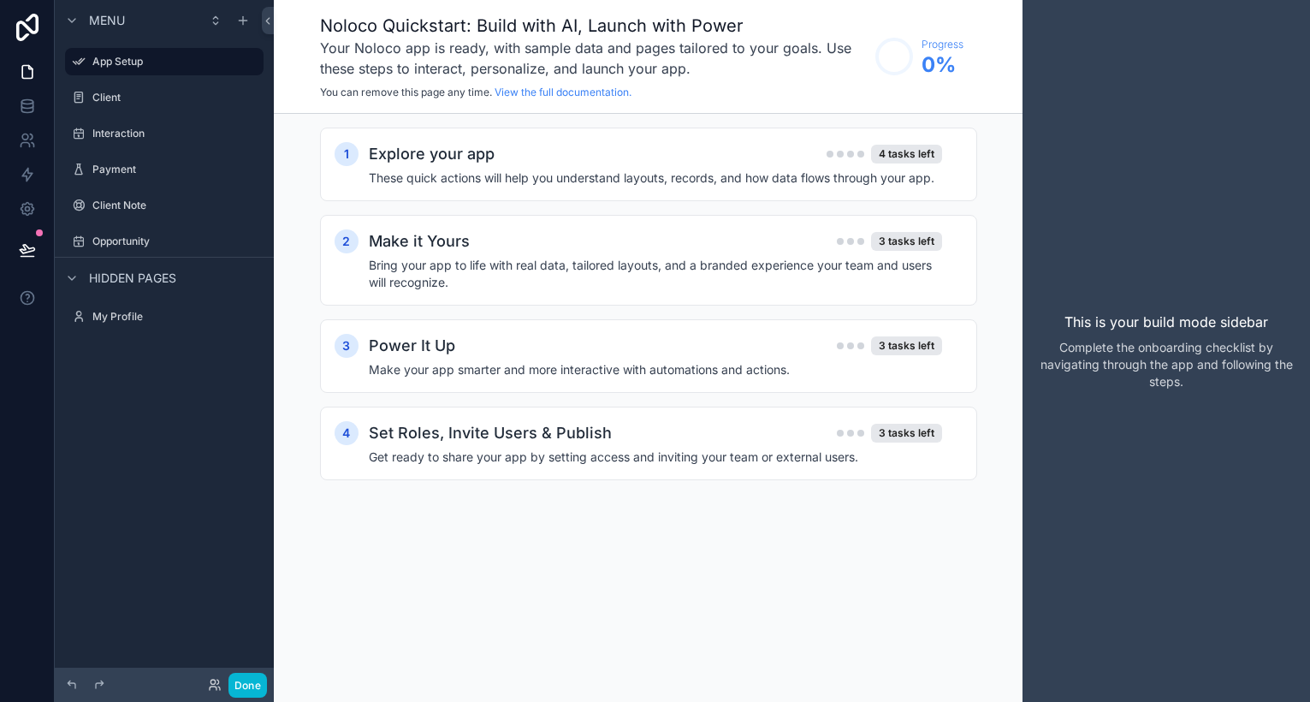
click at [179, 380] on div "Menu App Setup Client Interaction Payment Client Note Opportunity Hidden pages …" at bounding box center [164, 340] width 219 height 681
click at [143, 90] on div "Client" at bounding box center [164, 97] width 144 height 21
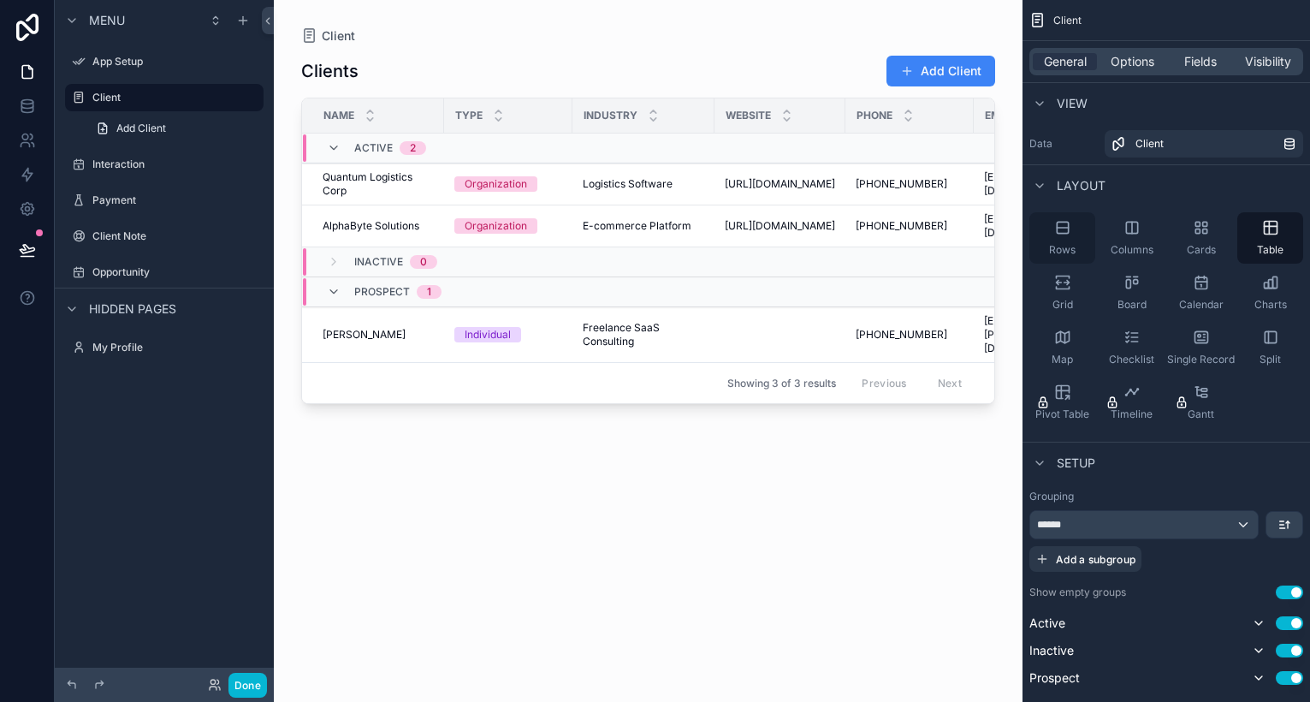
click at [1061, 229] on icon "scrollable content" at bounding box center [1063, 227] width 17 height 17
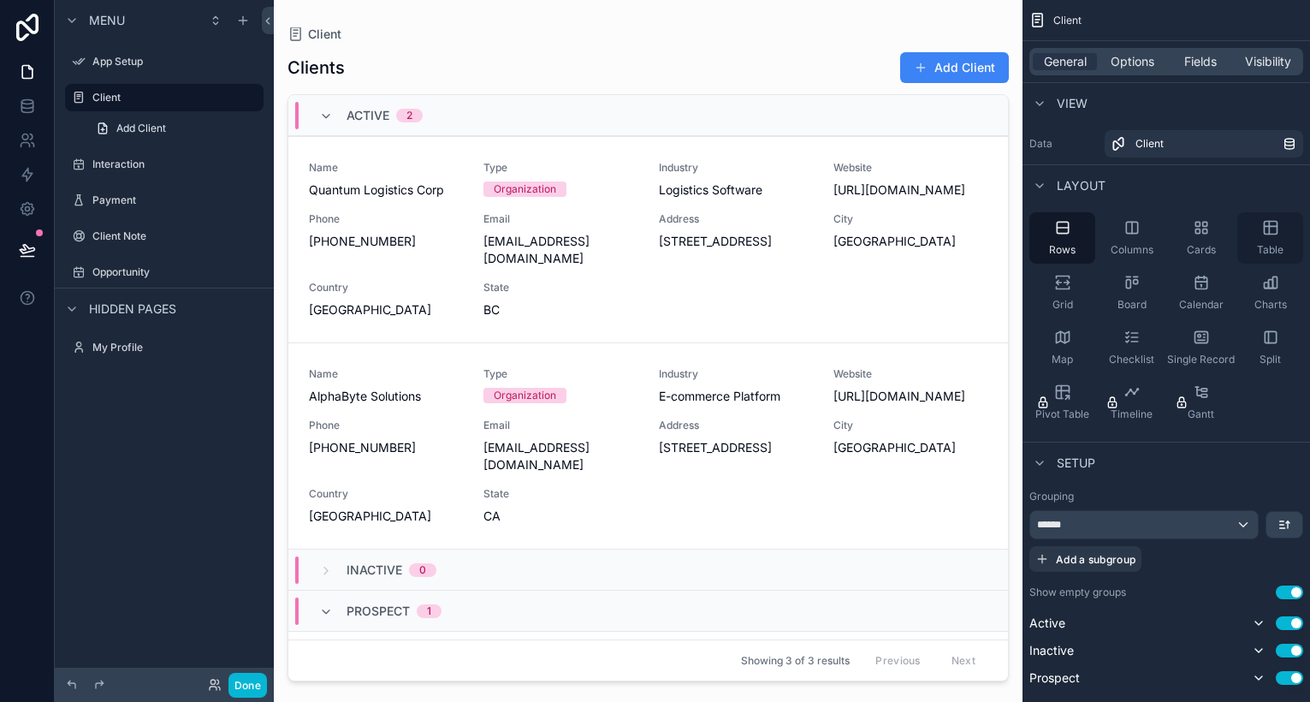
click at [1267, 236] on div "Table" at bounding box center [1271, 237] width 66 height 51
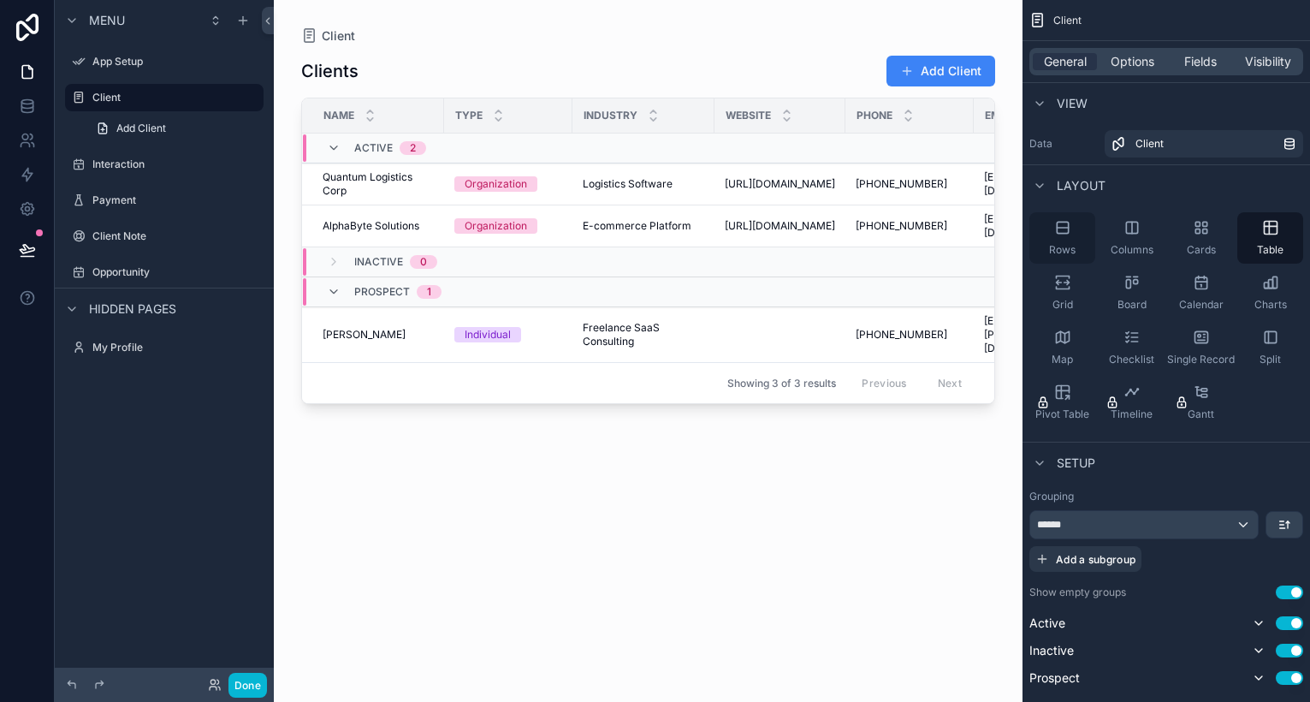
click at [1079, 239] on div "Rows" at bounding box center [1063, 237] width 66 height 51
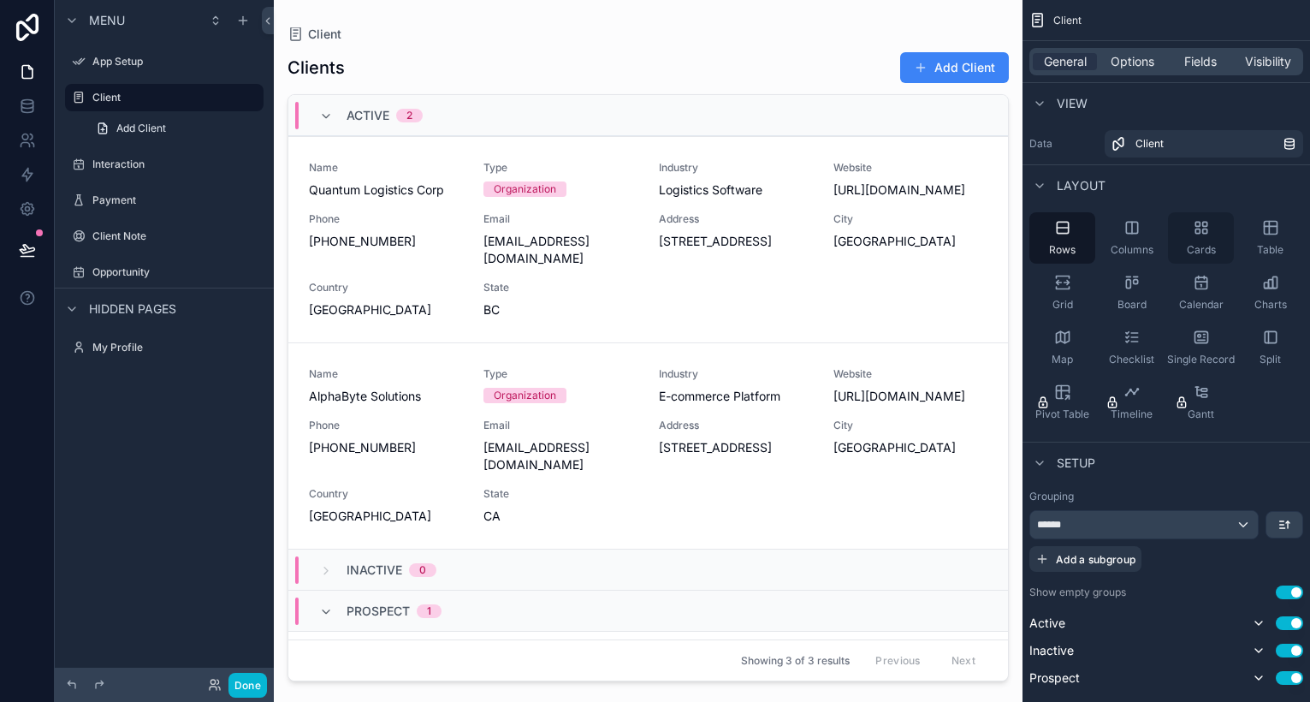
click at [1209, 230] on icon "scrollable content" at bounding box center [1201, 227] width 17 height 17
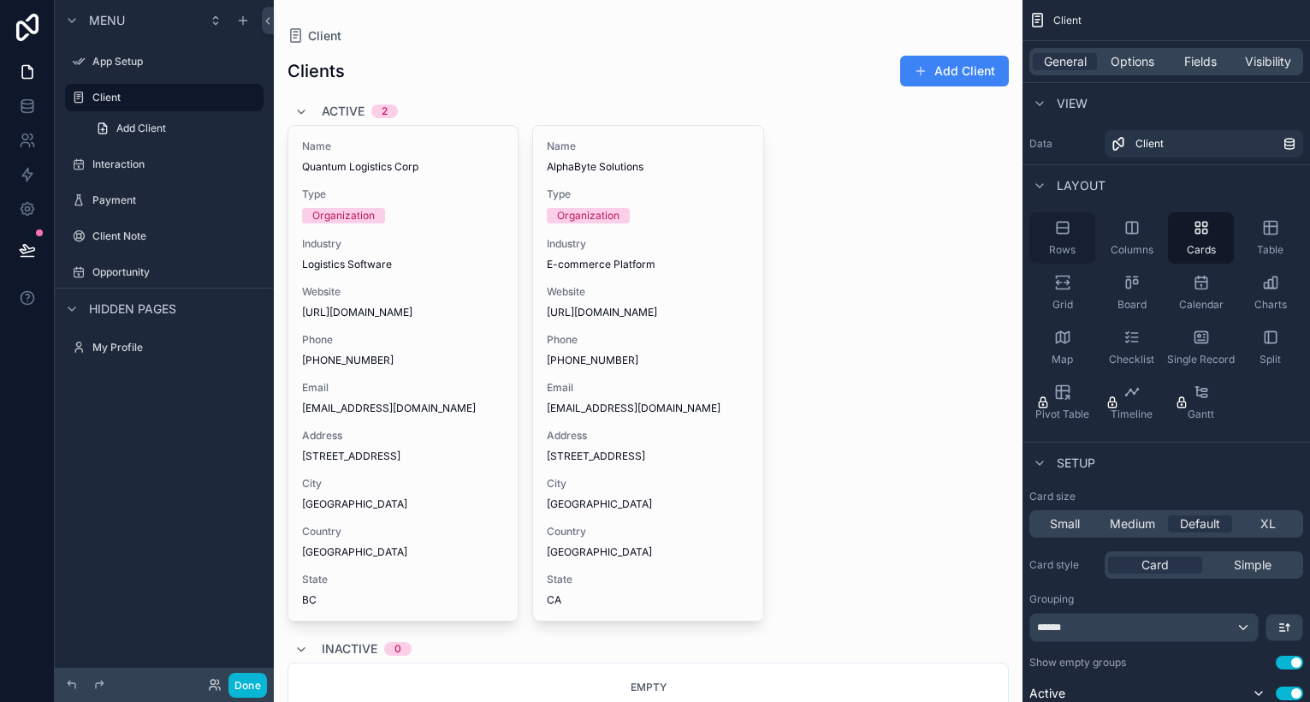
click at [1050, 235] on div "Rows" at bounding box center [1063, 237] width 66 height 51
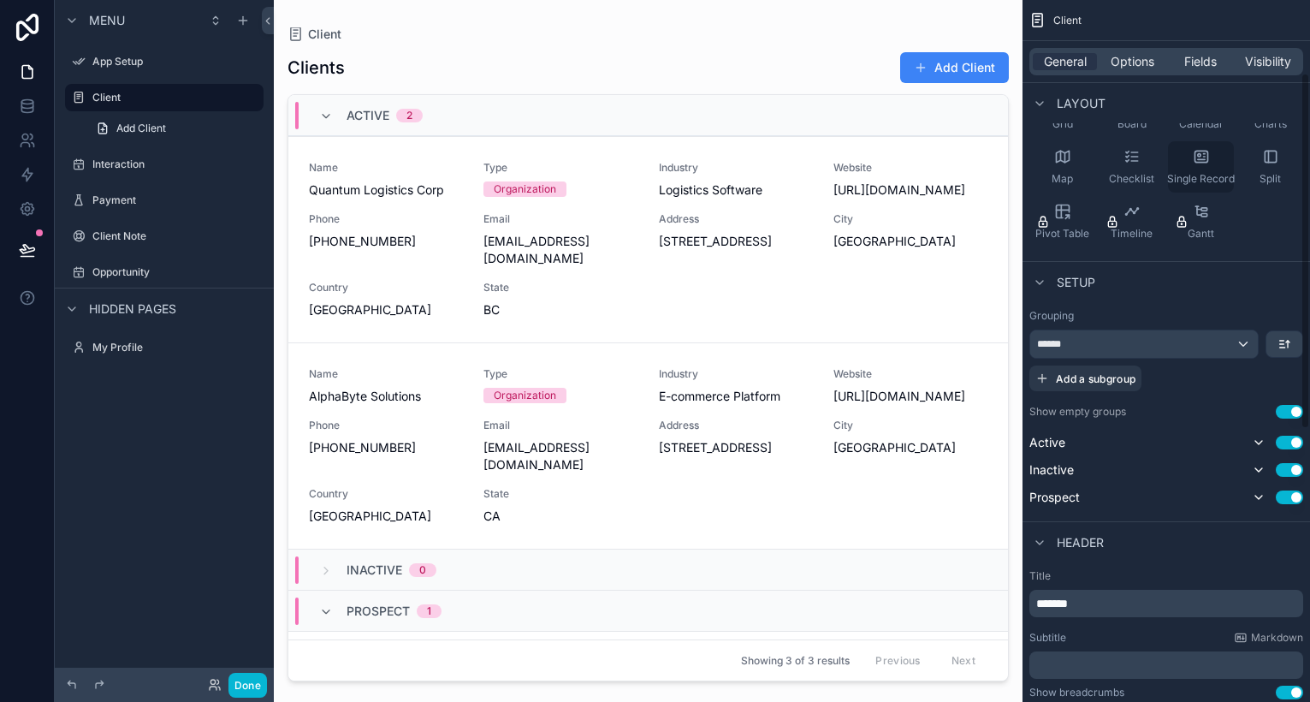
scroll to position [217, 0]
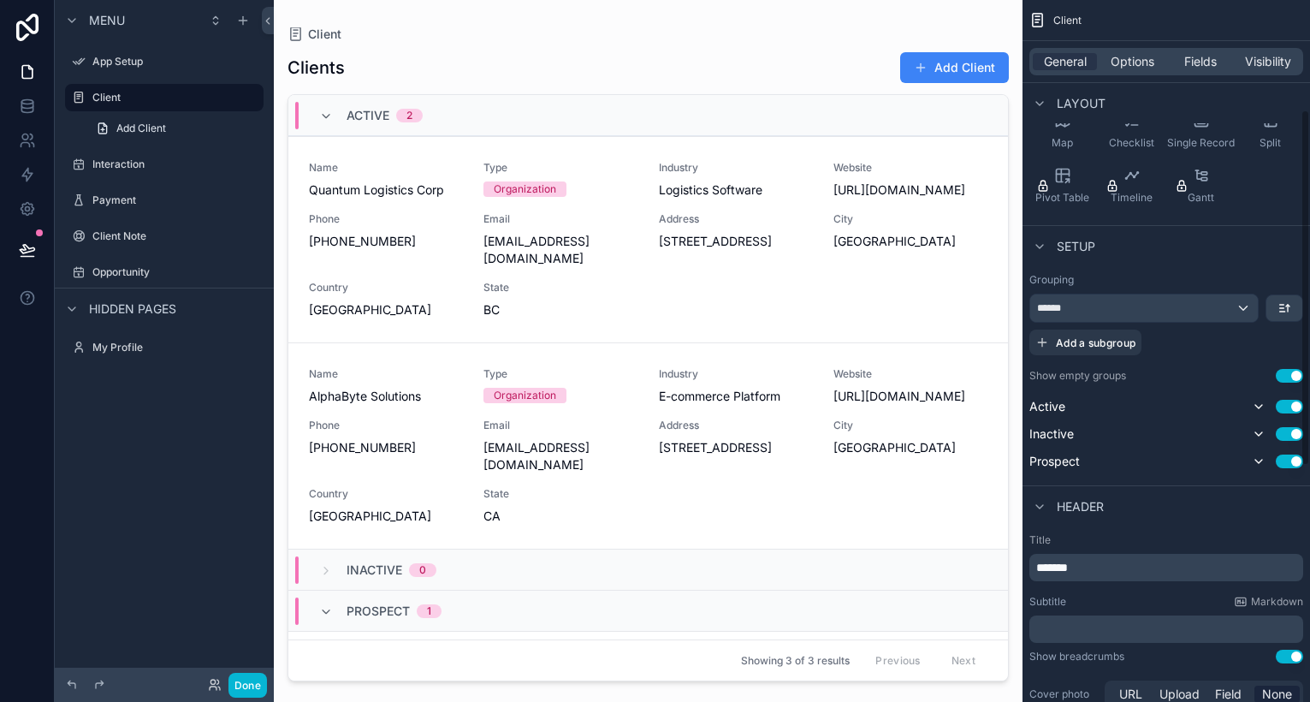
click at [1164, 306] on div "******" at bounding box center [1145, 307] width 228 height 27
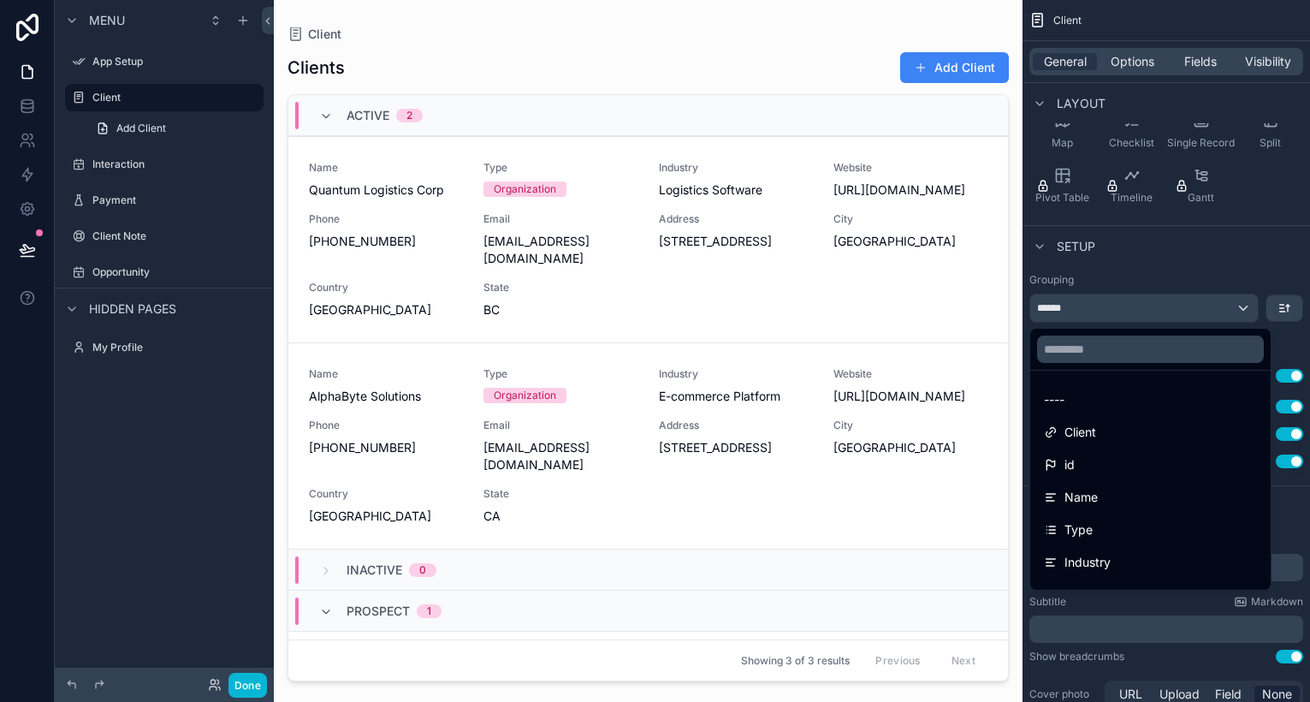
click at [1164, 306] on div "scrollable content" at bounding box center [655, 351] width 1310 height 702
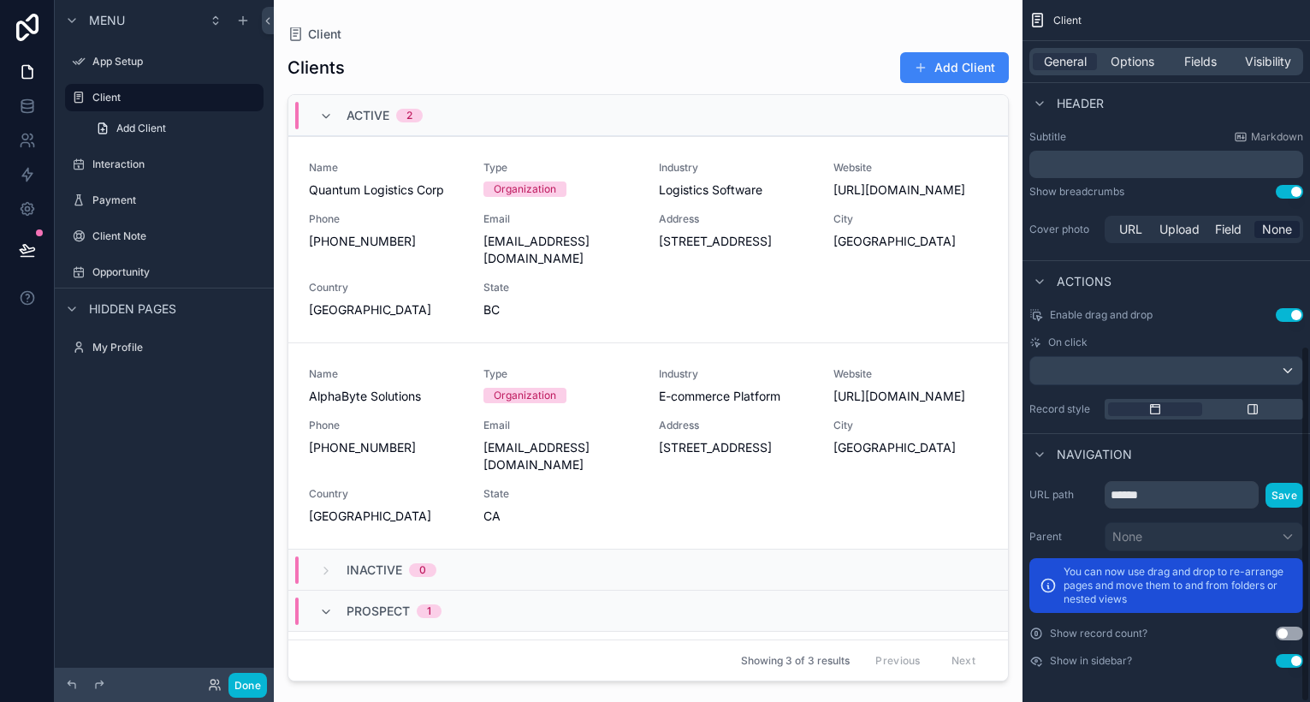
scroll to position [0, 0]
click at [1285, 630] on button "Use setting" at bounding box center [1289, 634] width 27 height 14
click at [1286, 630] on button "Use setting" at bounding box center [1289, 634] width 27 height 14
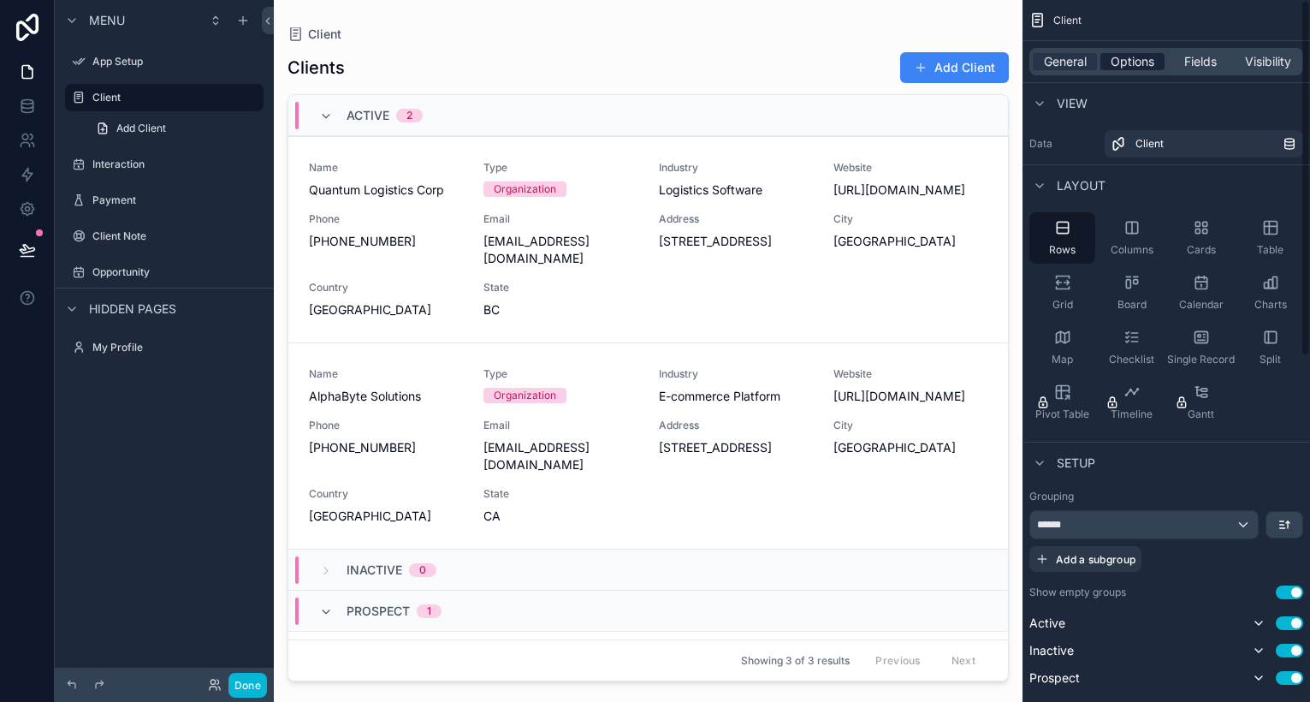
click at [1115, 63] on span "Options" at bounding box center [1133, 61] width 44 height 17
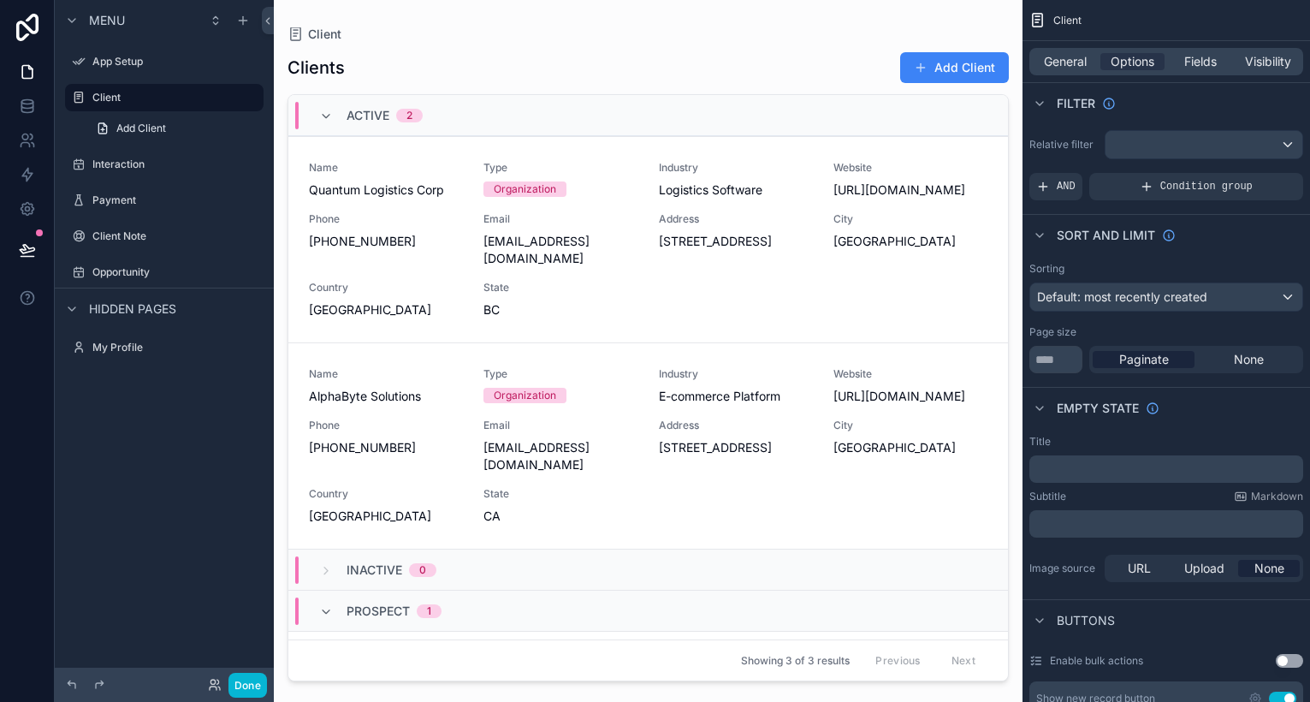
click at [1133, 139] on div "scrollable content" at bounding box center [1204, 144] width 197 height 27
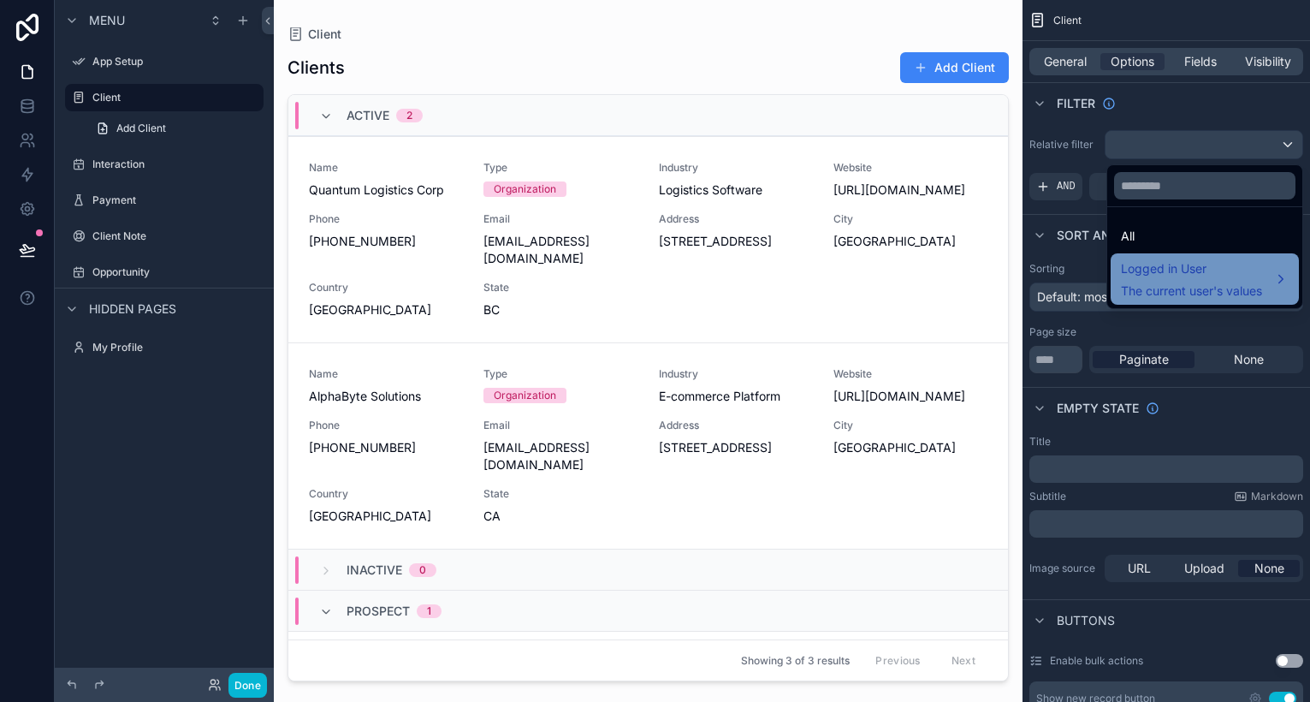
click at [1155, 267] on span "Logged in User" at bounding box center [1191, 268] width 141 height 21
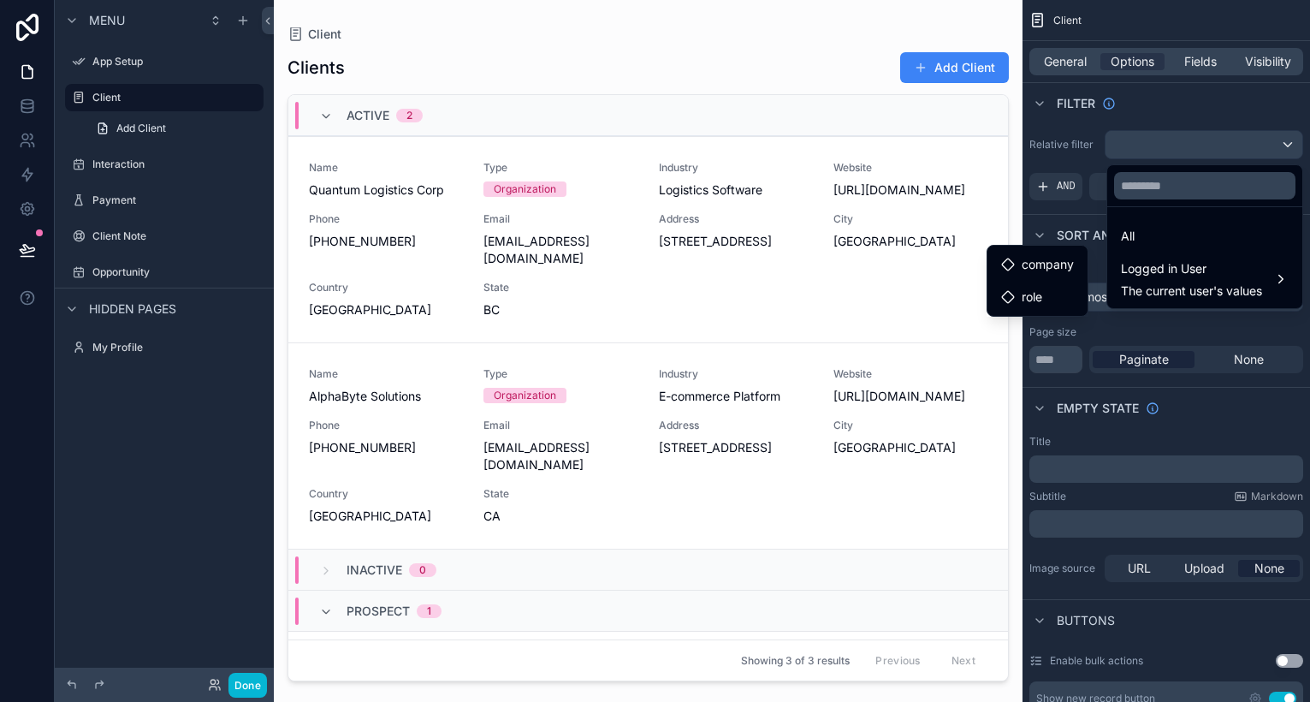
click at [1087, 151] on div "scrollable content" at bounding box center [655, 351] width 1310 height 702
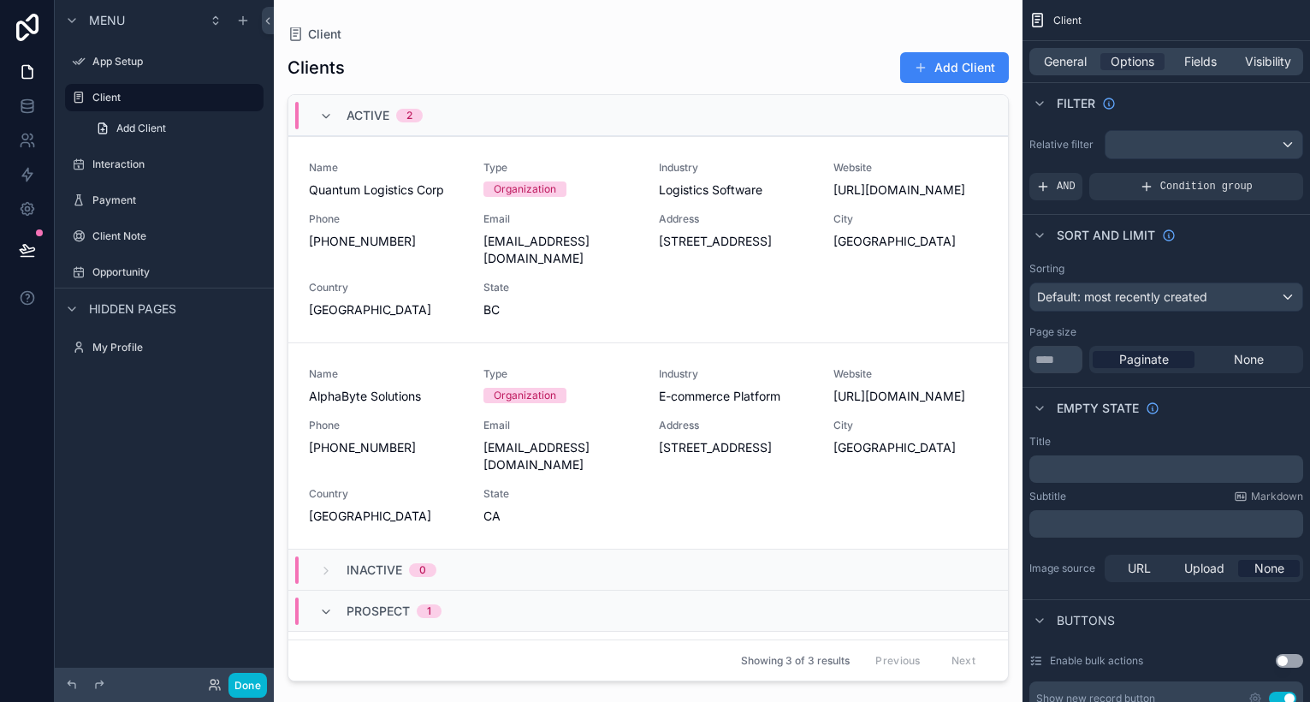
click at [1138, 146] on div "scrollable content" at bounding box center [1204, 144] width 197 height 27
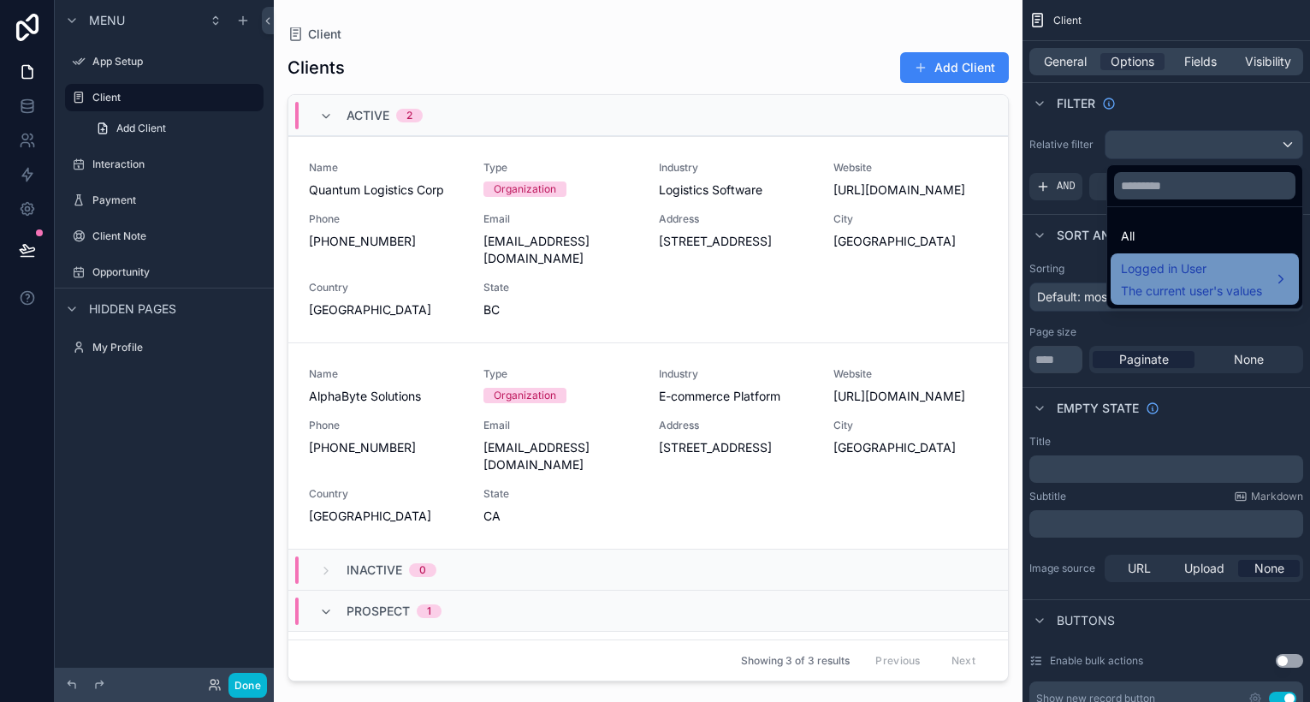
click at [1148, 272] on span "Logged in User" at bounding box center [1191, 268] width 141 height 21
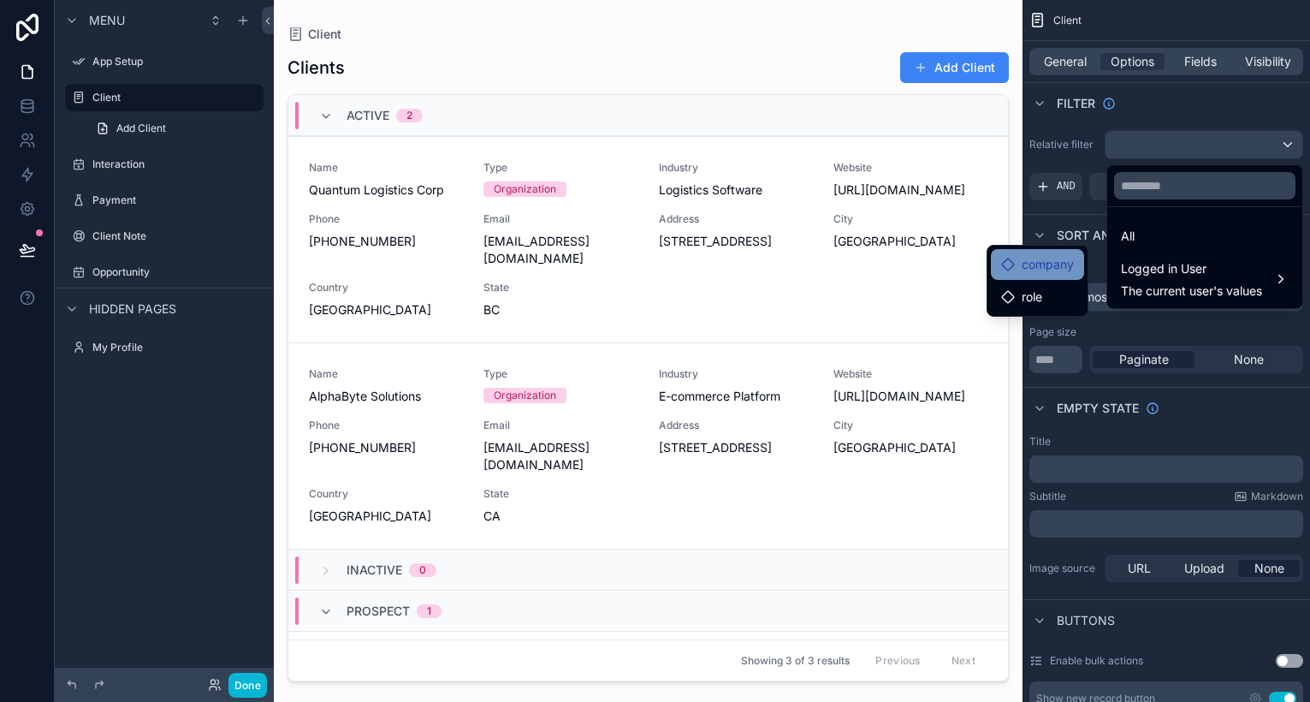
click at [1068, 264] on span "company" at bounding box center [1048, 264] width 52 height 21
click at [1045, 256] on span "company" at bounding box center [1048, 264] width 52 height 21
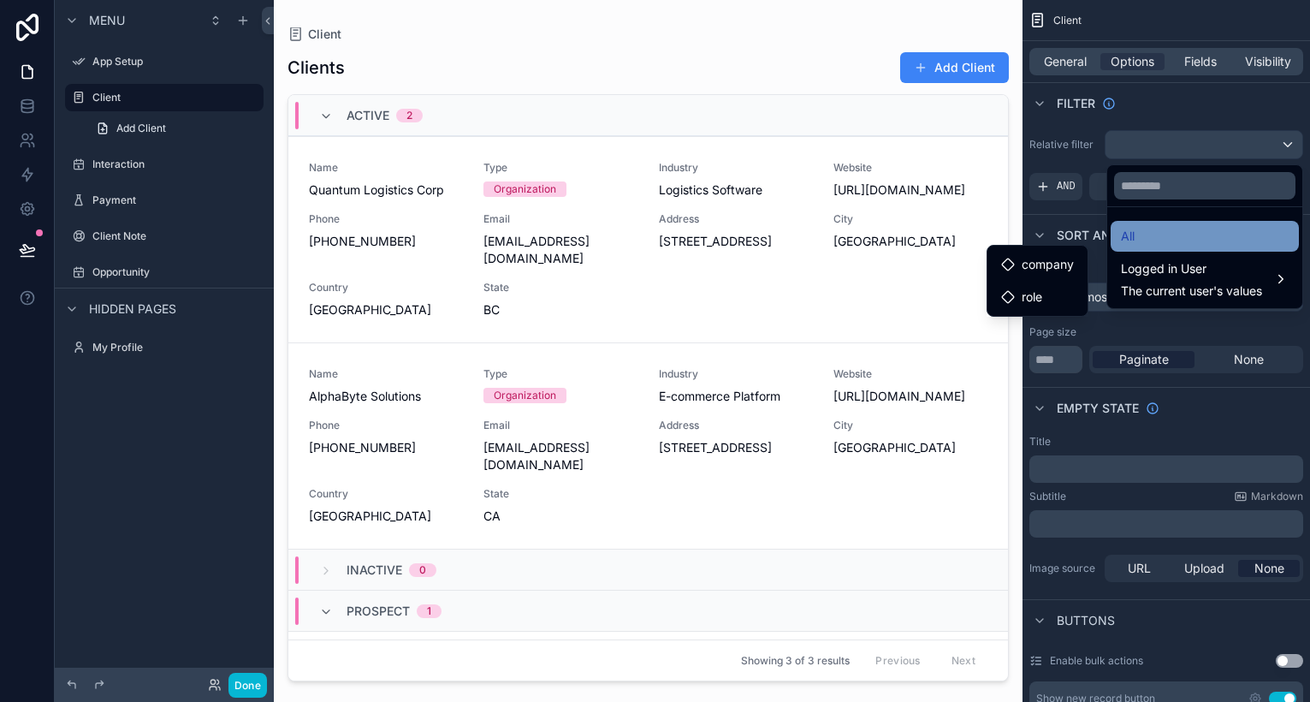
click at [1151, 237] on div "All" at bounding box center [1205, 236] width 168 height 21
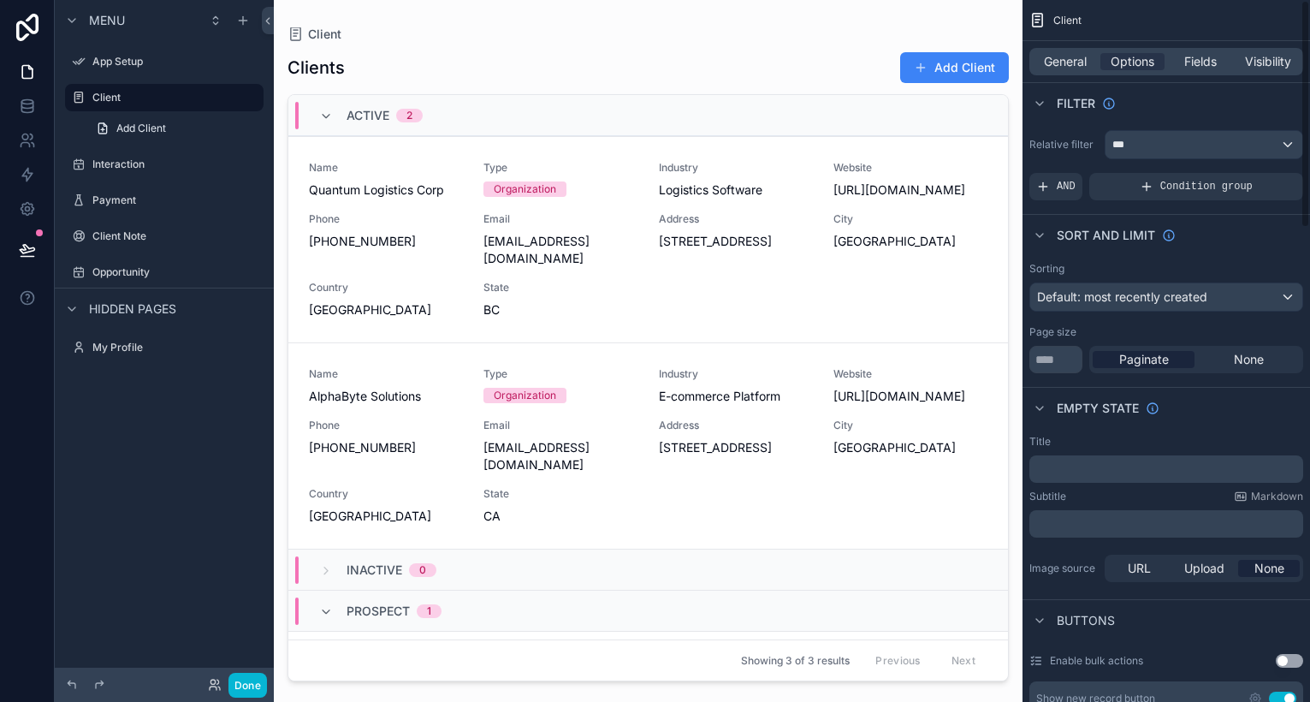
click at [1128, 143] on div "***" at bounding box center [1204, 144] width 197 height 27
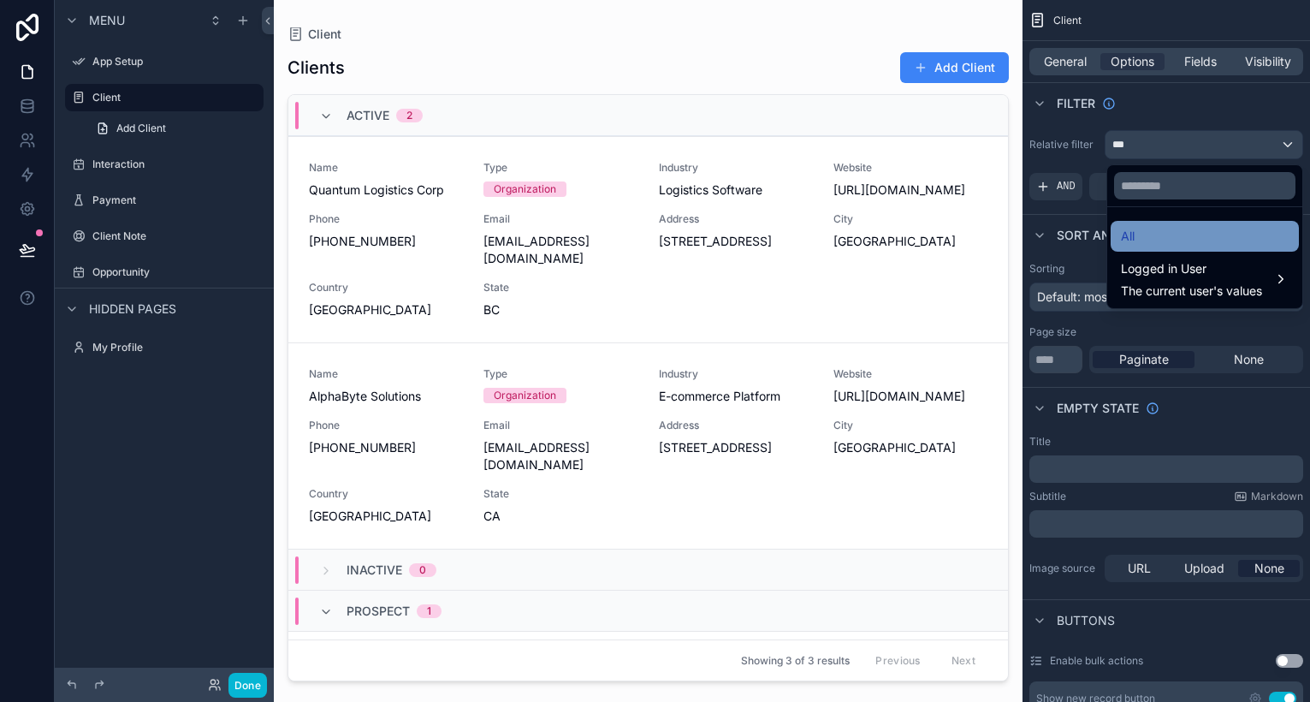
click at [1136, 233] on div "All" at bounding box center [1205, 236] width 168 height 21
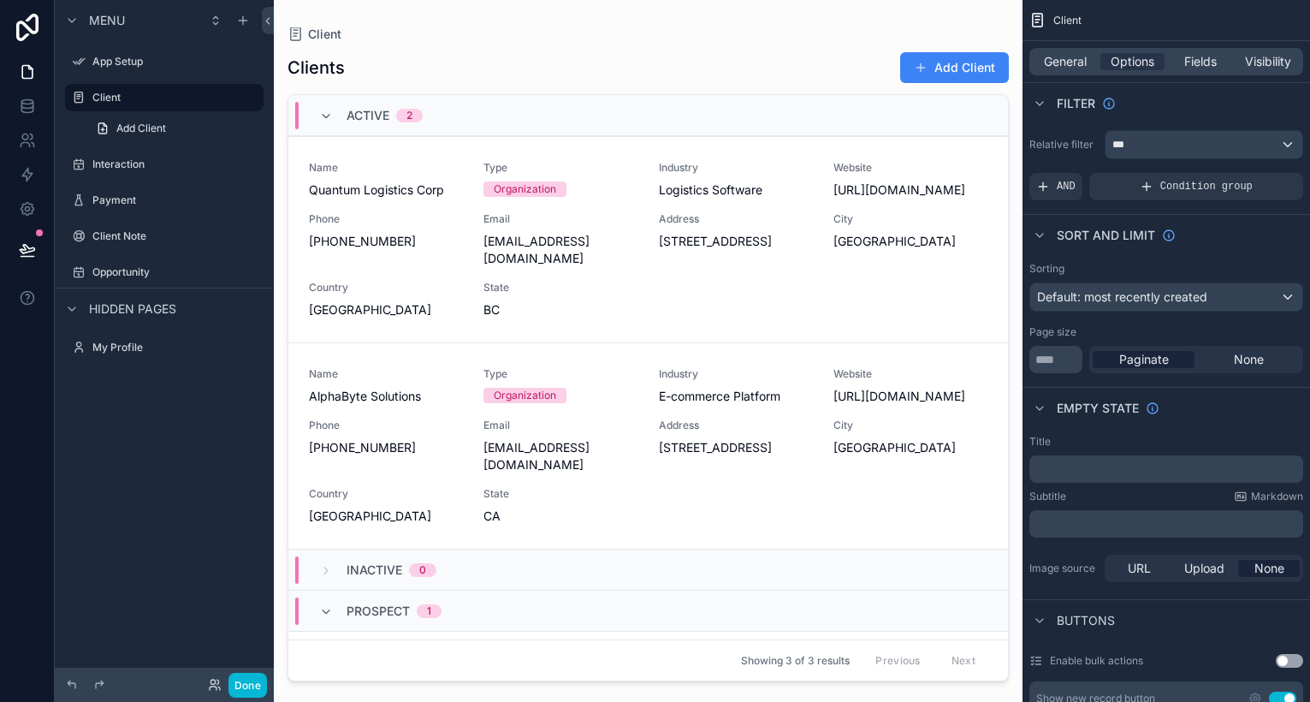
click at [1149, 143] on div "***" at bounding box center [1204, 144] width 197 height 27
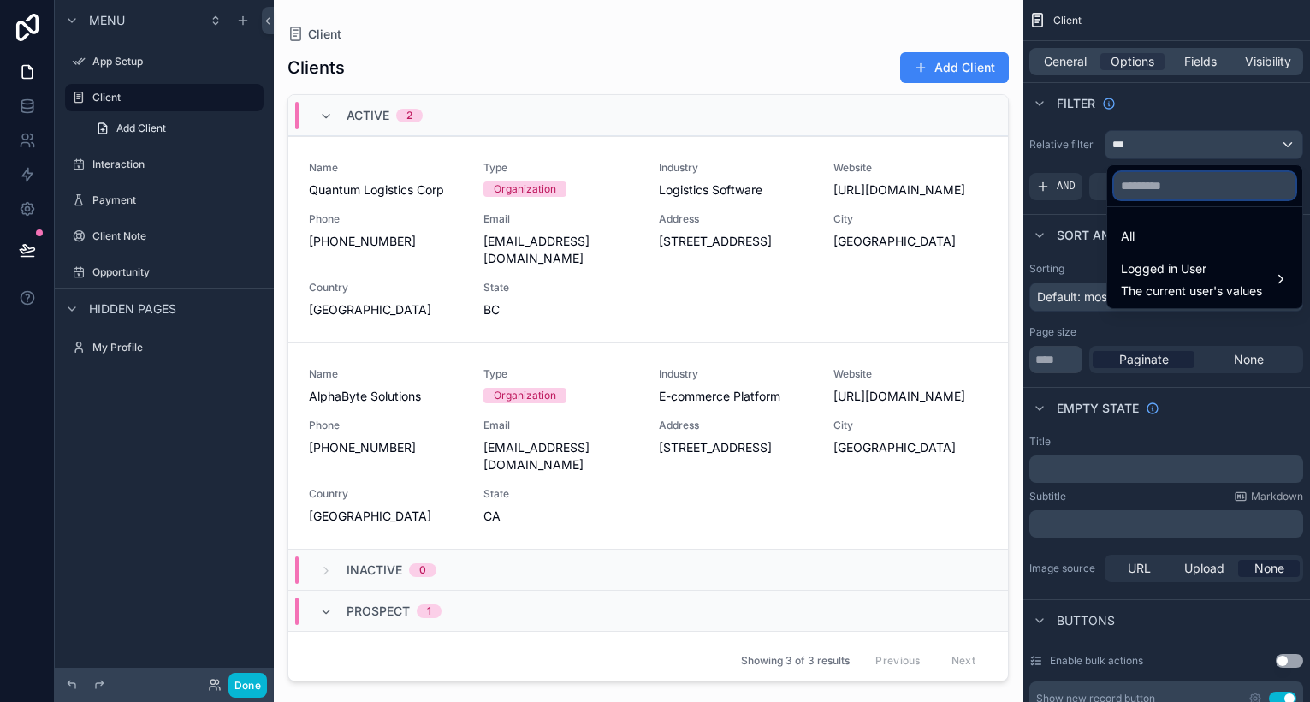
click at [1167, 194] on input "text" at bounding box center [1204, 185] width 181 height 27
click at [1077, 146] on div "scrollable content" at bounding box center [655, 351] width 1310 height 702
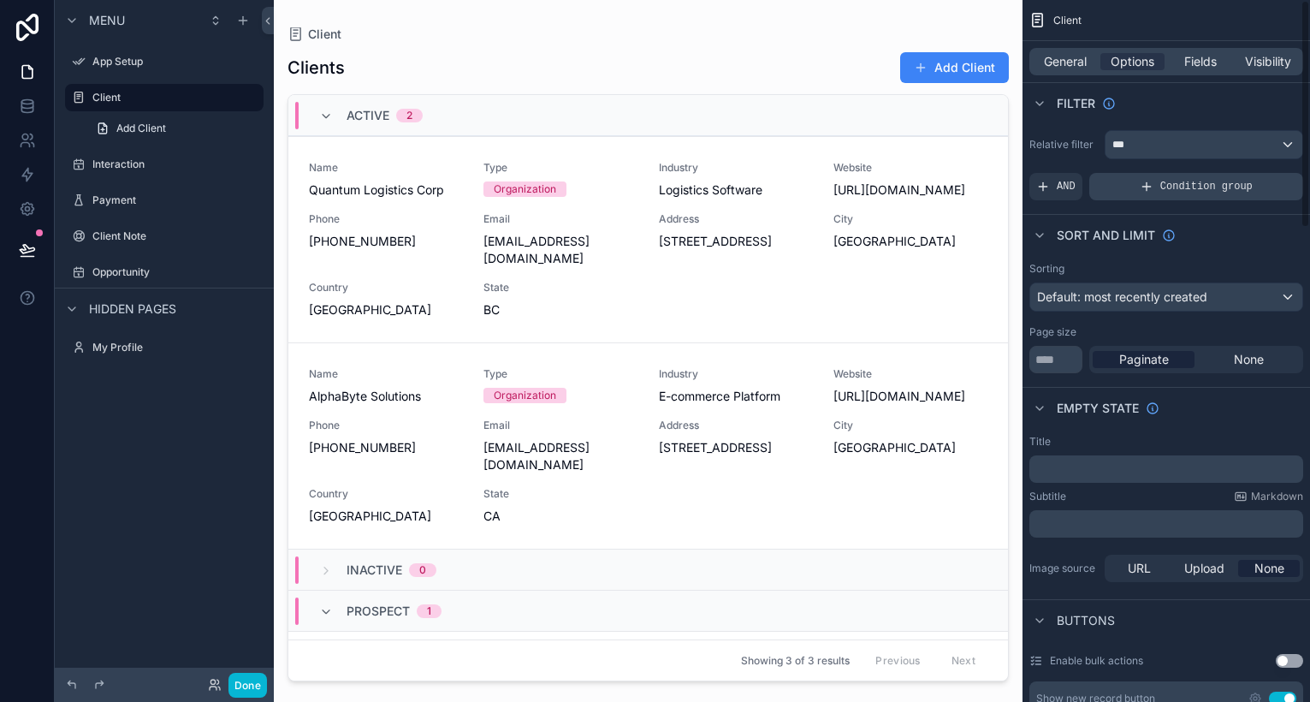
click at [1154, 188] on div "Condition group" at bounding box center [1197, 186] width 214 height 27
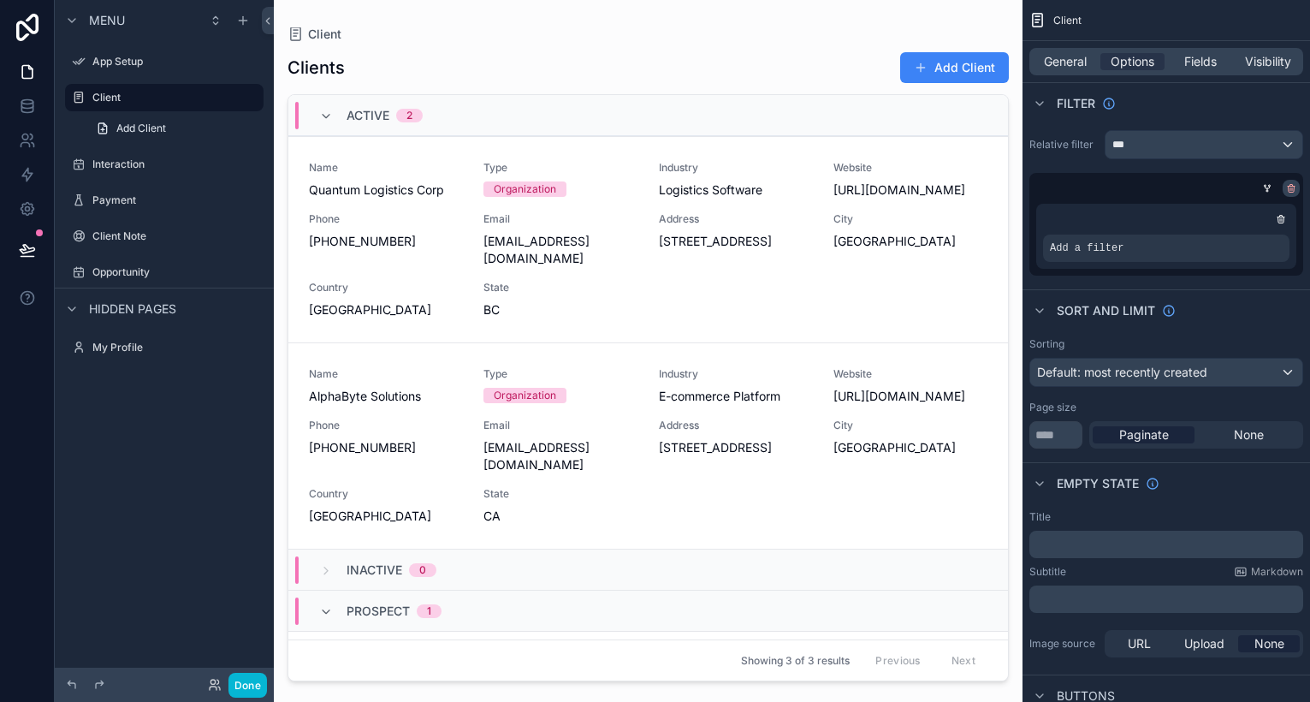
click at [1294, 184] on icon "scrollable content" at bounding box center [1291, 188] width 10 height 10
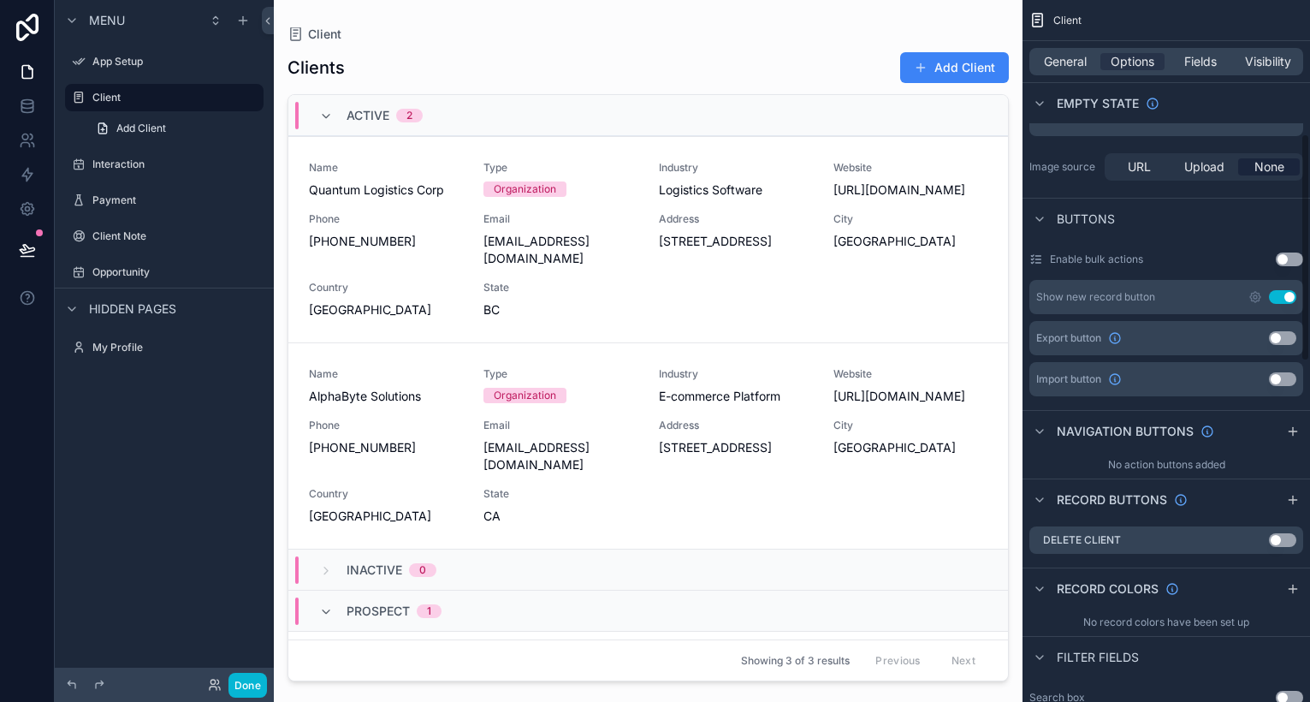
scroll to position [413, 0]
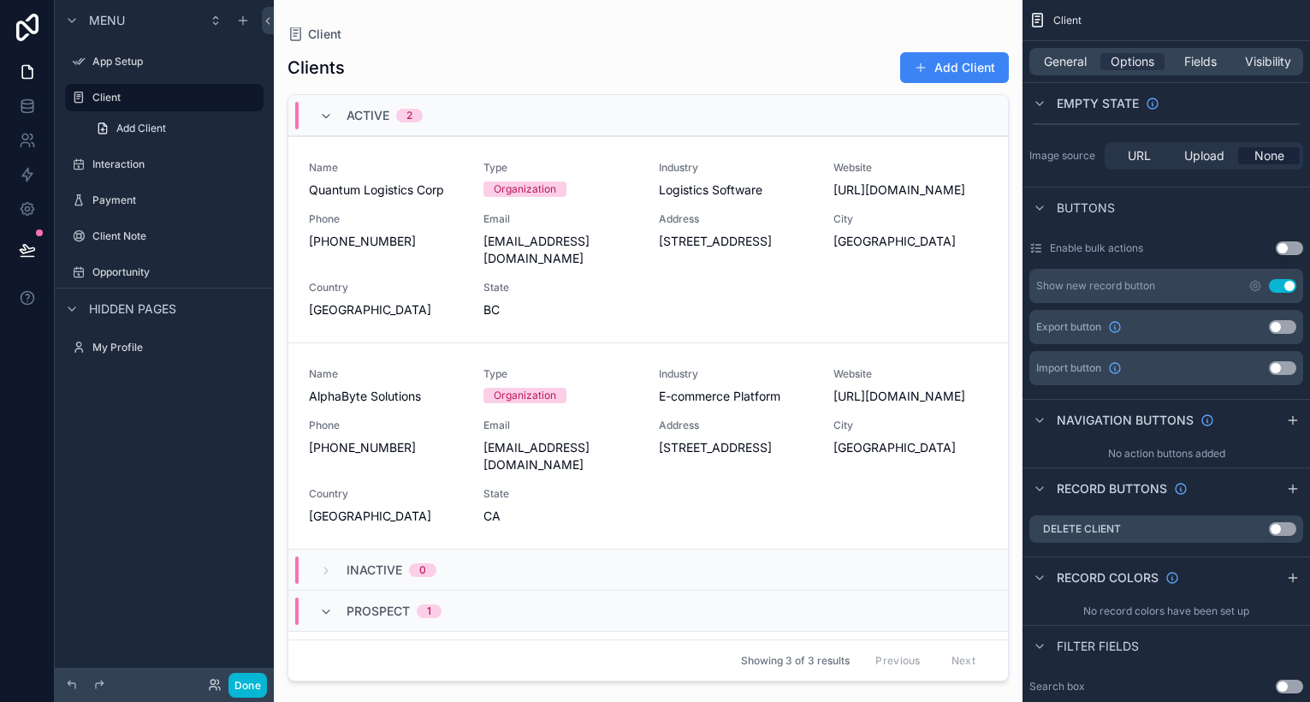
drag, startPoint x: 1048, startPoint y: 247, endPoint x: 1141, endPoint y: 243, distance: 93.4
click at [1138, 240] on div "Enable bulk actions Use setting" at bounding box center [1167, 248] width 274 height 27
click at [1141, 252] on label "Enable bulk actions" at bounding box center [1096, 248] width 93 height 14
drag, startPoint x: 1148, startPoint y: 251, endPoint x: 1052, endPoint y: 247, distance: 96.0
click at [1054, 249] on div "Enable bulk actions Use setting" at bounding box center [1167, 248] width 274 height 14
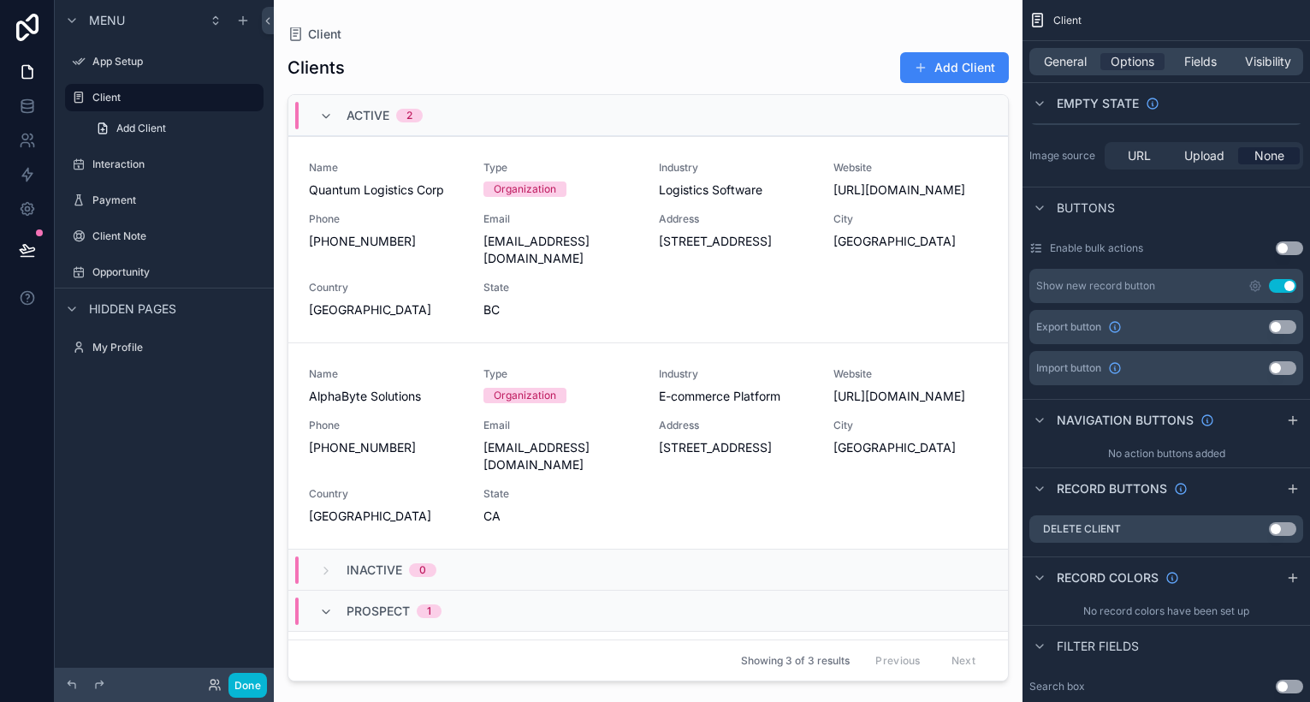
drag, startPoint x: 1051, startPoint y: 245, endPoint x: 1161, endPoint y: 247, distance: 110.4
click at [1160, 247] on div "Enable bulk actions Use setting" at bounding box center [1167, 248] width 274 height 14
click at [1161, 247] on div "Enable bulk actions Use setting" at bounding box center [1167, 248] width 274 height 14
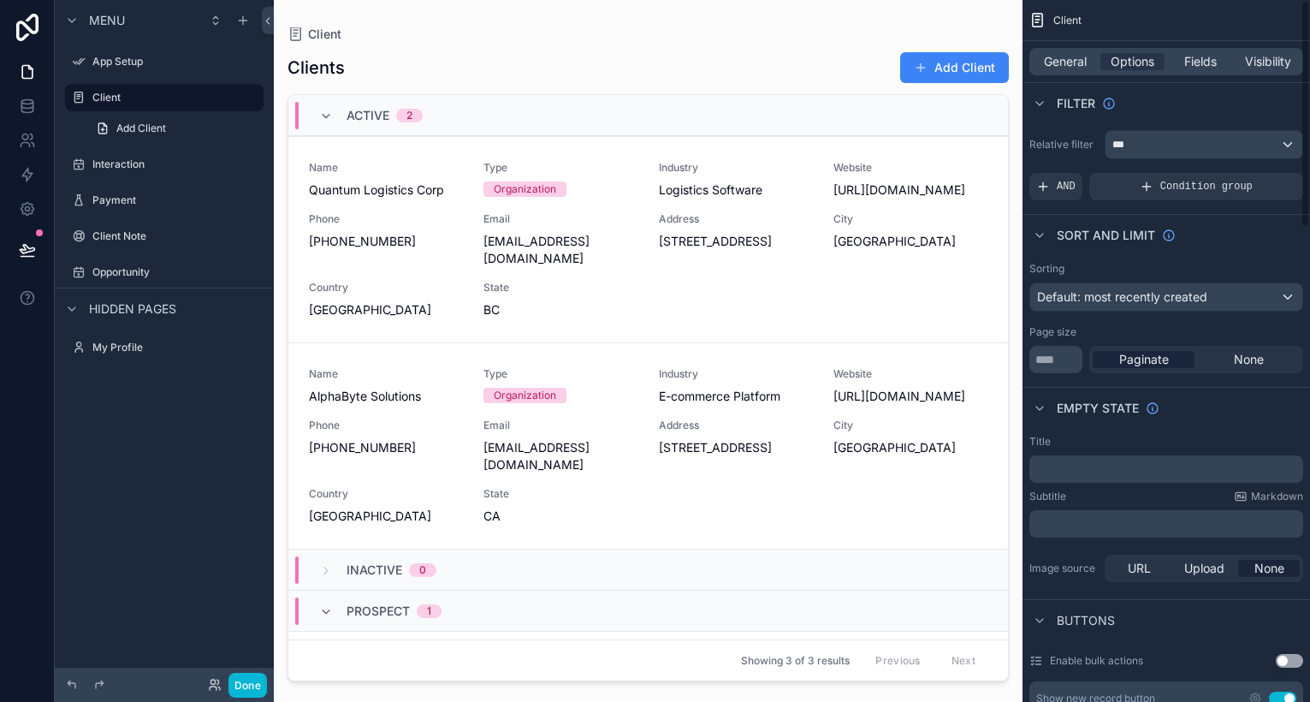
scroll to position [0, 0]
click at [1196, 56] on span "Fields" at bounding box center [1201, 61] width 33 height 17
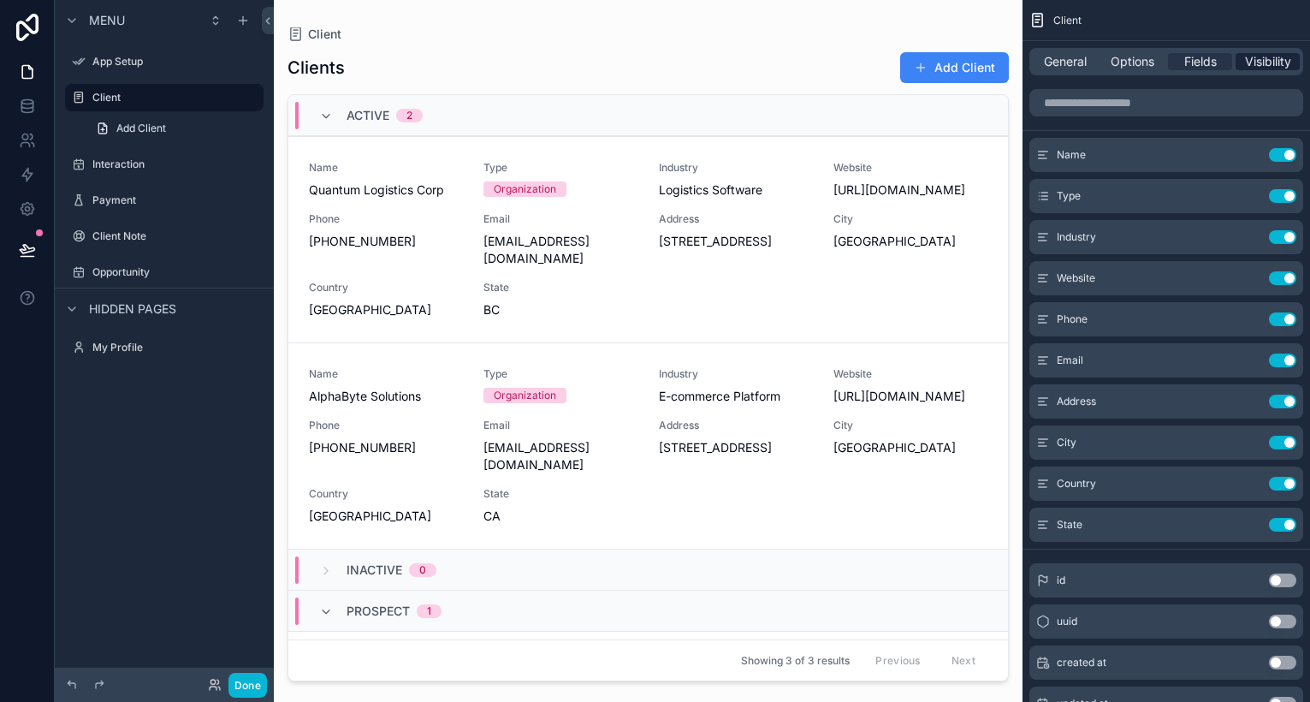
click at [1271, 60] on span "Visibility" at bounding box center [1268, 61] width 46 height 17
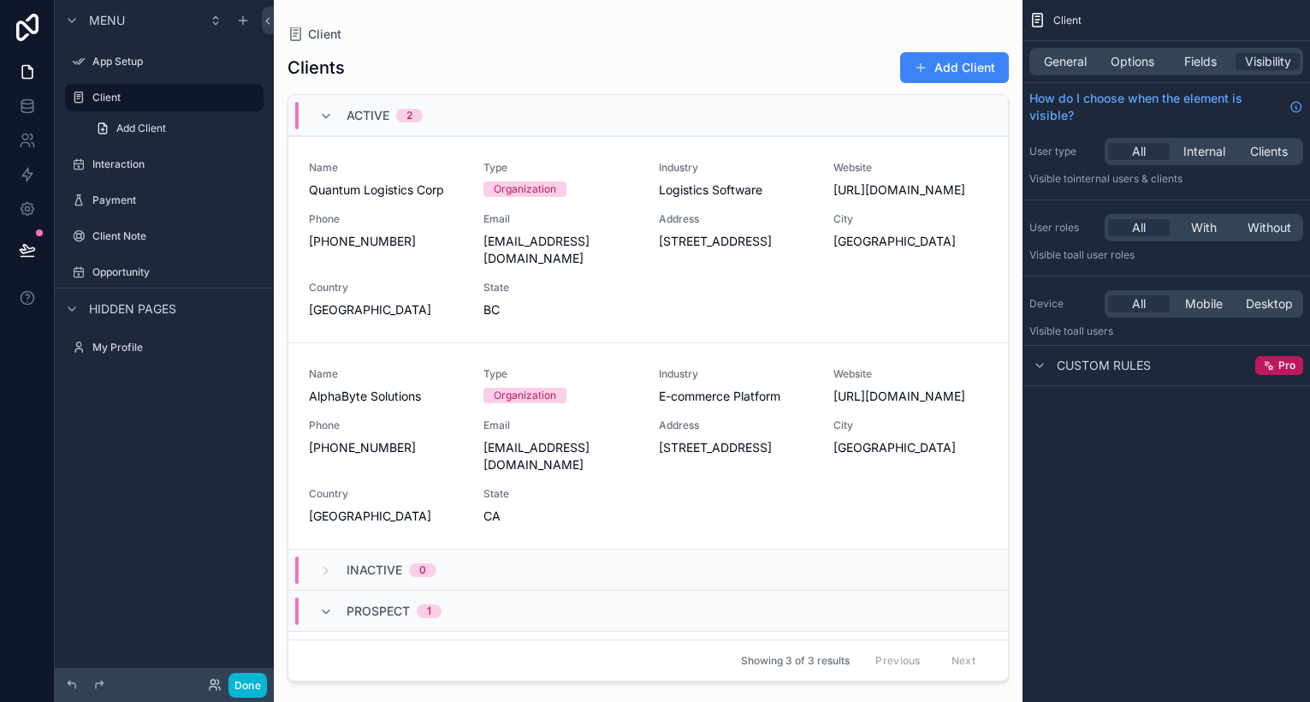
drag, startPoint x: 1044, startPoint y: 257, endPoint x: 1120, endPoint y: 252, distance: 76.4
click at [1120, 252] on p "Visible to All user roles" at bounding box center [1167, 255] width 274 height 14
click at [1120, 252] on span "All user roles" at bounding box center [1104, 254] width 62 height 13
click at [1203, 225] on span "With" at bounding box center [1204, 227] width 26 height 17
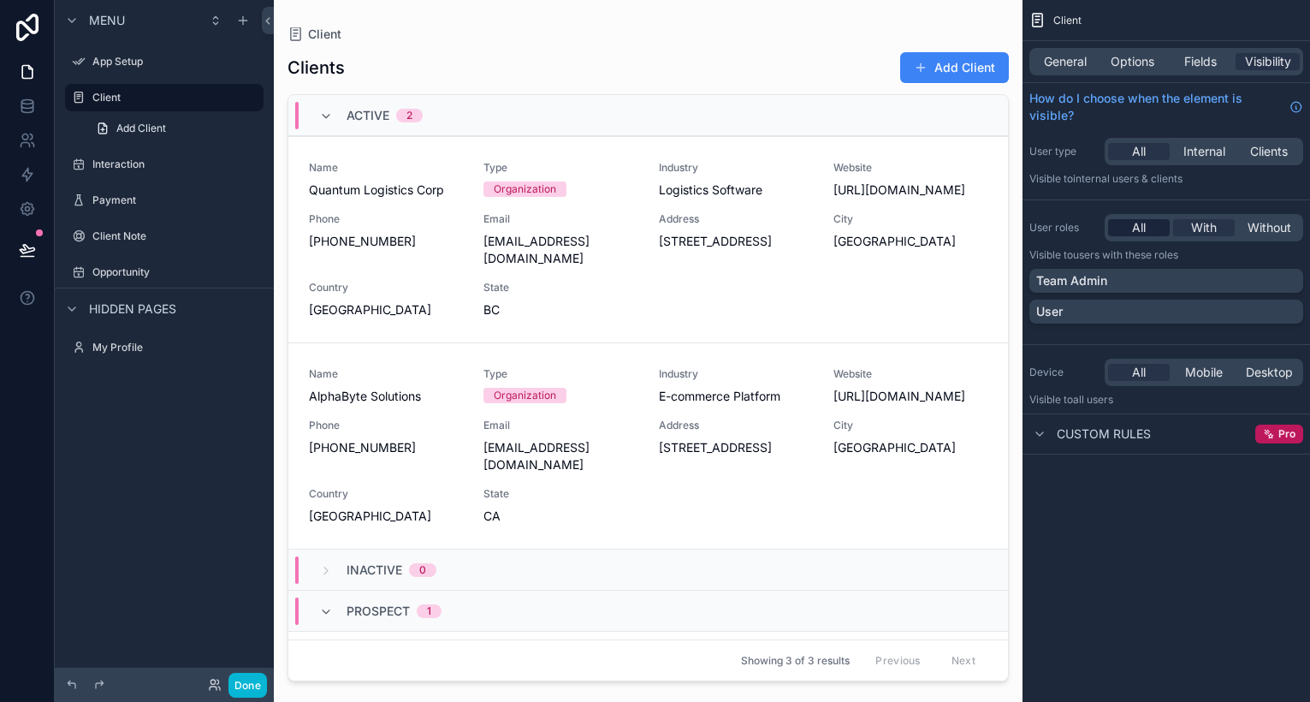
click at [1138, 227] on span "All" at bounding box center [1139, 227] width 14 height 17
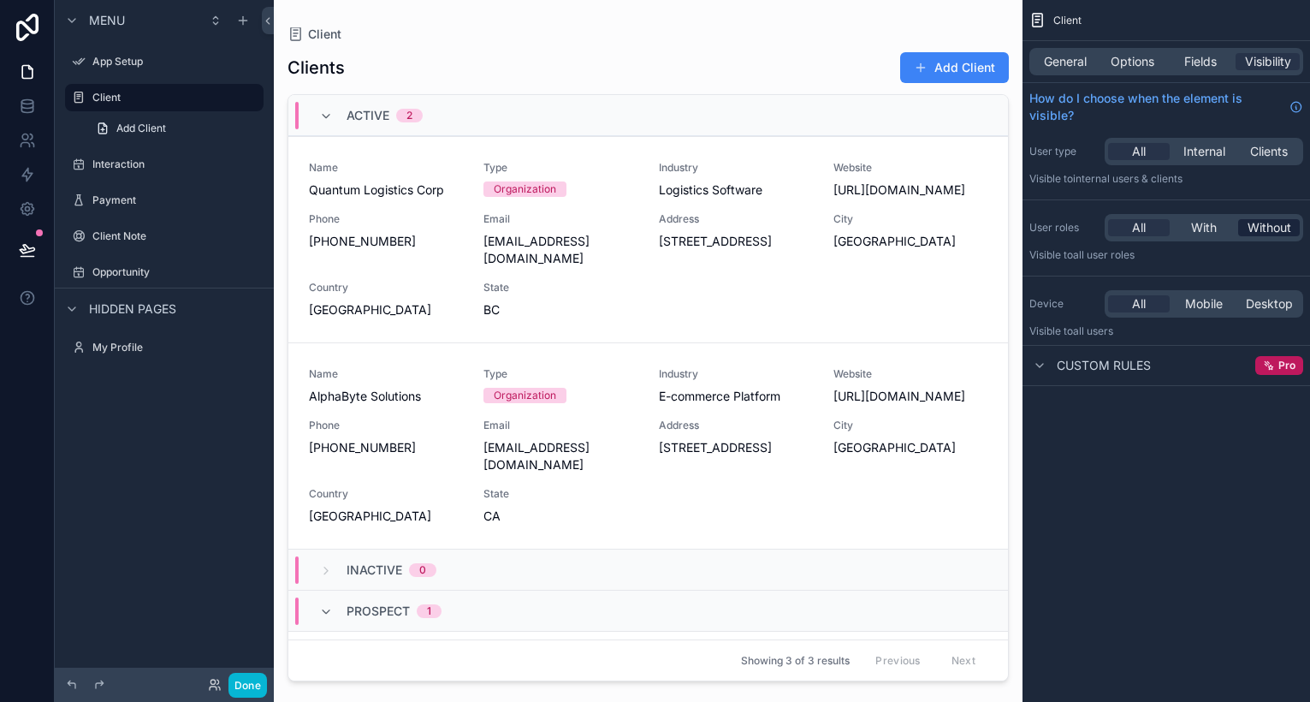
click at [1277, 229] on span "Without" at bounding box center [1270, 227] width 44 height 17
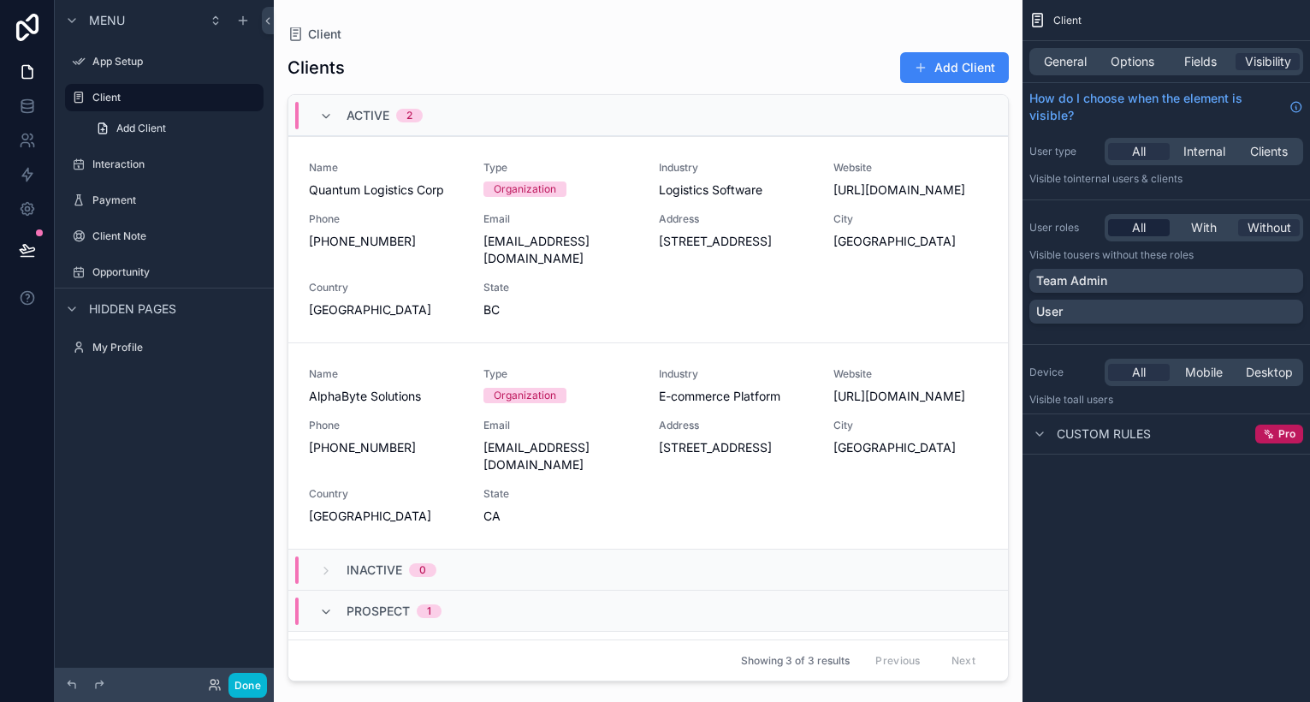
click at [1132, 231] on span "All" at bounding box center [1139, 227] width 14 height 17
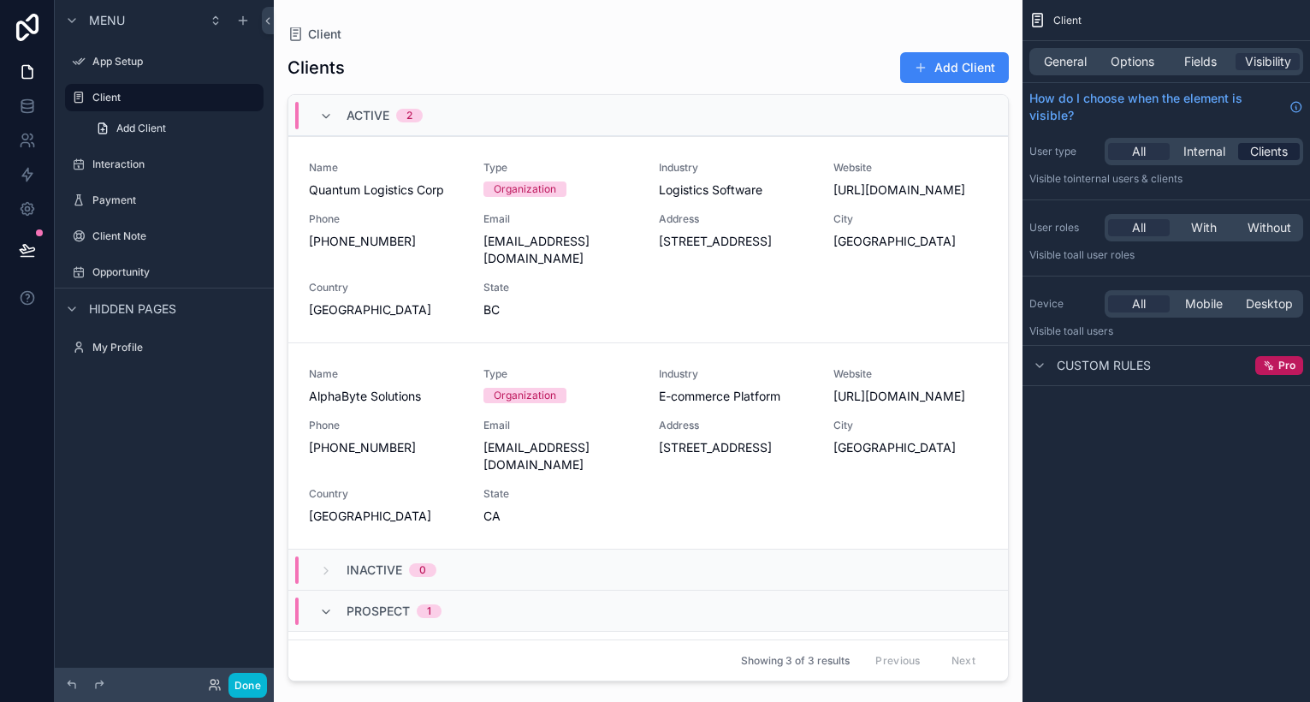
click at [1273, 152] on span "Clients" at bounding box center [1270, 151] width 38 height 17
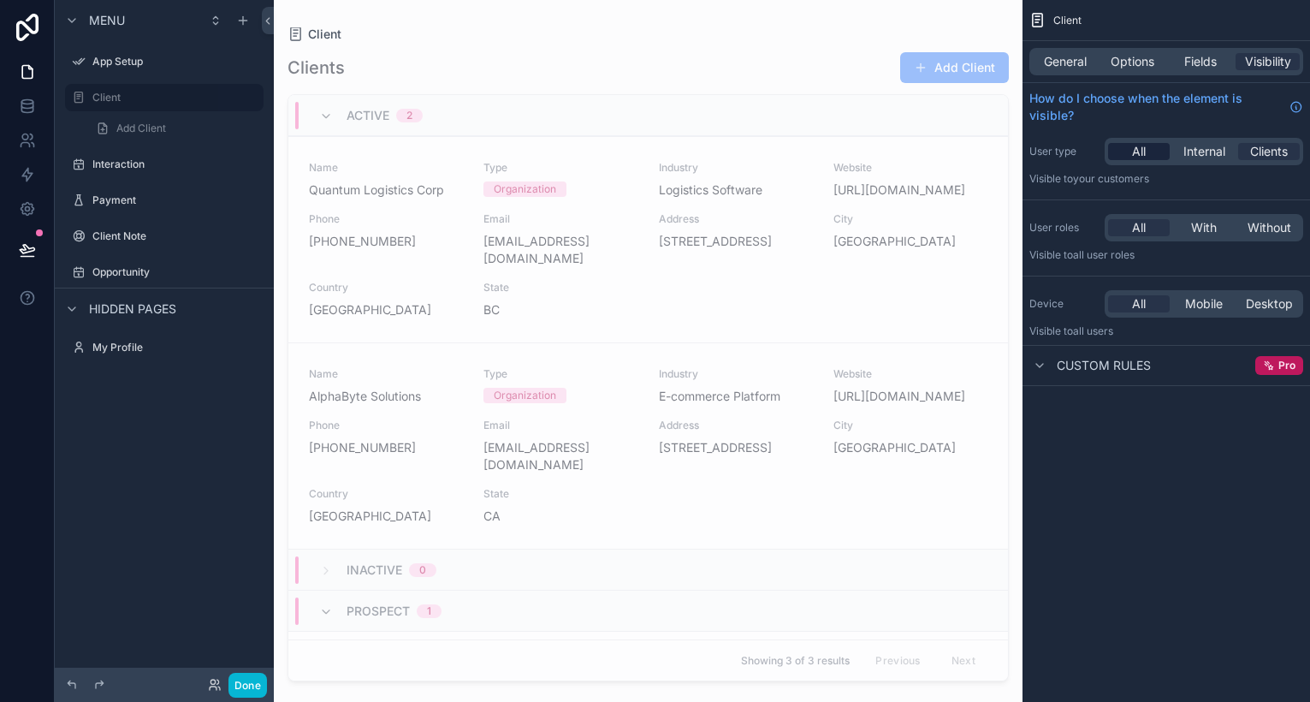
click at [1126, 149] on div "All" at bounding box center [1139, 151] width 62 height 17
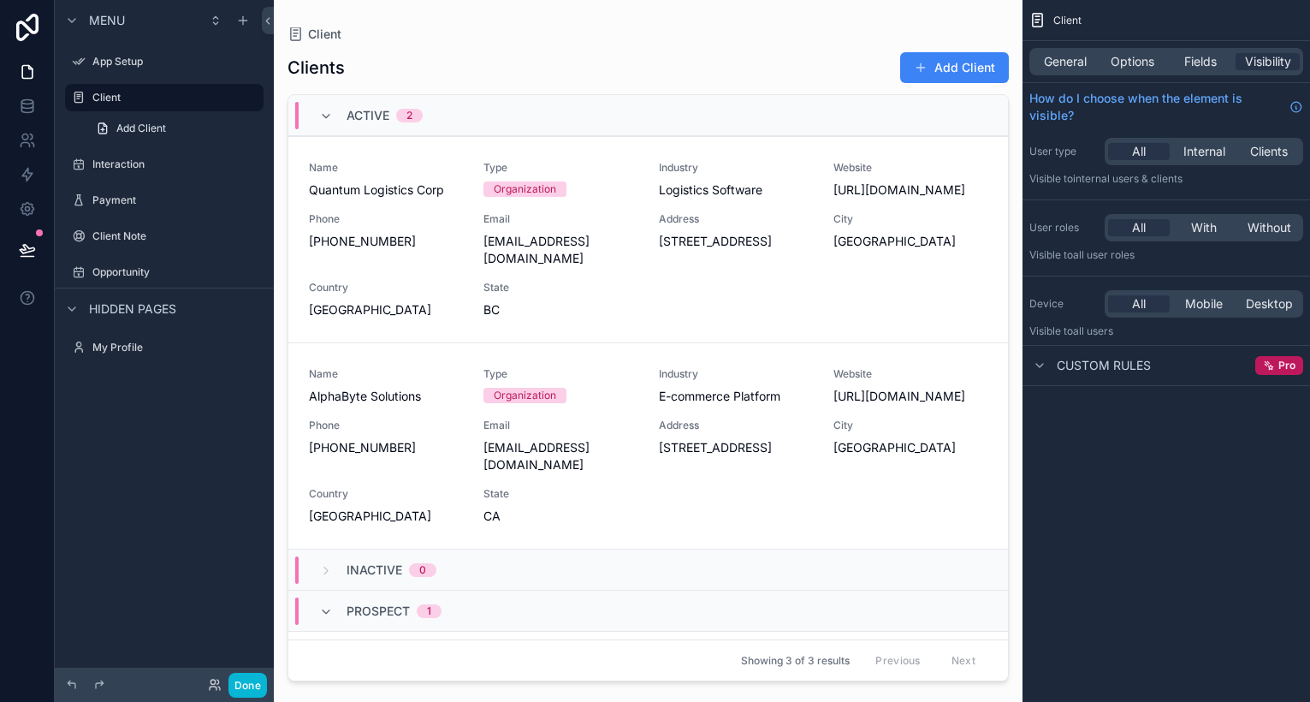
click at [1110, 366] on span "Custom rules" at bounding box center [1104, 365] width 94 height 17
click at [1046, 372] on div "scrollable content" at bounding box center [1040, 365] width 21 height 21
click at [1185, 68] on span "Fields" at bounding box center [1201, 61] width 33 height 17
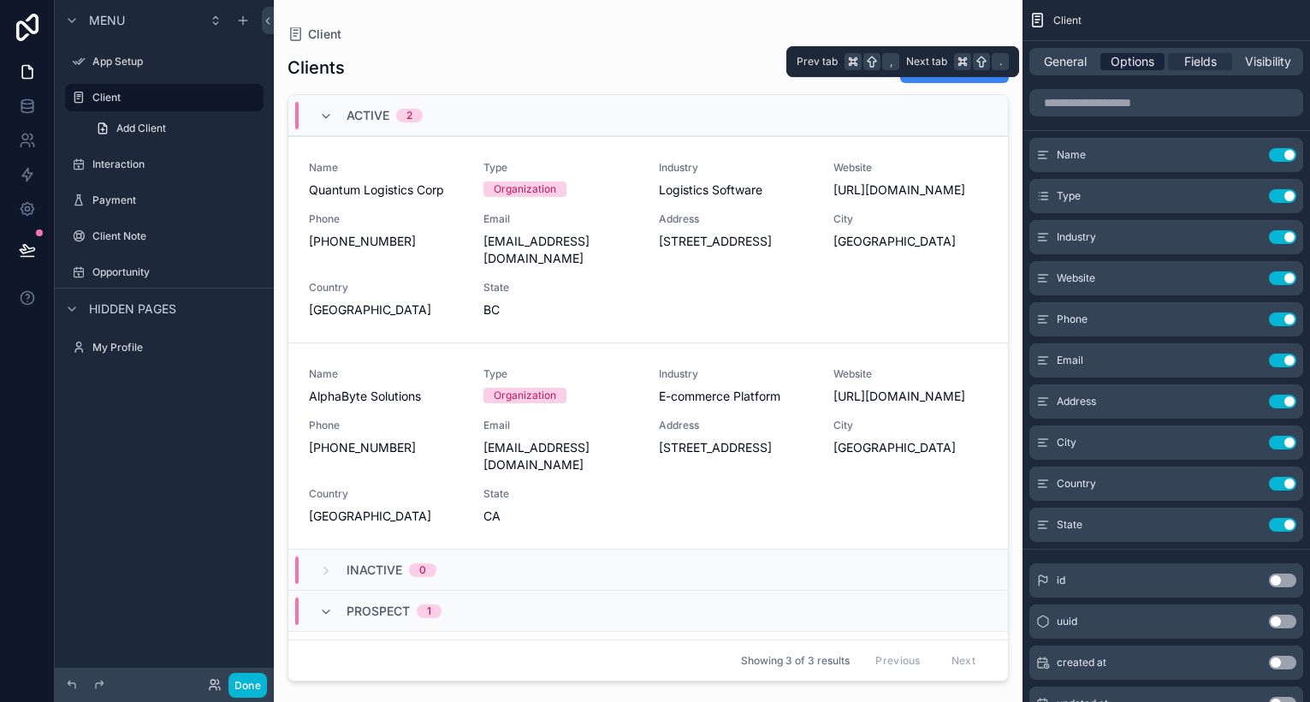
click at [1136, 62] on span "Options" at bounding box center [1133, 61] width 44 height 17
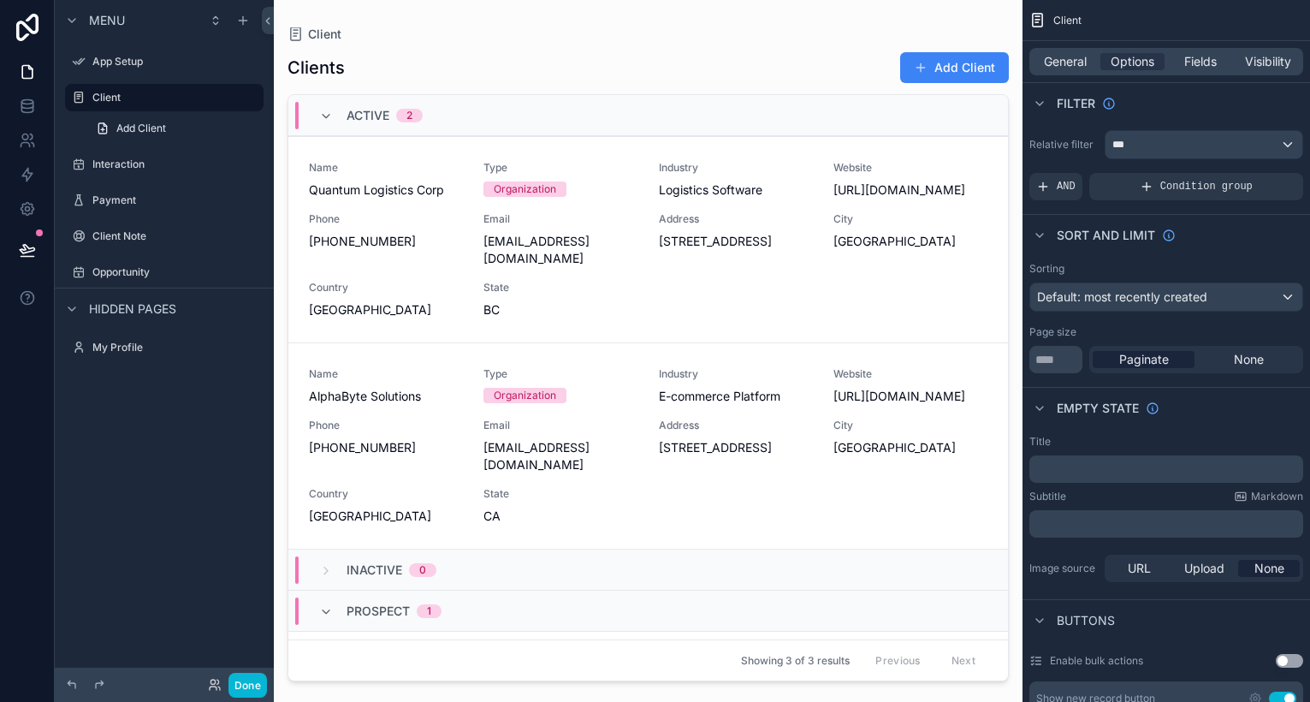
click at [1173, 149] on div "***" at bounding box center [1204, 144] width 197 height 27
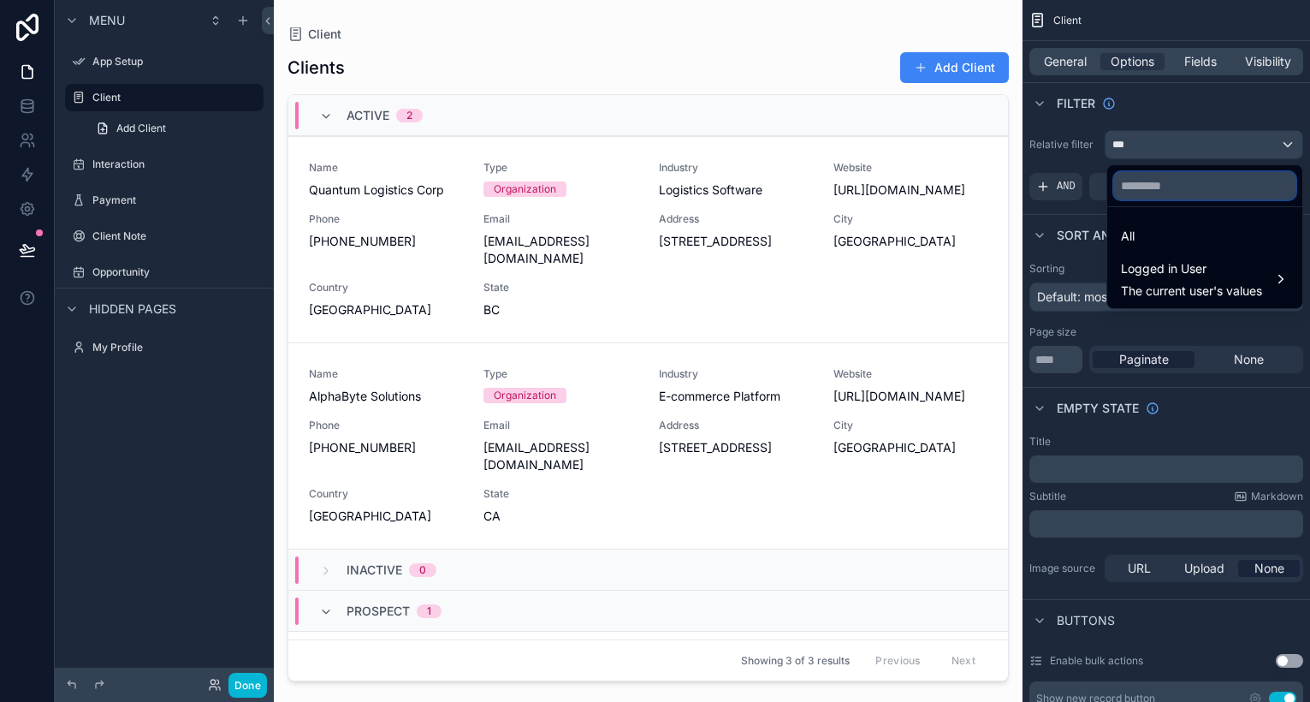
click at [1141, 191] on input "text" at bounding box center [1204, 185] width 181 height 27
click at [1084, 130] on div "scrollable content" at bounding box center [655, 351] width 1310 height 702
